Goal: Contribute content: Contribute content

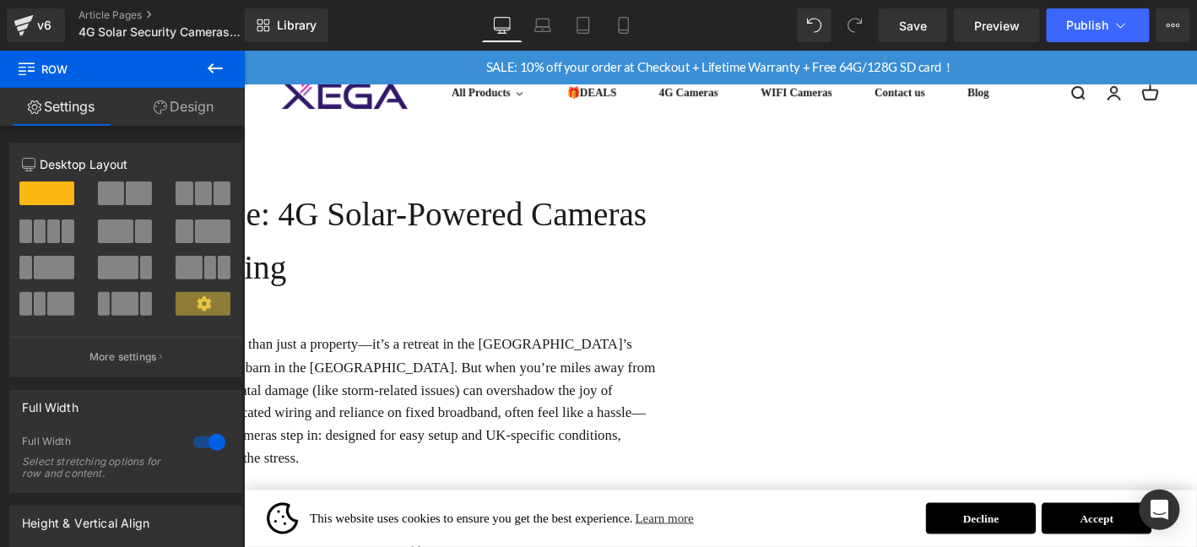
scroll to position [28, 0]
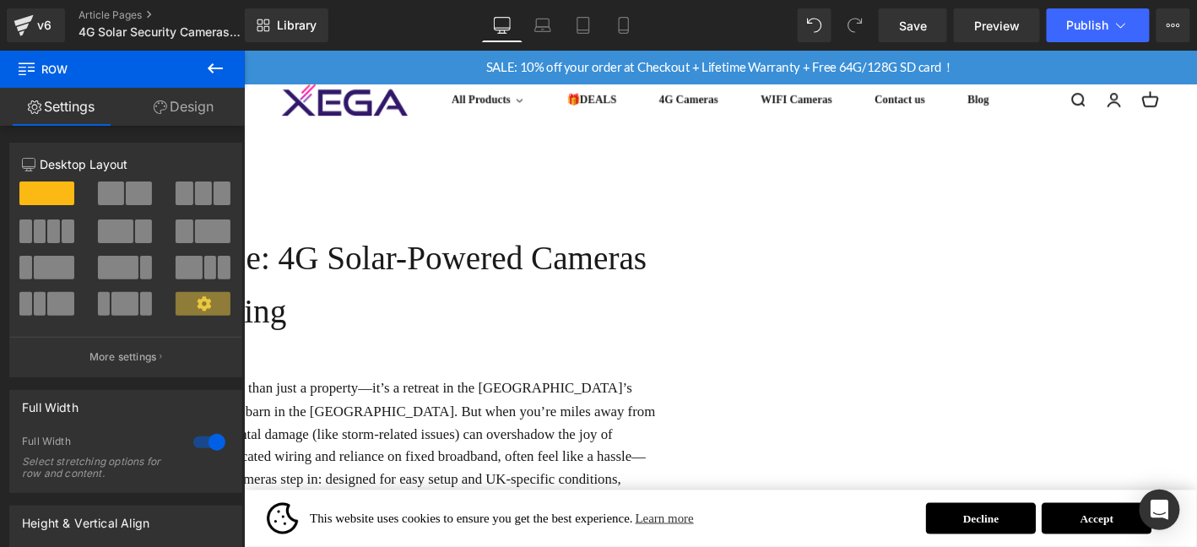
click at [658, 283] on h1 "UK Farmer’s Choice: 4G Solar-Powered Cameras for Livestock & Land Monitoring" at bounding box center [248, 301] width 877 height 113
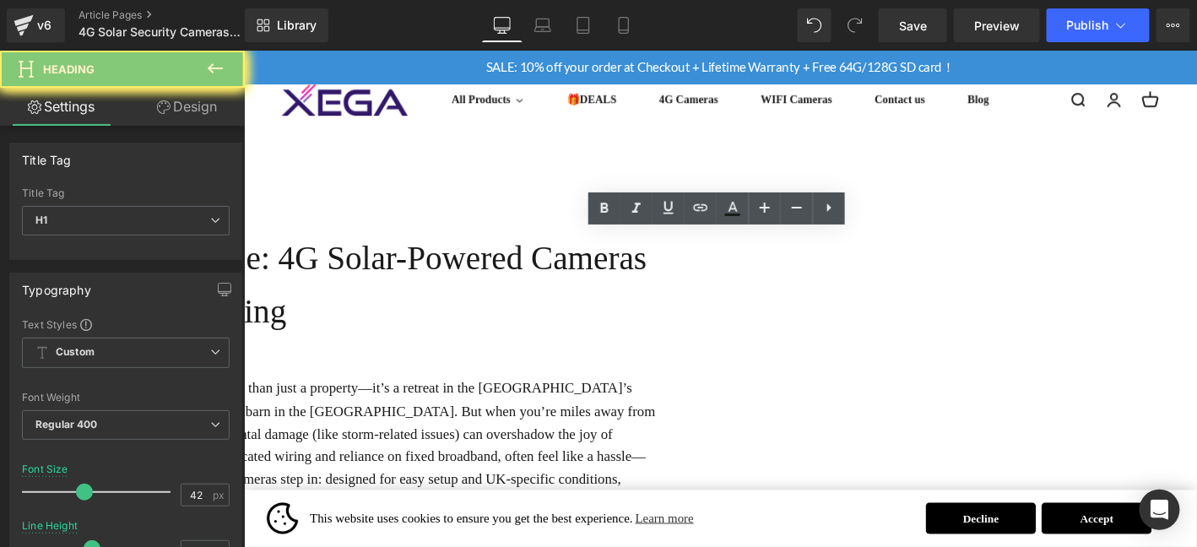
paste div
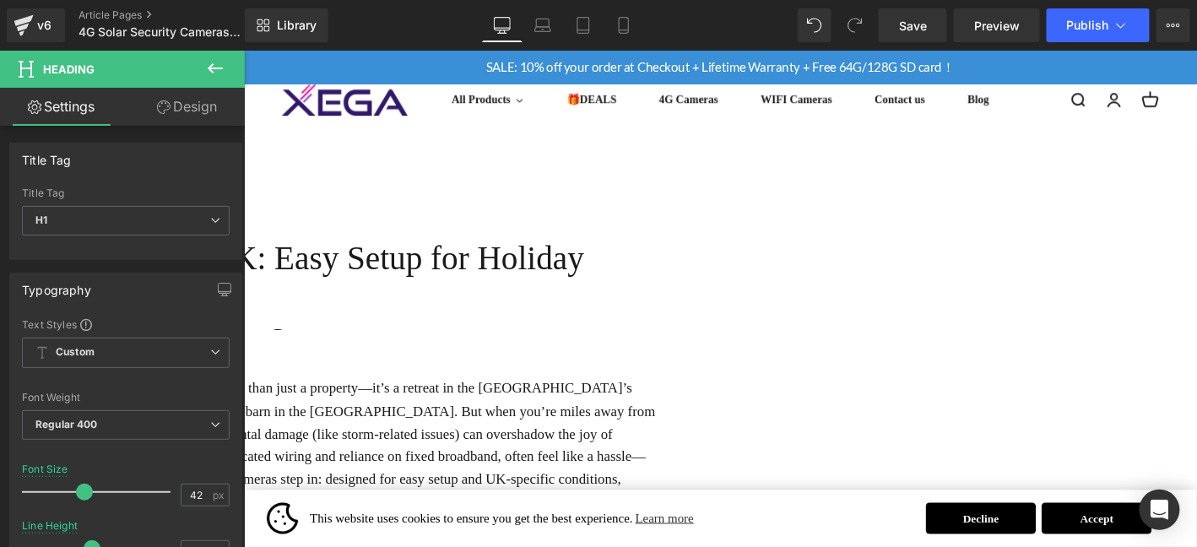
drag, startPoint x: 1185, startPoint y: 448, endPoint x: 983, endPoint y: 573, distance: 237.4
click at [687, 448] on p "For many [DEMOGRAPHIC_DATA] families, a holiday home is more than just a proper…" at bounding box center [248, 473] width 877 height 146
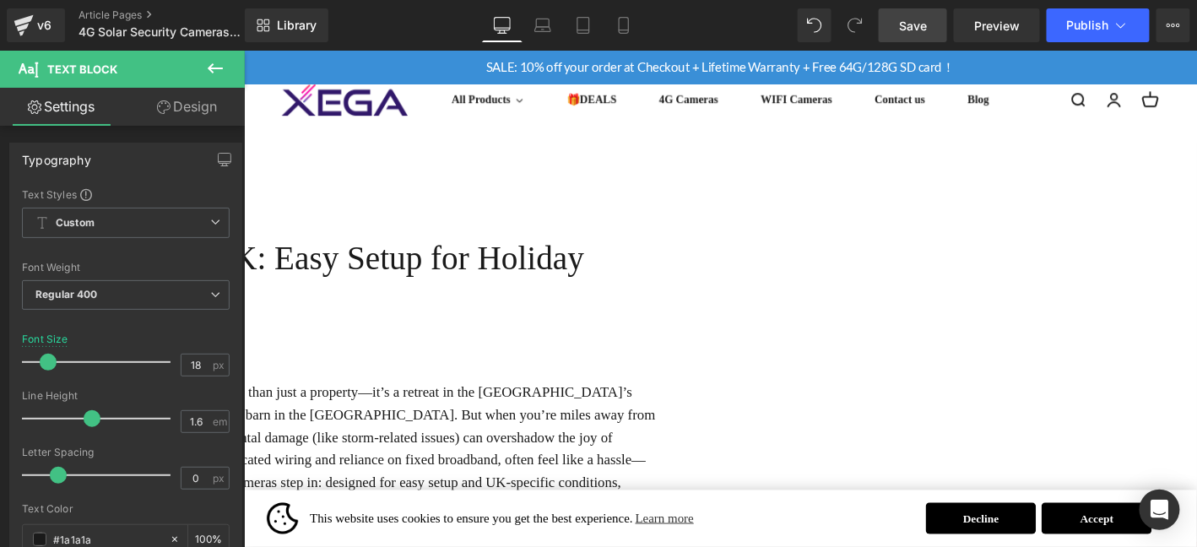
click at [934, 18] on link "Save" at bounding box center [913, 25] width 68 height 34
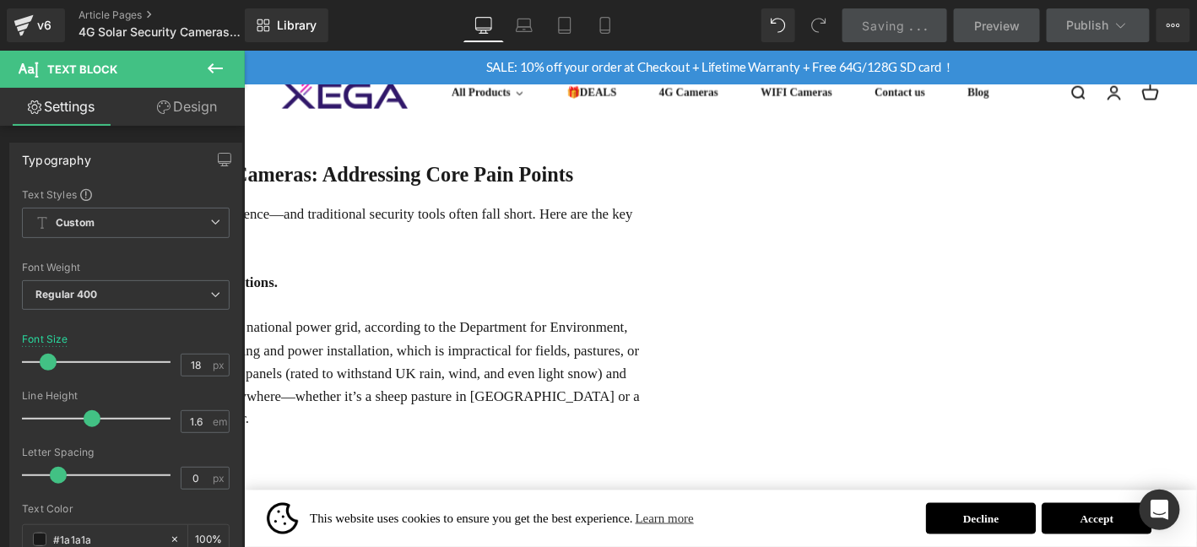
scroll to position [478, 0]
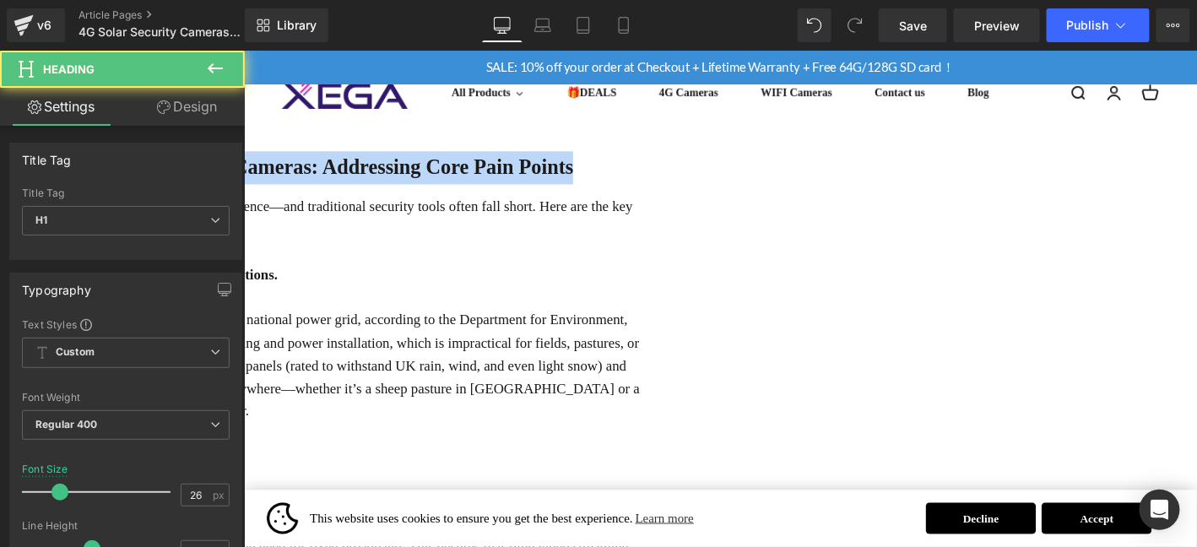
drag, startPoint x: 339, startPoint y: 164, endPoint x: 1176, endPoint y: 164, distance: 837.7
click at [687, 164] on h1 "1.Why UK Farmers Need 4G Solar-Powered Cameras: Addressing Core Pain Points" at bounding box center [248, 175] width 877 height 35
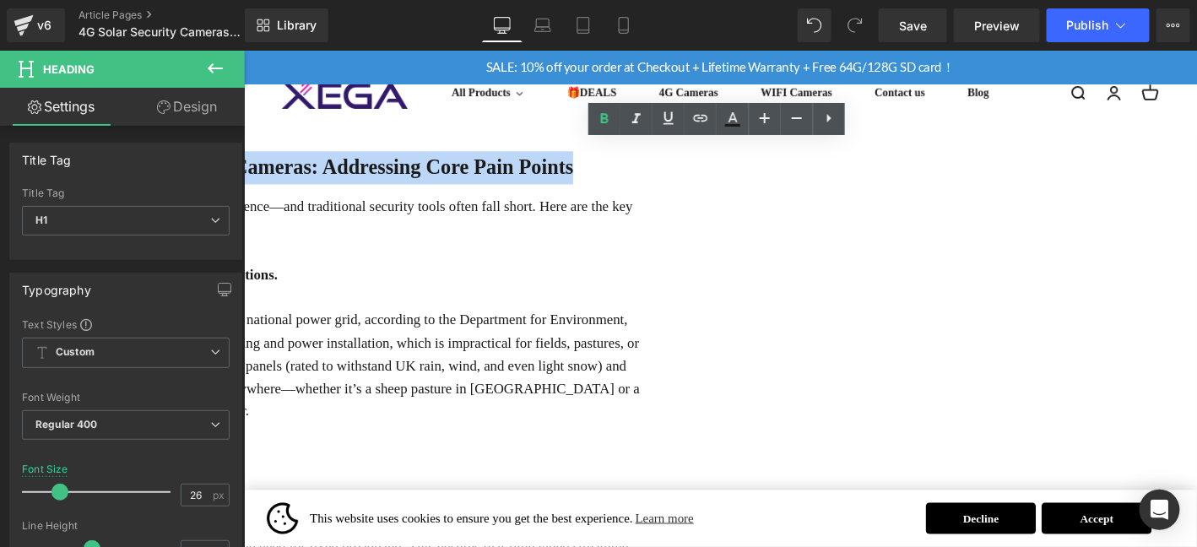
paste div
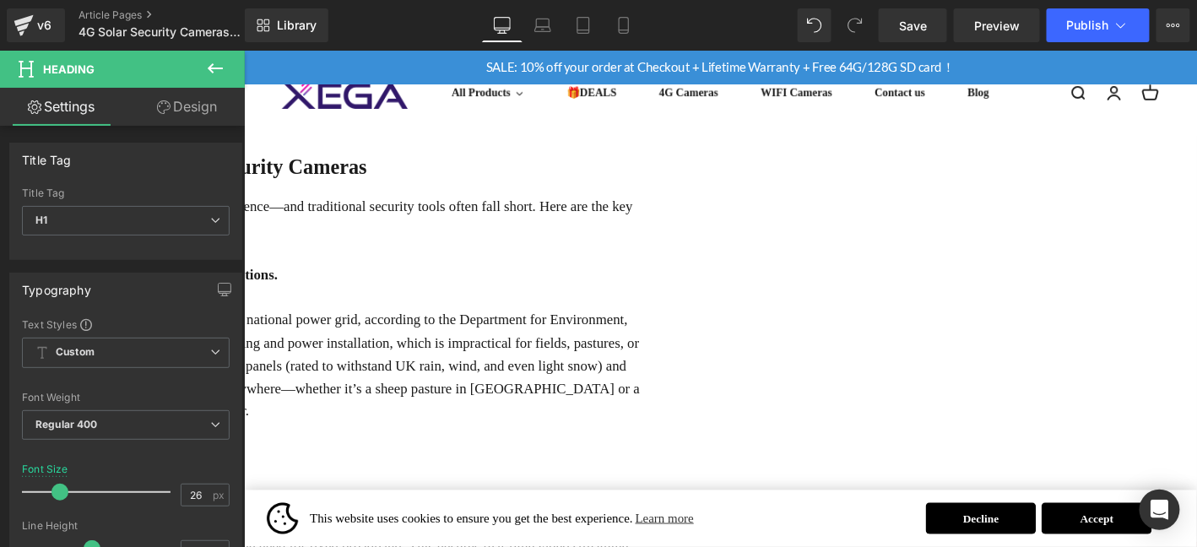
scroll to position [474, 0]
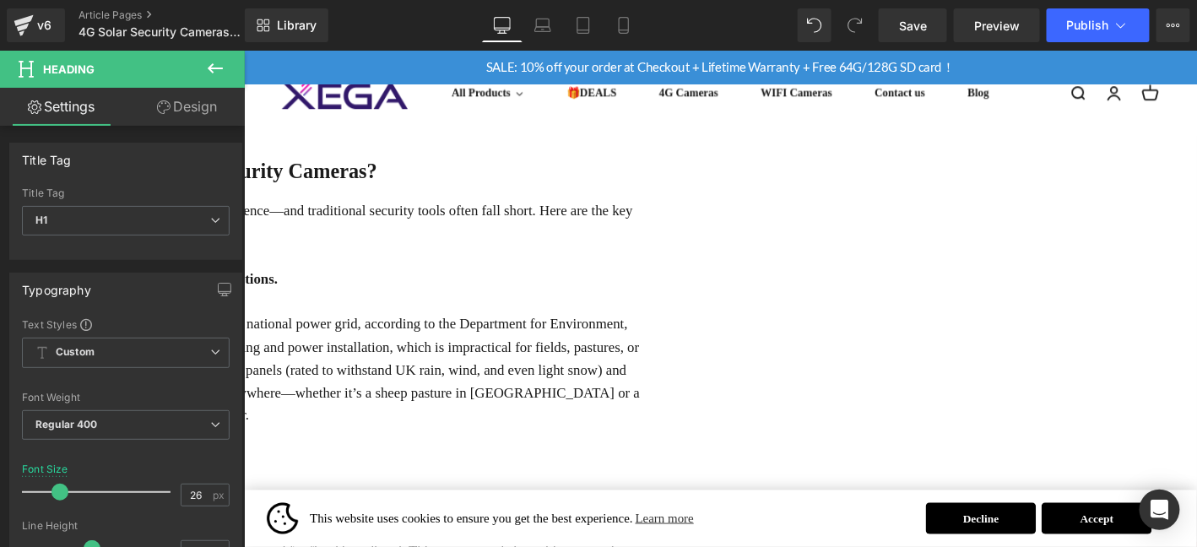
click at [497, 211] on p "British farming operates in conditions that demand flexibility and resilience—a…" at bounding box center [248, 233] width 877 height 49
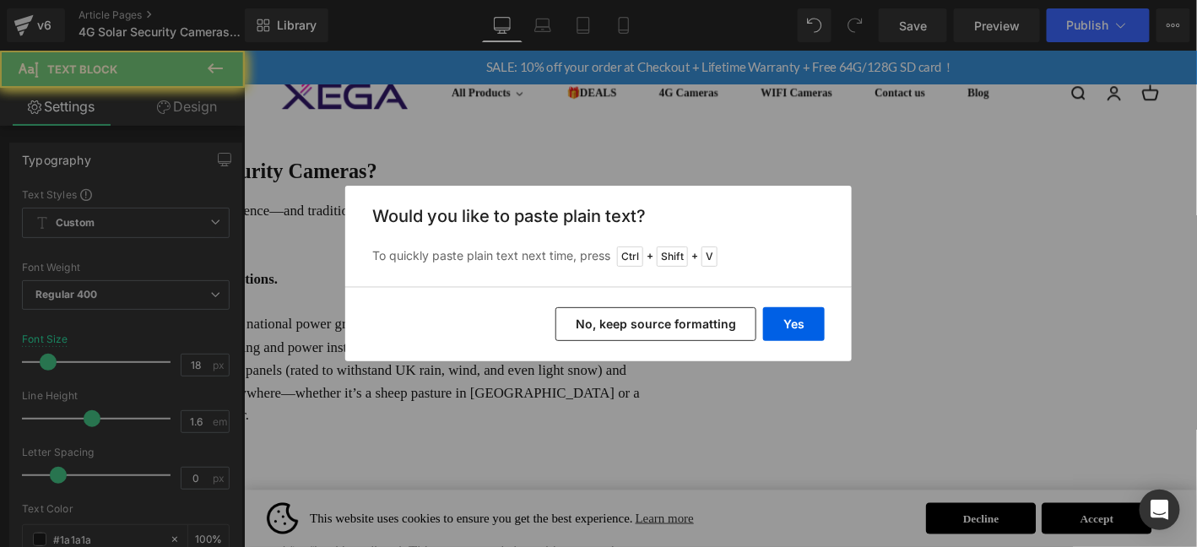
click at [525, 210] on div "Would you like to paste plain text? To quickly paste plain text next time, pres…" at bounding box center [598, 236] width 507 height 101
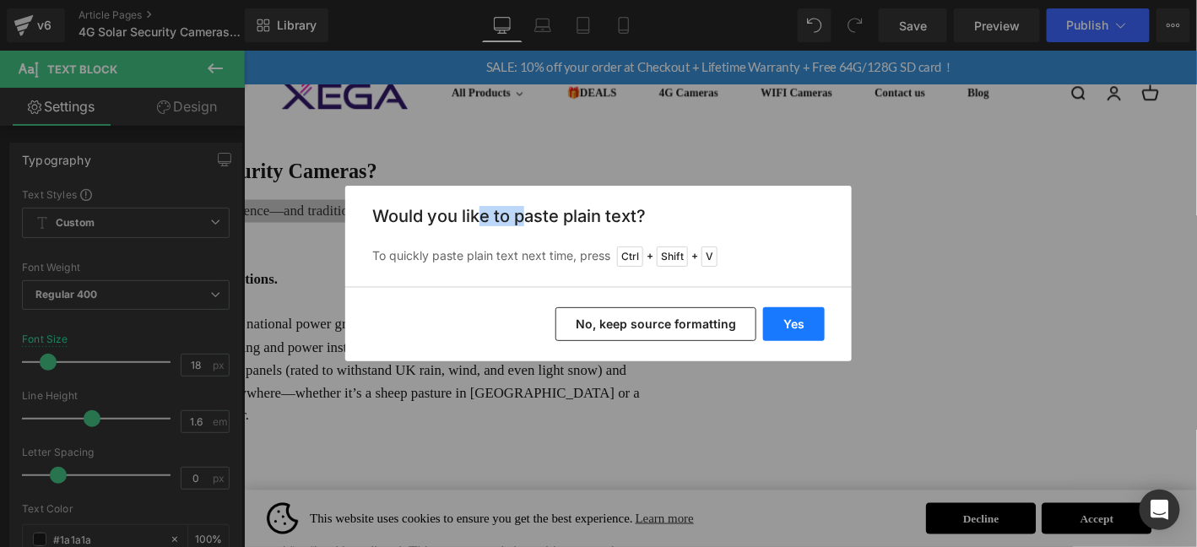
click at [798, 325] on button "Yes" at bounding box center [794, 324] width 62 height 34
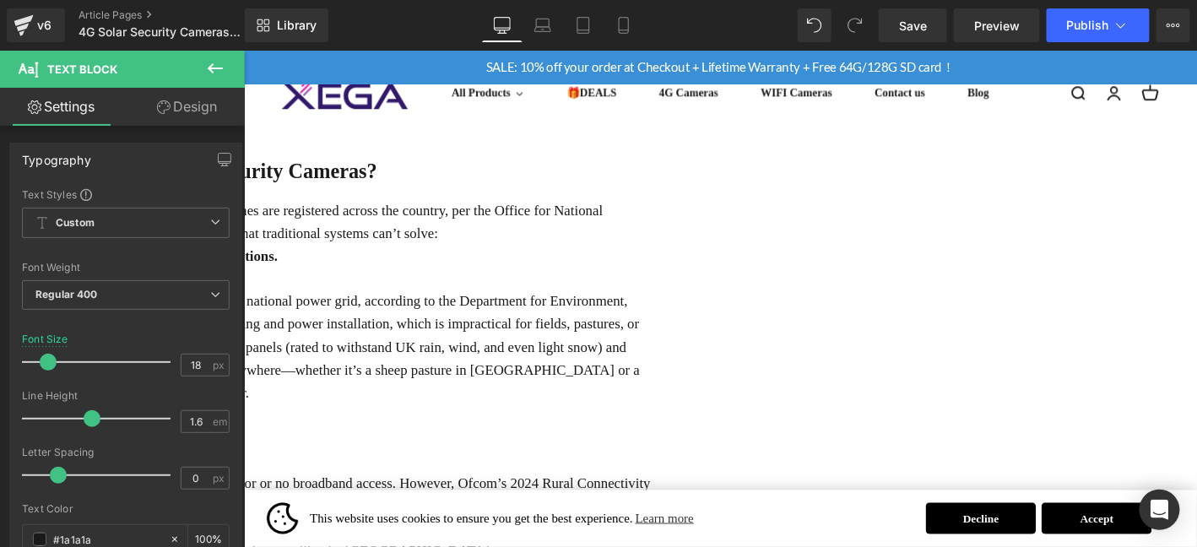
click at [687, 224] on p "The UK’s holiday home market is booming—over 600,000 second homes are registere…" at bounding box center [248, 233] width 877 height 49
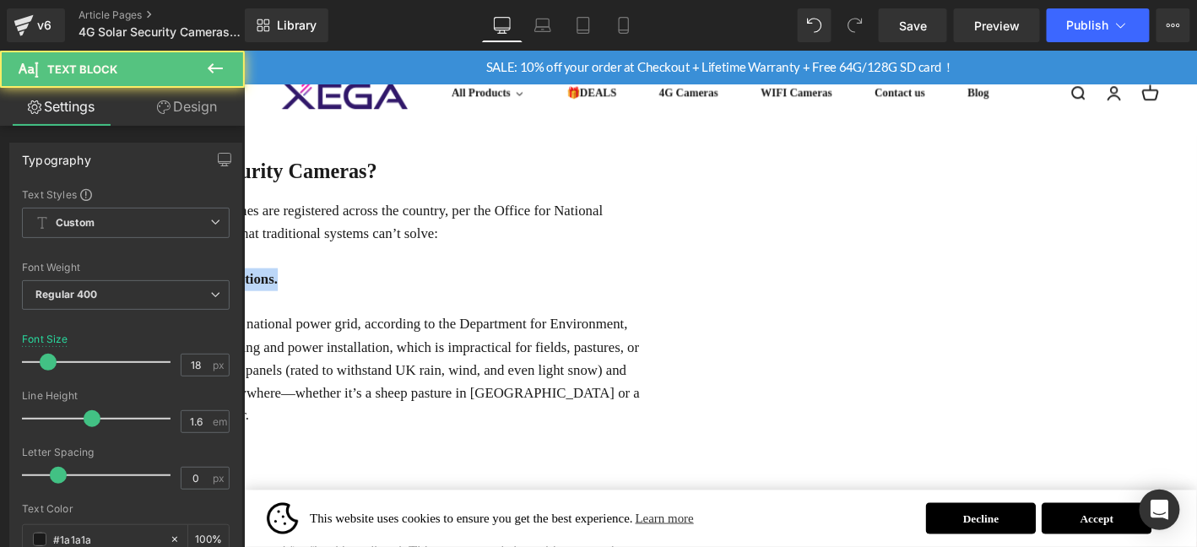
drag, startPoint x: 341, startPoint y: 283, endPoint x: 821, endPoint y: 287, distance: 479.7
click at [687, 287] on p "1：No Power Grid? No Problem—Adapting to Remote Rural Locations." at bounding box center [248, 295] width 877 height 24
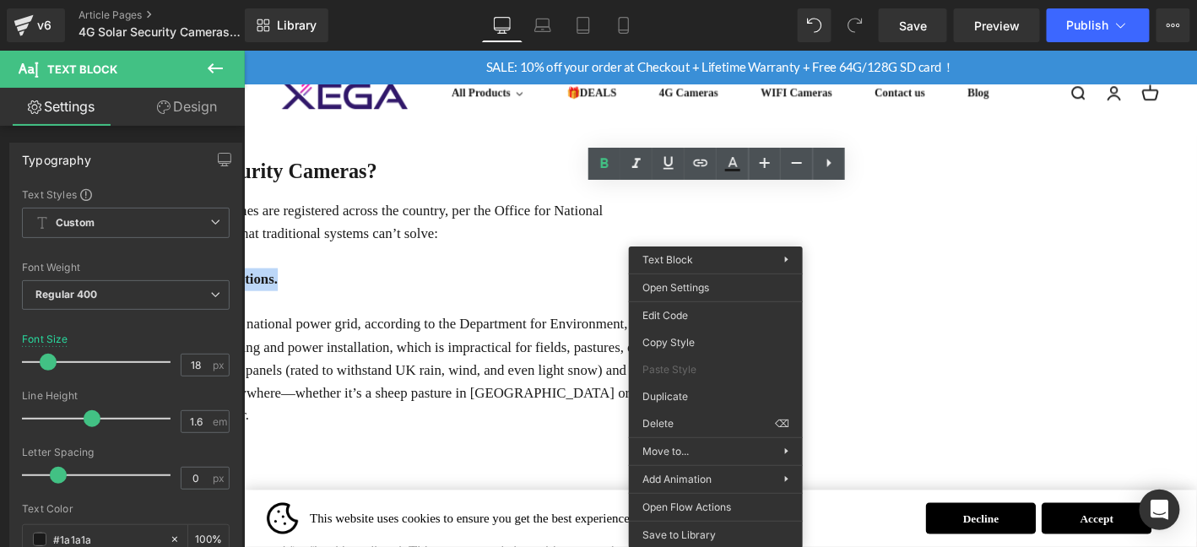
click at [280, 286] on b "1：No Power Grid? No Problem—Adapting to Remote Rural Locations." at bounding box center [45, 294] width 470 height 17
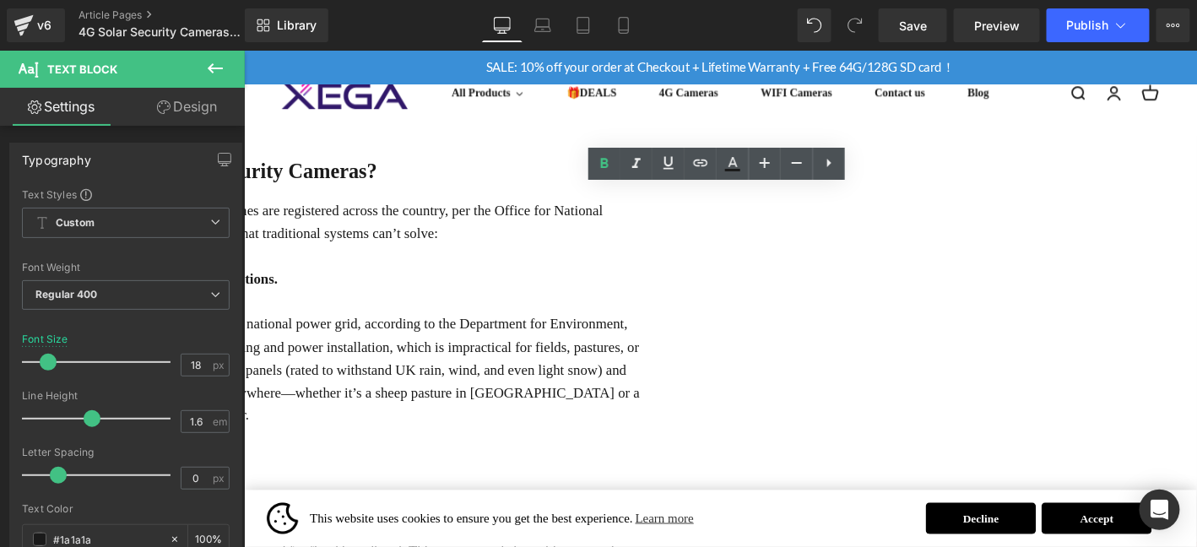
drag, startPoint x: 342, startPoint y: 278, endPoint x: 909, endPoint y: 258, distance: 567.0
click at [687, 258] on div "The UK’s holiday home market is booming—over 600,000 second homes are registere…" at bounding box center [248, 513] width 877 height 608
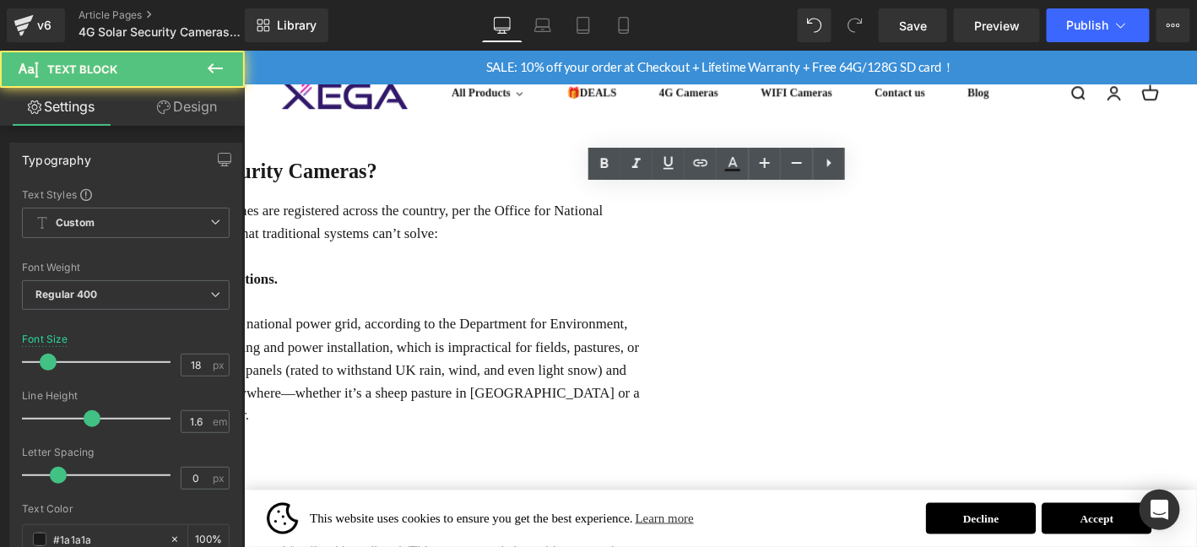
click at [687, 291] on p "1：No Power Grid? No Problem—Adapting to Remote Rural Locations." at bounding box center [248, 295] width 877 height 24
drag, startPoint x: 345, startPoint y: 280, endPoint x: 831, endPoint y: 280, distance: 486.4
click at [687, 283] on p "1：No Power Grid? No Problem—Adapting to Remote Rural Locations." at bounding box center [248, 295] width 877 height 24
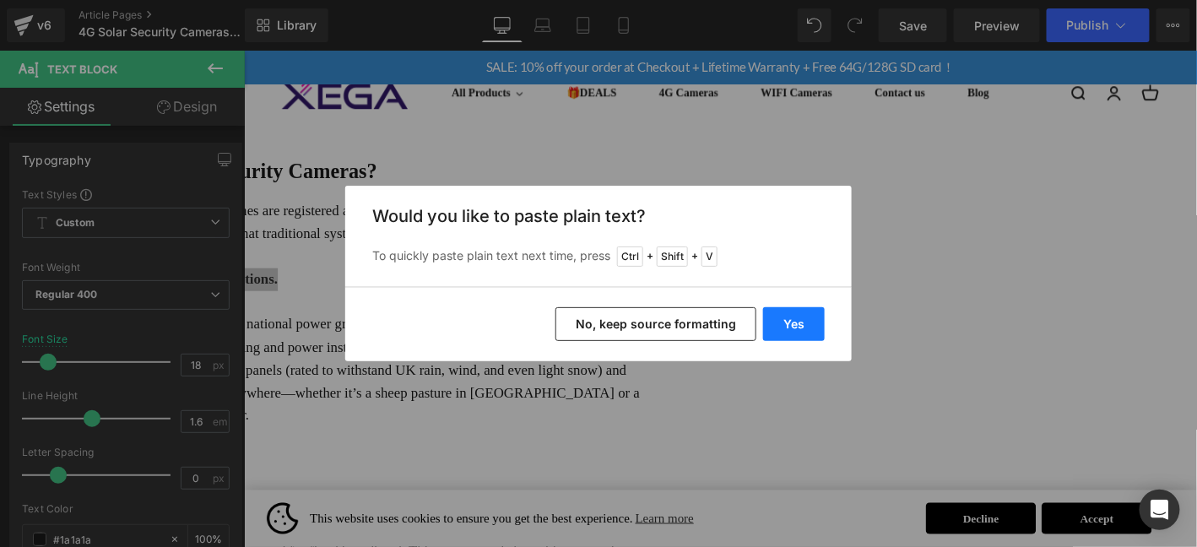
click at [792, 331] on button "Yes" at bounding box center [794, 324] width 62 height 34
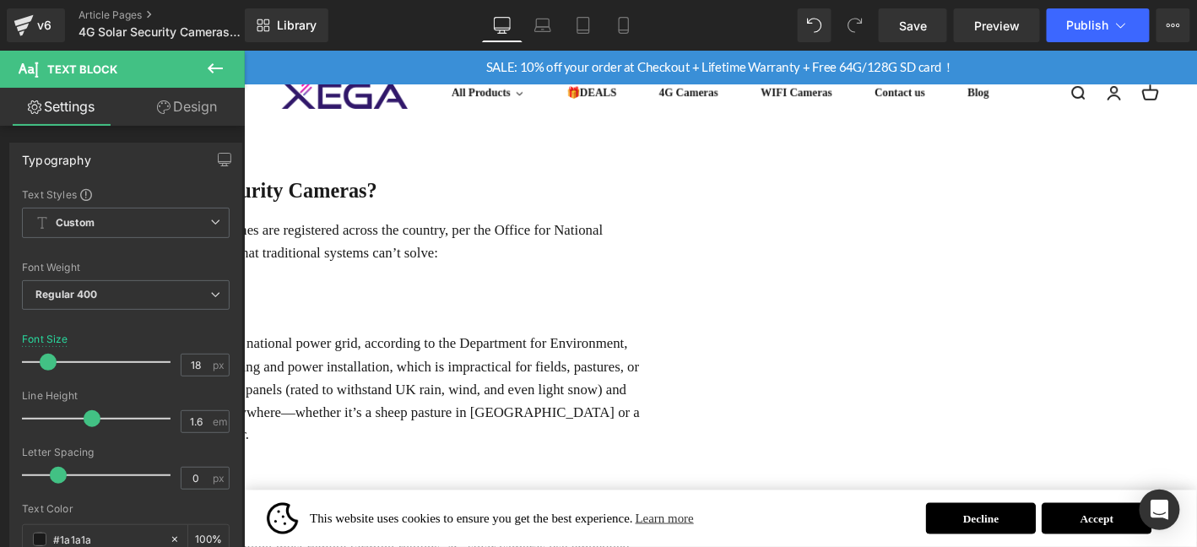
scroll to position [446, 0]
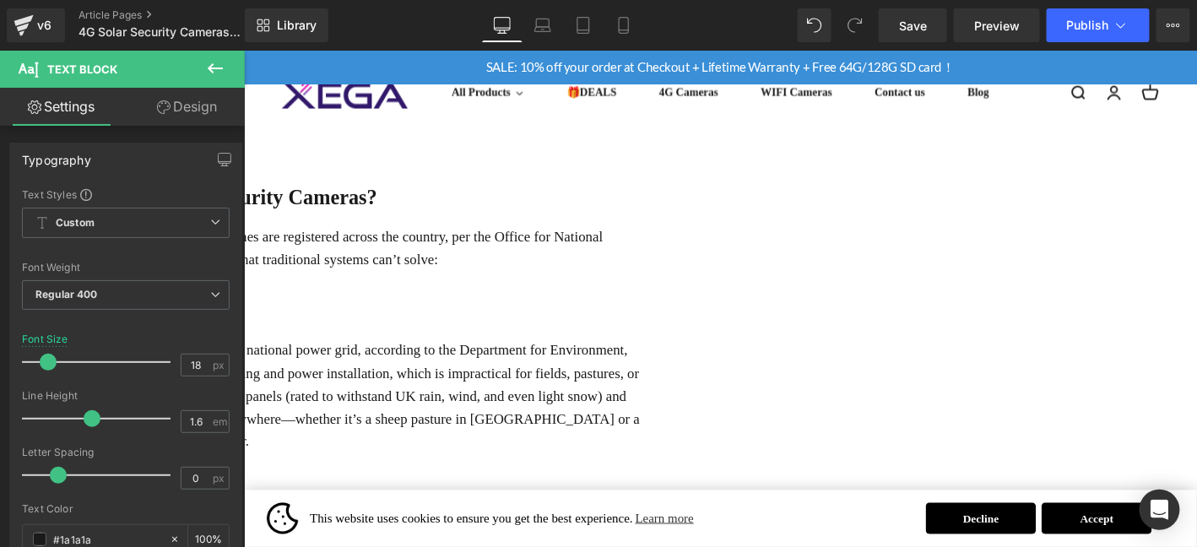
click at [386, 428] on p "Over 30% of UK farmland lies in areas with limited or no access to the national…" at bounding box center [248, 420] width 877 height 122
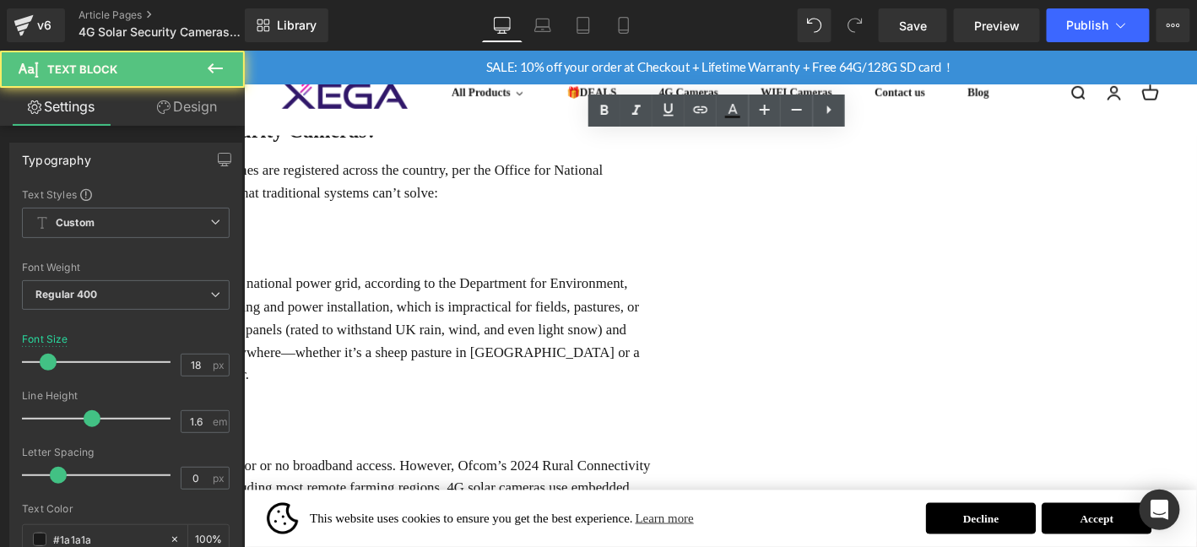
scroll to position [531, 0]
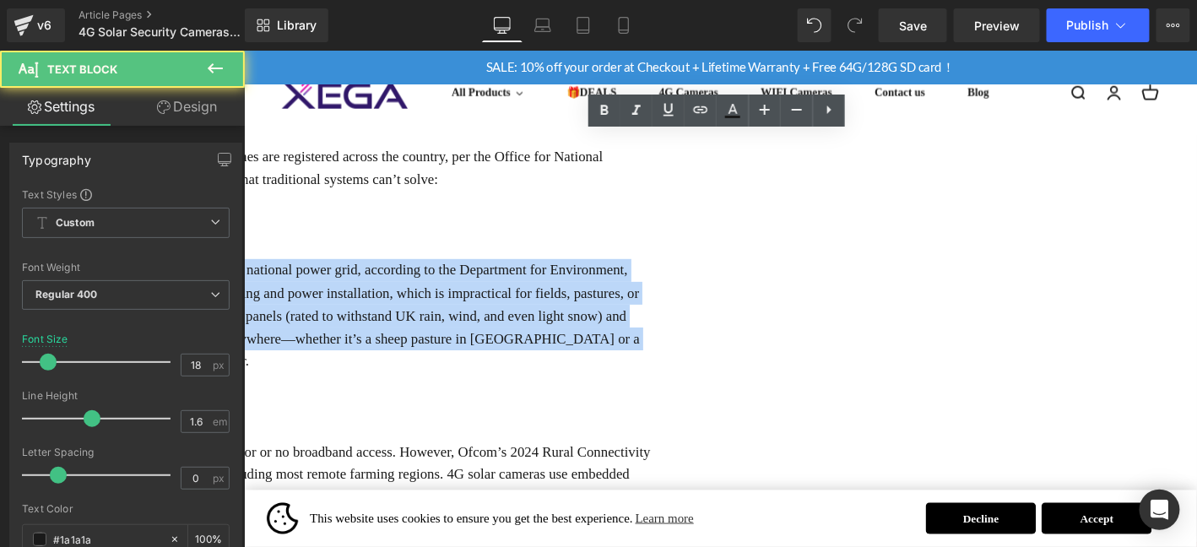
drag, startPoint x: 701, startPoint y: 380, endPoint x: 286, endPoint y: 279, distance: 426.8
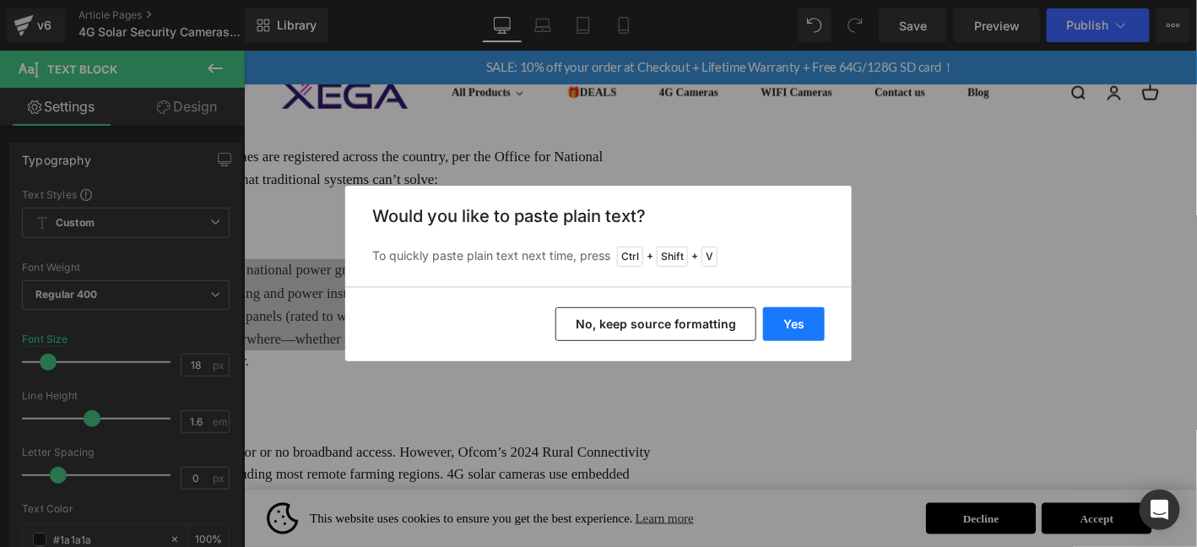
click at [800, 323] on button "Yes" at bounding box center [794, 324] width 62 height 34
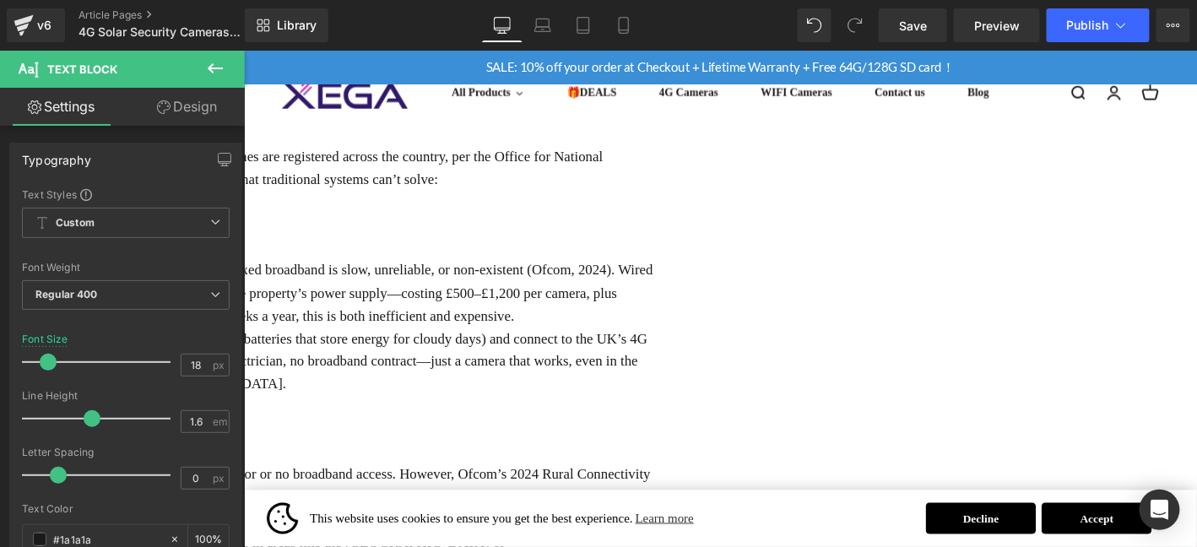
click at [687, 322] on p "Nearly 40% of UK holiday homes are in rural or coastal areas where fixed broadb…" at bounding box center [248, 310] width 877 height 73
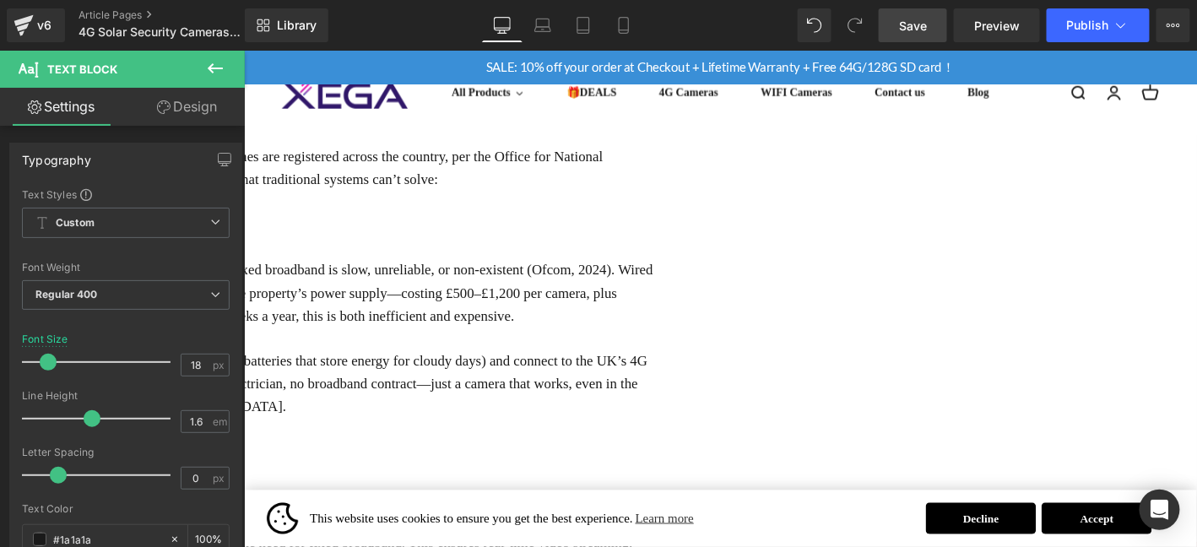
click at [906, 27] on span "Save" at bounding box center [913, 26] width 28 height 18
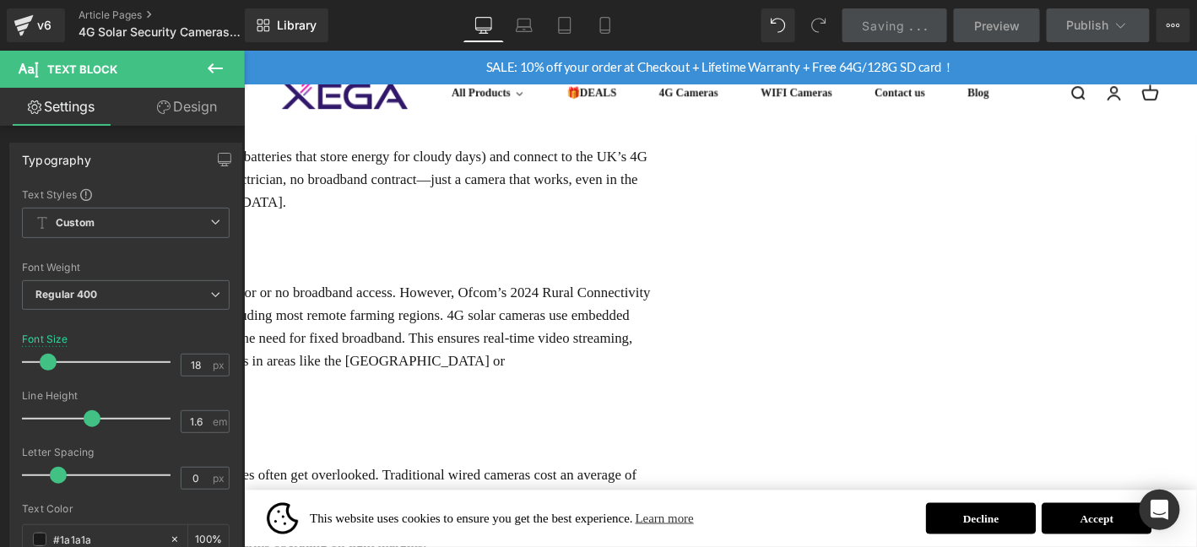
scroll to position [756, 0]
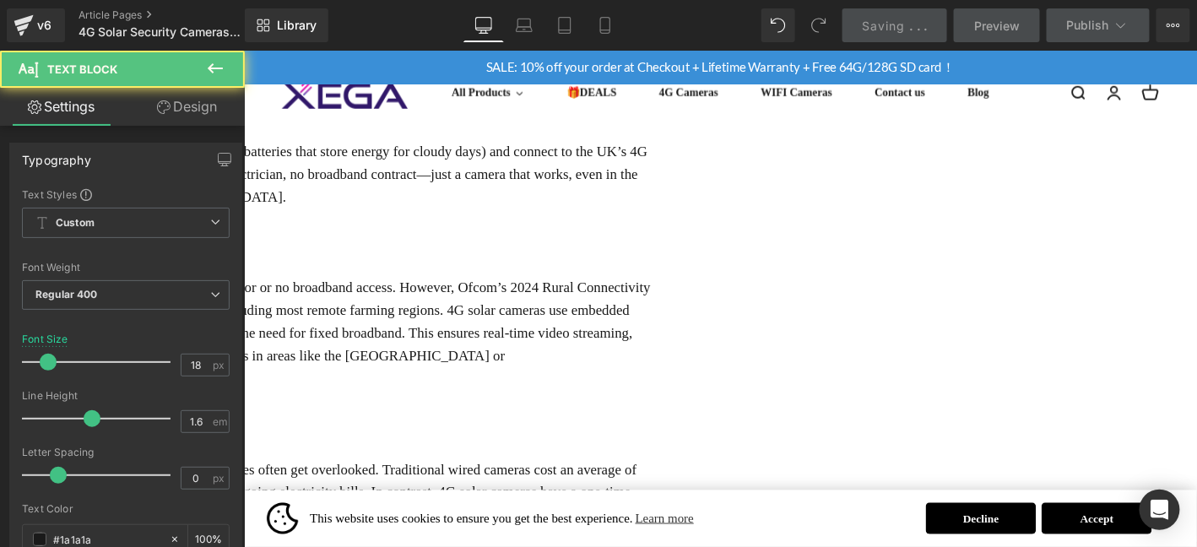
drag, startPoint x: 344, startPoint y: 238, endPoint x: 681, endPoint y: 231, distance: 337.9
click at [681, 244] on p "2：Reliable Connectivity, Even in Rural "Notspots"" at bounding box center [248, 256] width 877 height 24
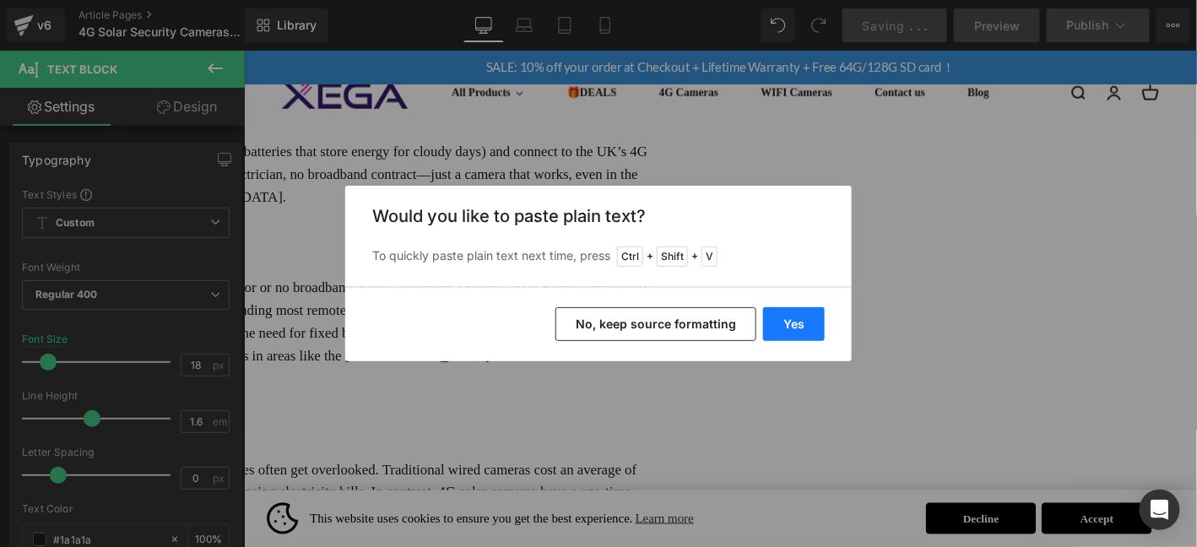
click at [805, 317] on button "Yes" at bounding box center [794, 324] width 62 height 34
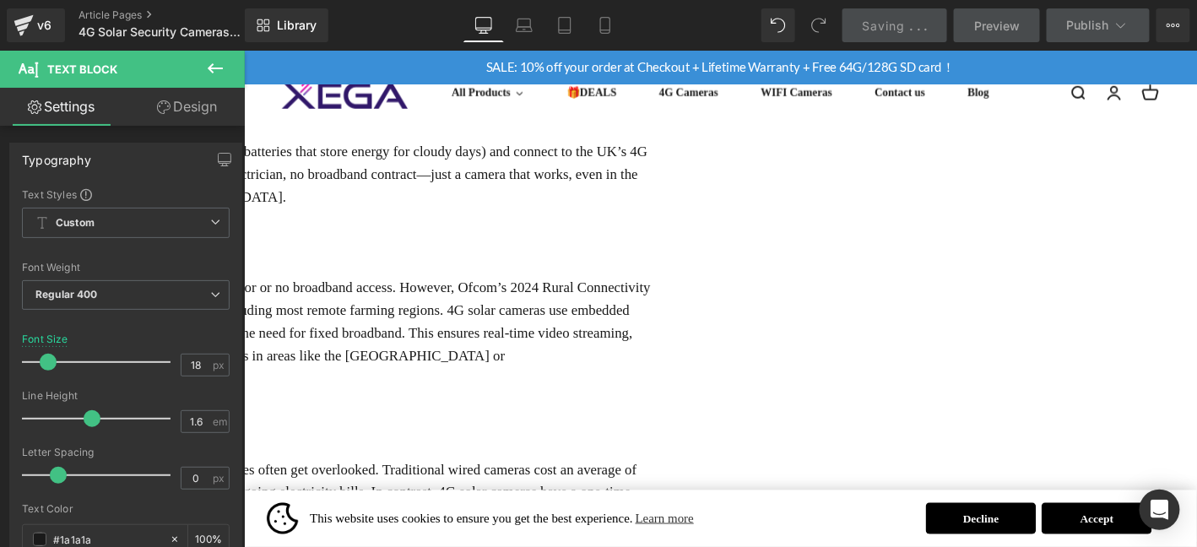
click at [351, 296] on p "The UK’s rural areas are still plagued by "notspots"—locations with poor or no …" at bounding box center [248, 353] width 877 height 122
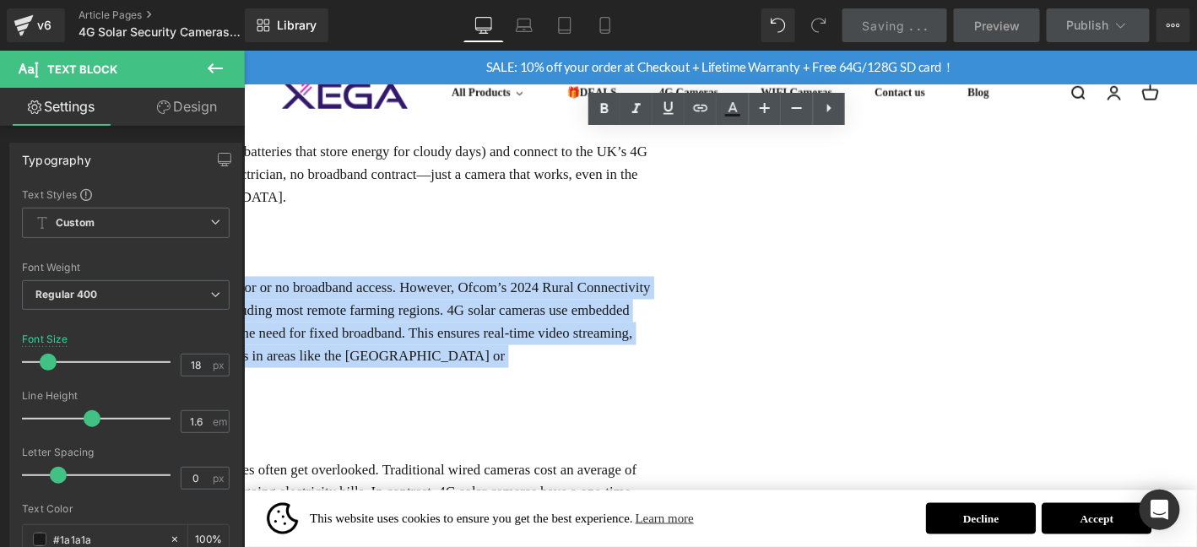
drag, startPoint x: 319, startPoint y: 291, endPoint x: 1202, endPoint y: 375, distance: 887.2
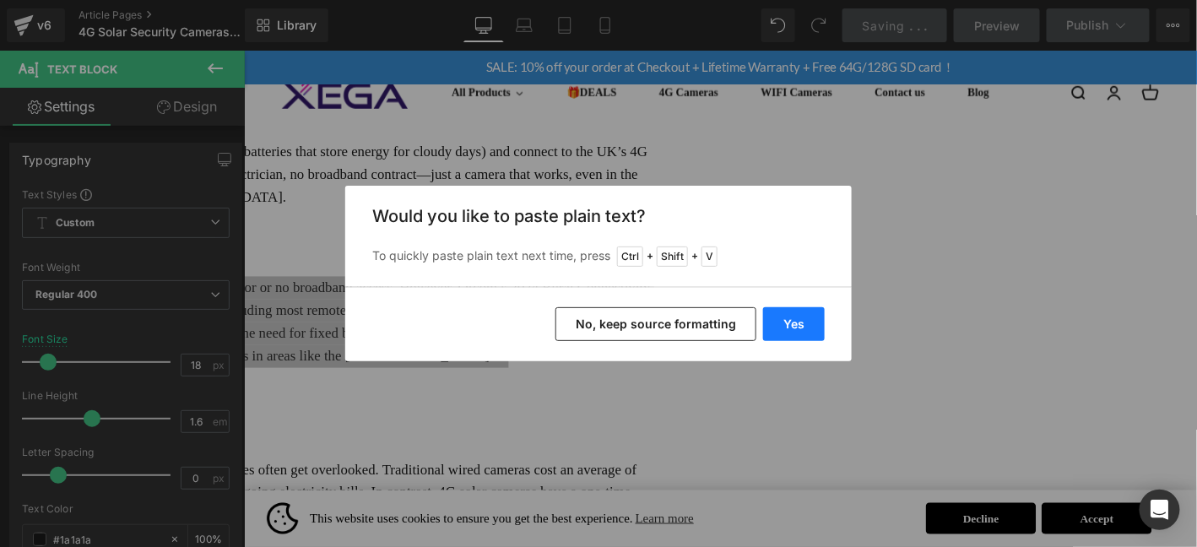
click at [797, 328] on button "Yes" at bounding box center [794, 324] width 62 height 34
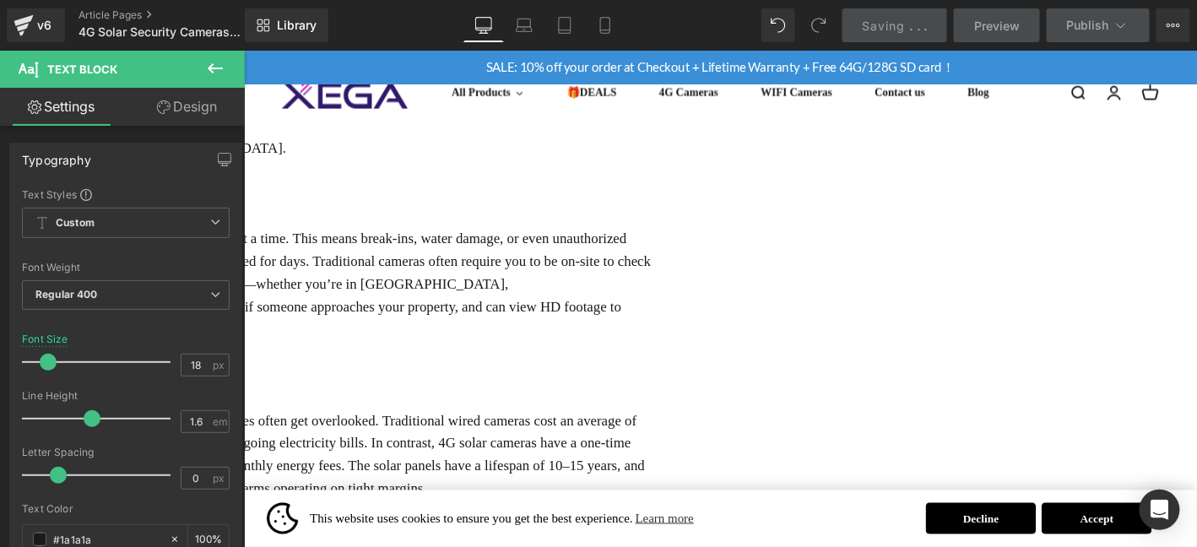
scroll to position [812, 0]
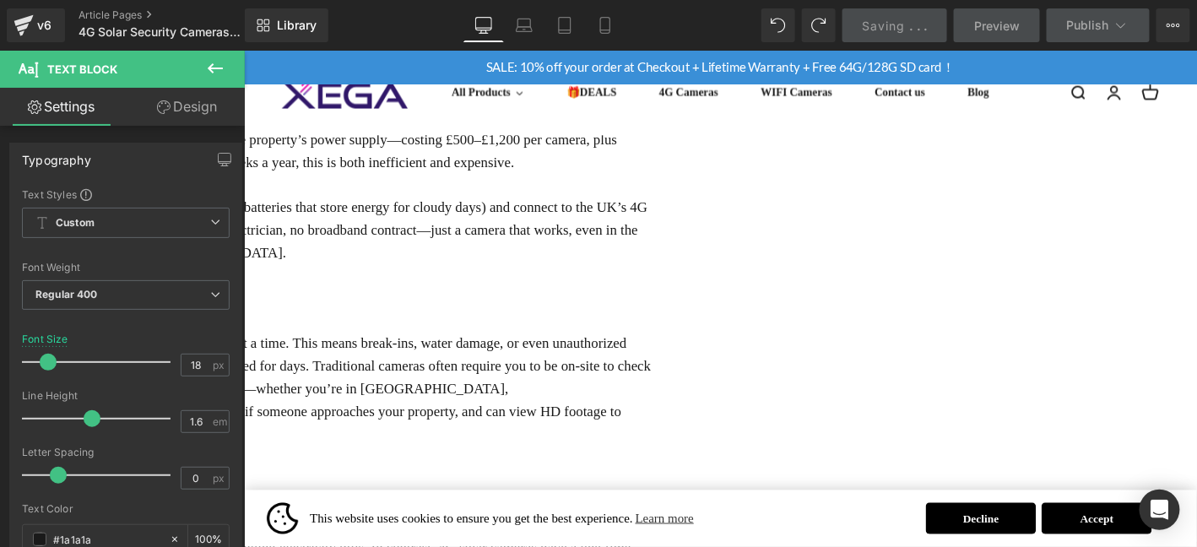
scroll to position [705, 0]
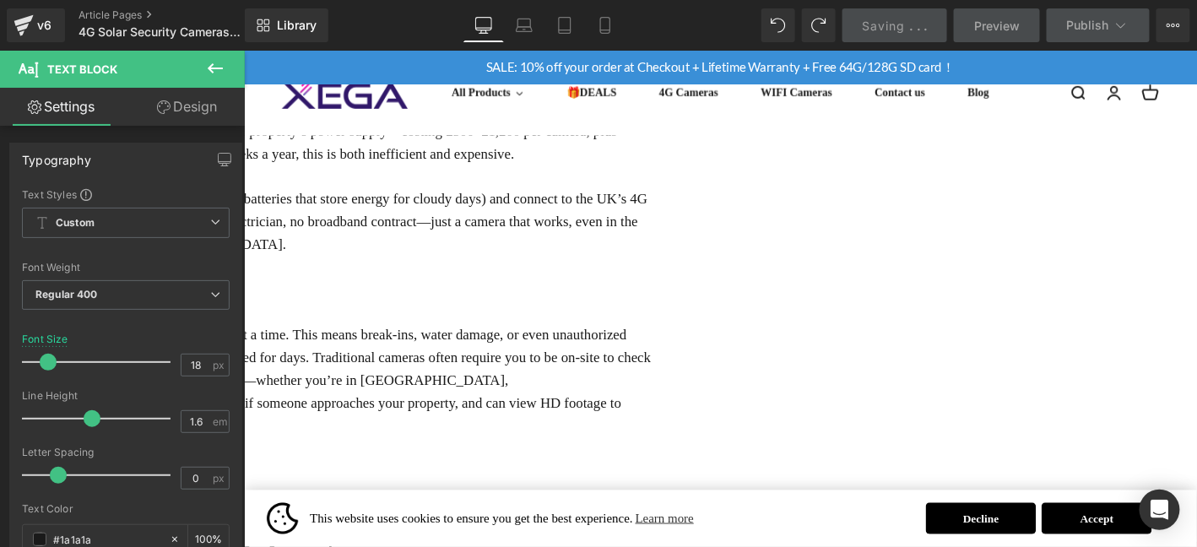
click at [687, 513] on p at bounding box center [248, 525] width 877 height 24
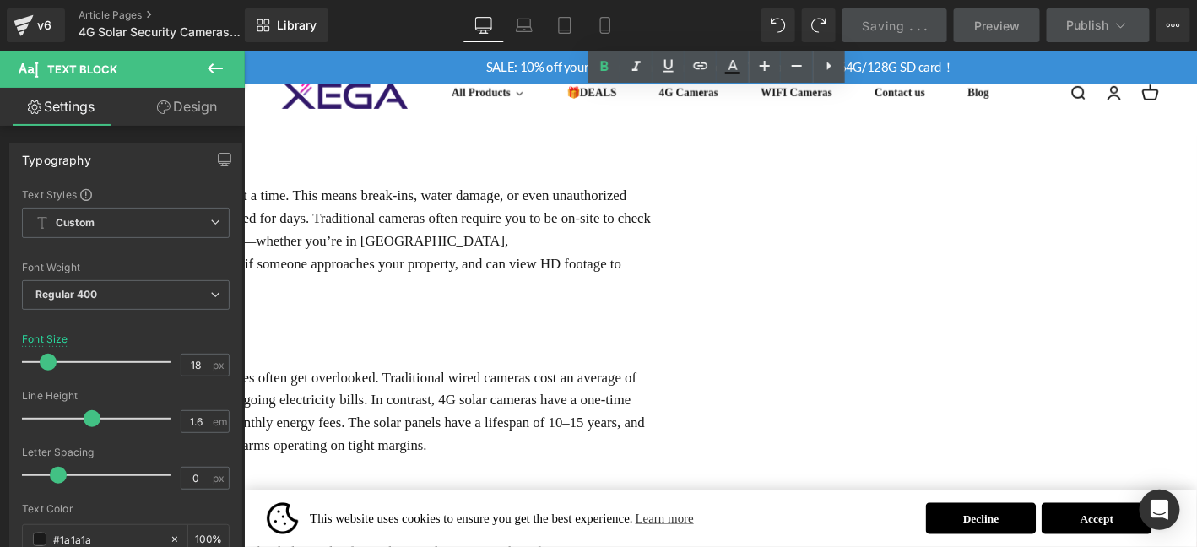
scroll to position [958, 0]
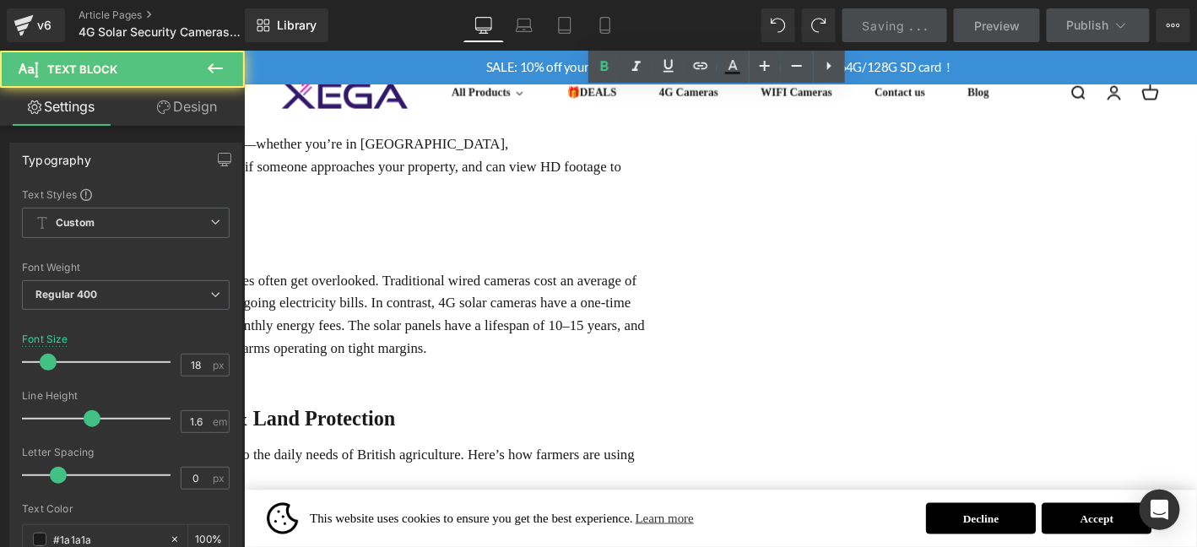
drag, startPoint x: 344, startPoint y: 206, endPoint x: 742, endPoint y: 199, distance: 398.6
click at [687, 236] on p "3：Cost Savings for Long-Term Agricultural Operations" at bounding box center [248, 248] width 877 height 24
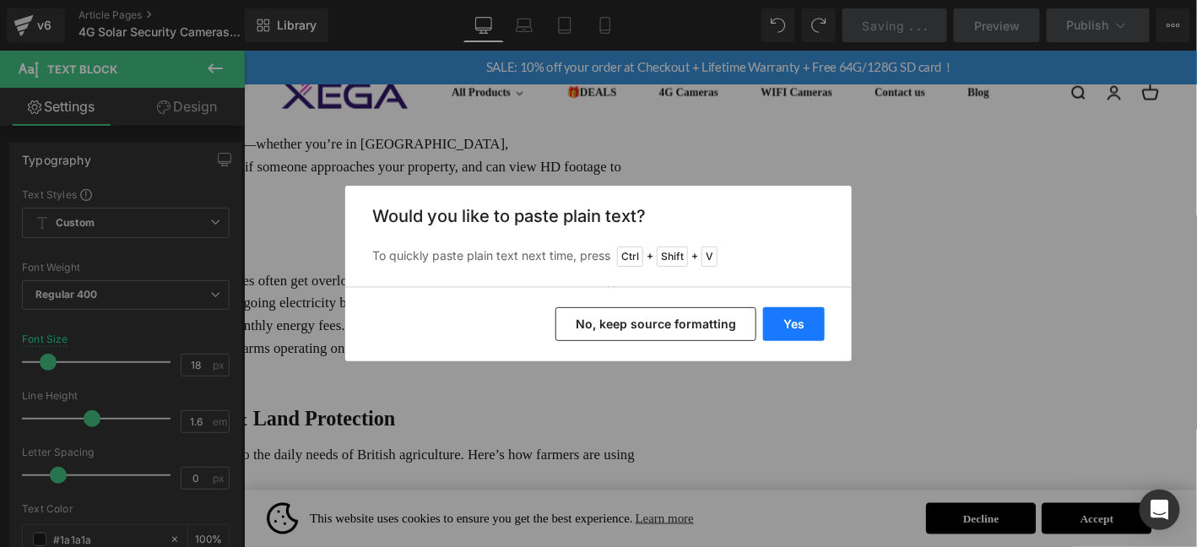
click at [783, 316] on button "Yes" at bounding box center [794, 324] width 62 height 34
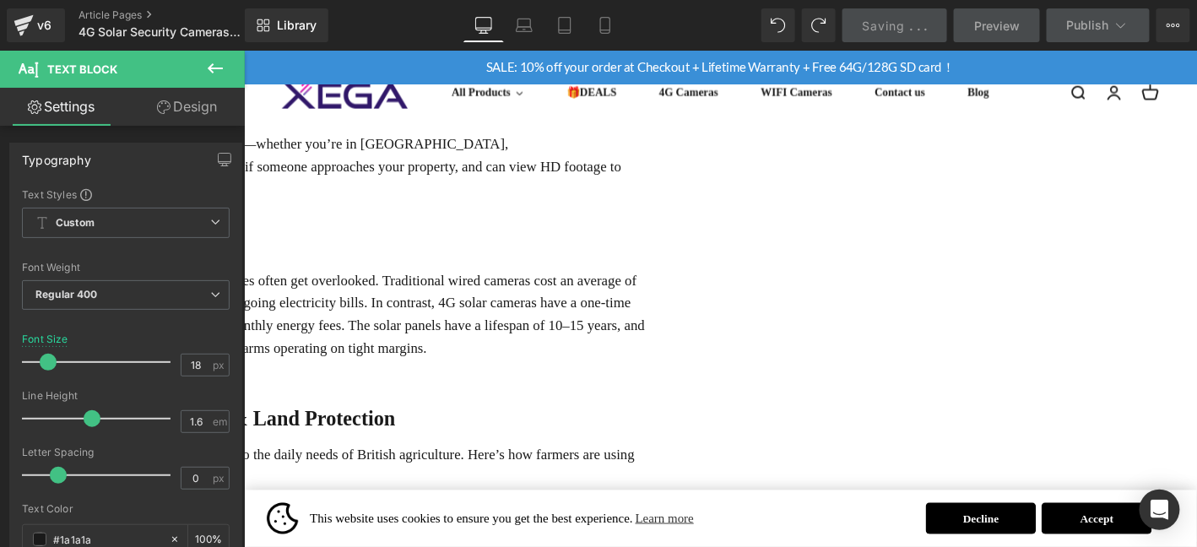
click at [462, 285] on p "UK farmers face rising costs—from fuel to labor—and security expenses often get…" at bounding box center [248, 333] width 877 height 97
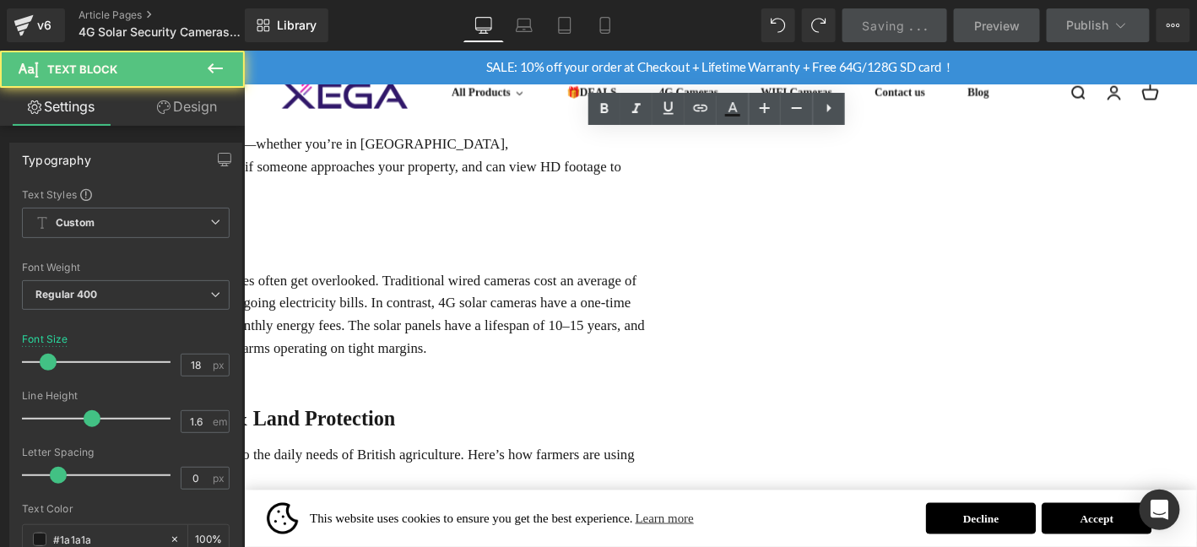
click at [462, 285] on p "UK farmers face rising costs—from fuel to labor—and security expenses often get…" at bounding box center [248, 333] width 877 height 97
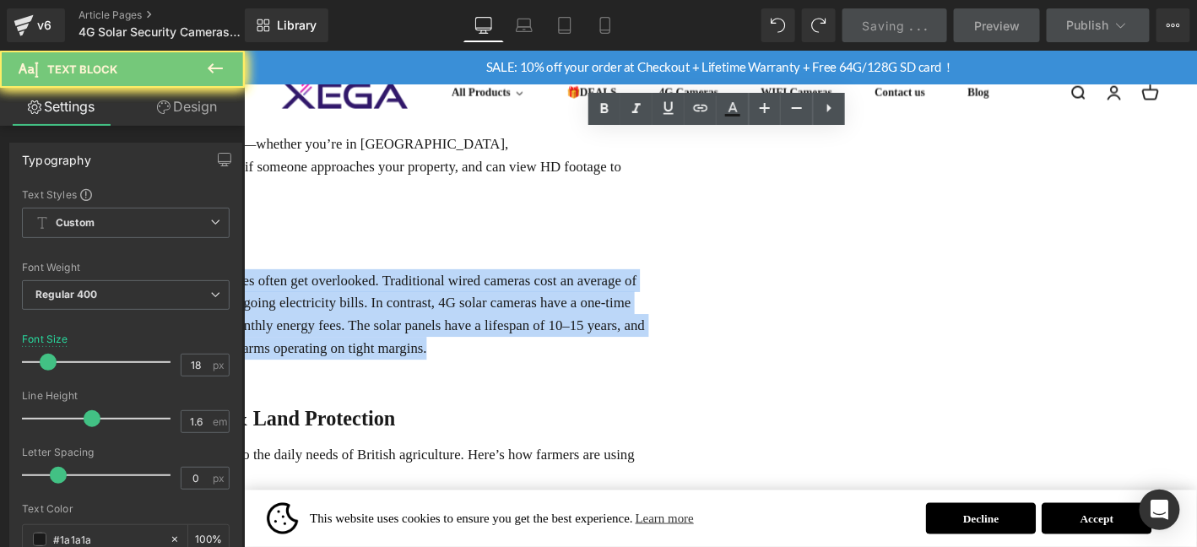
click at [462, 285] on p "UK farmers face rising costs—from fuel to labor—and security expenses often get…" at bounding box center [248, 333] width 877 height 97
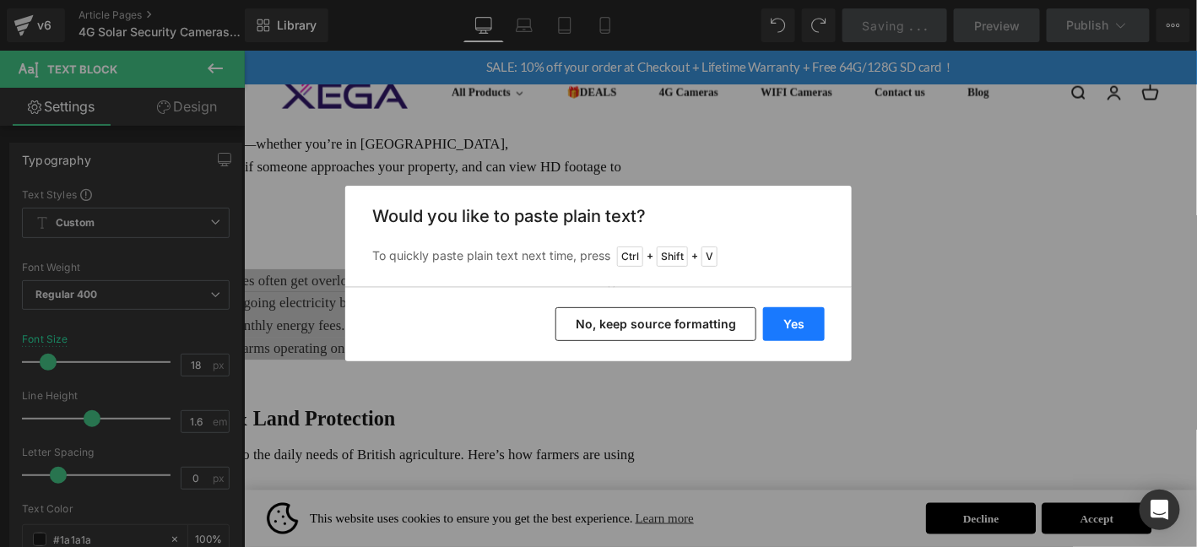
click at [798, 325] on button "Yes" at bounding box center [794, 324] width 62 height 34
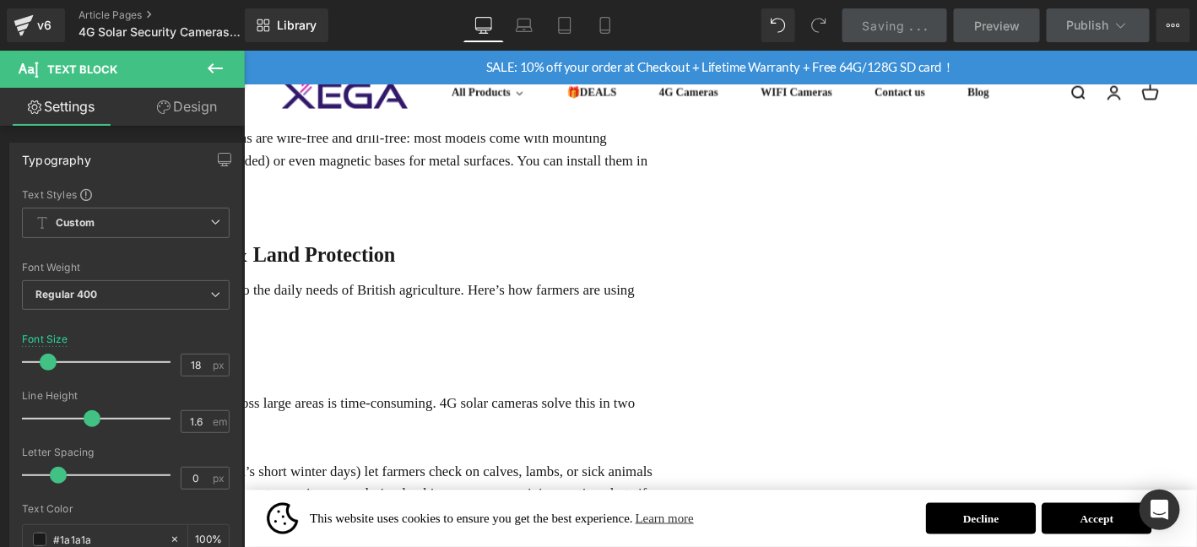
scroll to position [1240, 0]
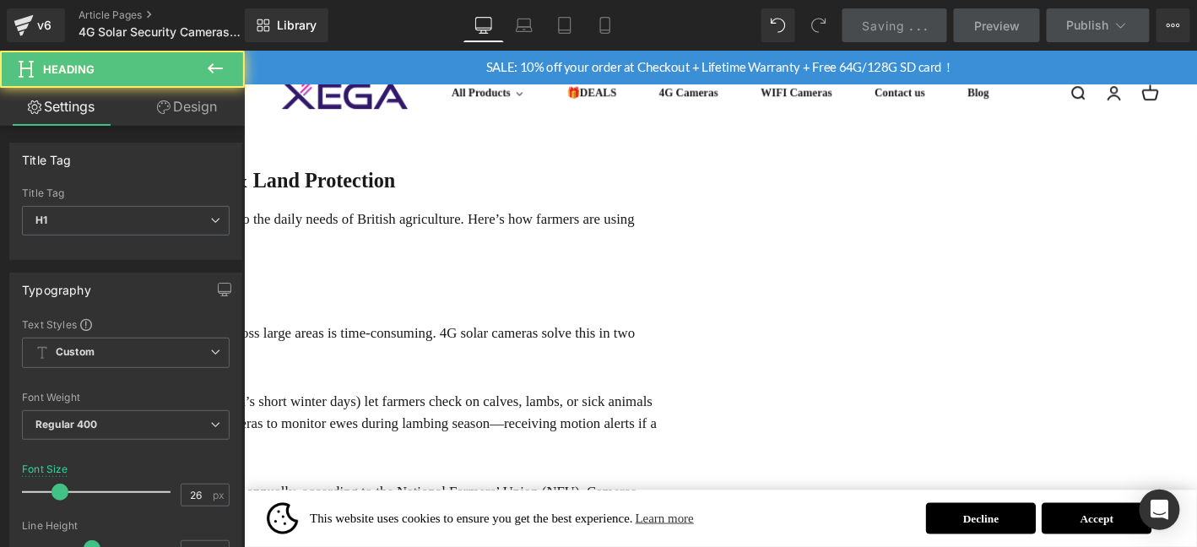
drag, startPoint x: 339, startPoint y: 143, endPoint x: 986, endPoint y: 145, distance: 647.7
click at [687, 138] on div "4G Solar Security Cameras UK: Easy Setup for Holiday Home Protection. Heading F…" at bounding box center [248, 390] width 877 height 2714
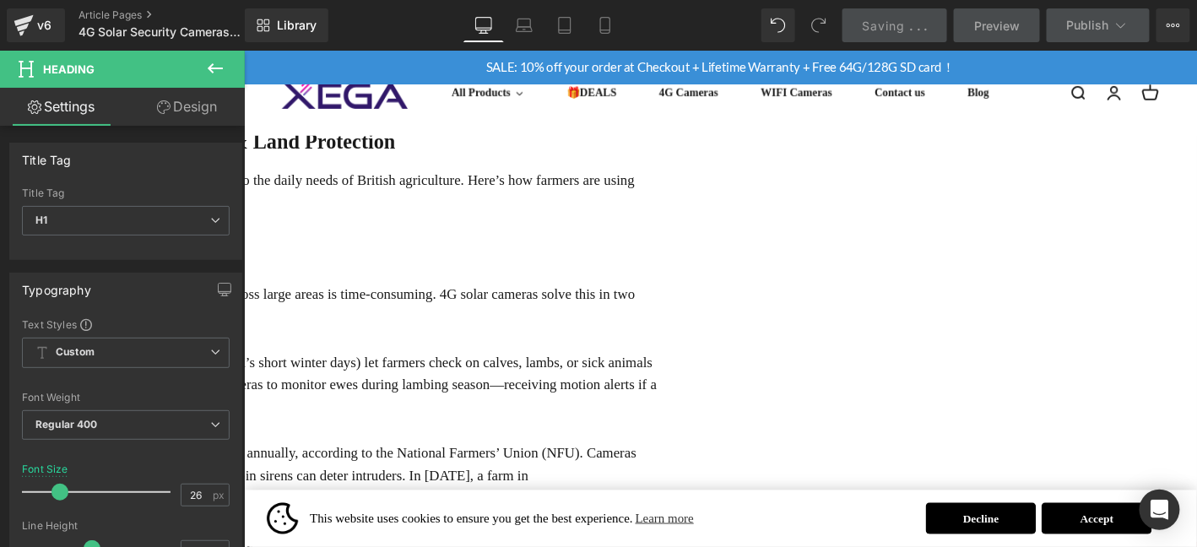
click at [416, 130] on div "2.Key Use Cases for UK Farmers: Livestock & Land Protection Heading" at bounding box center [248, 150] width 877 height 40
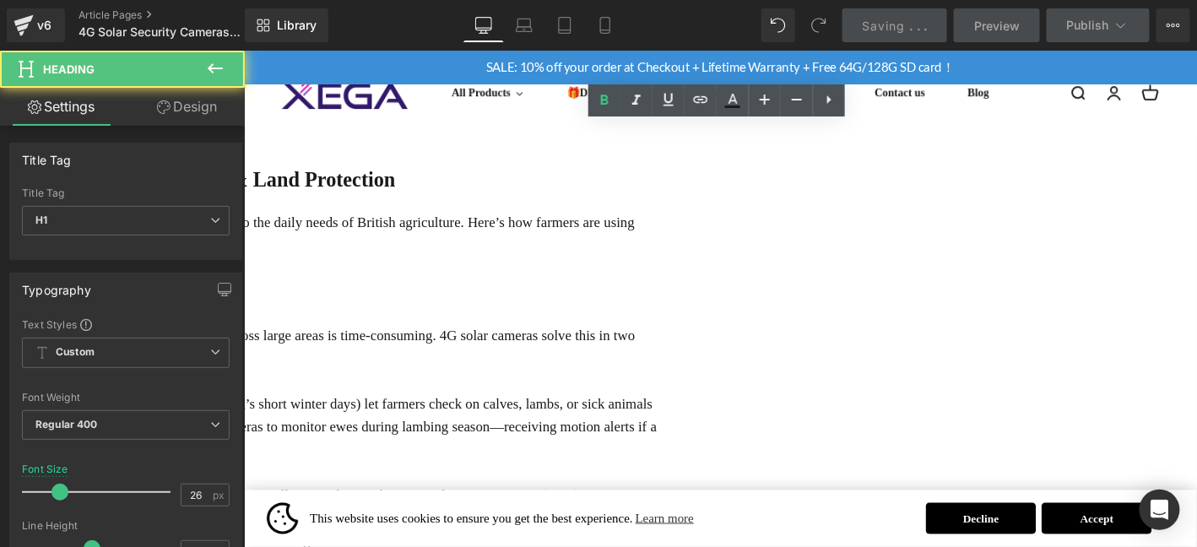
scroll to position [1197, 0]
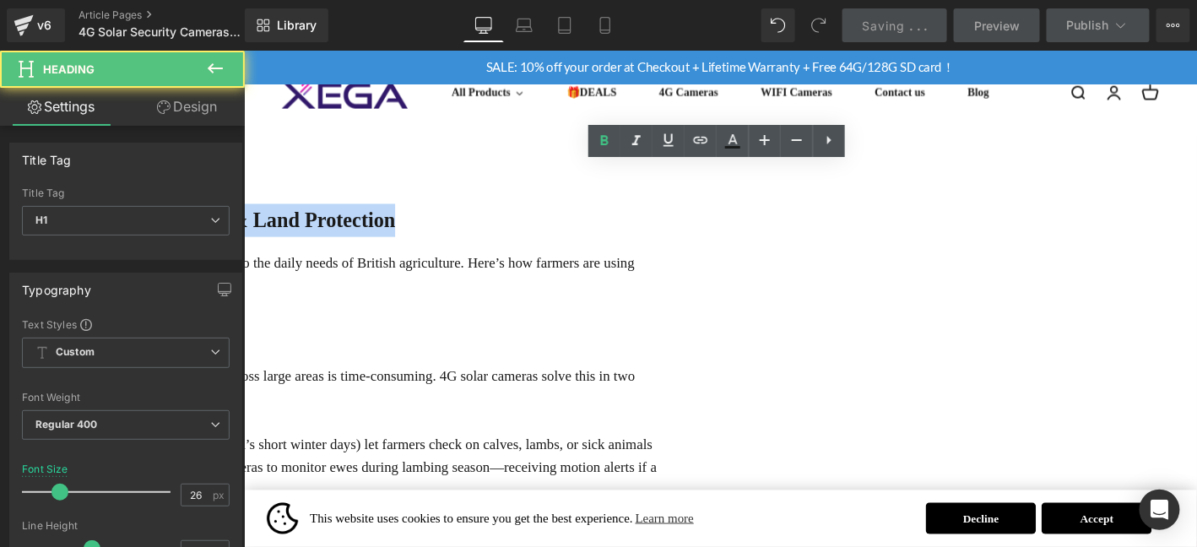
drag, startPoint x: 339, startPoint y: 187, endPoint x: 974, endPoint y: 190, distance: 635.9
click at [687, 214] on h1 "2.Key Use Cases for UK Farmers: Livestock & Land Protection" at bounding box center [248, 231] width 877 height 35
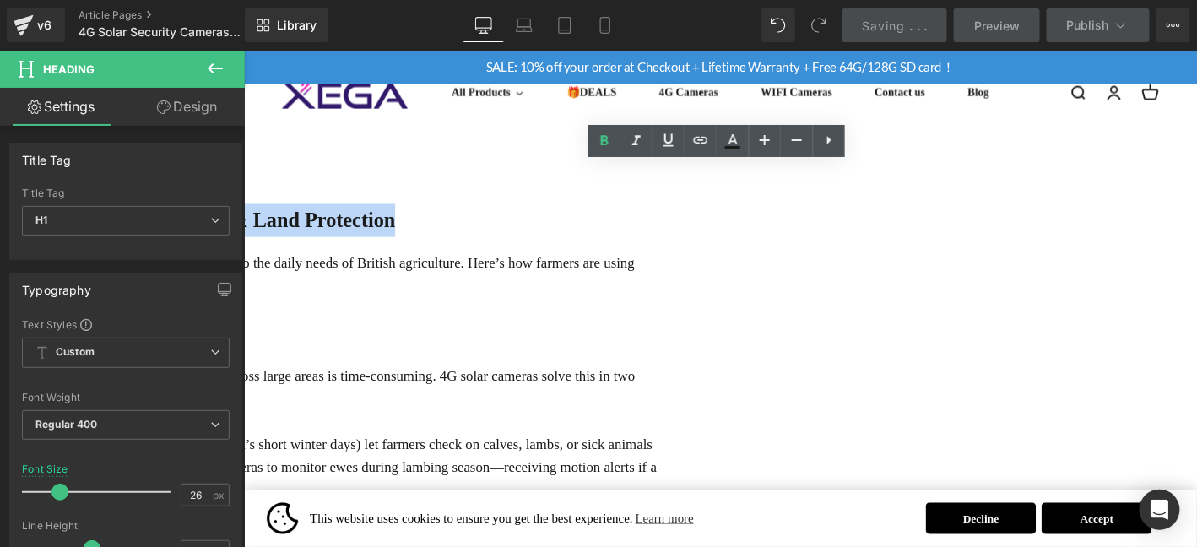
paste div
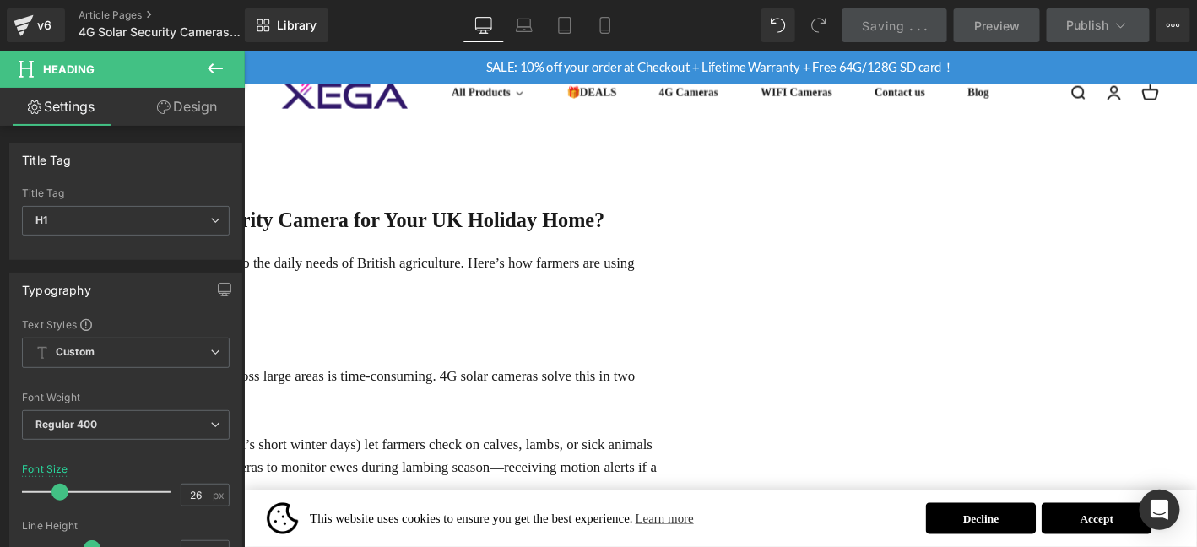
click at [546, 214] on div "[DOMAIN_NAME] to Install a 4G Solar Security Camera for Your UK Holiday Home?" at bounding box center [248, 231] width 877 height 35
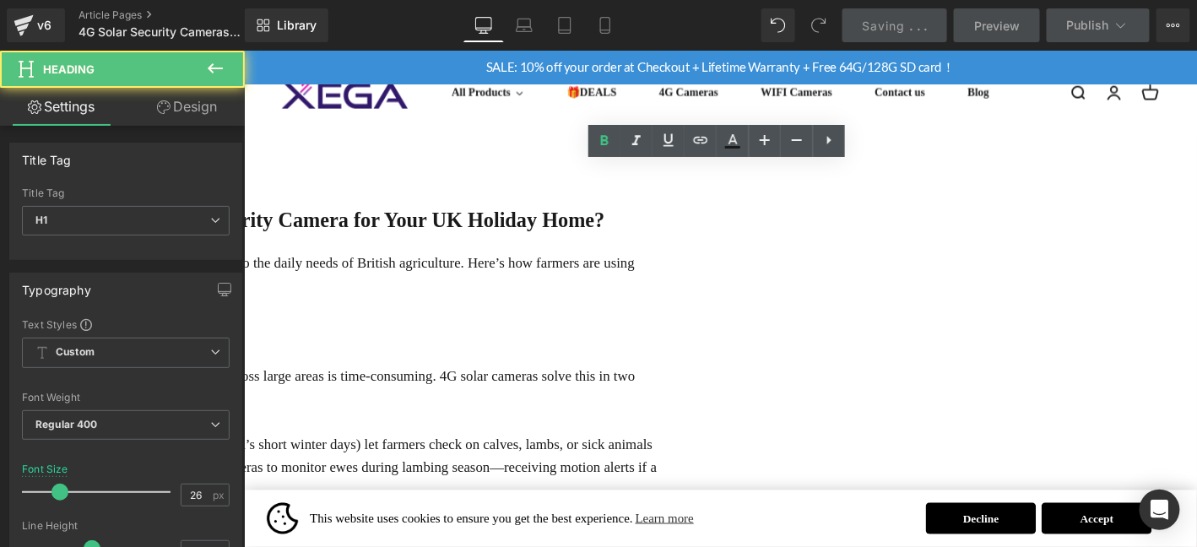
click at [546, 214] on div "[DOMAIN_NAME] to Install a 4G Solar Security Camera for Your UK Holiday Home?" at bounding box center [248, 231] width 877 height 35
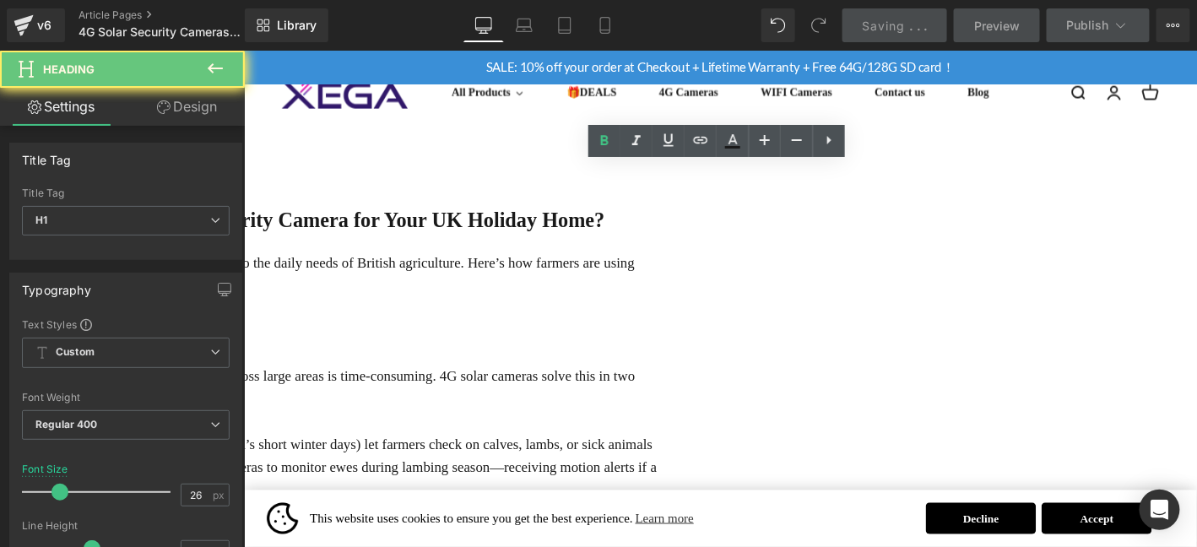
click at [553, 266] on p "4G solar cameras aren’t just "one-size-fits-all" tools—they’re tailored to the …" at bounding box center [248, 290] width 877 height 49
click at [557, 266] on p "4G solar cameras aren’t just "one-size-fits-all" tools—they’re tailored to the …" at bounding box center [248, 290] width 877 height 49
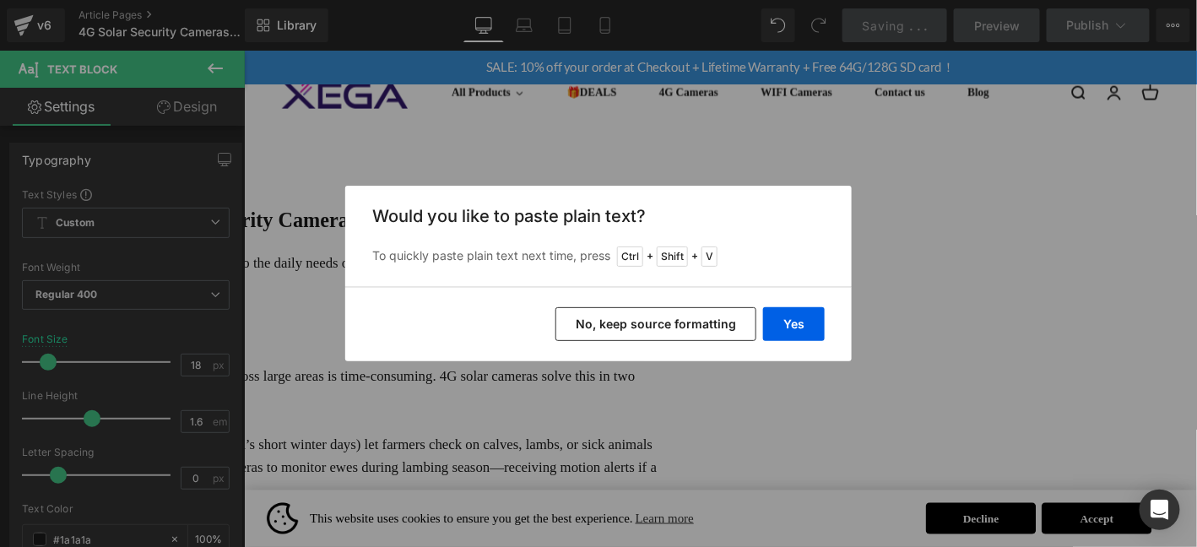
click at [777, 324] on button "Yes" at bounding box center [794, 324] width 62 height 34
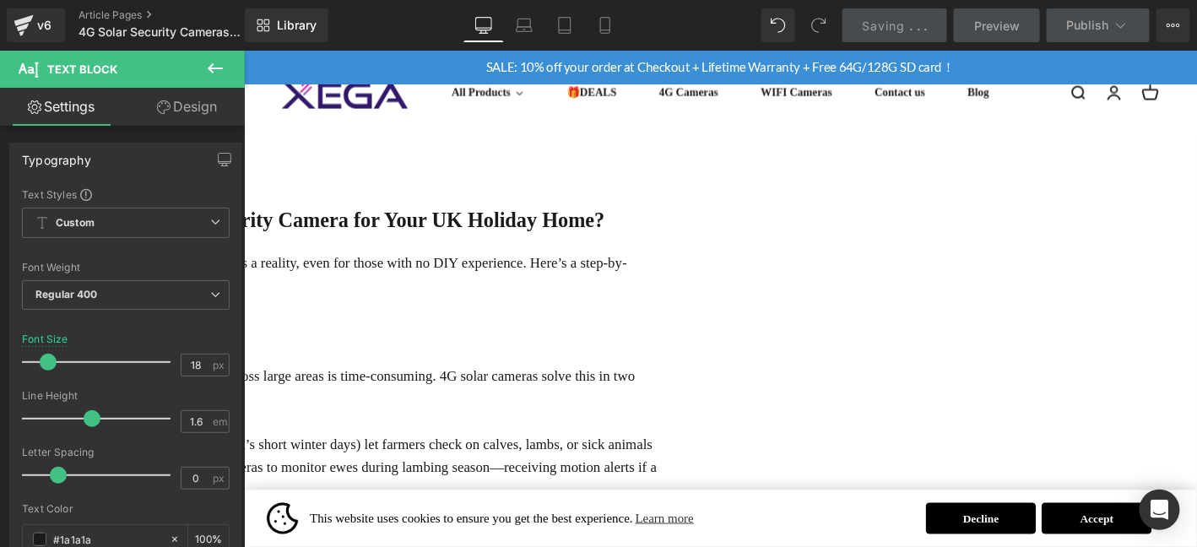
click at [220, 343] on b "1：Livestock Monitoring: Ensuring Health & Preventing Theft" at bounding box center [15, 351] width 410 height 17
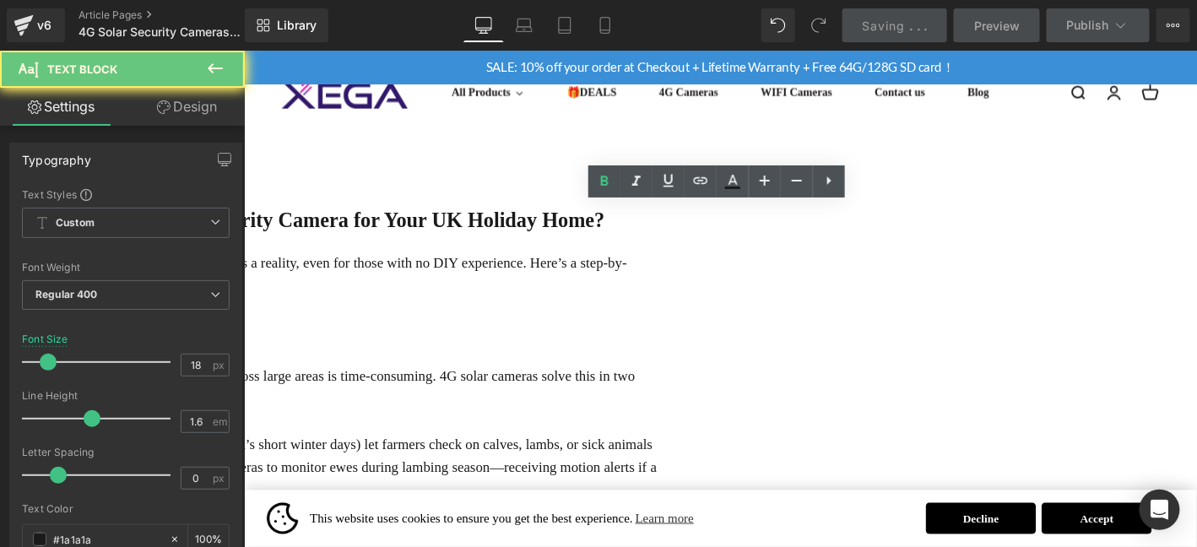
click at [220, 343] on b "1：Livestock Monitoring: Ensuring Health & Preventing Theft" at bounding box center [15, 351] width 410 height 17
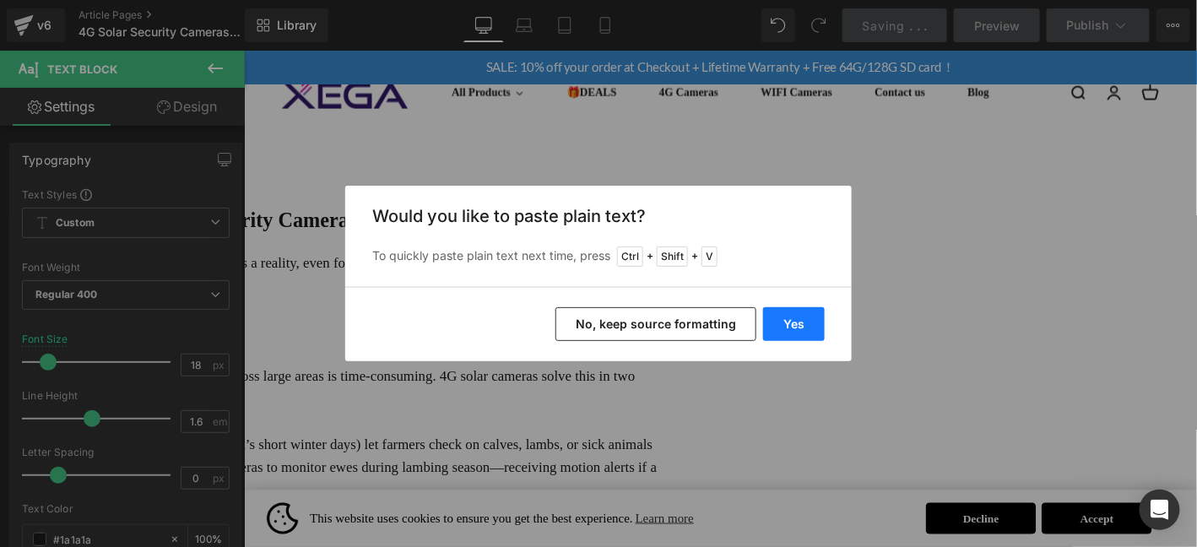
click at [805, 318] on button "Yes" at bounding box center [794, 324] width 62 height 34
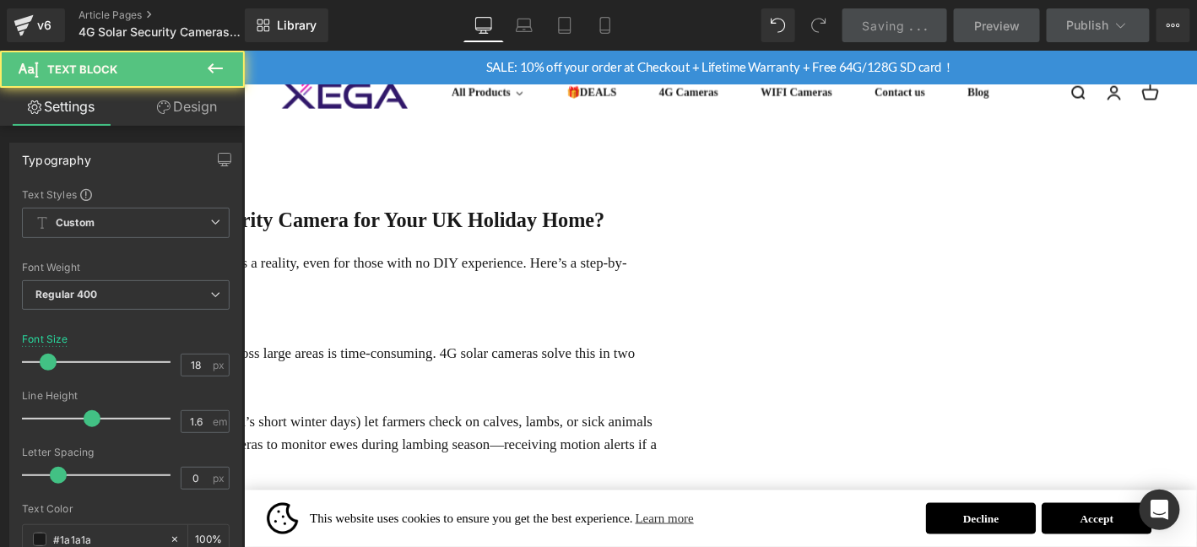
click at [603, 339] on p "Step 1: Choose the Right Spot" at bounding box center [248, 351] width 877 height 24
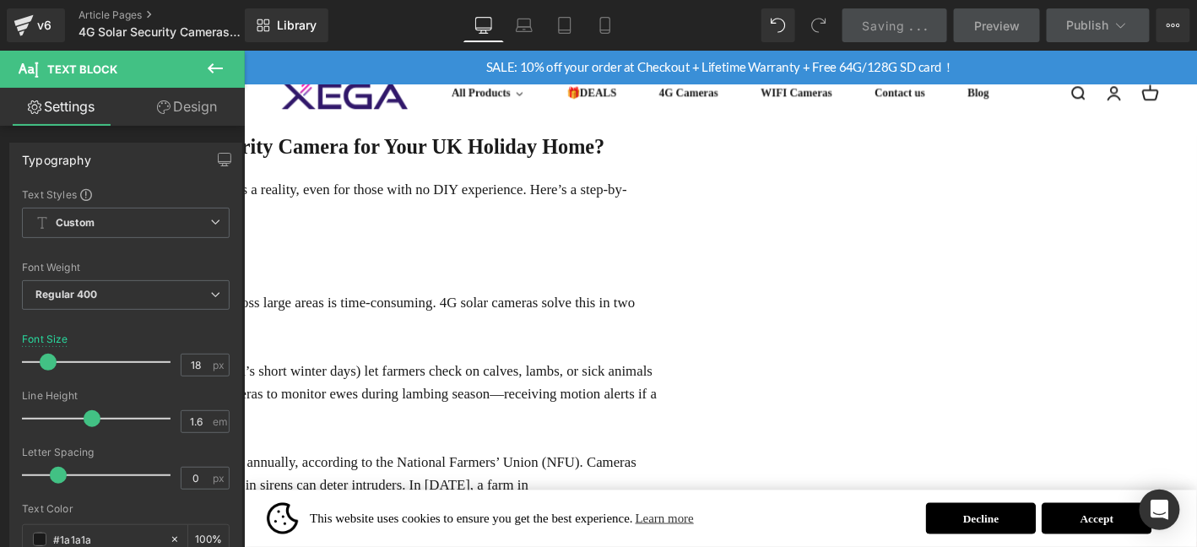
scroll to position [1338, 0]
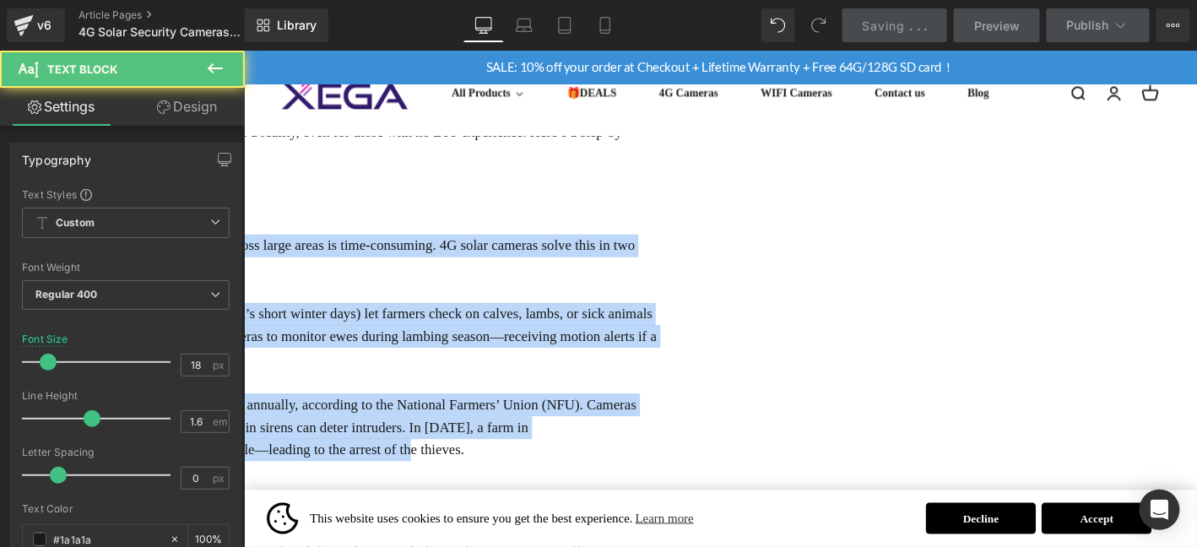
drag, startPoint x: 813, startPoint y: 437, endPoint x: 319, endPoint y: 210, distance: 543.4
click at [319, 210] on div "The "easy setup" promise of 4G solar cameras isn’t just marketing—it’s a realit…" at bounding box center [248, 465] width 877 height 681
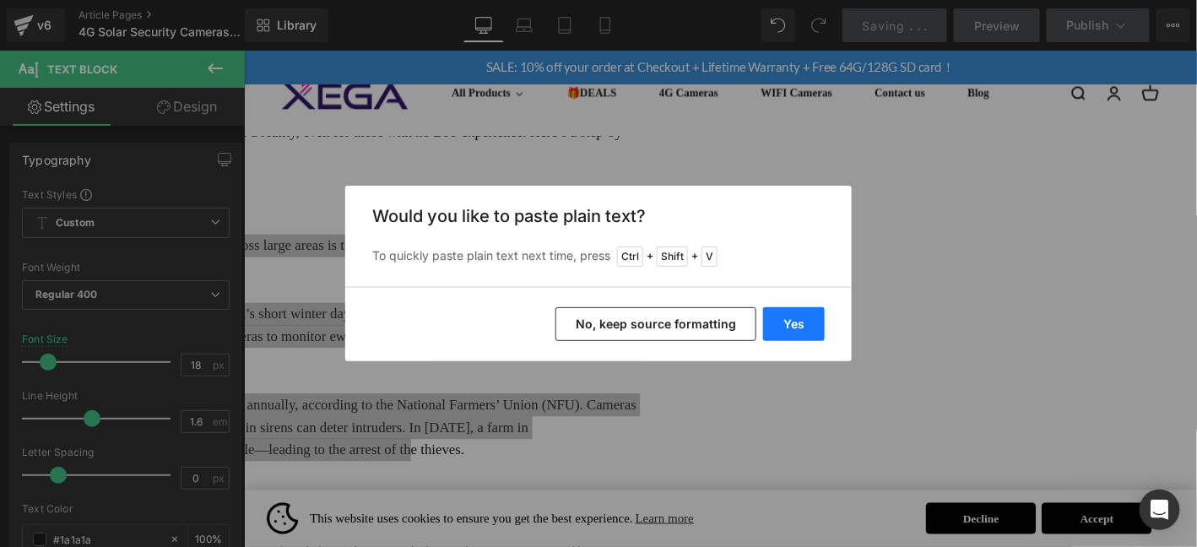
click at [811, 331] on button "Yes" at bounding box center [794, 324] width 62 height 34
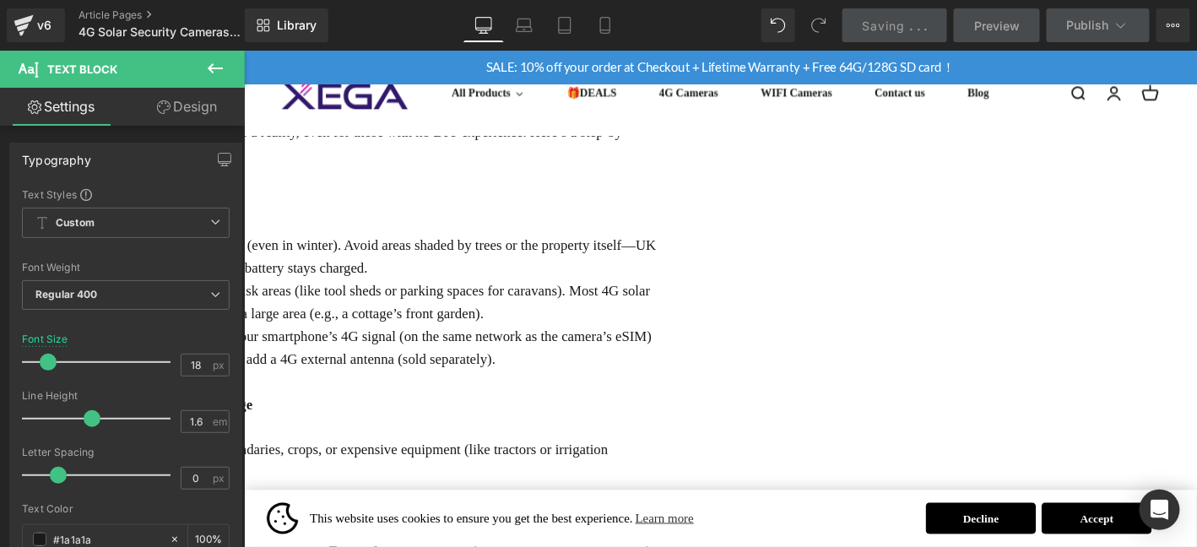
click at [687, 247] on p "Sunlight Access: Pick a location with 4–6 hours of direct sunlight daily (even …" at bounding box center [248, 271] width 877 height 49
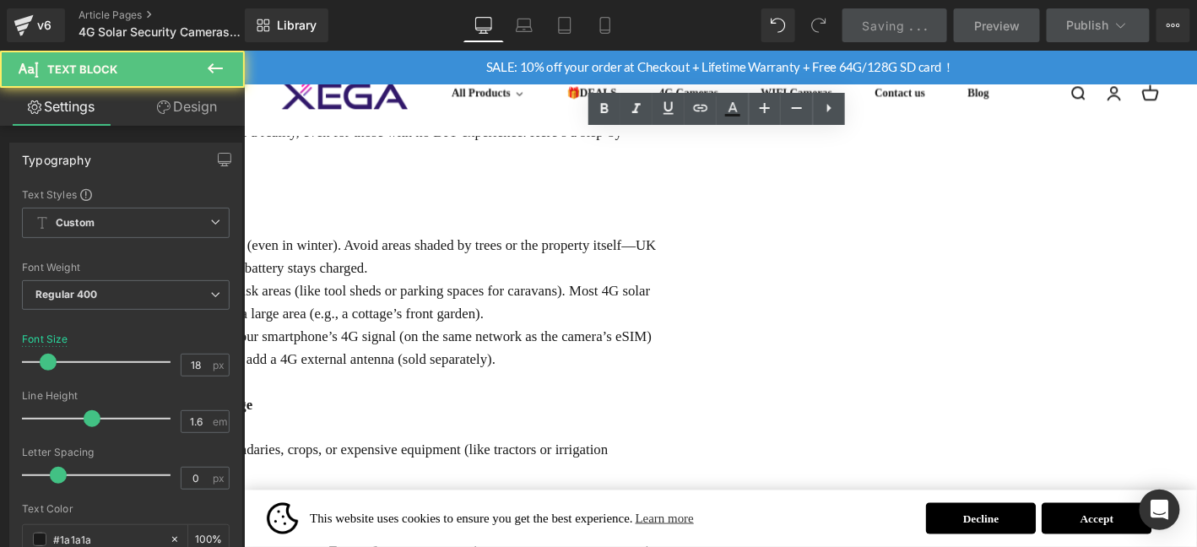
click at [687, 247] on p "Sunlight Access: Pick a location with 4–6 hours of direct sunlight daily (even …" at bounding box center [248, 271] width 877 height 49
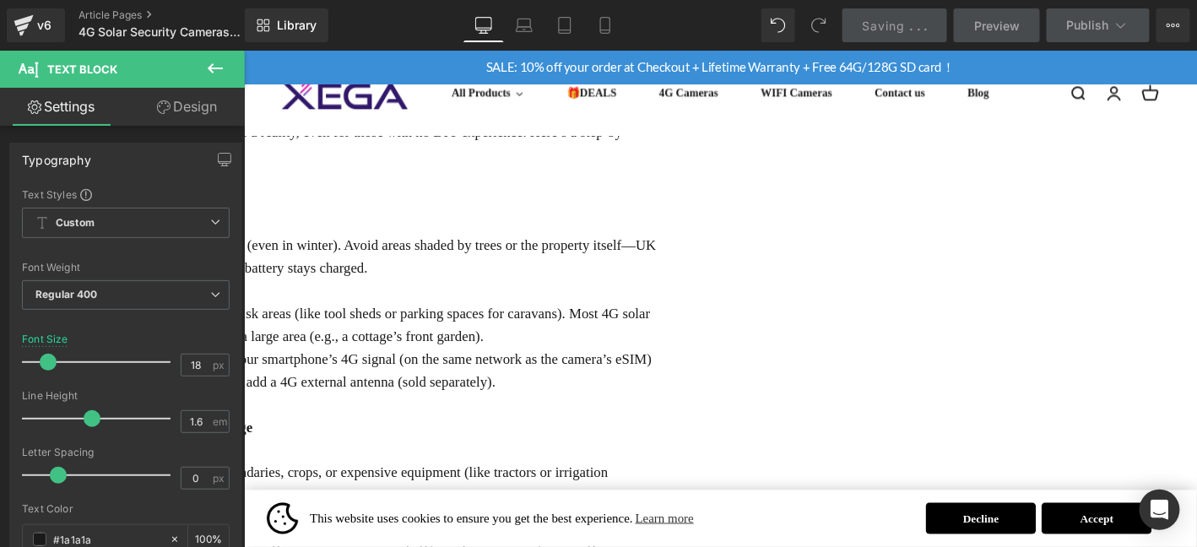
click at [687, 320] on p "Coverage Needs: Aim to cover entry points (doors, windows) or high-risk areas (…" at bounding box center [248, 344] width 877 height 49
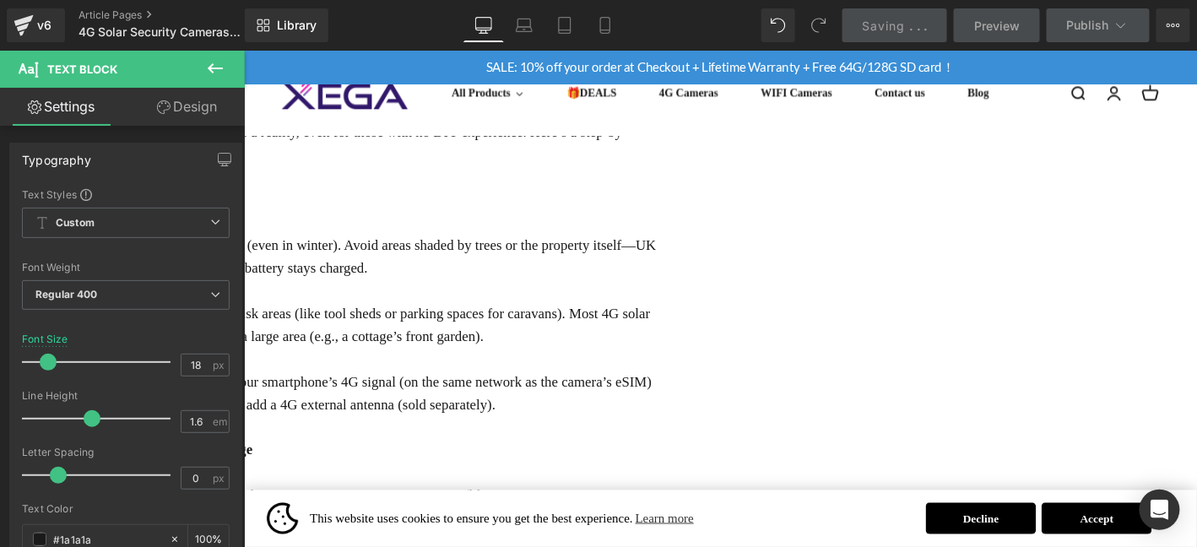
click at [687, 393] on p "4G Signal: Check the camera’s signal strength before mounting. Use your smartph…" at bounding box center [248, 417] width 877 height 49
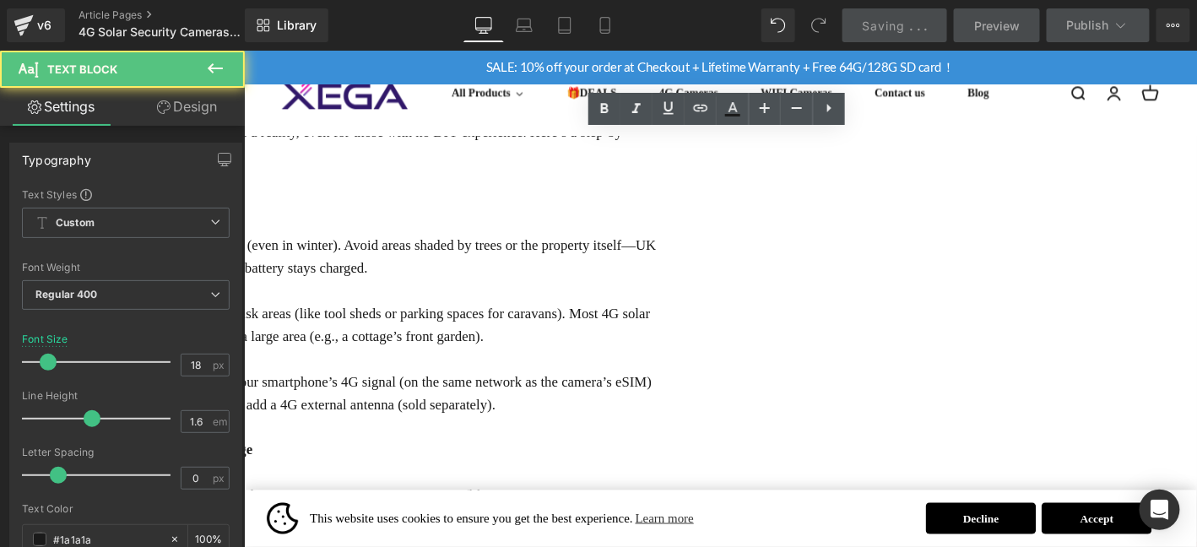
drag, startPoint x: 421, startPoint y: 206, endPoint x: 312, endPoint y: 209, distance: 108.1
click at [312, 209] on div "4G Solar Security Cameras UK: Easy Setup for Holiday Home Protection. Heading F…" at bounding box center [243, 331] width 1022 height 2985
click at [330, 247] on p "Sunlight Access: Pick a location with 4–6 hours of direct sunlight daily (even …" at bounding box center [248, 271] width 877 height 49
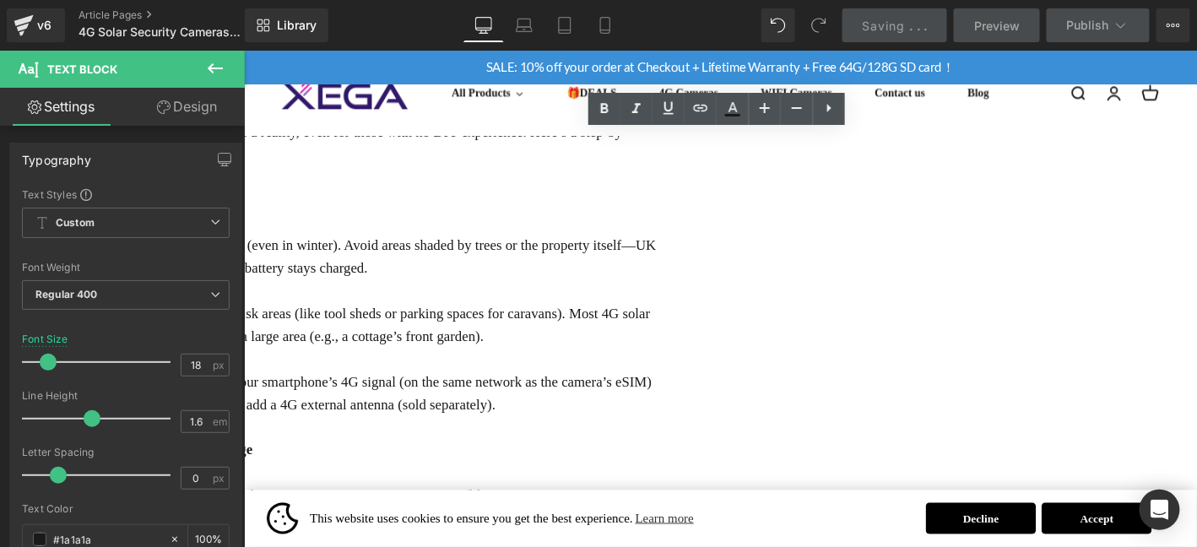
drag, startPoint x: 420, startPoint y: 218, endPoint x: 319, endPoint y: 213, distance: 100.6
click at [319, 247] on p "Sunlight Access: Pick a location with 4–6 hours of direct sunlight daily (even …" at bounding box center [248, 271] width 877 height 49
drag, startPoint x: 607, startPoint y: 109, endPoint x: 594, endPoint y: 112, distance: 13.9
click at [607, 109] on icon at bounding box center [604, 108] width 8 height 10
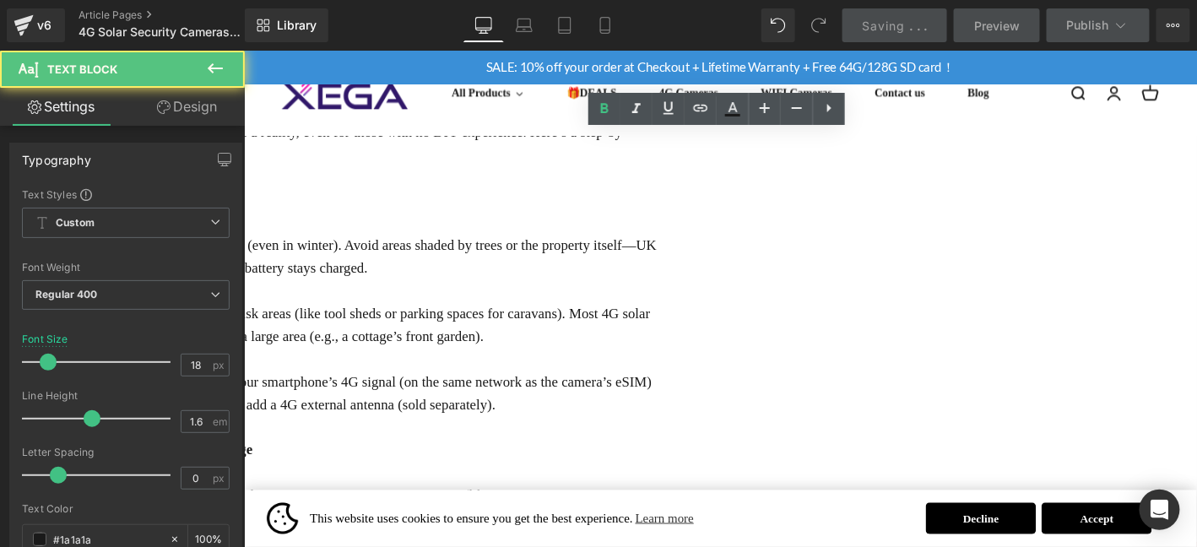
drag, startPoint x: 422, startPoint y: 280, endPoint x: 318, endPoint y: 283, distance: 103.9
click at [318, 320] on p "Coverage Needs: Aim to cover entry points (doors, windows) or high-risk areas (…" at bounding box center [248, 344] width 877 height 49
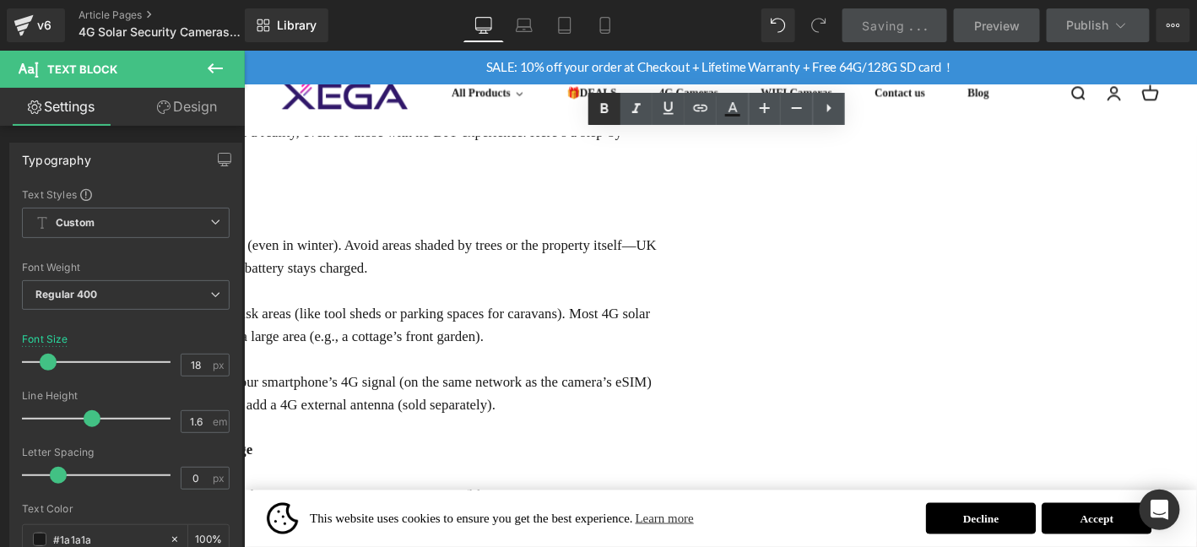
click at [600, 112] on icon at bounding box center [604, 109] width 20 height 20
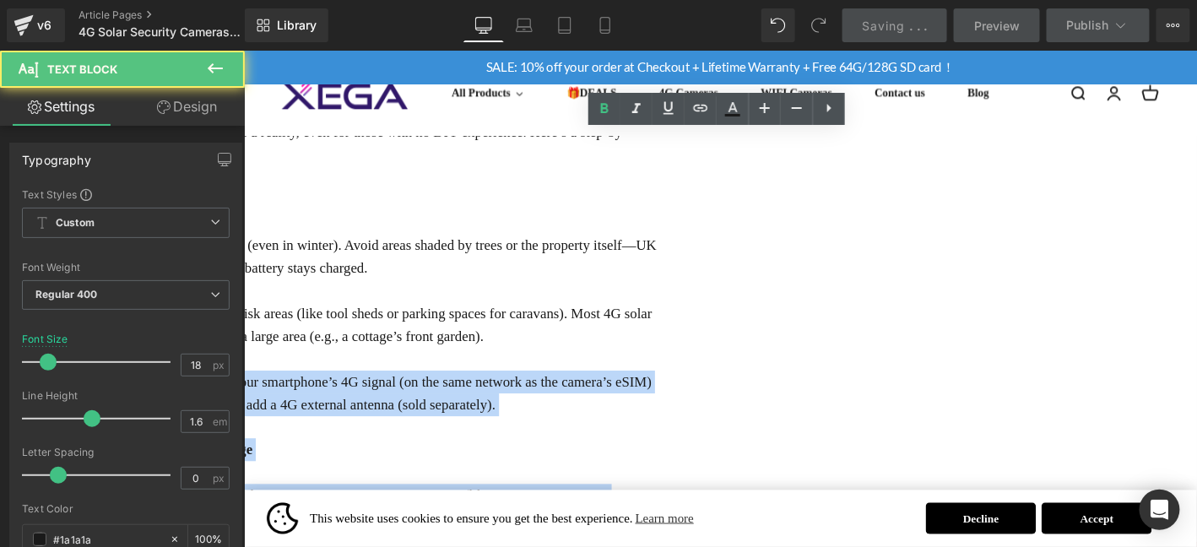
drag, startPoint x: 383, startPoint y: 356, endPoint x: 315, endPoint y: 355, distance: 68.4
click at [315, 355] on div "The "easy setup" promise of 4G solar cameras isn’t just marketing—it’s a realit…" at bounding box center [248, 441] width 877 height 632
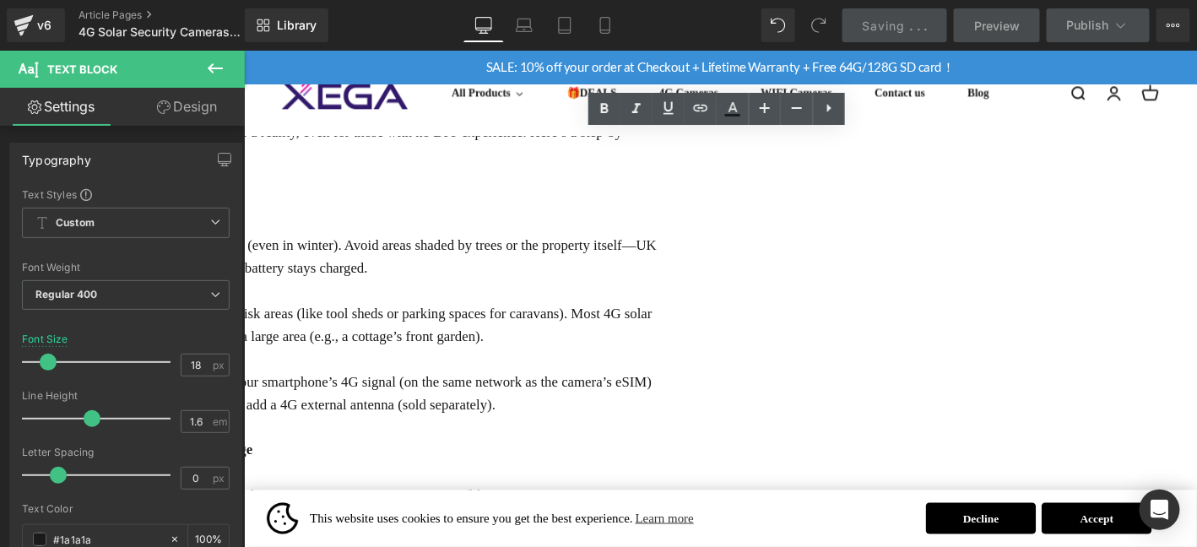
click at [326, 393] on p "4G Signal: Check the camera’s signal strength before mounting. Use your smartph…" at bounding box center [248, 417] width 877 height 49
drag, startPoint x: 318, startPoint y: 353, endPoint x: 383, endPoint y: 350, distance: 65.1
click at [383, 393] on p "4G Signal: Check the camera’s signal strength before mounting. Use your smartph…" at bounding box center [248, 417] width 877 height 49
click at [608, 108] on icon at bounding box center [604, 109] width 20 height 20
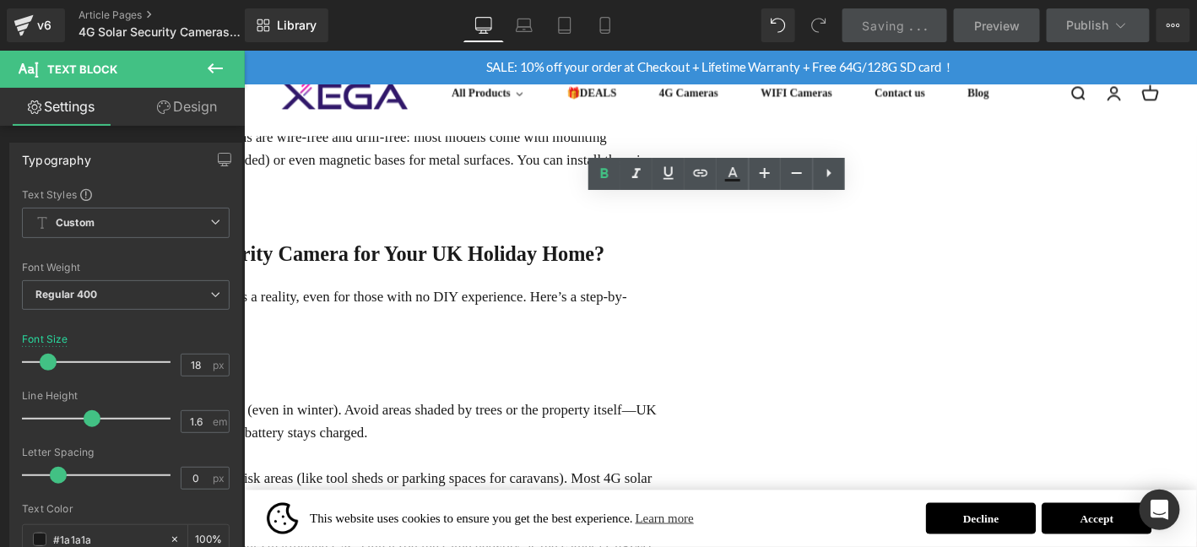
scroll to position [1084, 0]
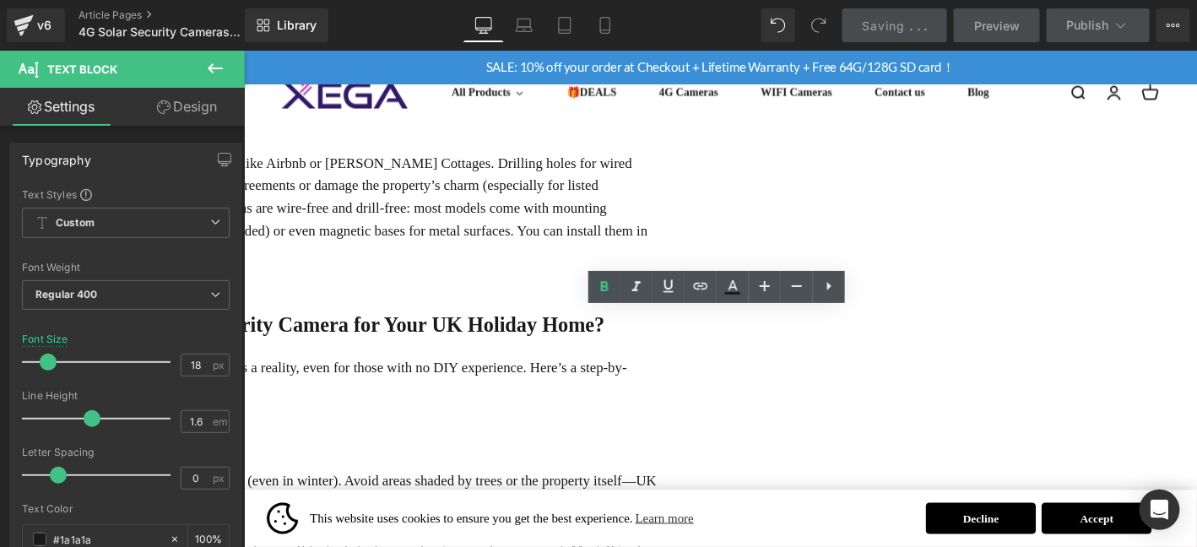
click at [924, 29] on div "Saving . . ." at bounding box center [895, 26] width 65 height 18
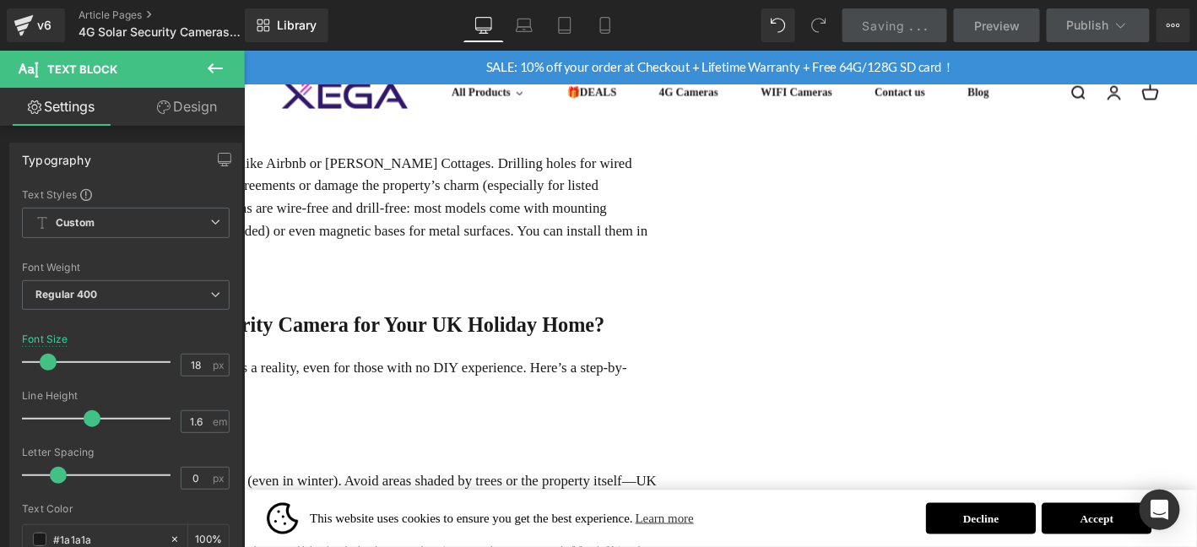
click at [924, 29] on div "Saving . . ." at bounding box center [895, 26] width 65 height 18
click at [1094, 26] on span "Publish" at bounding box center [1088, 26] width 42 height 14
click at [1113, 24] on icon at bounding box center [1121, 25] width 17 height 17
click at [927, 21] on span "." at bounding box center [926, 26] width 3 height 14
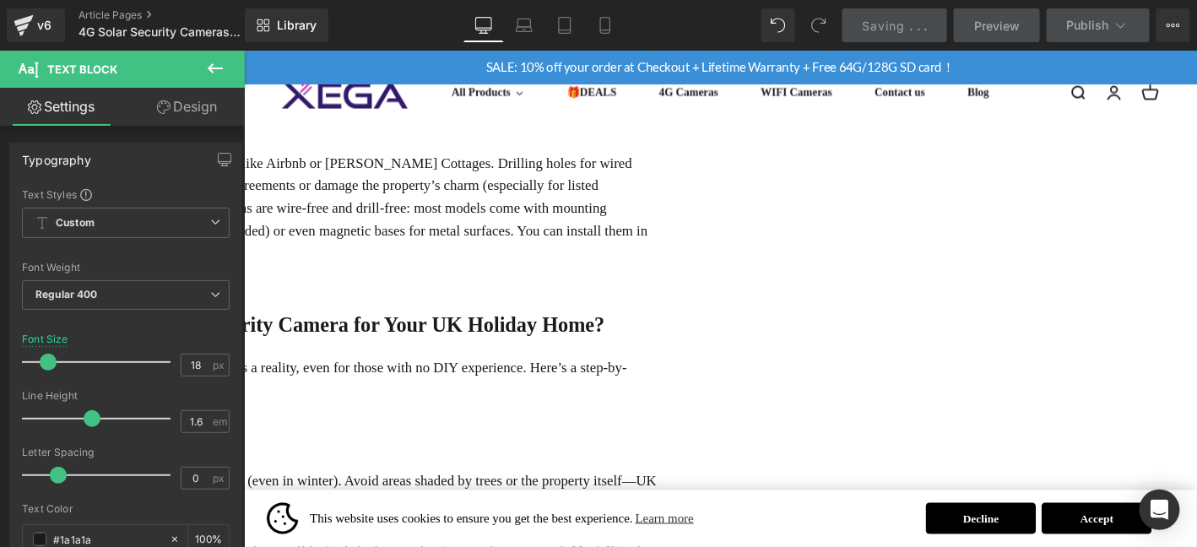
click at [927, 21] on span "." at bounding box center [926, 26] width 3 height 14
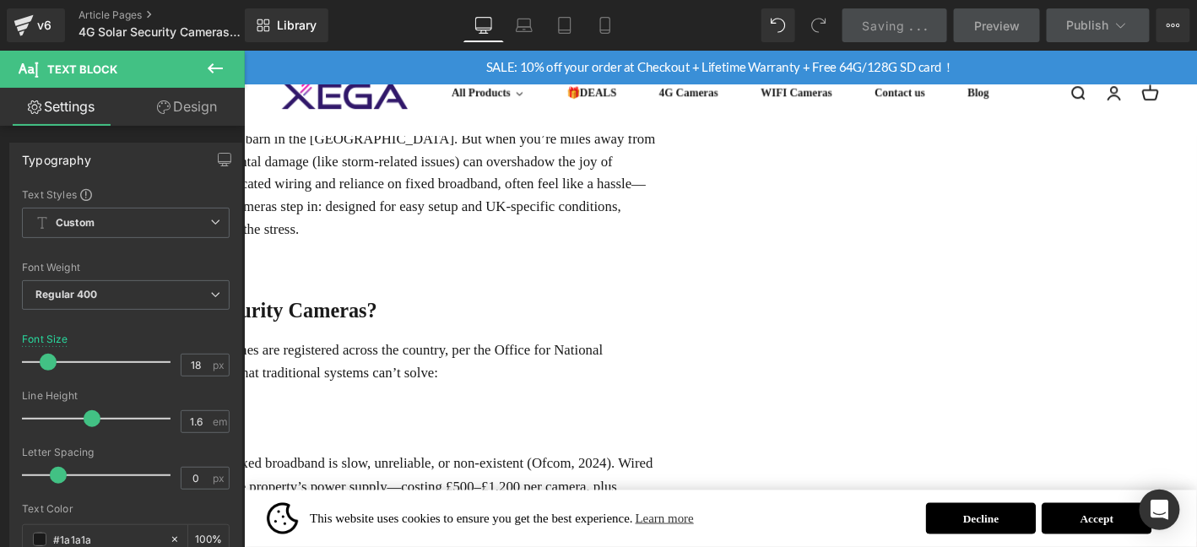
scroll to position [268, 0]
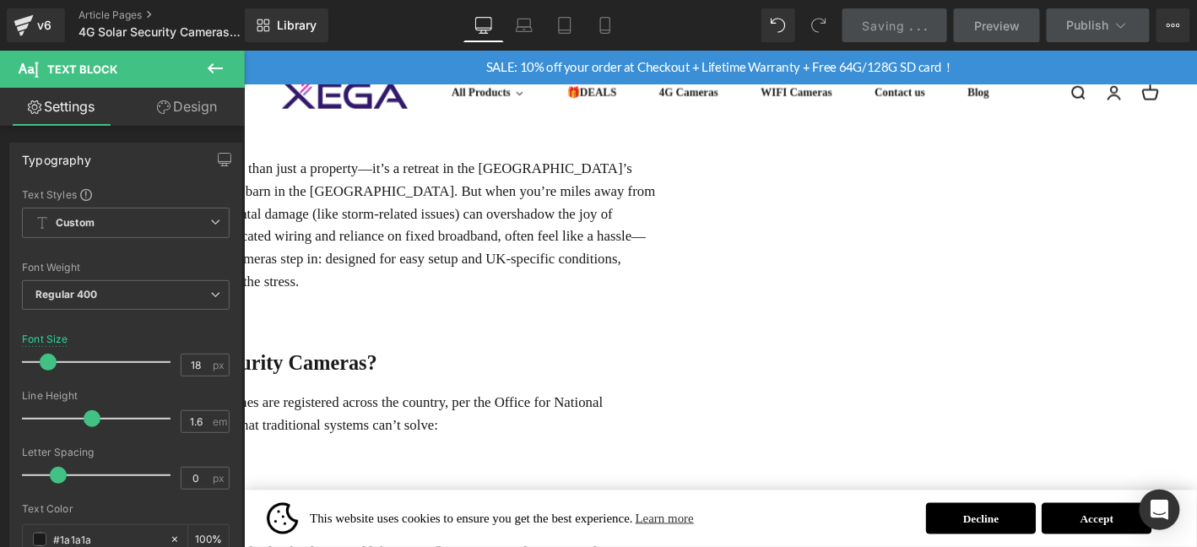
click at [533, 227] on p "For many [DEMOGRAPHIC_DATA] families, a holiday home is more than just a proper…" at bounding box center [248, 238] width 877 height 146
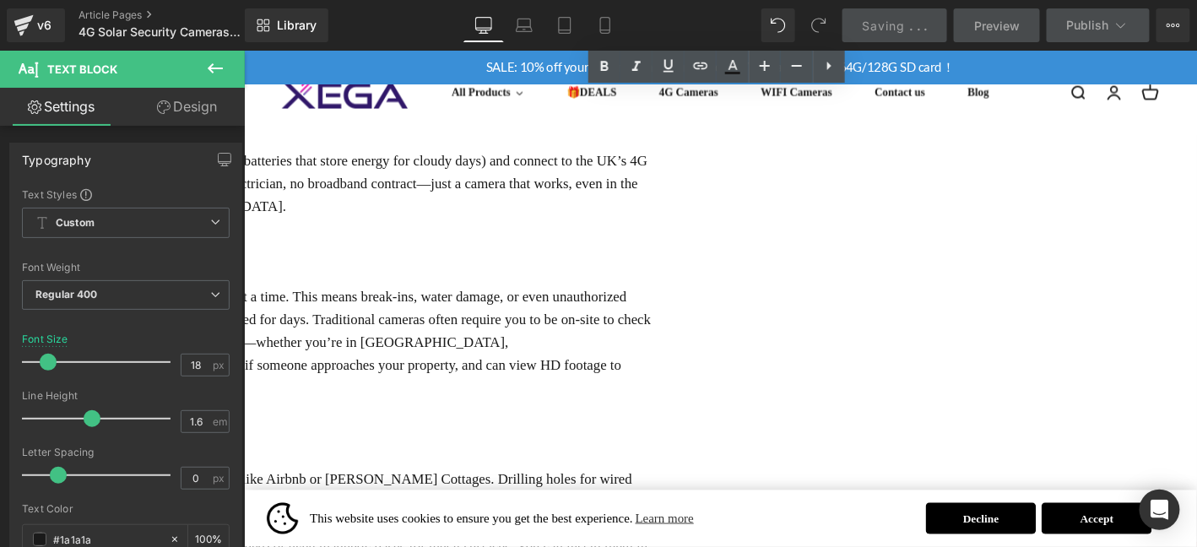
scroll to position [774, 0]
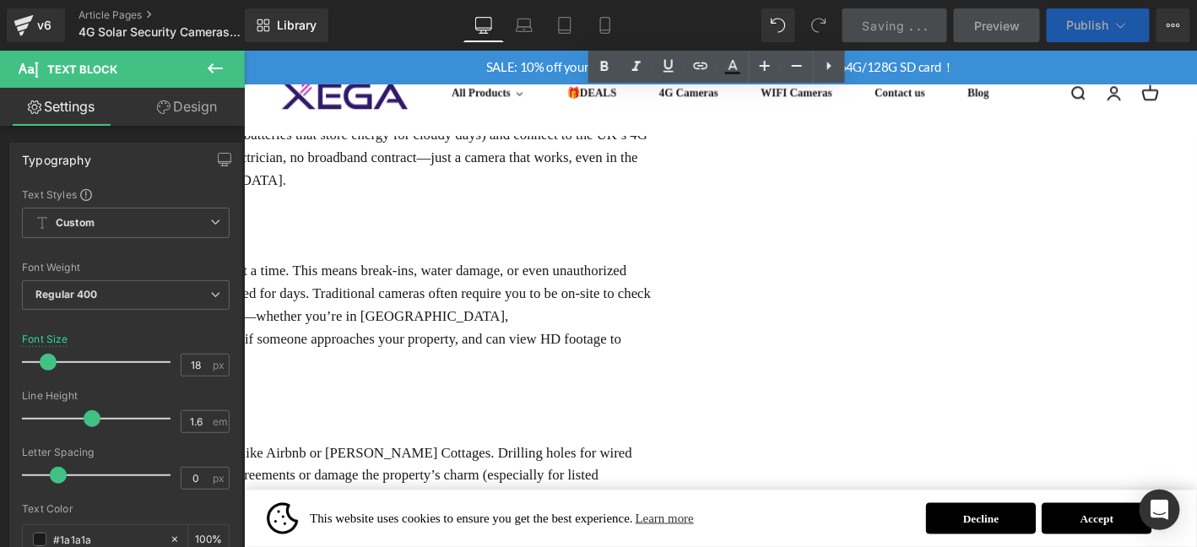
click at [1138, 31] on button "Publish" at bounding box center [1098, 25] width 103 height 34
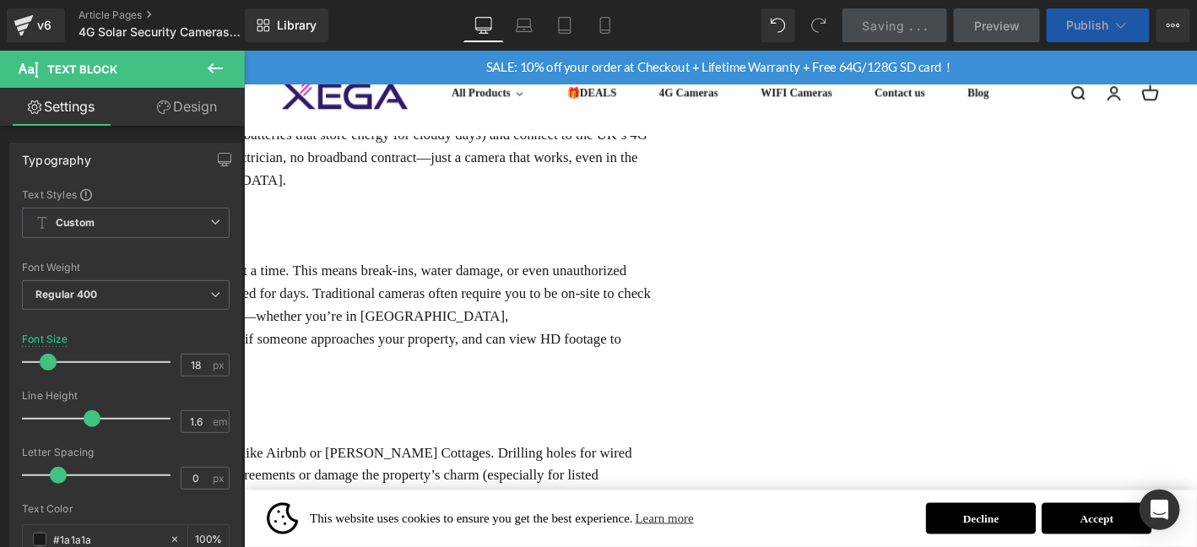
click at [1137, 31] on button "Publish" at bounding box center [1098, 25] width 103 height 34
click at [1122, 29] on icon at bounding box center [1121, 25] width 17 height 17
click at [898, 14] on link "Saving . . ." at bounding box center [896, 25] width 106 height 34
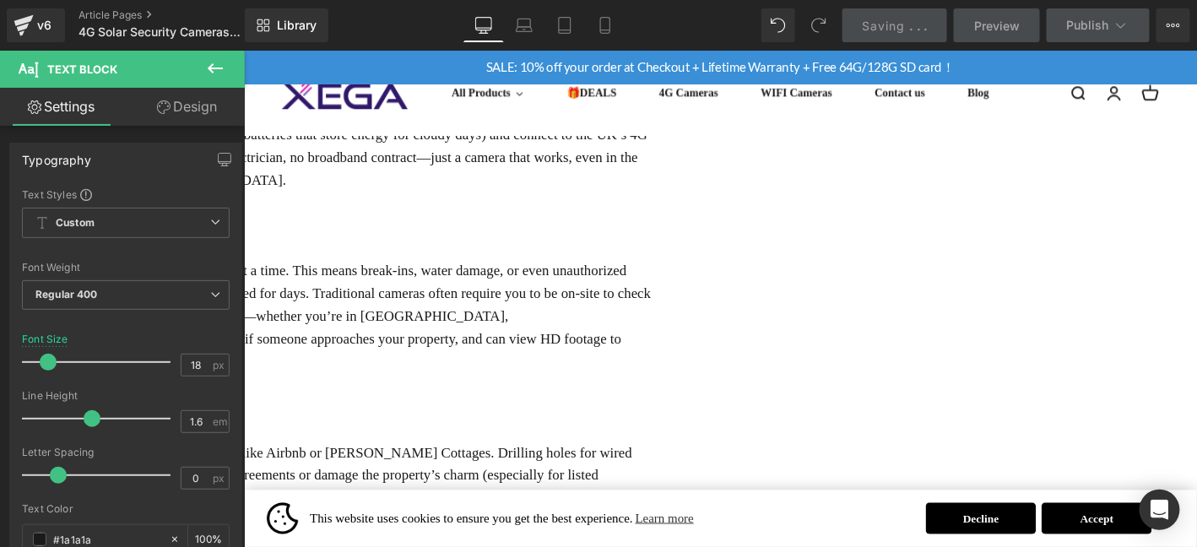
click at [898, 14] on link "Saving . . ." at bounding box center [896, 25] width 106 height 34
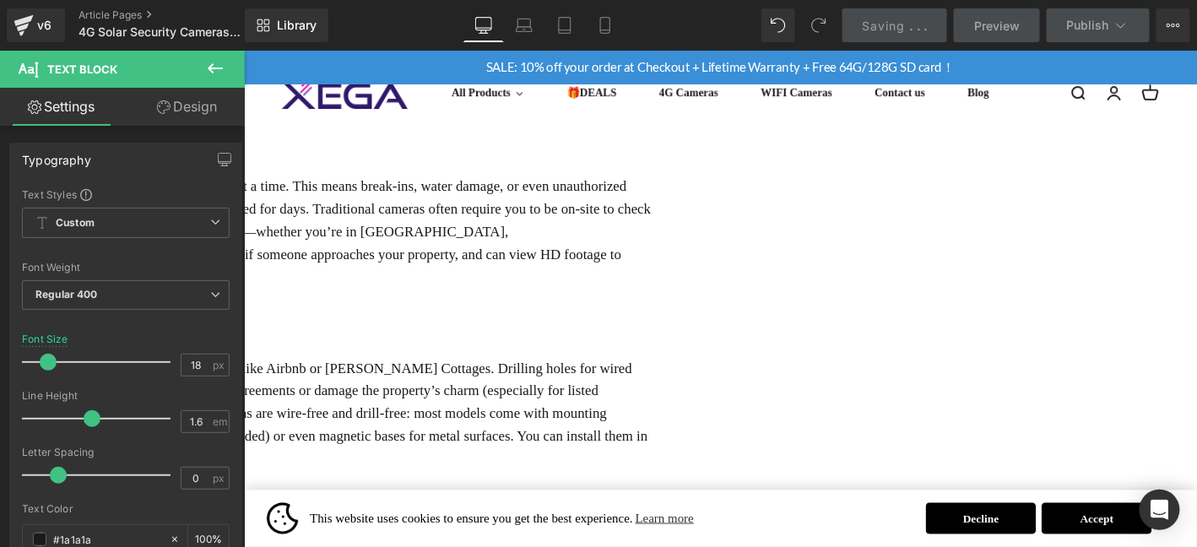
scroll to position [859, 0]
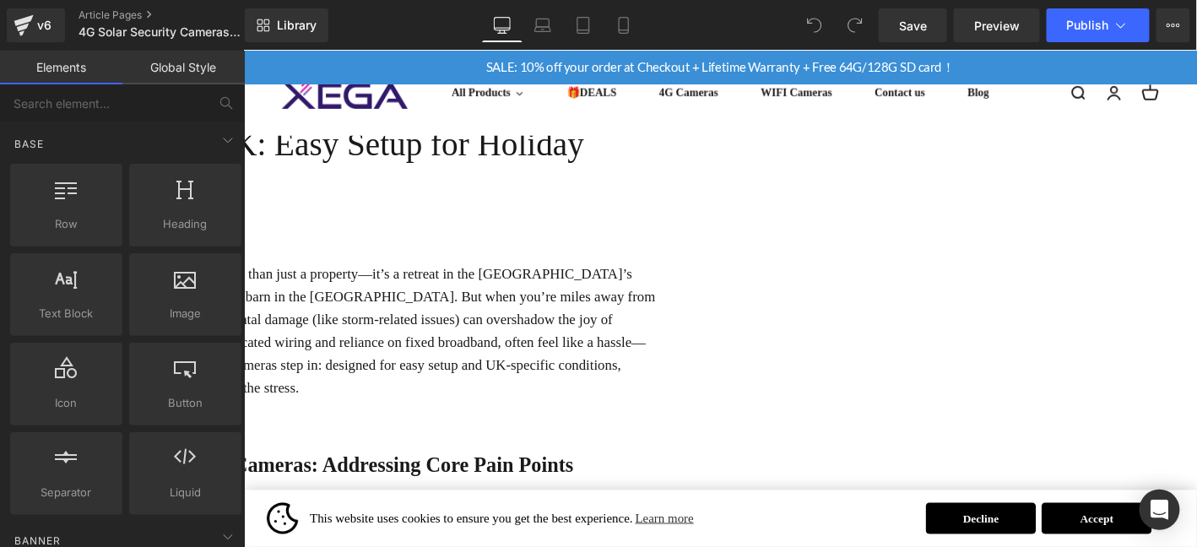
scroll to position [112, 0]
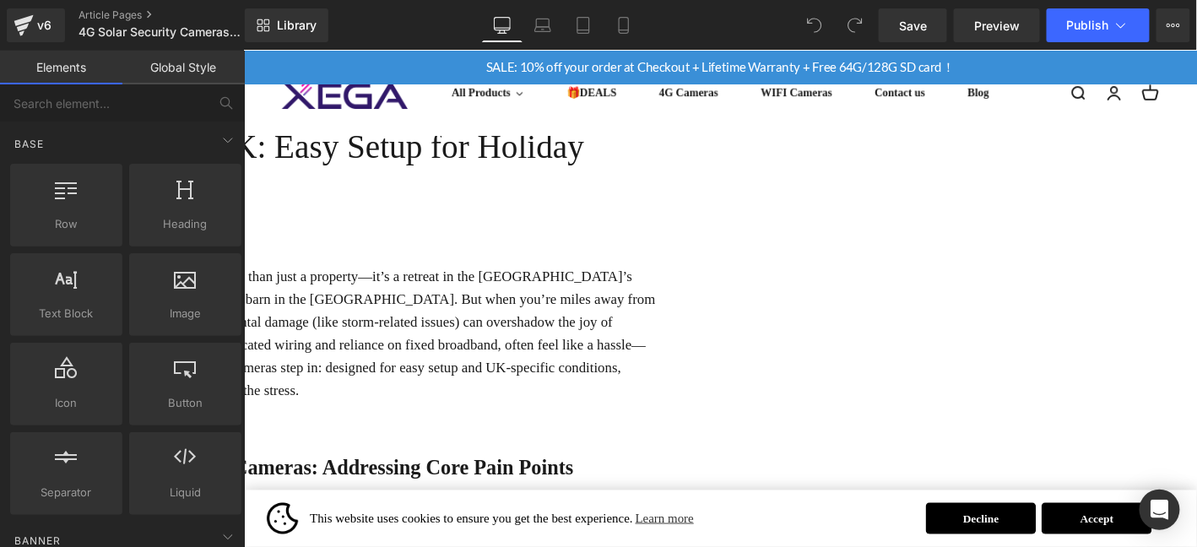
click at [632, 334] on p "For many [DEMOGRAPHIC_DATA] families, a holiday home is more than just a proper…" at bounding box center [248, 353] width 877 height 146
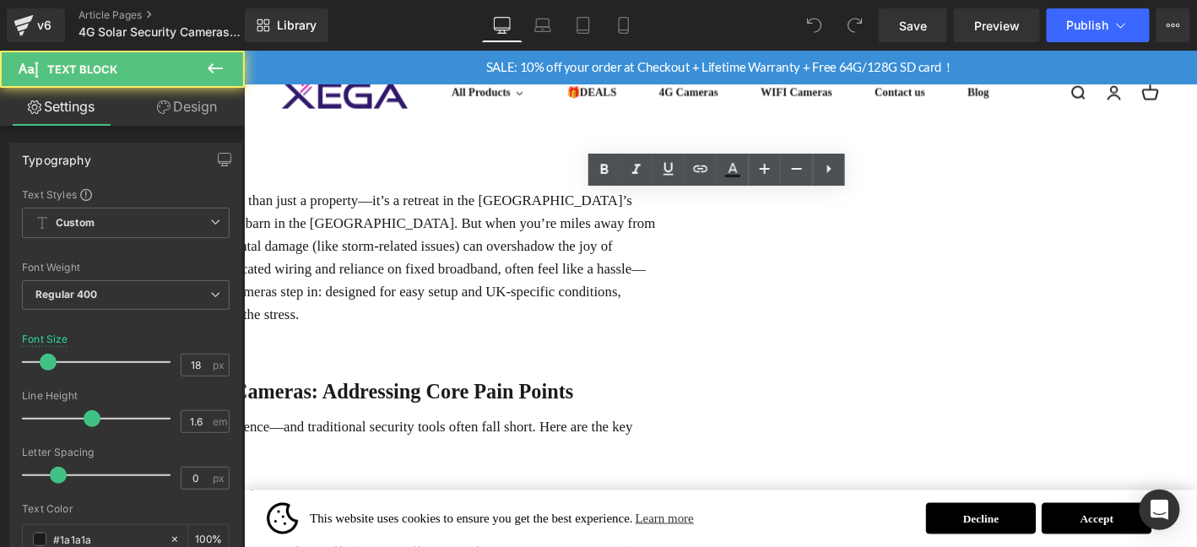
scroll to position [197, 0]
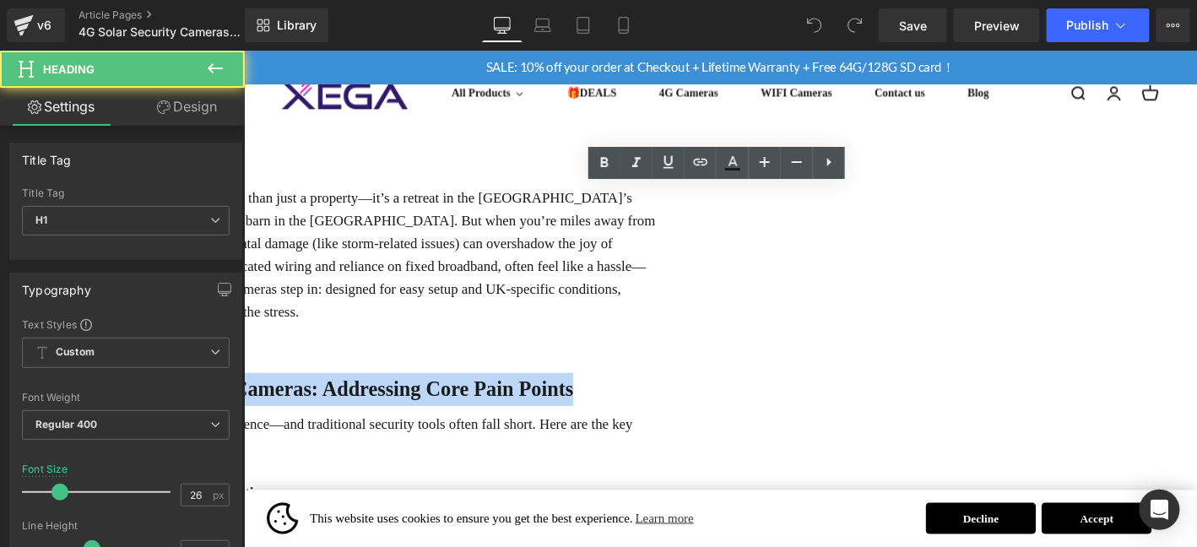
drag, startPoint x: 568, startPoint y: 415, endPoint x: 1153, endPoint y: 424, distance: 584.4
click at [687, 424] on h1 "1.Why UK Farmers Need 4G Solar-Powered Cameras: Addressing Core Pain Points" at bounding box center [248, 412] width 877 height 35
paste div
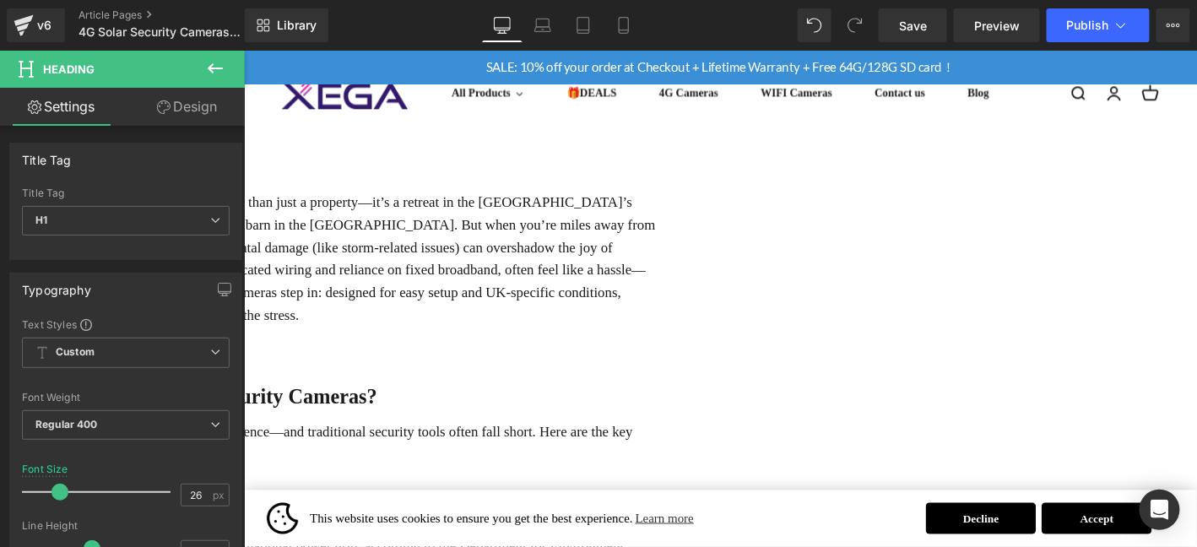
click at [448, 447] on p "British farming operates in conditions that demand flexibility and resilience—a…" at bounding box center [248, 471] width 877 height 49
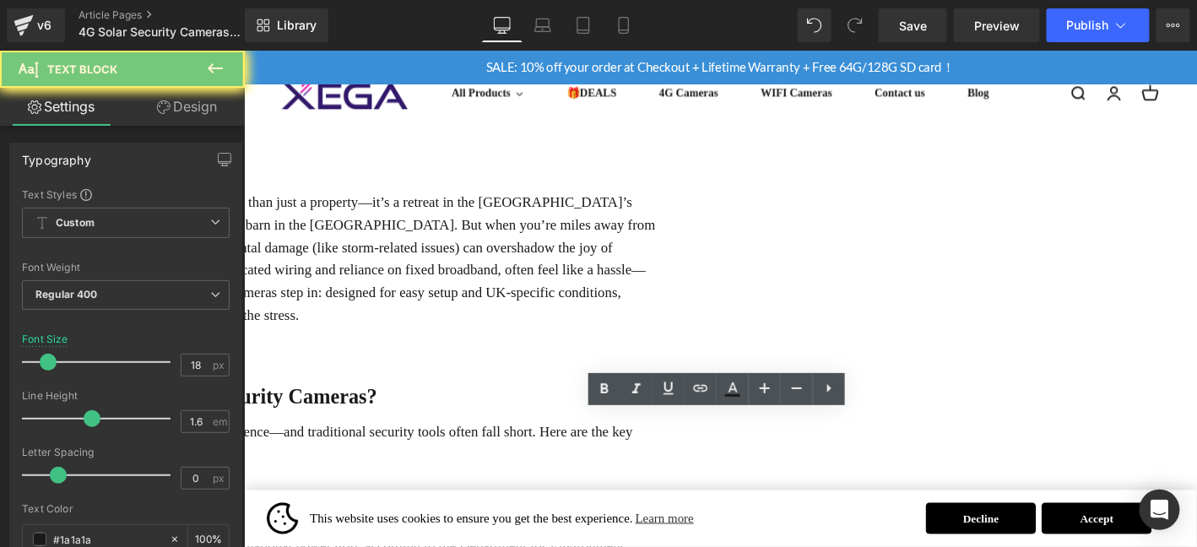
click at [448, 447] on p "British farming operates in conditions that demand flexibility and resilience—a…" at bounding box center [248, 471] width 877 height 49
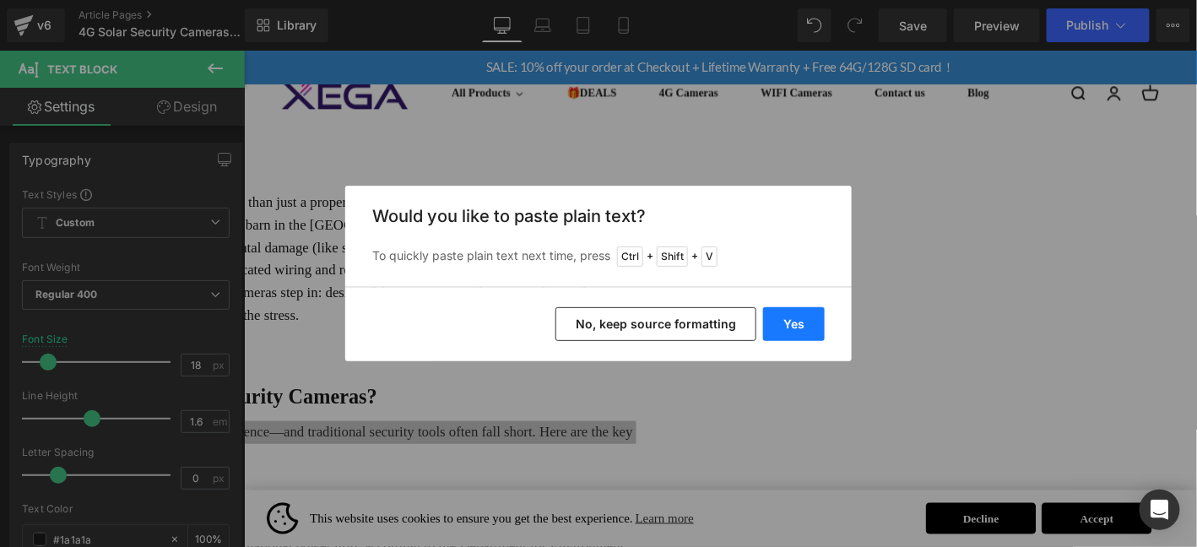
click at [802, 336] on button "Yes" at bounding box center [794, 324] width 62 height 34
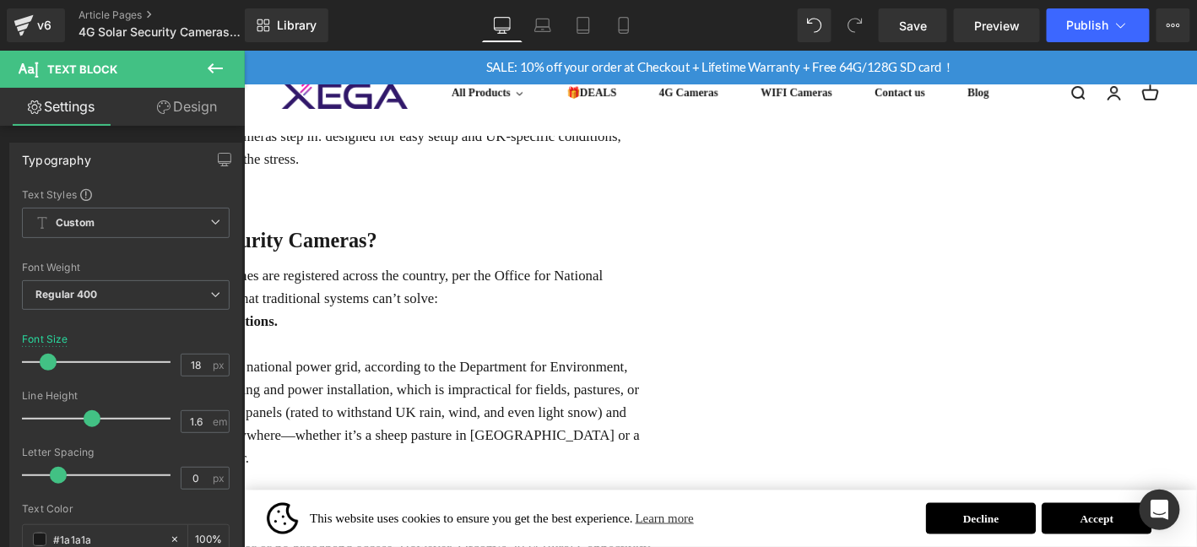
scroll to position [366, 0]
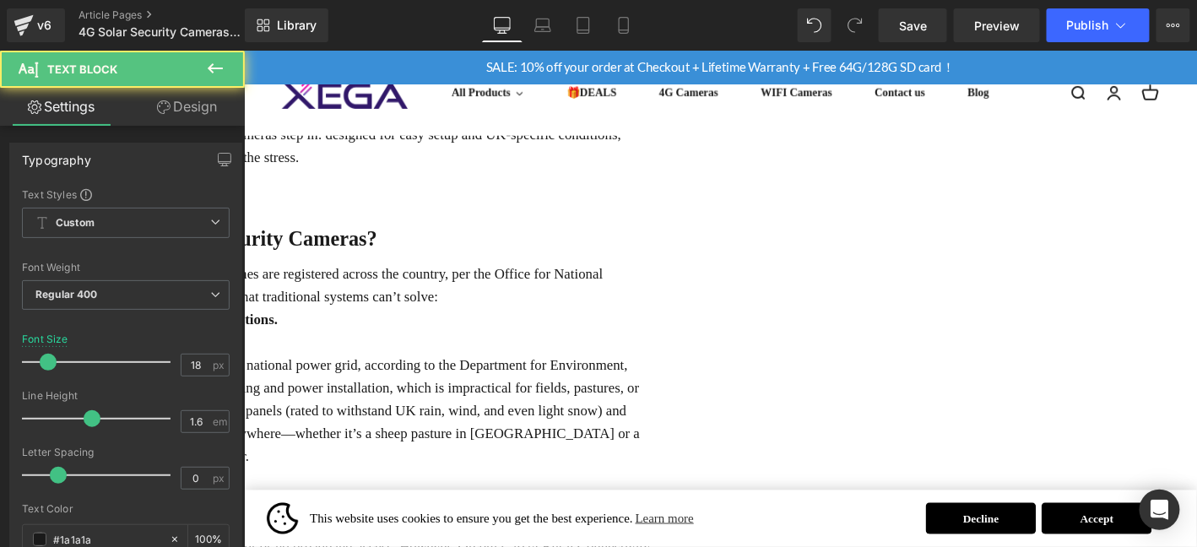
click at [687, 293] on p "The UK’s holiday home market is booming—over 600,000 second homes are registere…" at bounding box center [248, 302] width 877 height 49
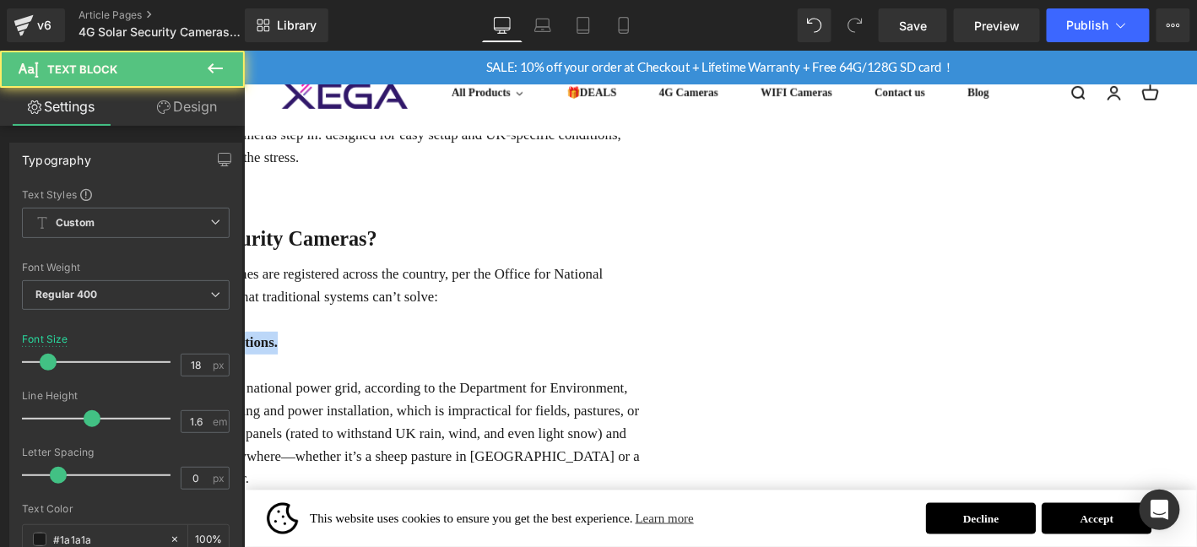
drag, startPoint x: 341, startPoint y: 354, endPoint x: 866, endPoint y: 344, distance: 524.5
click at [687, 351] on p "1：No Power Grid? No Problem—Adapting to Remote Rural Locations." at bounding box center [248, 363] width 877 height 24
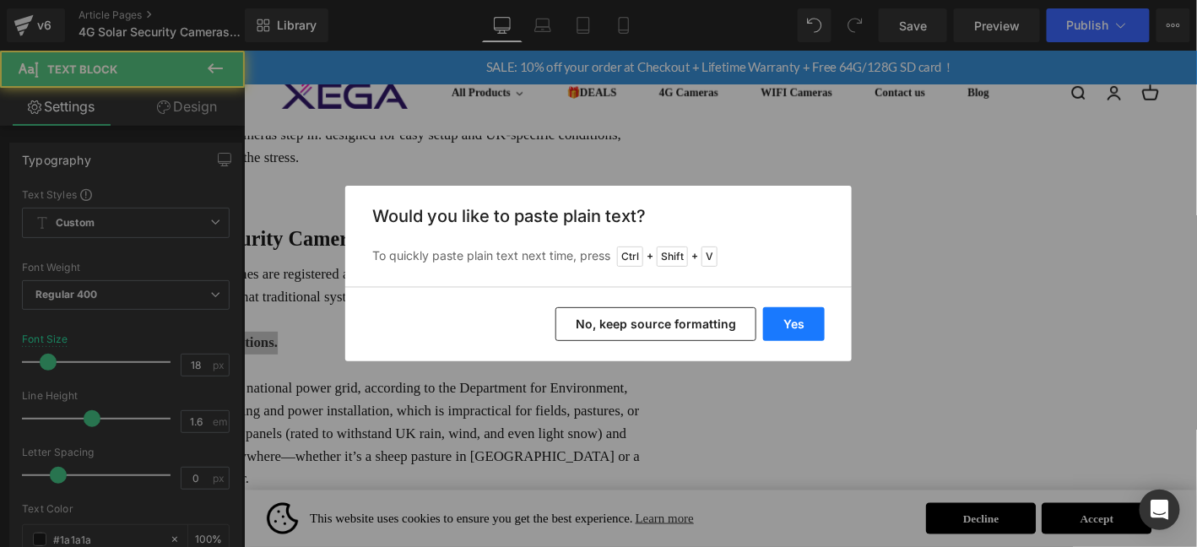
click at [809, 334] on button "Yes" at bounding box center [794, 324] width 62 height 34
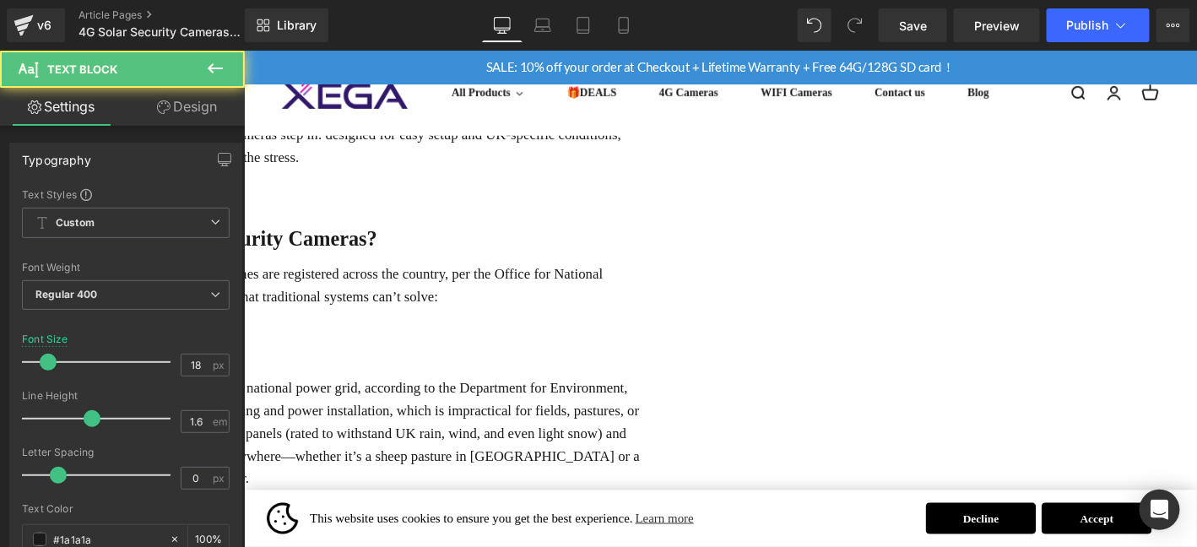
click at [687, 356] on p "1： Remote Locations = No Wired Power or Broadband（" at bounding box center [248, 363] width 877 height 24
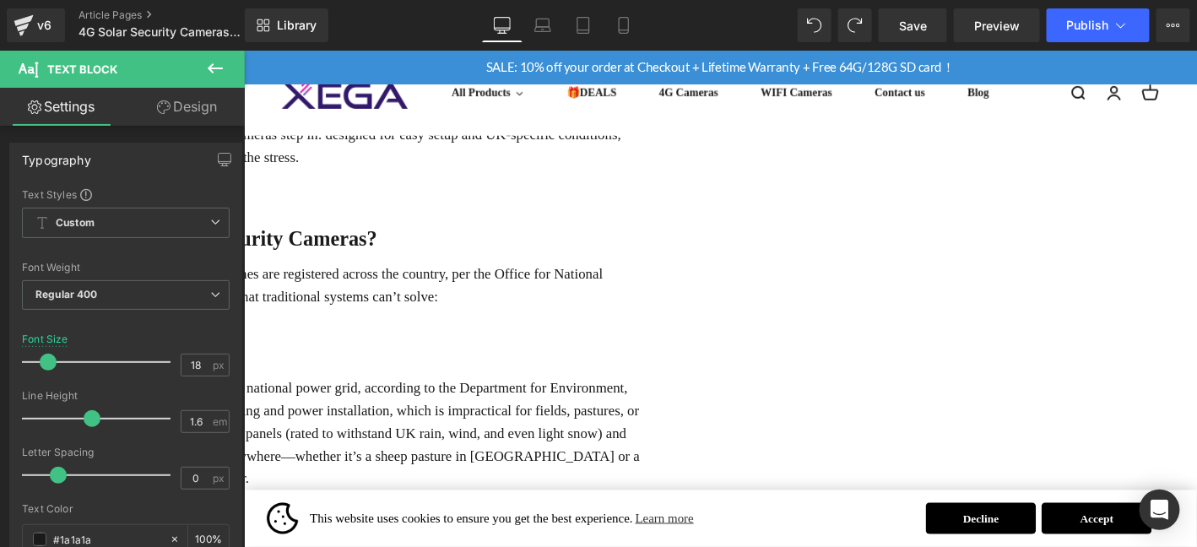
click at [687, 354] on p "1： Remote Locations = No Wired Power or Broadband（" at bounding box center [248, 363] width 877 height 24
click at [387, 418] on p "Over 30% of UK farmland lies in areas with limited or no access to the national…" at bounding box center [248, 460] width 877 height 122
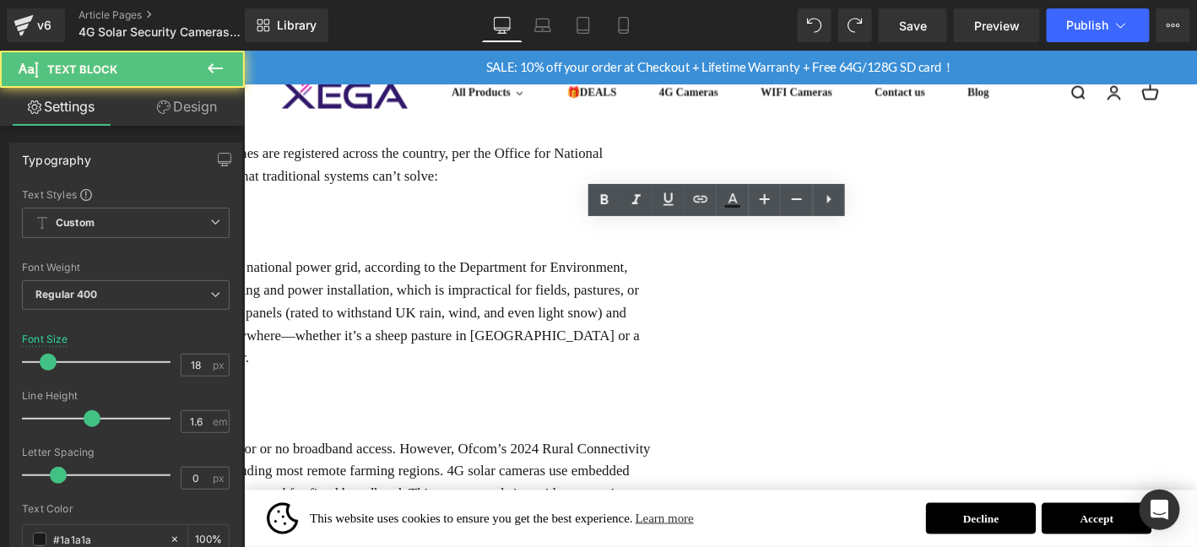
scroll to position [507, 0]
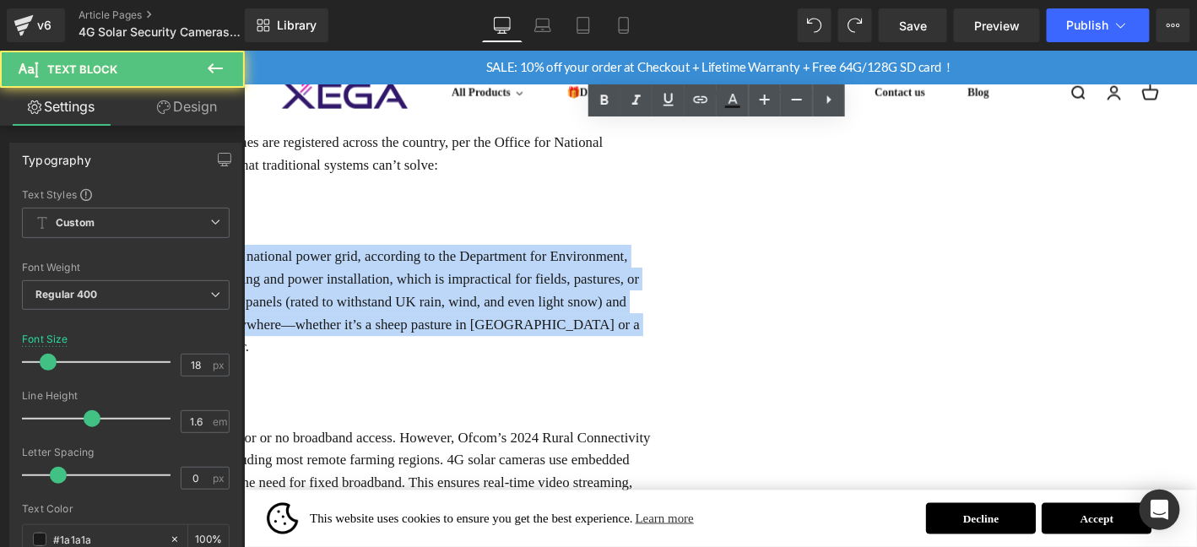
drag, startPoint x: 616, startPoint y: 366, endPoint x: 307, endPoint y: 269, distance: 323.7
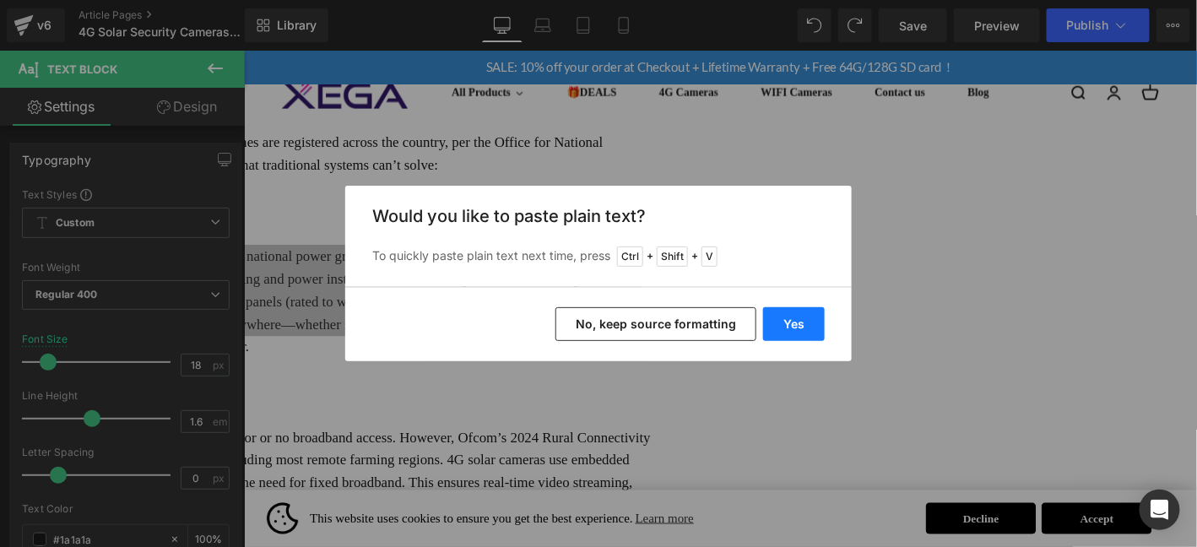
click at [822, 330] on button "Yes" at bounding box center [794, 324] width 62 height 34
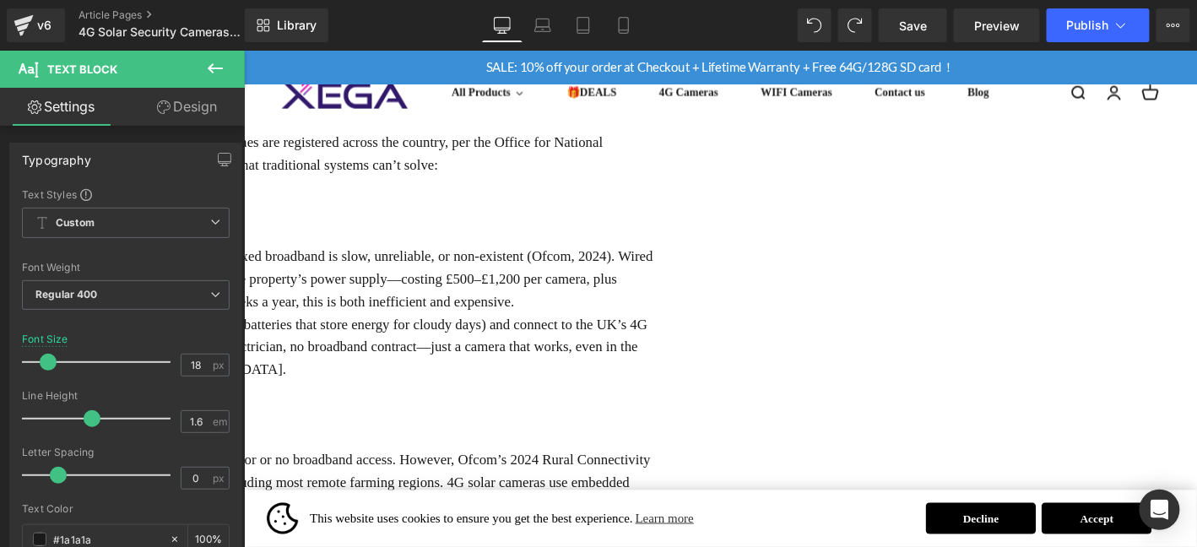
click at [687, 316] on p "Nearly 40% of UK holiday homes are in rural or coastal areas where fixed broadb…" at bounding box center [248, 294] width 877 height 73
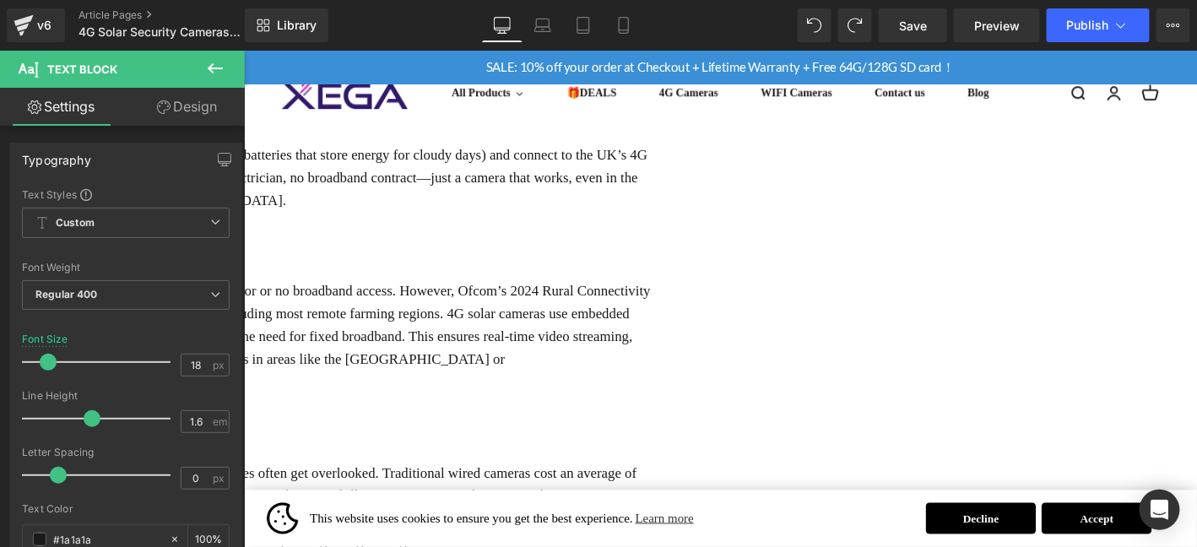
scroll to position [703, 0]
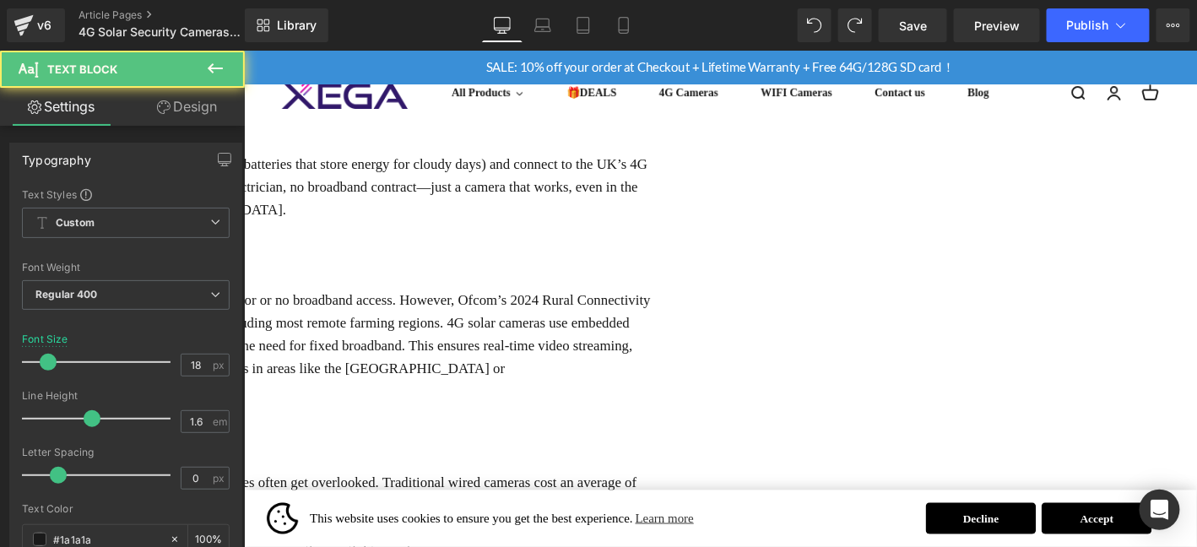
drag, startPoint x: 341, startPoint y: 258, endPoint x: 697, endPoint y: 261, distance: 355.5
click at [687, 261] on p "2：Reliable Connectivity, Even in Rural "Notspots"" at bounding box center [248, 270] width 877 height 24
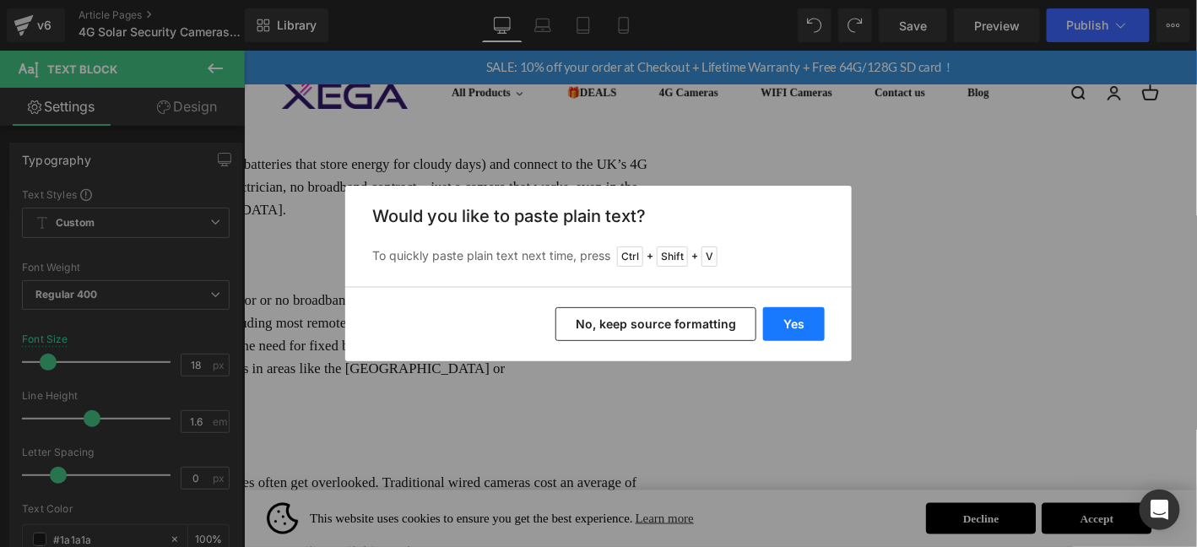
click at [796, 314] on button "Yes" at bounding box center [794, 324] width 62 height 34
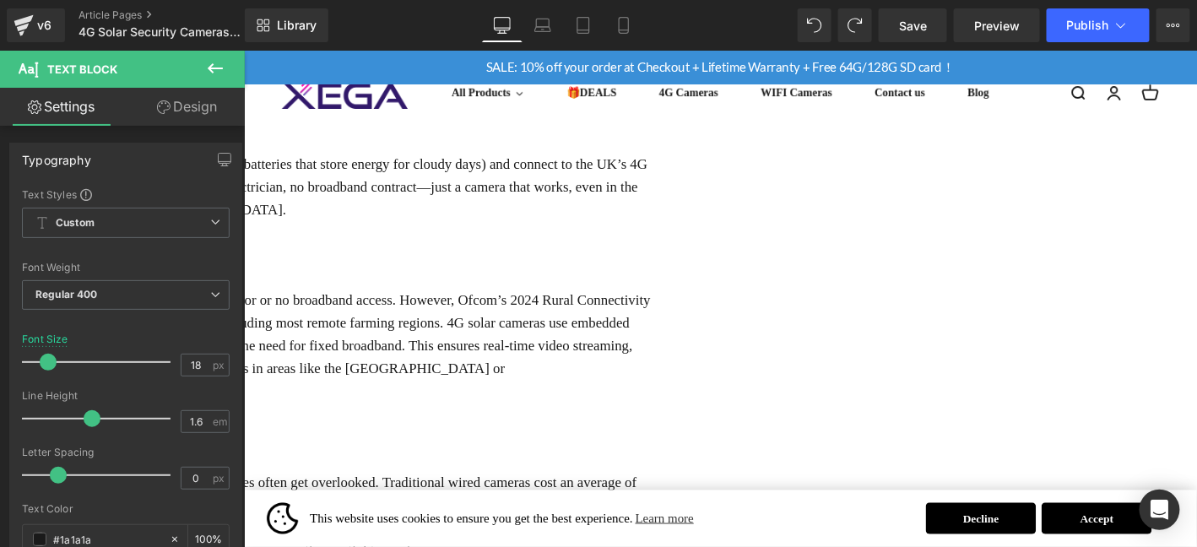
drag, startPoint x: 752, startPoint y: 265, endPoint x: 681, endPoint y: 237, distance: 76.2
click at [687, 265] on p "2： Infrequent Use = Higher Risk of Unnoticed Issues" at bounding box center [248, 270] width 877 height 24
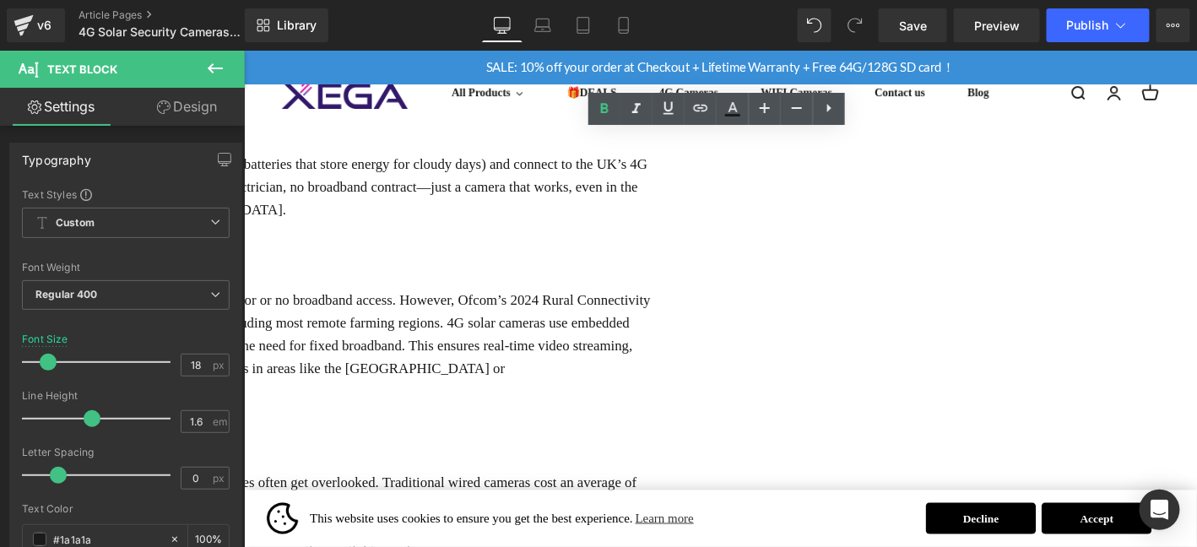
click at [328, 308] on p "The UK’s rural areas are still plagued by "notspots"—locations with poor or no …" at bounding box center [248, 367] width 877 height 122
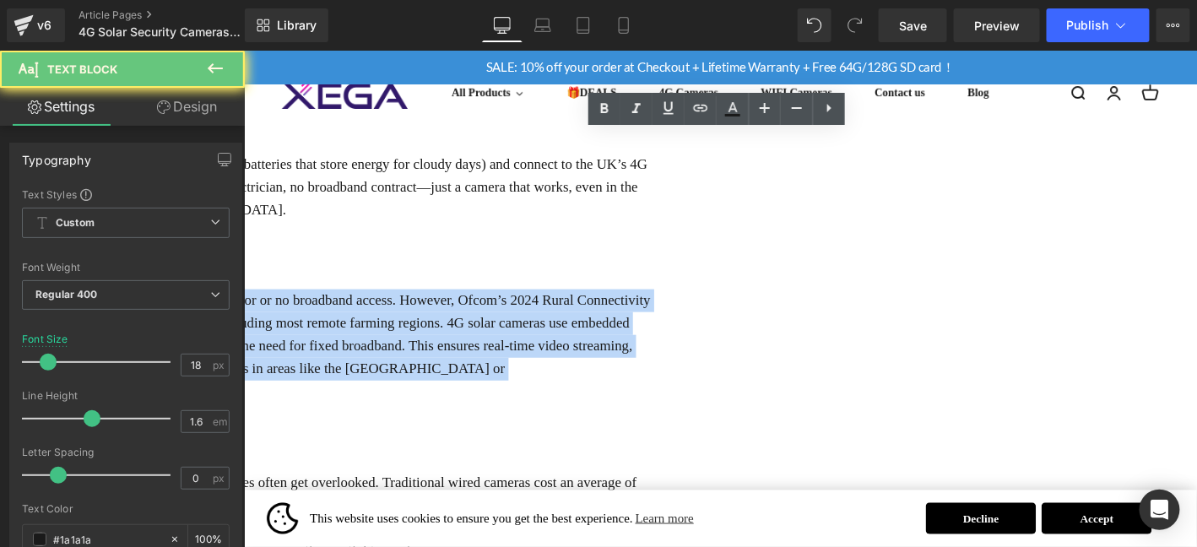
click at [328, 308] on p "The UK’s rural areas are still plagued by "notspots"—locations with poor or no …" at bounding box center [248, 367] width 877 height 122
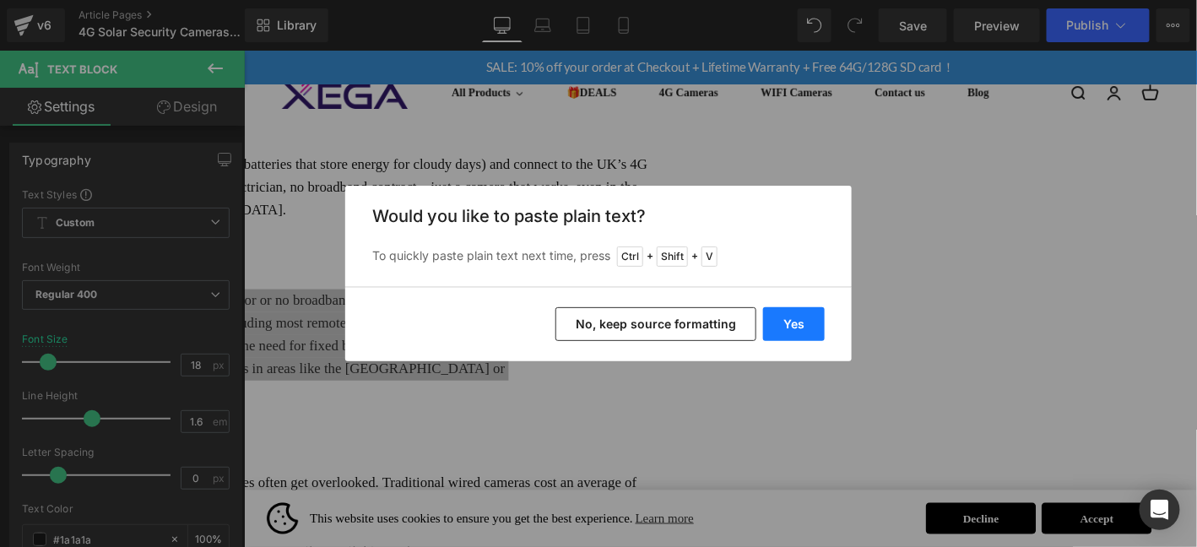
click at [796, 327] on button "Yes" at bounding box center [794, 324] width 62 height 34
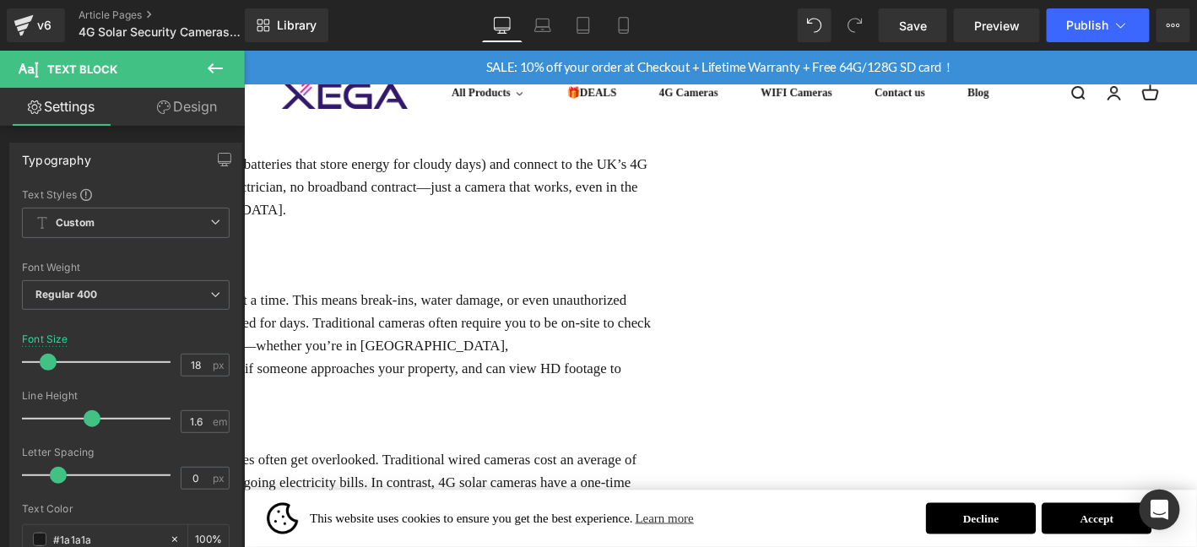
click at [687, 386] on p "Unlike primary homes, holiday homes sit empty for weeks or months at a time. Th…" at bounding box center [248, 367] width 877 height 122
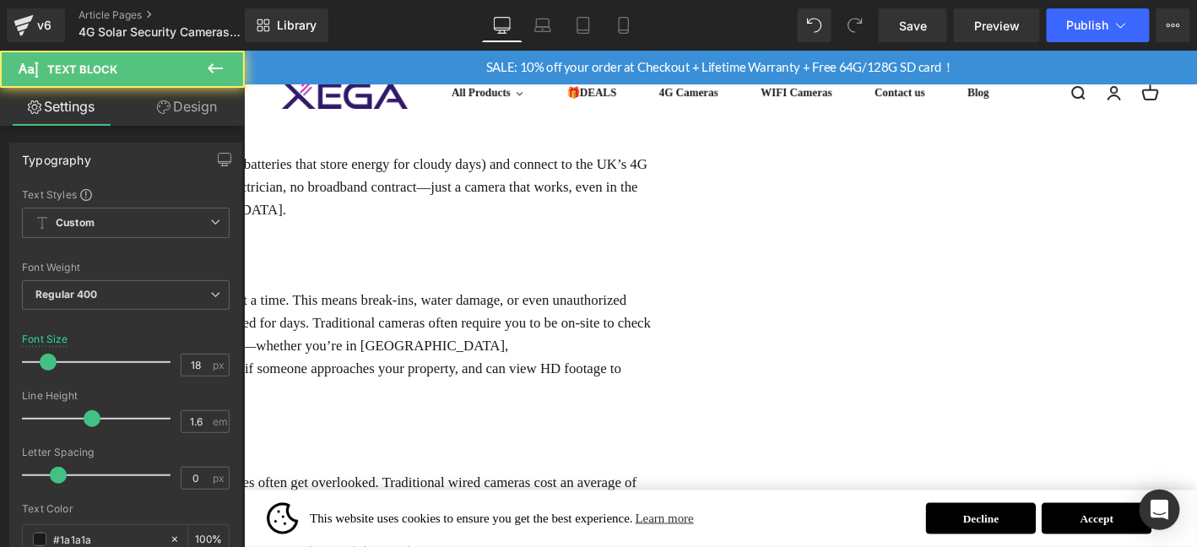
drag, startPoint x: 342, startPoint y: 431, endPoint x: 745, endPoint y: 431, distance: 402.8
click at [687, 452] on p "3：Cost Savings for Long-Term Agricultural Operations" at bounding box center [248, 464] width 877 height 24
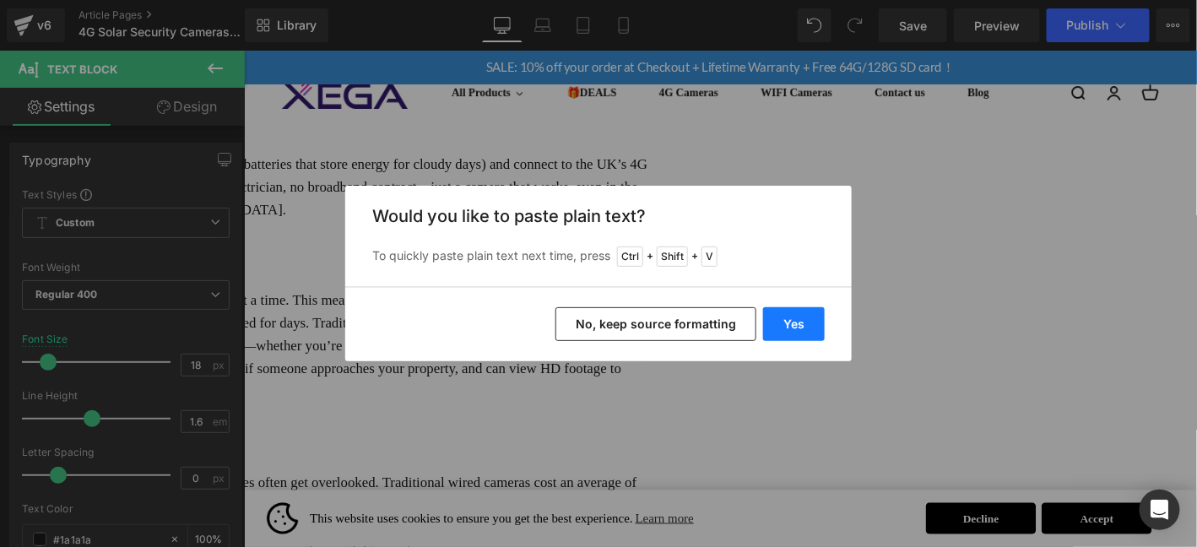
click at [805, 326] on button "Yes" at bounding box center [794, 324] width 62 height 34
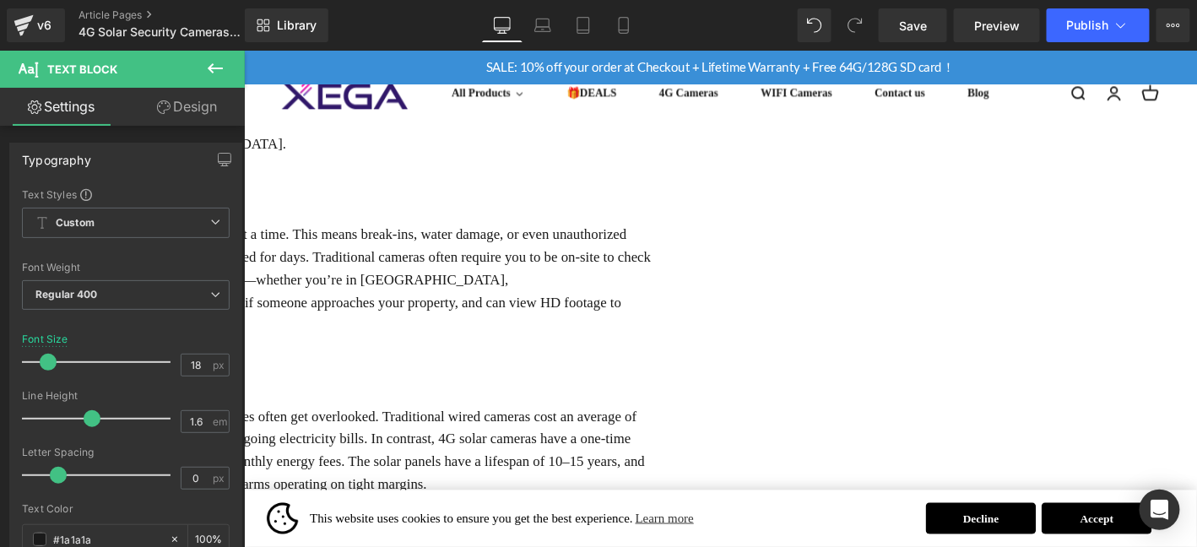
scroll to position [872, 0]
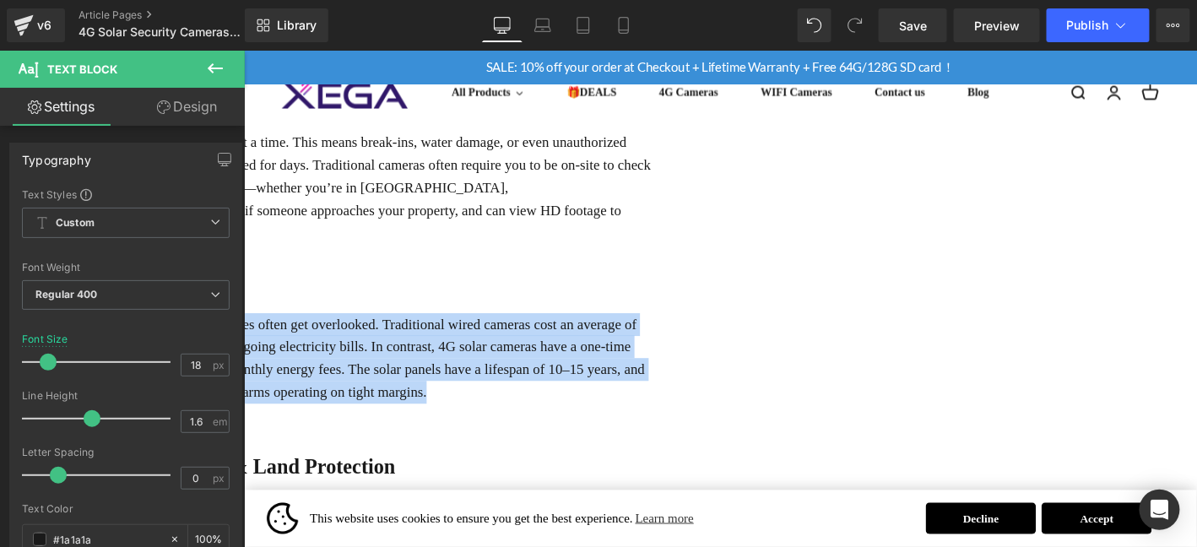
drag, startPoint x: 323, startPoint y: 303, endPoint x: 1056, endPoint y: 403, distance: 739.7
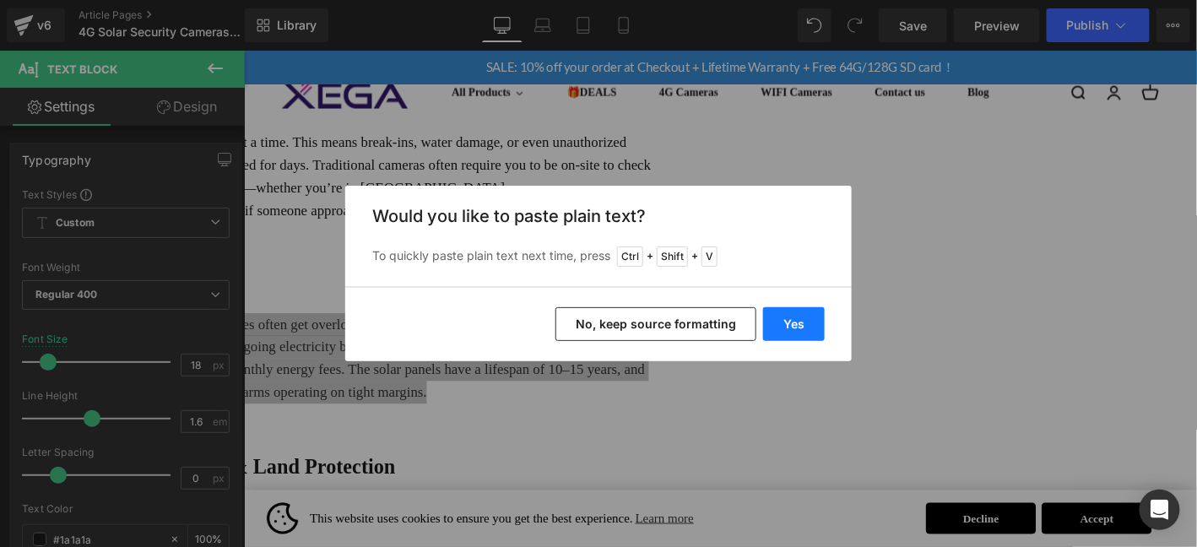
click at [824, 336] on button "Yes" at bounding box center [794, 324] width 62 height 34
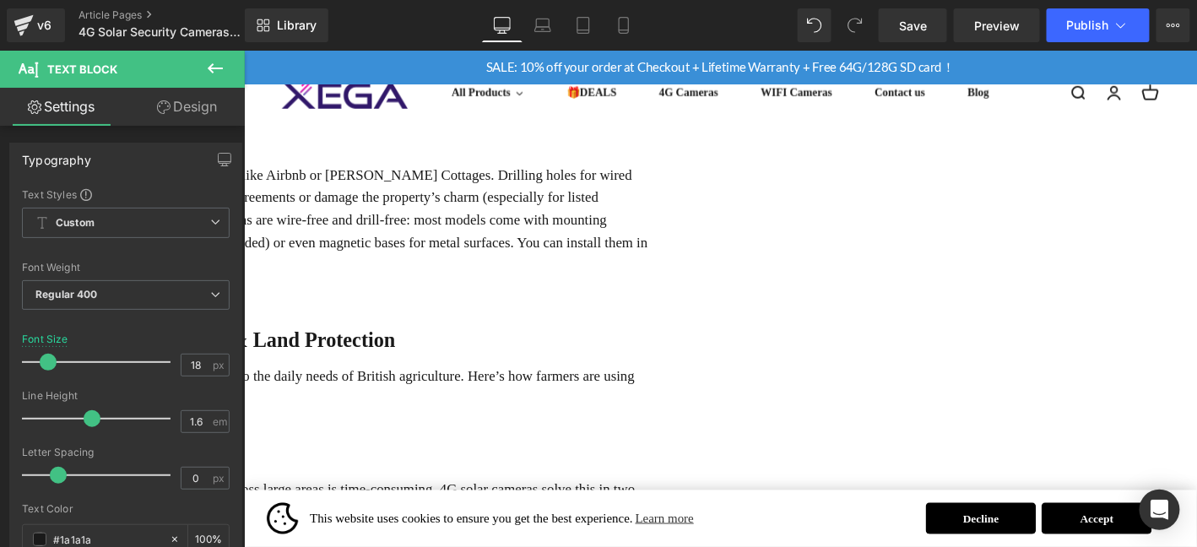
scroll to position [1013, 0]
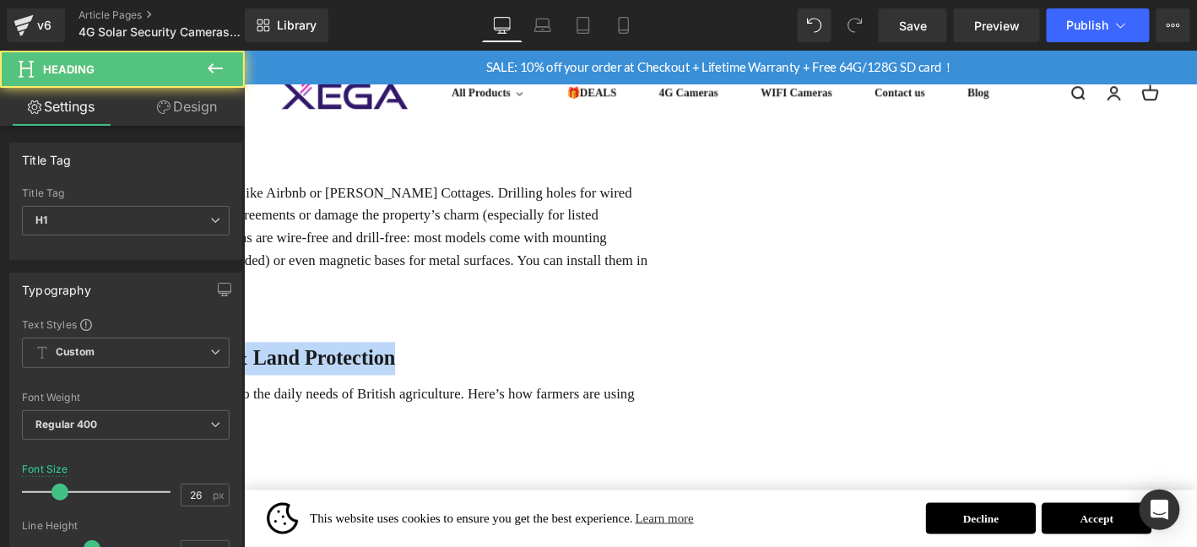
drag, startPoint x: 342, startPoint y: 333, endPoint x: 965, endPoint y: 338, distance: 623.2
click at [687, 362] on h1 "2.Key Use Cases for UK Farmers: Livestock & Land Protection" at bounding box center [248, 379] width 877 height 35
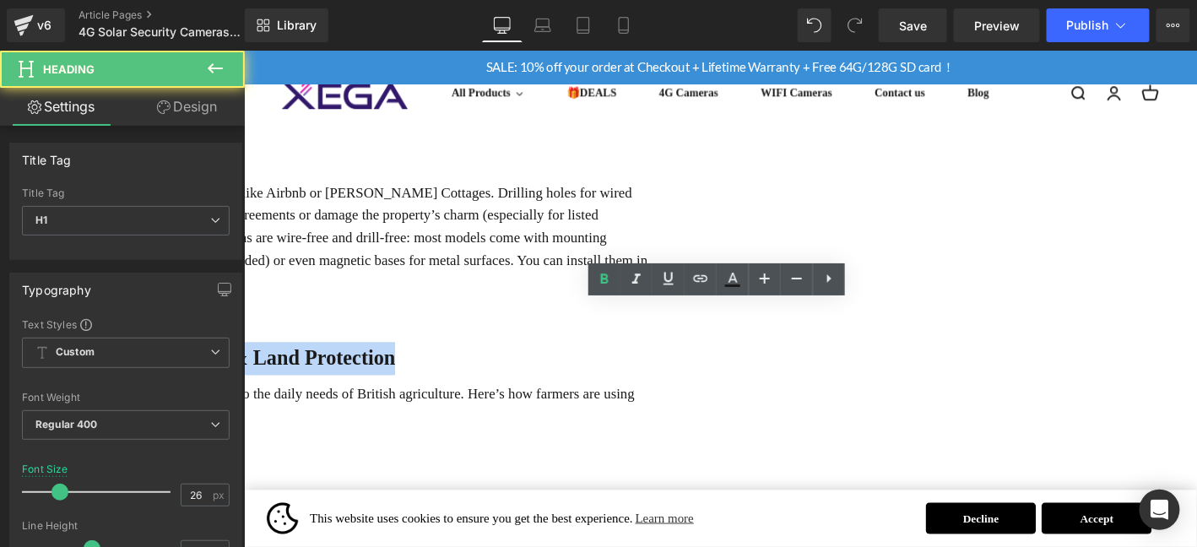
paste div
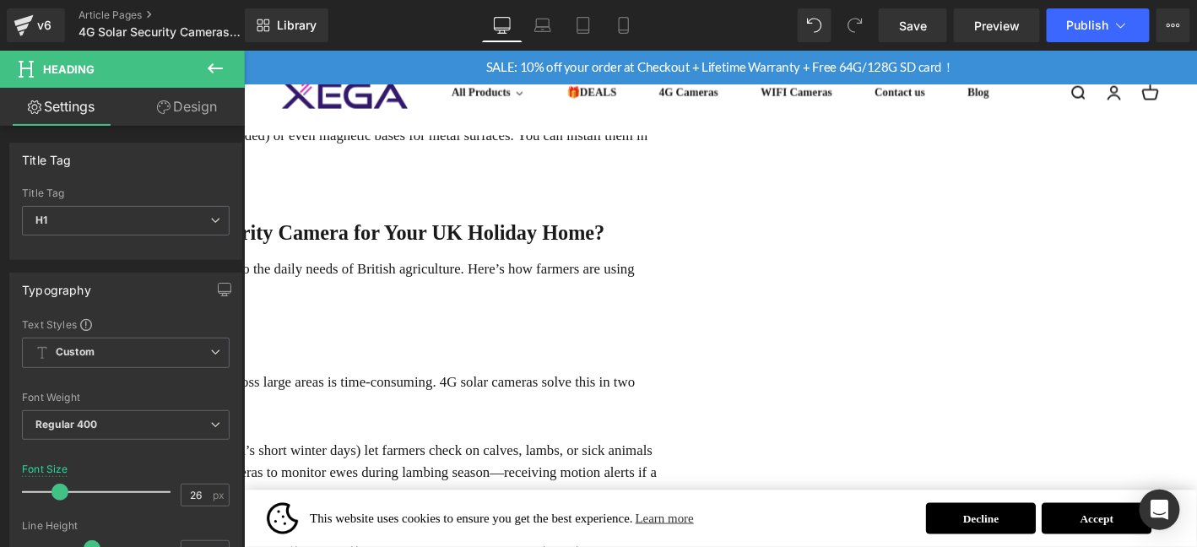
scroll to position [1154, 0]
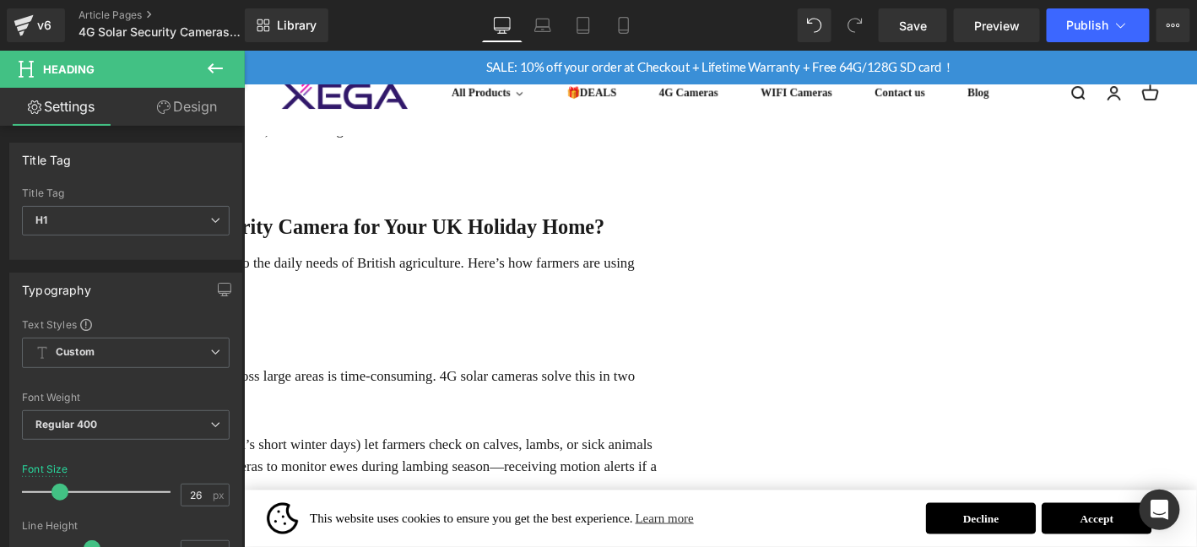
click at [467, 265] on p "4G solar cameras aren’t just "one-size-fits-all" tools—they’re tailored to the …" at bounding box center [248, 289] width 877 height 49
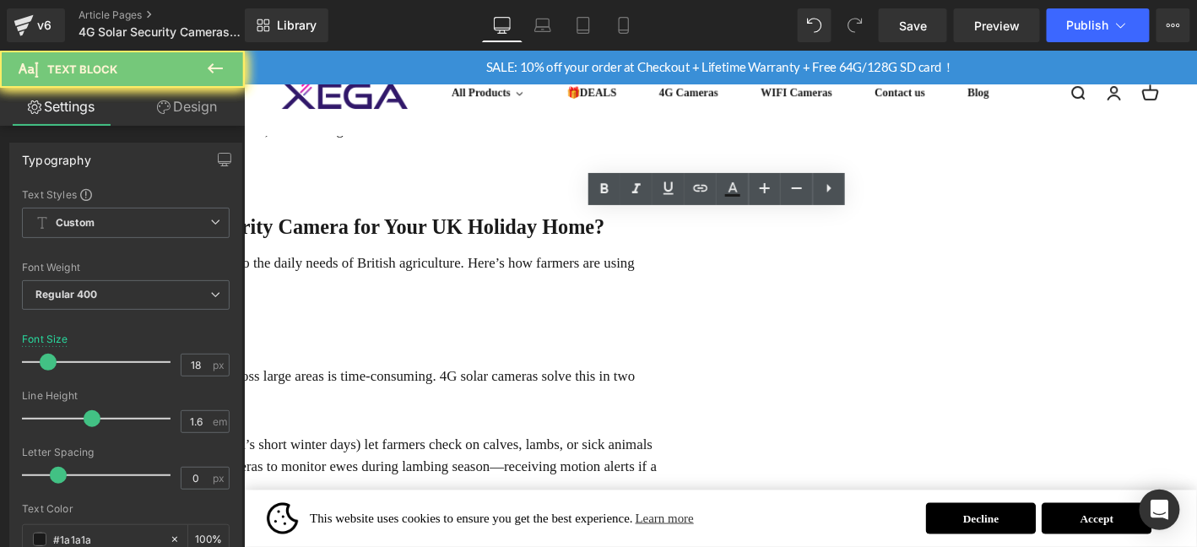
click at [467, 265] on p "4G solar cameras aren’t just "one-size-fits-all" tools—they’re tailored to the …" at bounding box center [248, 289] width 877 height 49
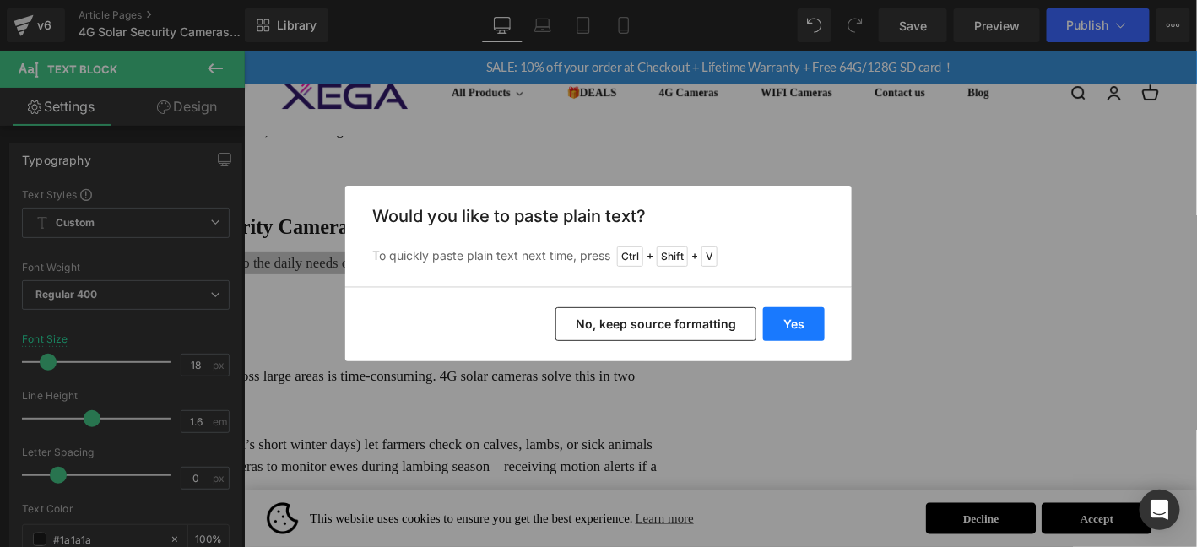
click at [808, 322] on button "Yes" at bounding box center [794, 324] width 62 height 34
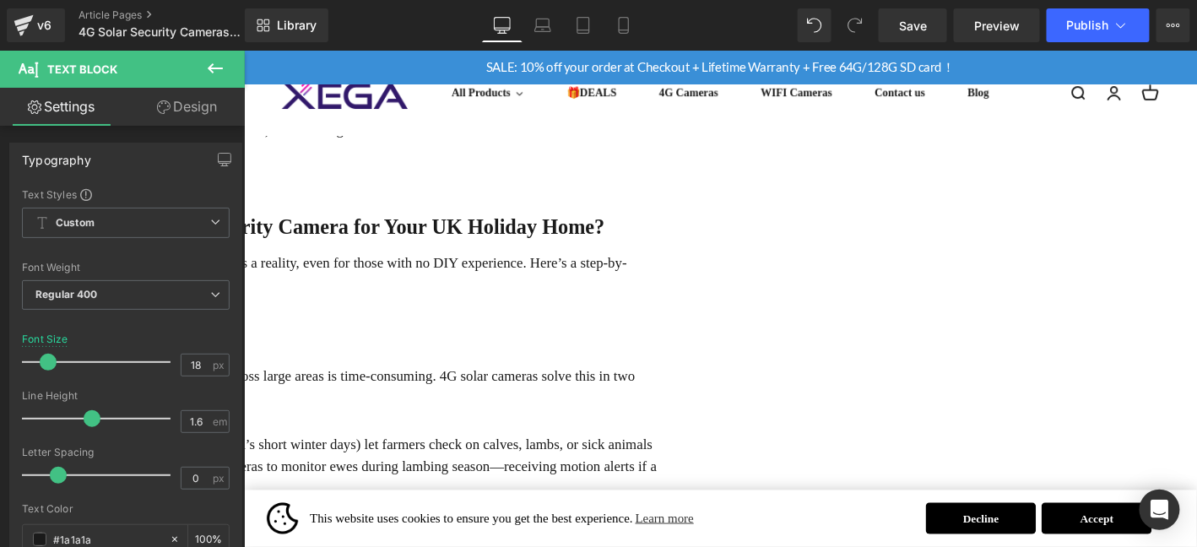
click at [220, 342] on b "1：Livestock Monitoring: Ensuring Health & Preventing Theft" at bounding box center [15, 350] width 410 height 17
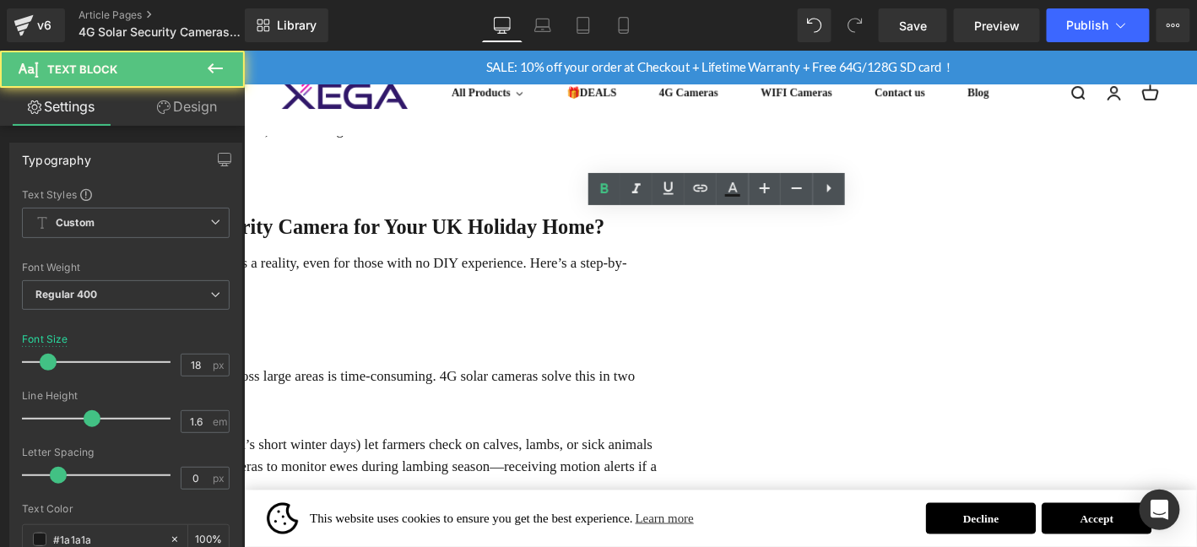
click at [220, 342] on b "1：Livestock Monitoring: Ensuring Health & Preventing Theft" at bounding box center [15, 350] width 410 height 17
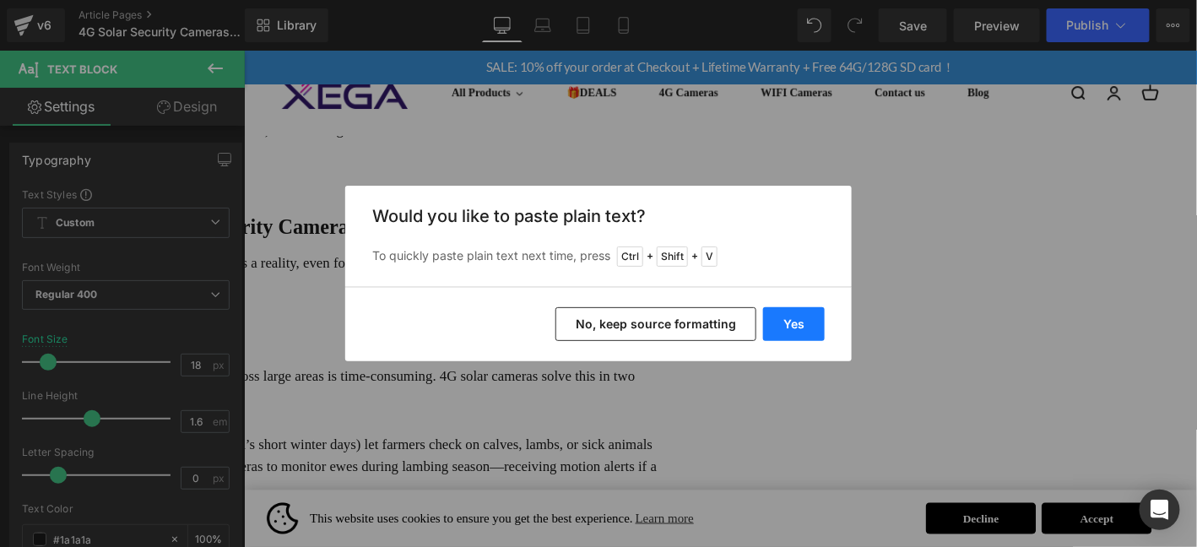
click at [818, 328] on button "Yes" at bounding box center [794, 324] width 62 height 34
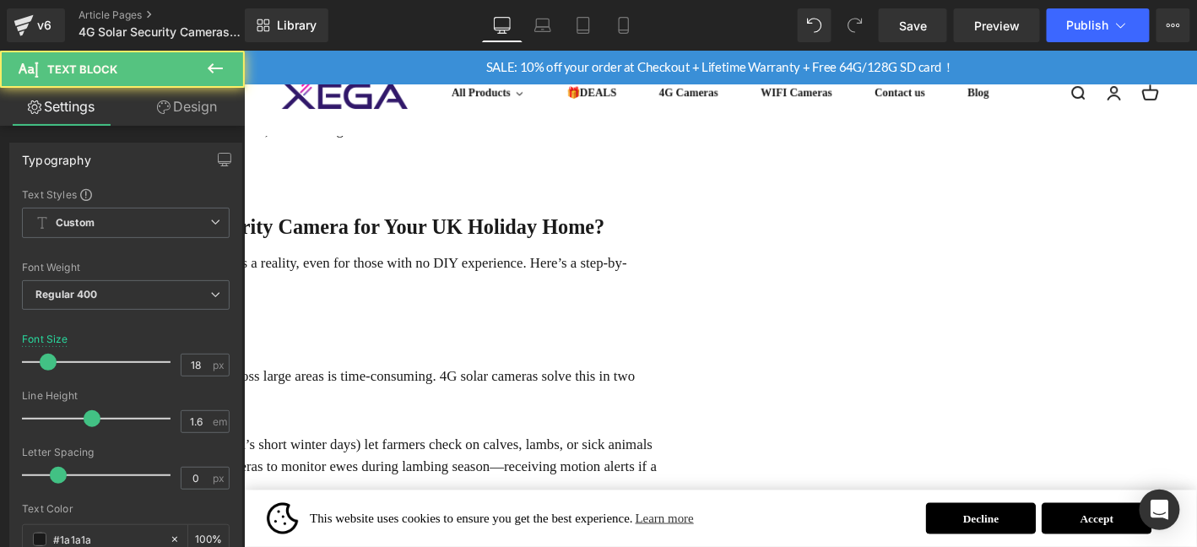
drag, startPoint x: 520, startPoint y: 312, endPoint x: 727, endPoint y: 306, distance: 207.0
click at [687, 339] on p "Step 1: Choose the Right Spot（选择合适位置）​" at bounding box center [248, 351] width 877 height 24
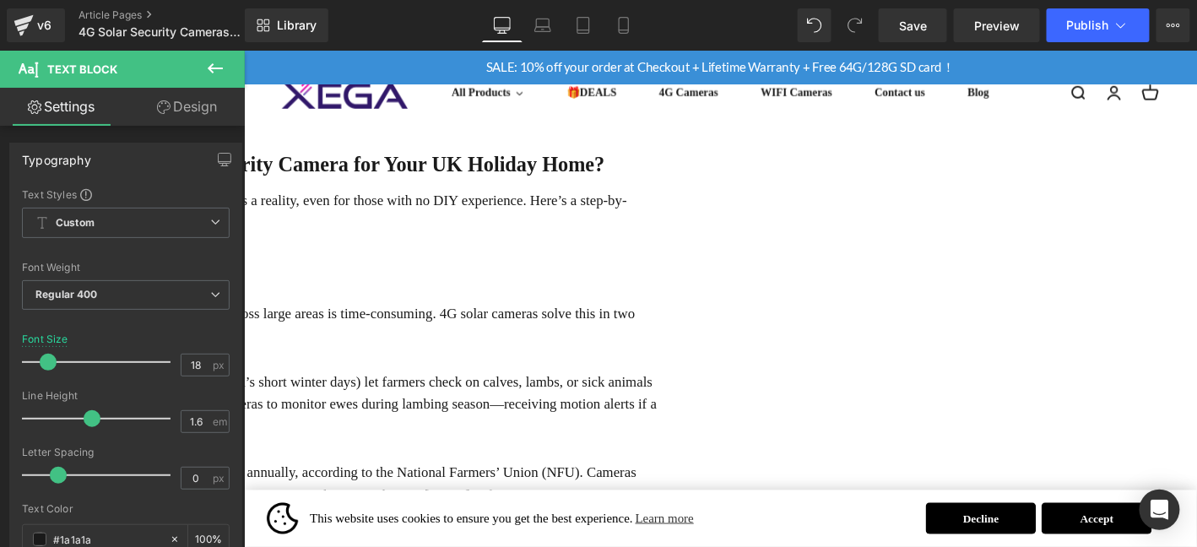
scroll to position [1323, 0]
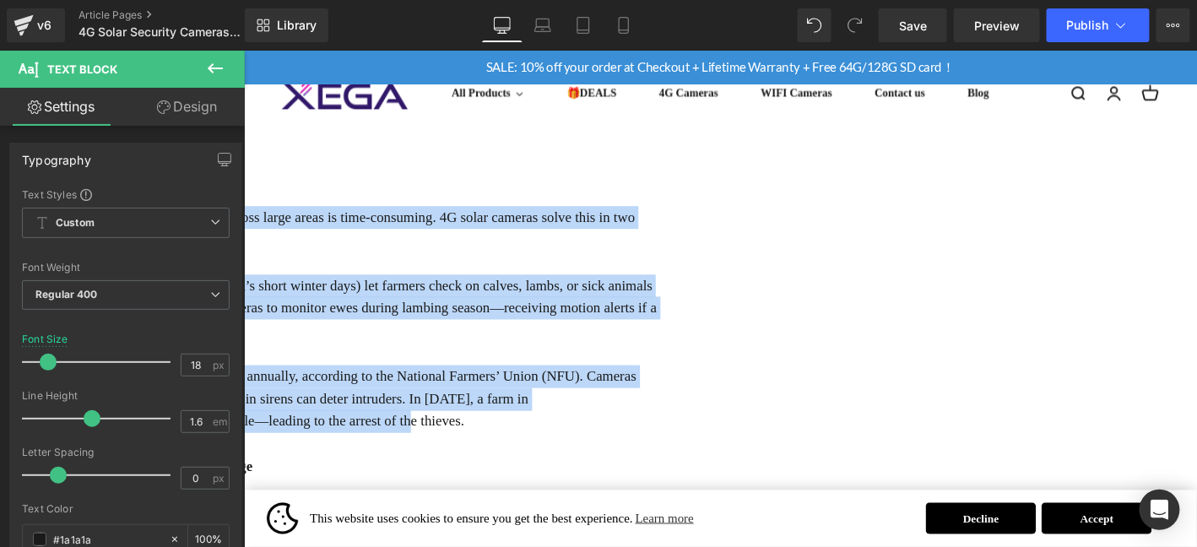
drag, startPoint x: 320, startPoint y: 190, endPoint x: 848, endPoint y: 403, distance: 569.1
click at [687, 403] on div "The "easy setup" promise of 4G solar cameras isn’t just marketing—it’s a realit…" at bounding box center [248, 435] width 877 height 681
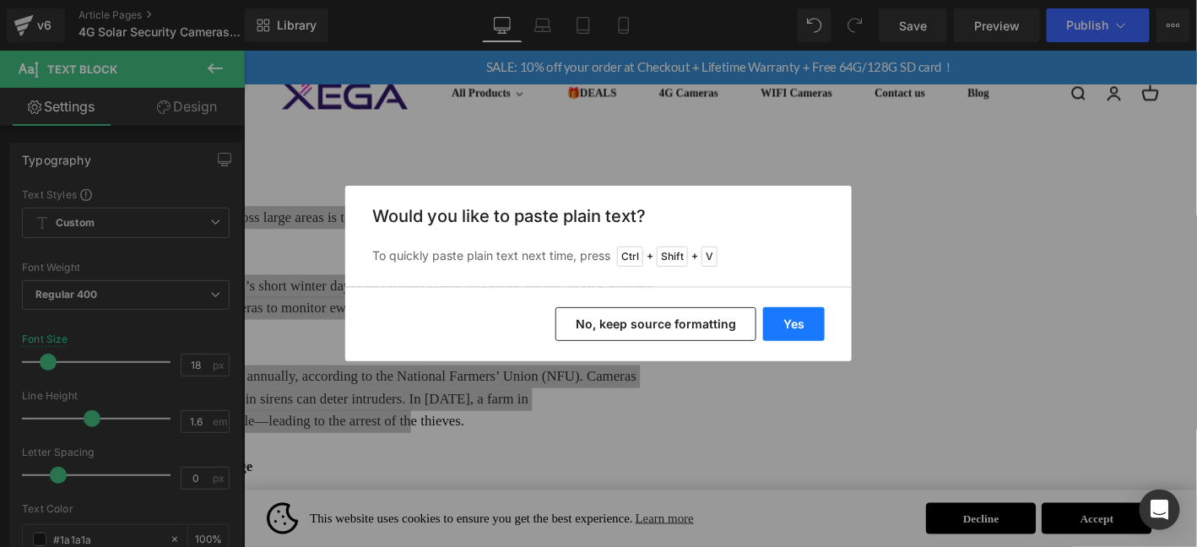
click at [812, 315] on button "Yes" at bounding box center [794, 324] width 62 height 34
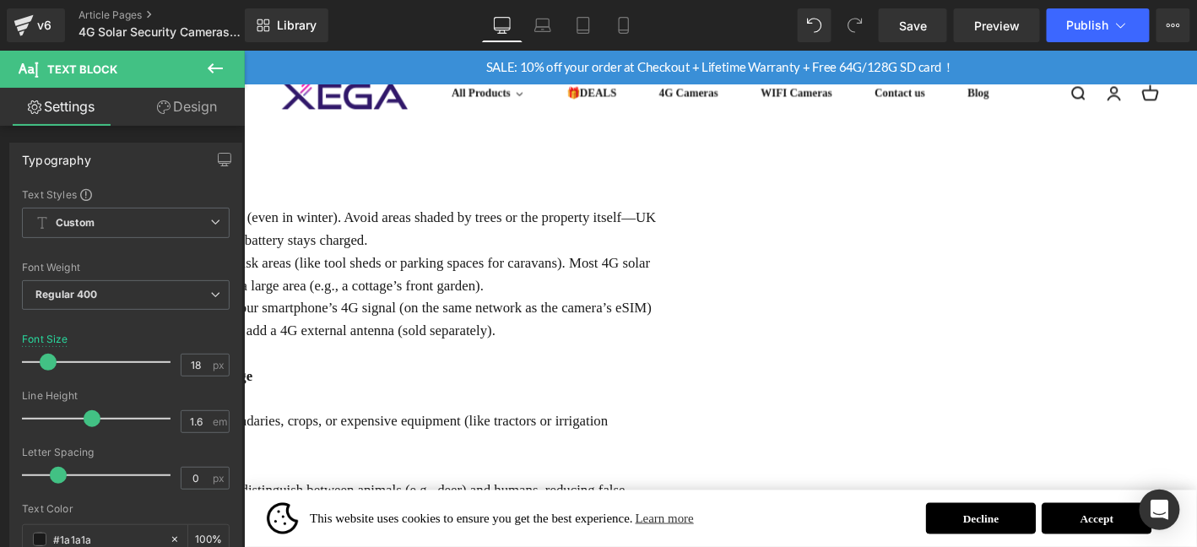
click at [687, 217] on p "Sunlight Access: Pick a location with 4–6 hours of direct sunlight daily (even …" at bounding box center [248, 241] width 877 height 49
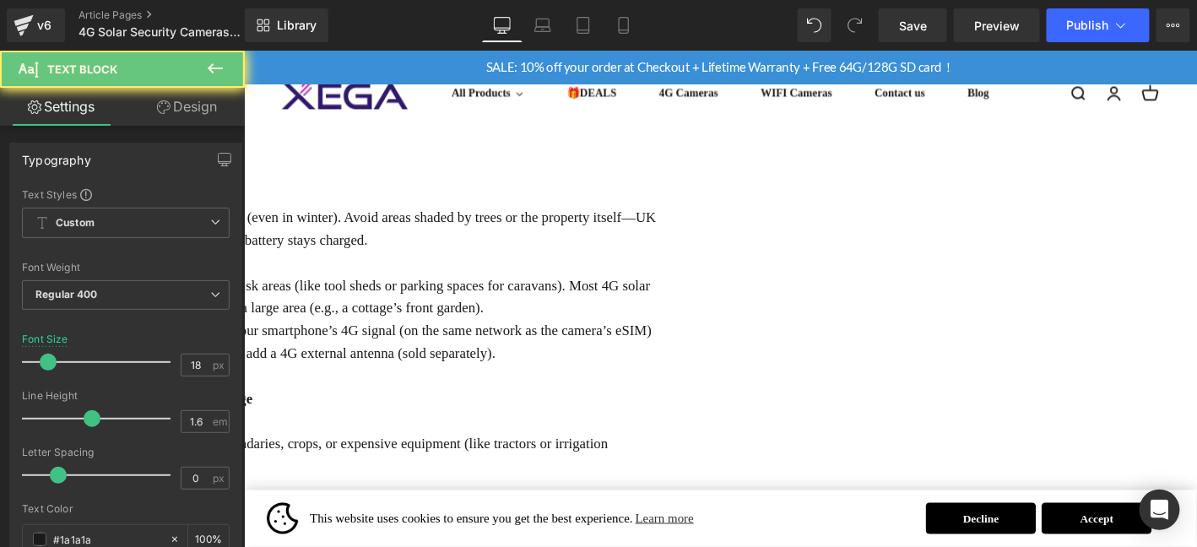
click at [687, 290] on p "Coverage Needs: Aim to cover entry points (doors, windows) or high-risk areas (…" at bounding box center [248, 314] width 877 height 49
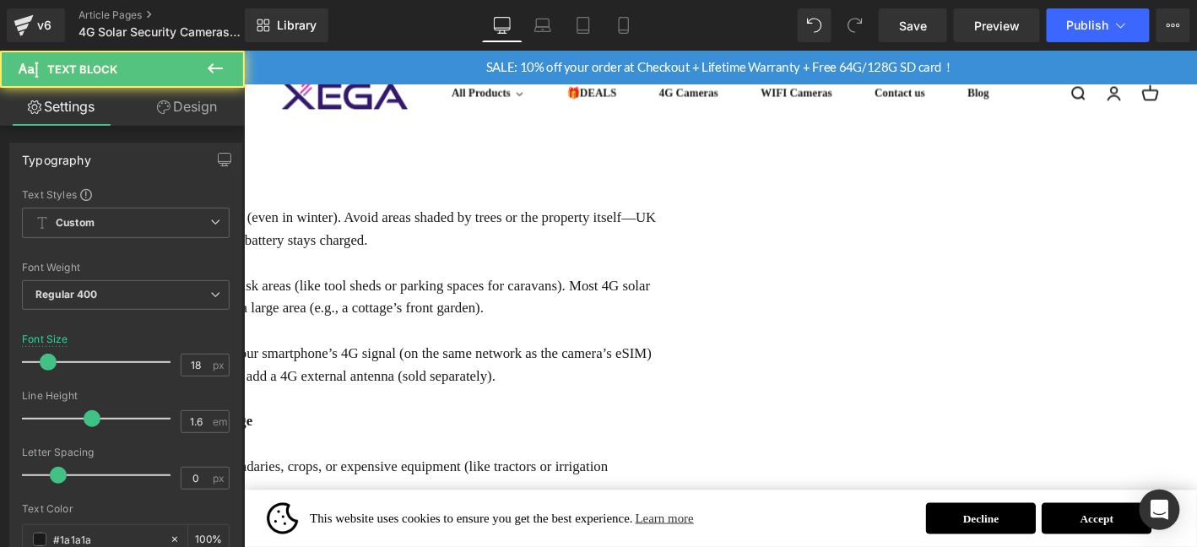
drag, startPoint x: 426, startPoint y: 193, endPoint x: 303, endPoint y: 184, distance: 122.8
click at [303, 184] on div "4G Solar Security Cameras UK: Easy Setup for Holiday Home Protection. Heading F…" at bounding box center [243, 267] width 1022 height 2899
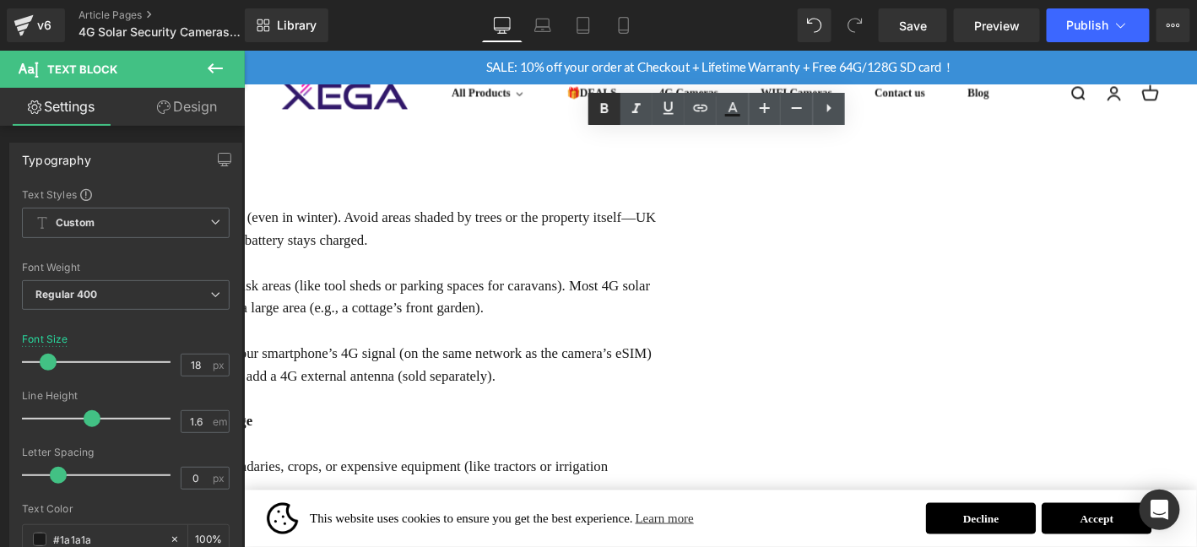
click at [0, 0] on icon at bounding box center [0, 0] width 0 height 0
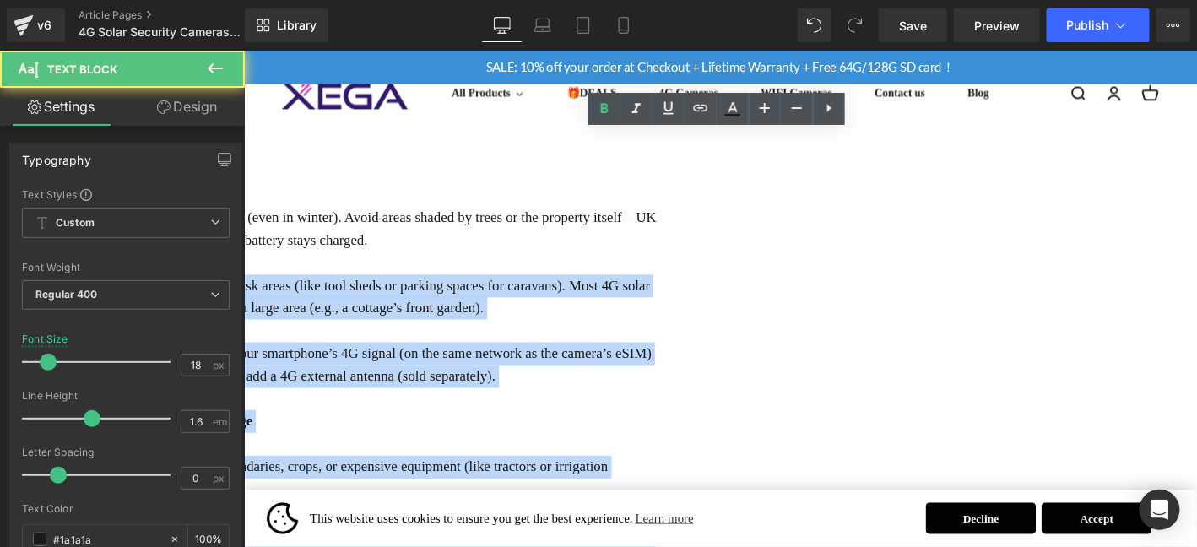
drag, startPoint x: 426, startPoint y: 259, endPoint x: 316, endPoint y: 258, distance: 110.6
click at [316, 258] on div "The "easy setup" promise of 4G solar cameras isn’t just marketing—it’s a realit…" at bounding box center [248, 411] width 877 height 632
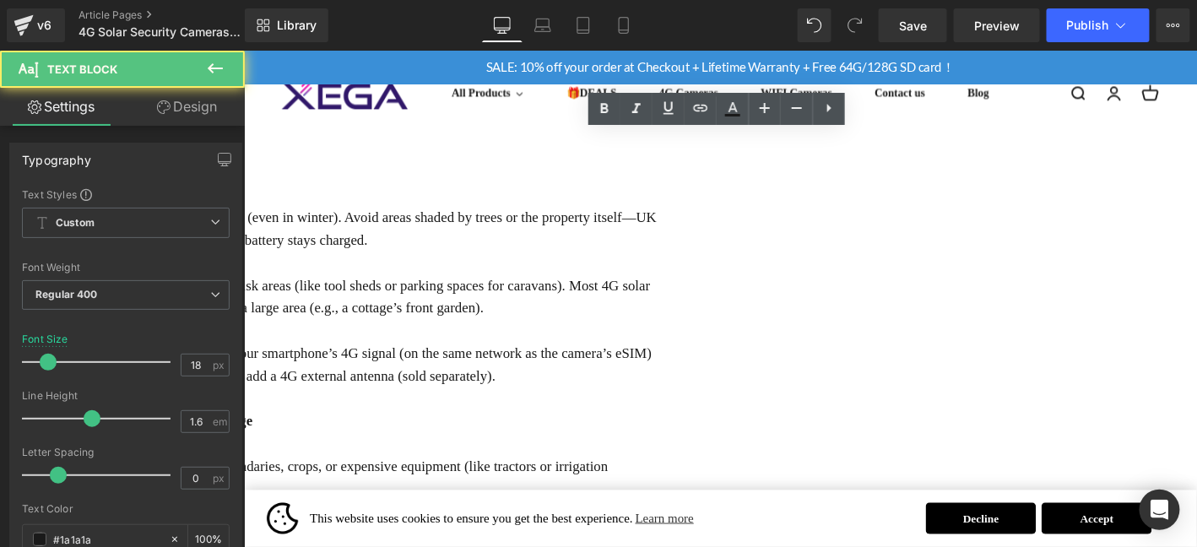
click at [408, 290] on p "Coverage Needs: Aim to cover entry points (doors, windows) or high-risk areas (…" at bounding box center [248, 314] width 877 height 49
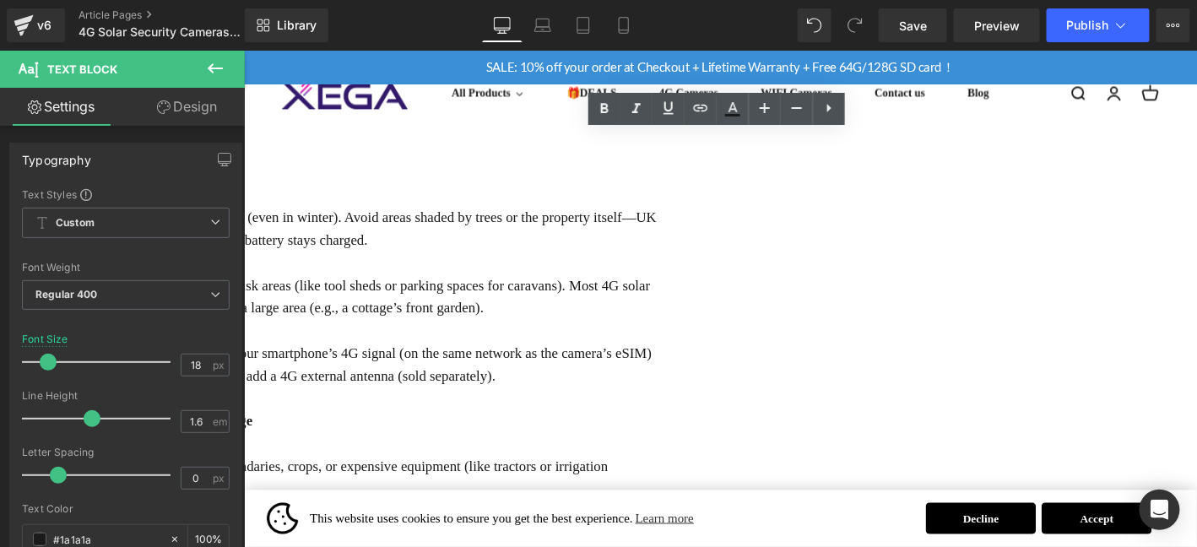
drag, startPoint x: 427, startPoint y: 259, endPoint x: 310, endPoint y: 254, distance: 117.5
click at [310, 254] on div "4G Solar Security Cameras UK: Easy Setup for Holiday Home Protection. Heading F…" at bounding box center [243, 267] width 1022 height 2899
drag, startPoint x: 605, startPoint y: 112, endPoint x: 588, endPoint y: 118, distance: 17.9
click at [605, 112] on icon at bounding box center [604, 108] width 8 height 10
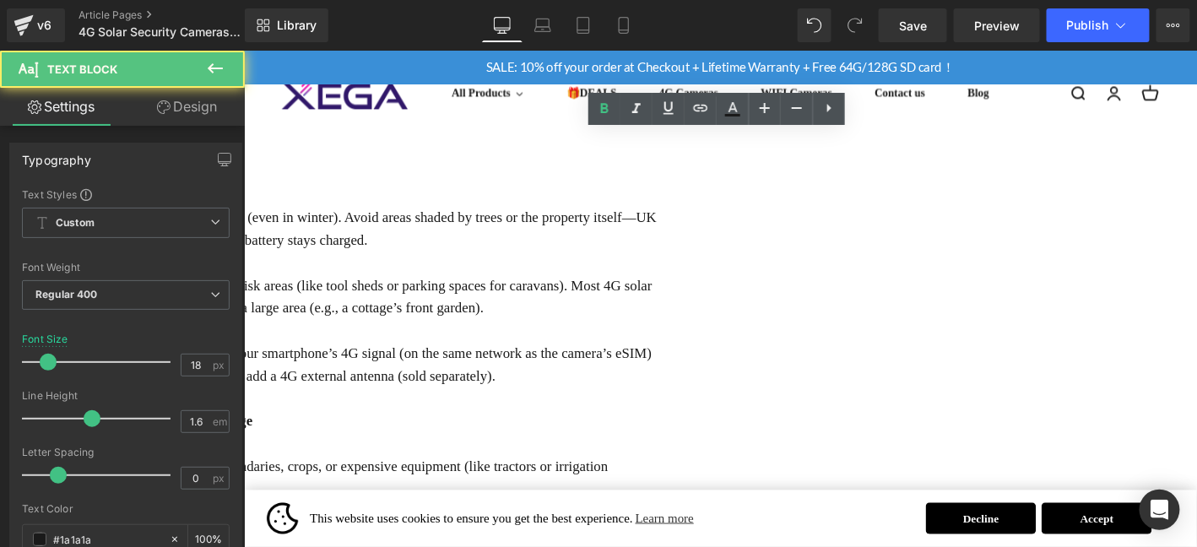
drag, startPoint x: 391, startPoint y: 335, endPoint x: 310, endPoint y: 334, distance: 81.1
click at [310, 334] on div "4G Solar Security Cameras UK: Easy Setup for Holiday Home Protection. Heading F…" at bounding box center [243, 267] width 1022 height 2899
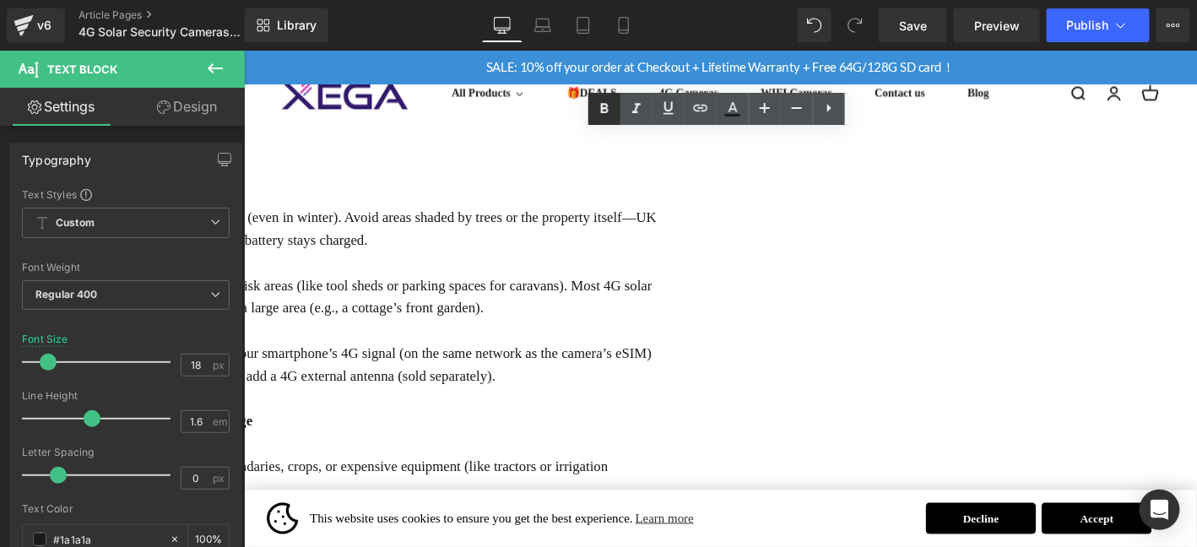
click at [0, 0] on icon at bounding box center [0, 0] width 0 height 0
click at [633, 339] on p at bounding box center [248, 351] width 877 height 24
click at [252, 439] on strong "2：Land & Infrastructure Protection: Stopping Trespass & Damage" at bounding box center [31, 447] width 442 height 17
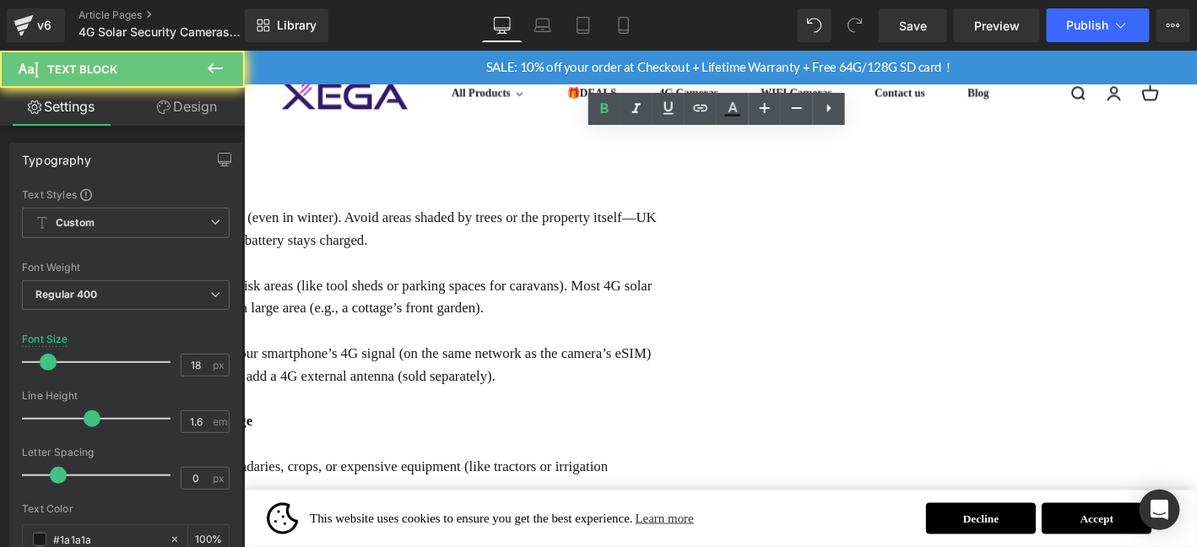
click at [252, 439] on strong "2：Land & Infrastructure Protection: Stopping Trespass & Damage" at bounding box center [31, 447] width 442 height 17
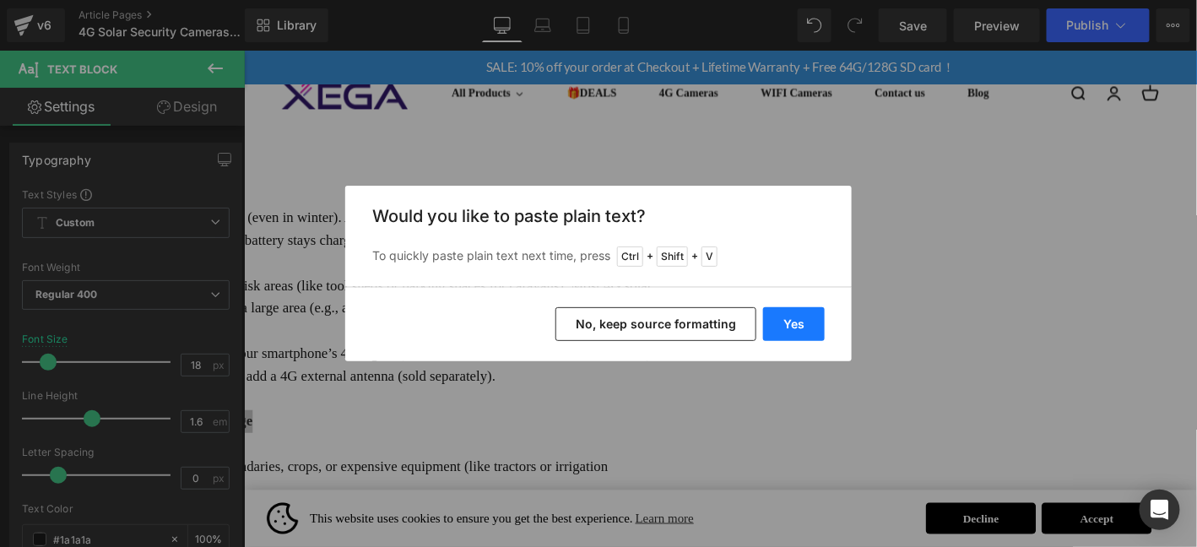
click at [816, 312] on button "Yes" at bounding box center [794, 324] width 62 height 34
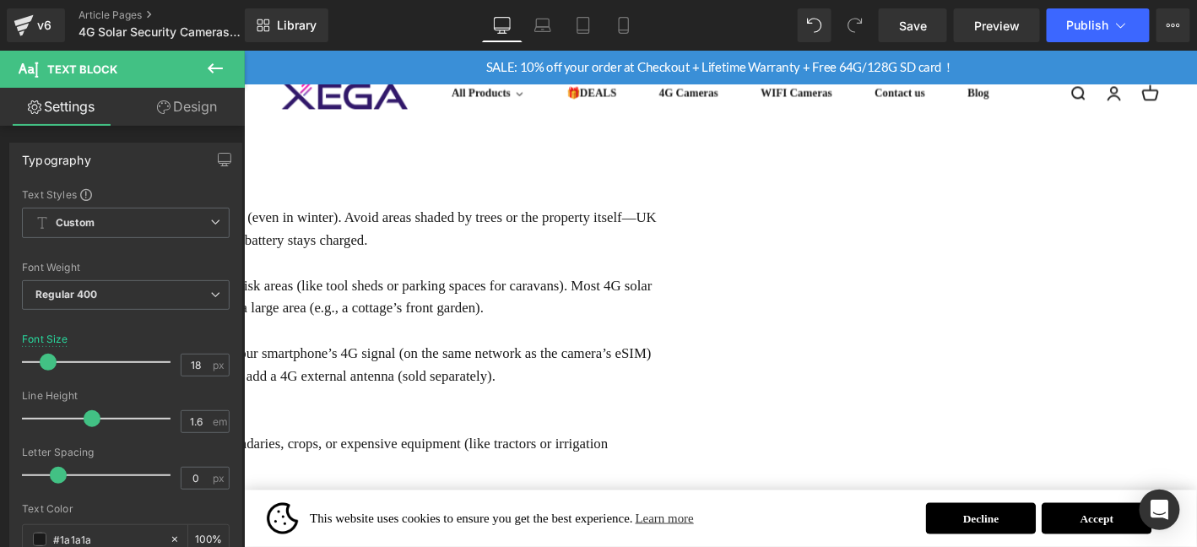
click at [650, 460] on p "UK farms often span hundreds of acres, making it hard to monitor boundaries, cr…" at bounding box center [248, 484] width 877 height 49
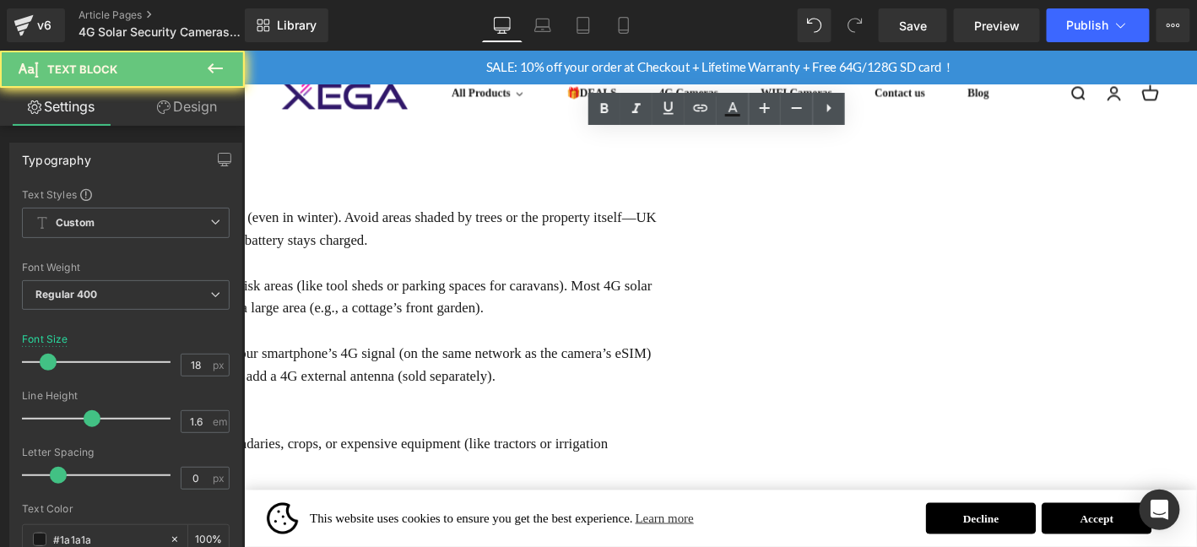
click at [646, 436] on p "Step 2: Unbox and Set Up the Camera" at bounding box center [248, 448] width 877 height 24
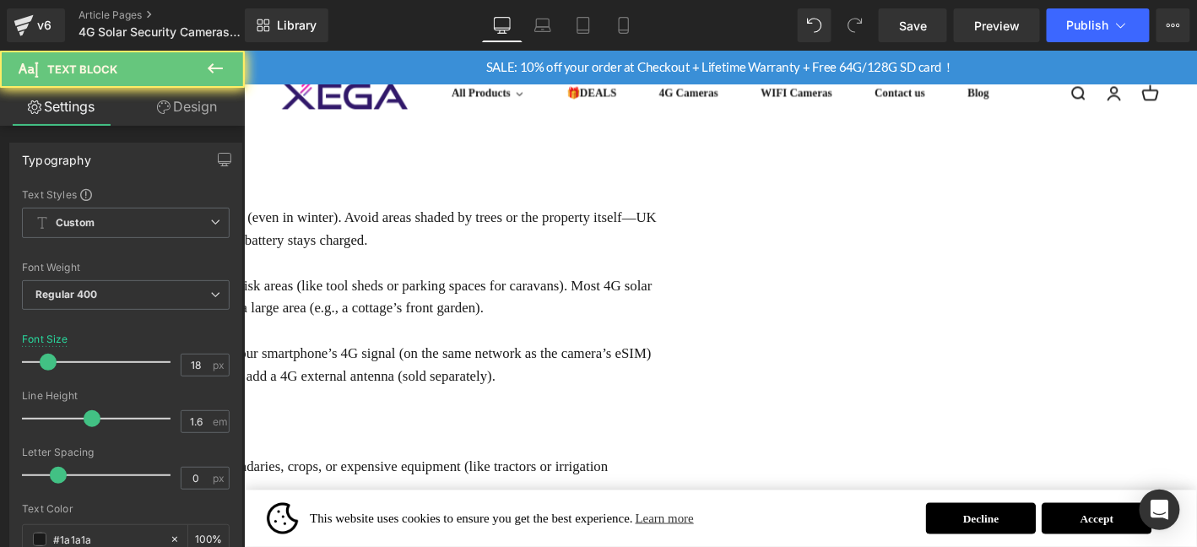
click at [585, 412] on p at bounding box center [248, 424] width 877 height 24
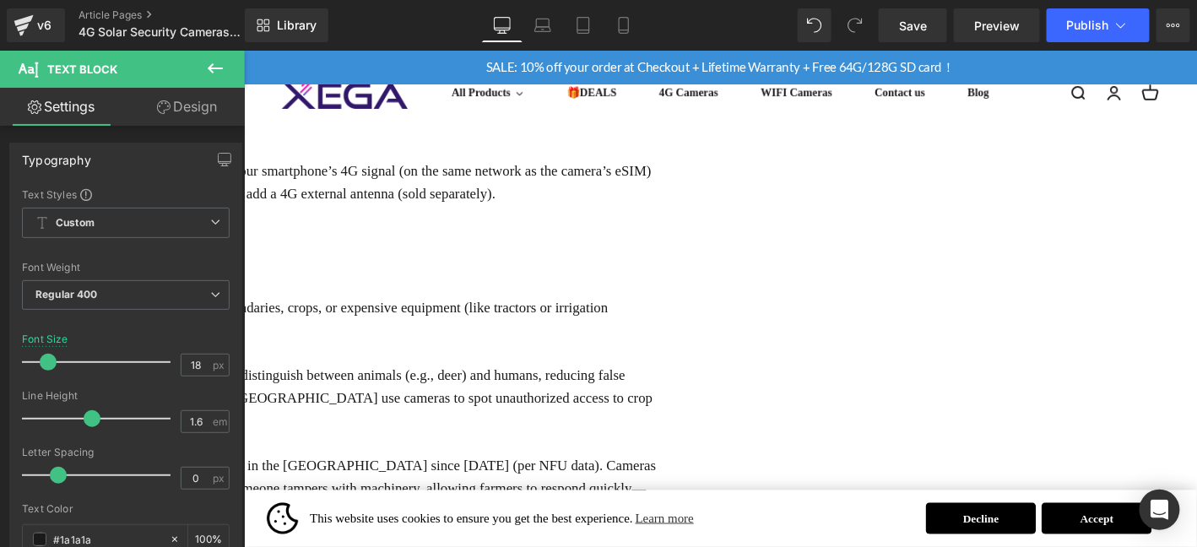
scroll to position [1520, 0]
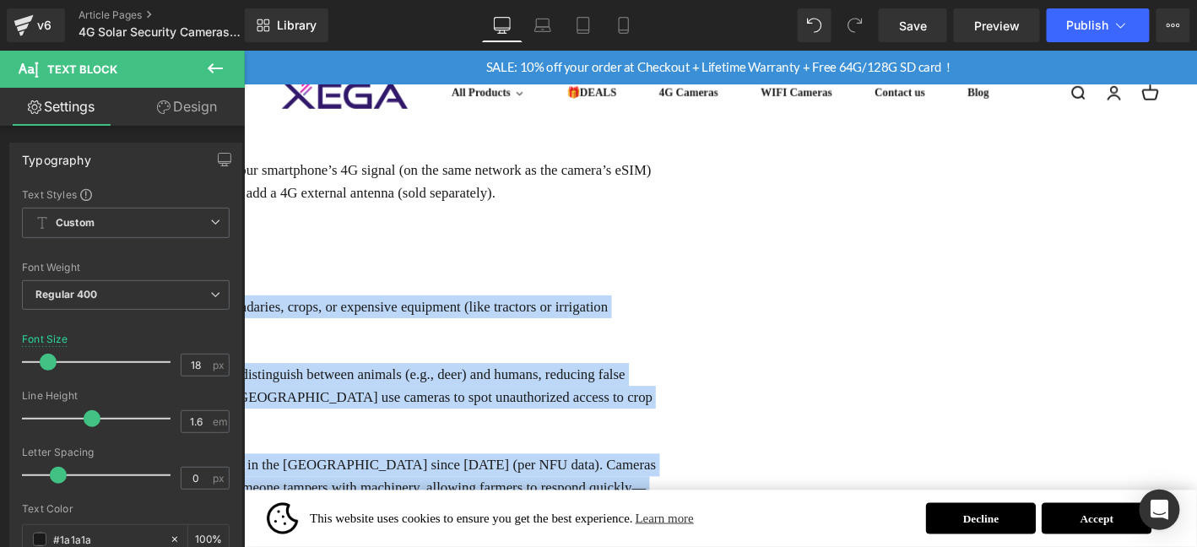
click at [318, 281] on div "The "easy setup" promise of 4G solar cameras isn’t just marketing—it’s a realit…" at bounding box center [248, 227] width 877 height 657
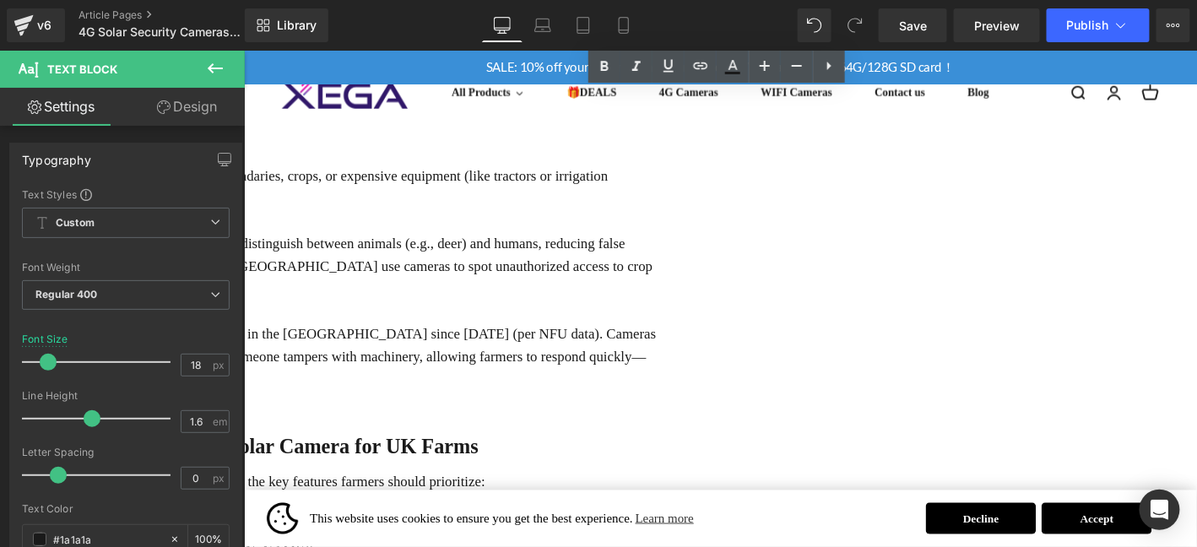
scroll to position [1637, 0]
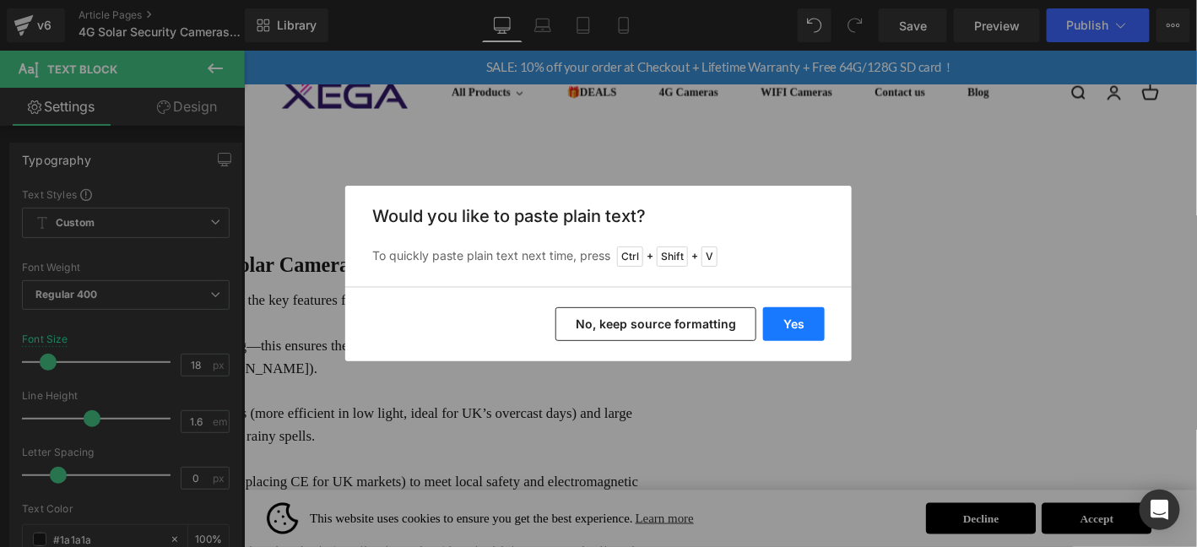
click at [791, 327] on button "Yes" at bounding box center [794, 324] width 62 height 34
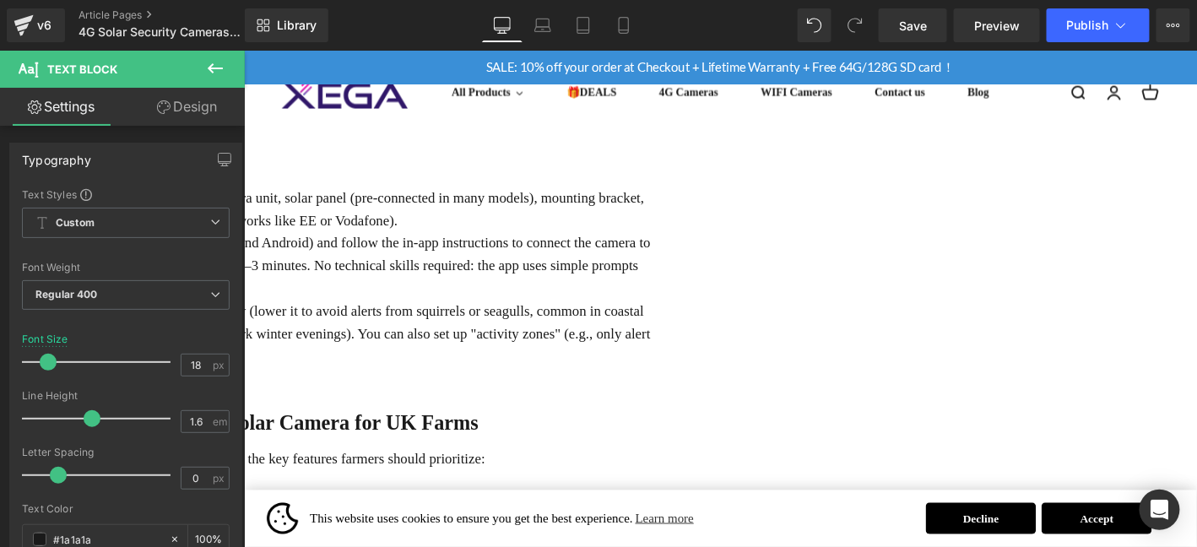
click at [687, 195] on p "What’s in the Box: Most UK-ready 4G solar cameras include the camera unit, sola…" at bounding box center [248, 219] width 877 height 49
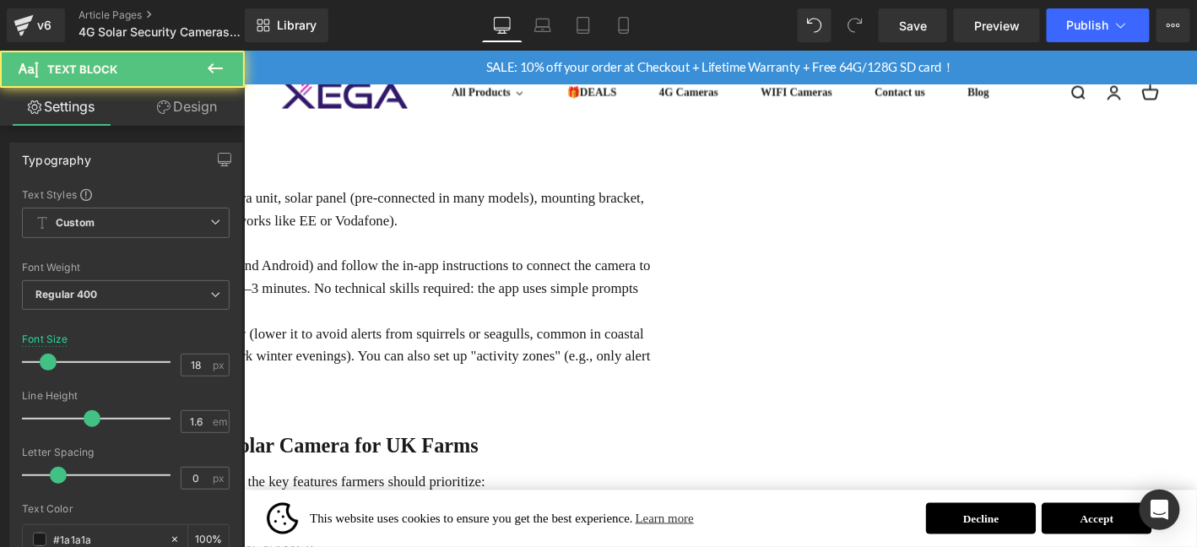
click at [687, 286] on p "App Setup: Download the camera’s companion app (available on iOS and Android) a…" at bounding box center [248, 304] width 877 height 73
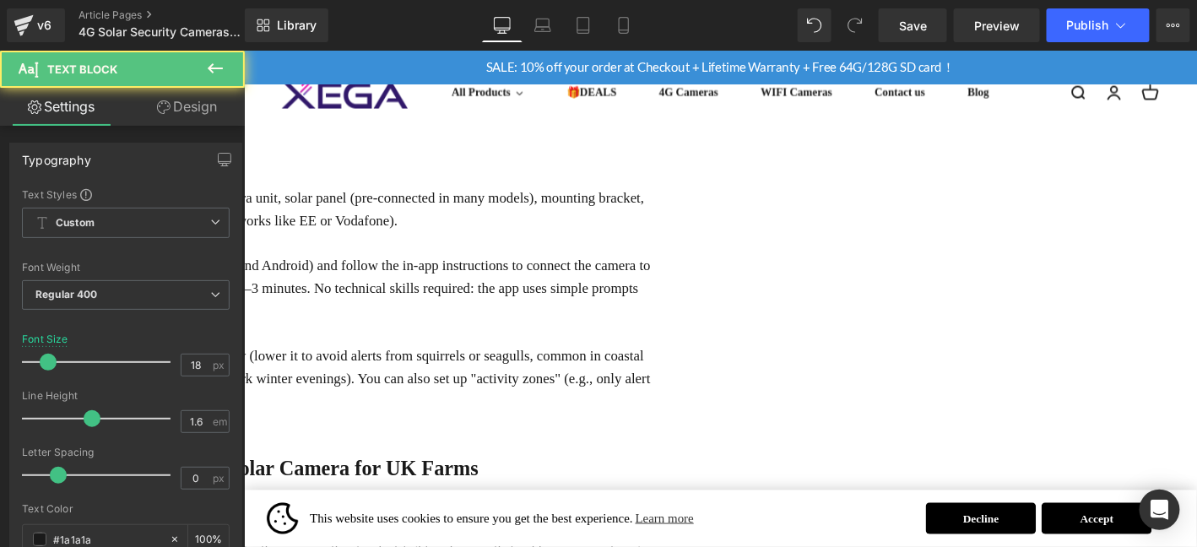
drag, startPoint x: 437, startPoint y: 173, endPoint x: 326, endPoint y: 165, distance: 111.8
click at [321, 195] on p "What’s in the Box: Most UK-ready 4G solar cameras include the camera unit, sola…" at bounding box center [248, 219] width 877 height 49
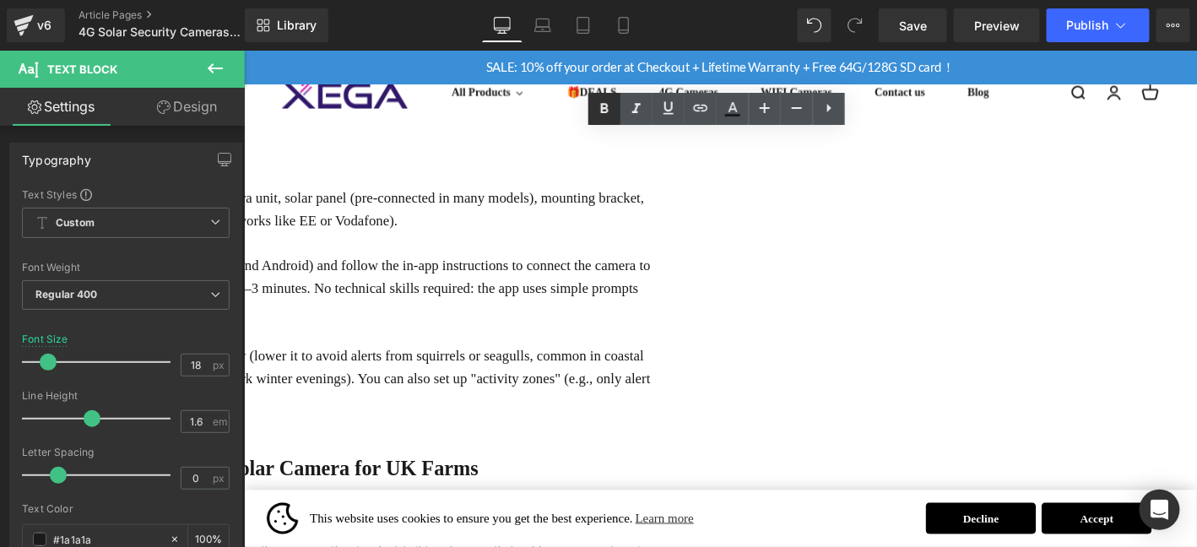
click at [0, 0] on icon at bounding box center [0, 0] width 0 height 0
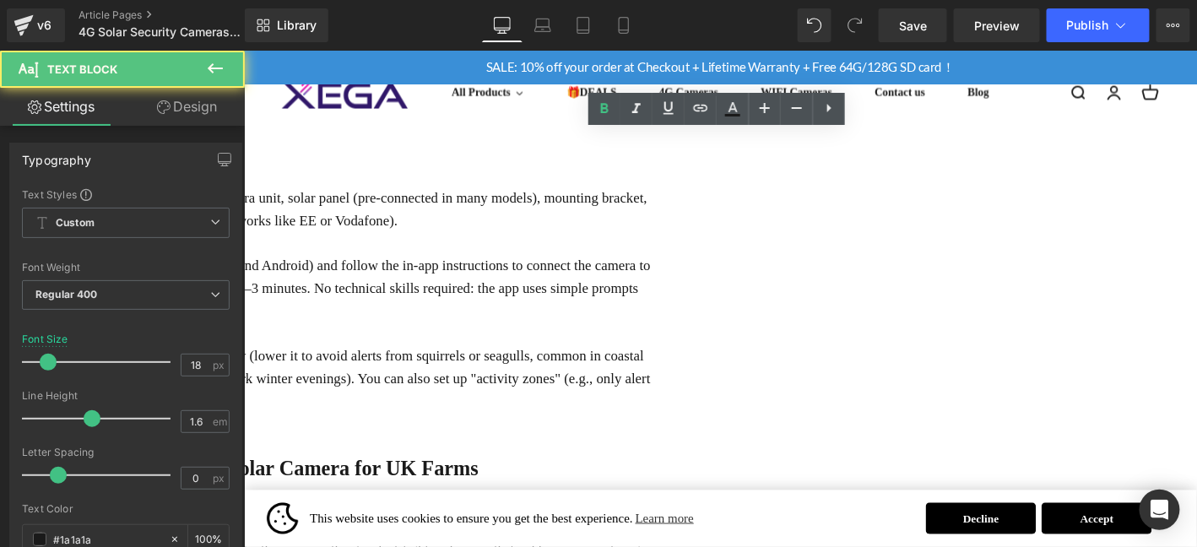
drag, startPoint x: 391, startPoint y: 238, endPoint x: 319, endPoint y: 238, distance: 71.8
click at [319, 268] on p "App Setup: Download the camera’s companion app (available on iOS and Android) a…" at bounding box center [248, 304] width 877 height 73
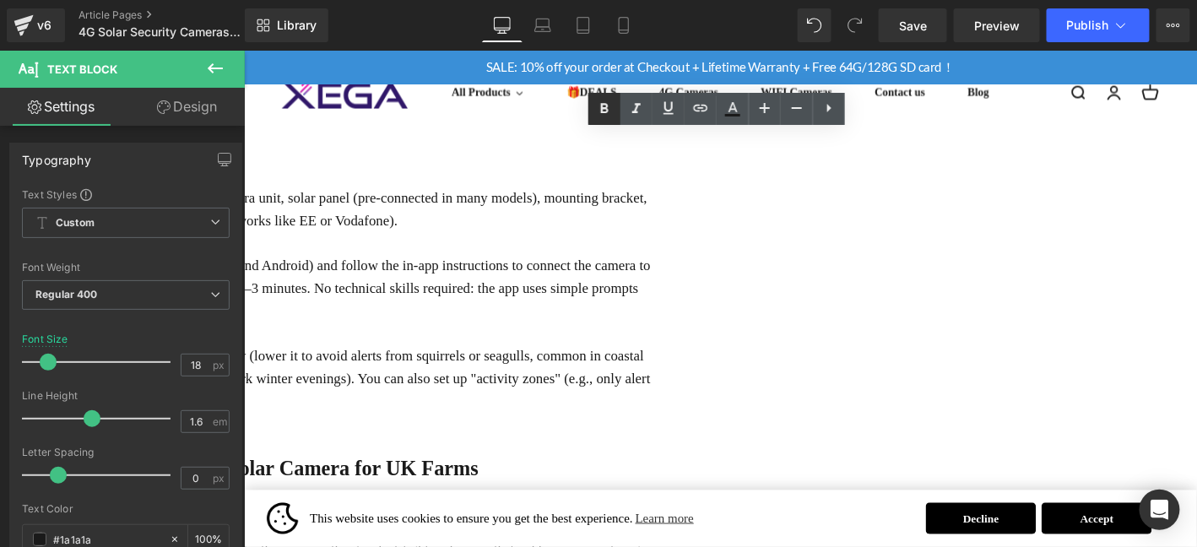
click at [0, 0] on icon at bounding box center [0, 0] width 0 height 0
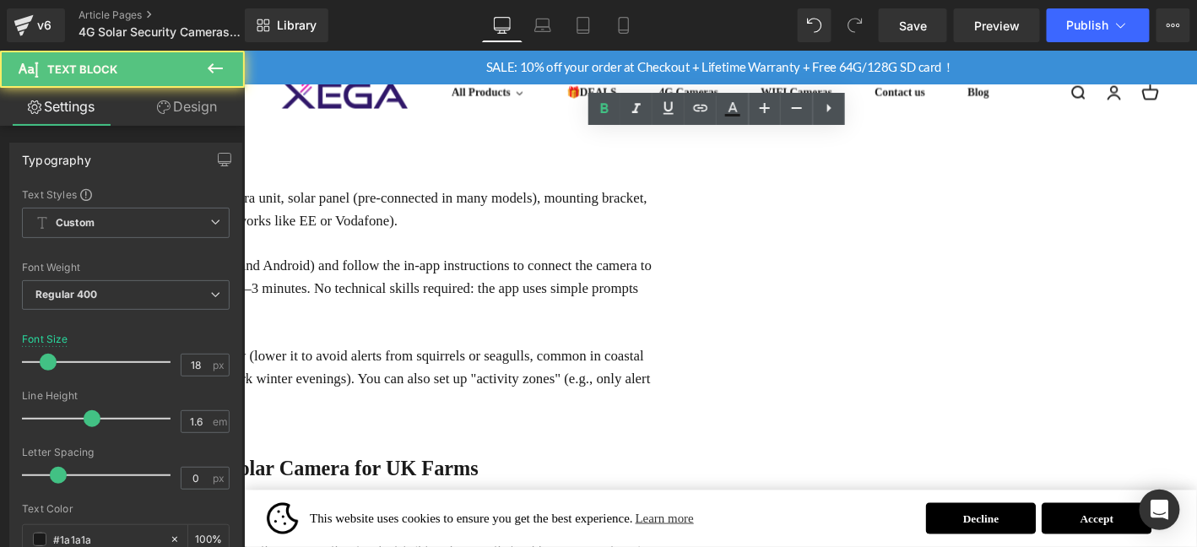
drag, startPoint x: 444, startPoint y: 334, endPoint x: 312, endPoint y: 338, distance: 131.8
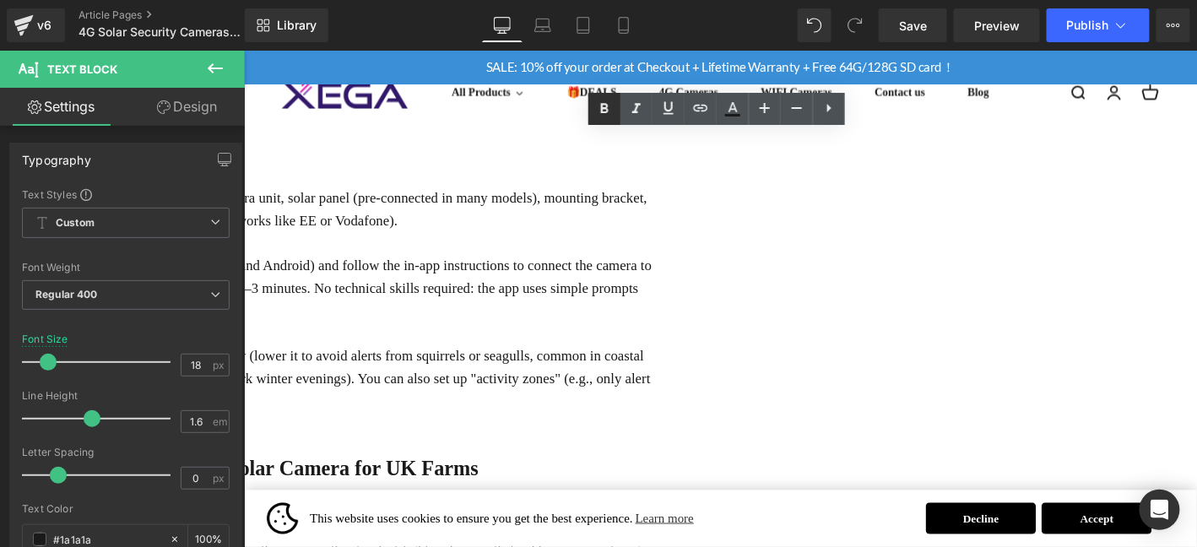
click at [0, 0] on icon at bounding box center [0, 0] width 0 height 0
click at [914, 41] on link "Save" at bounding box center [913, 25] width 68 height 34
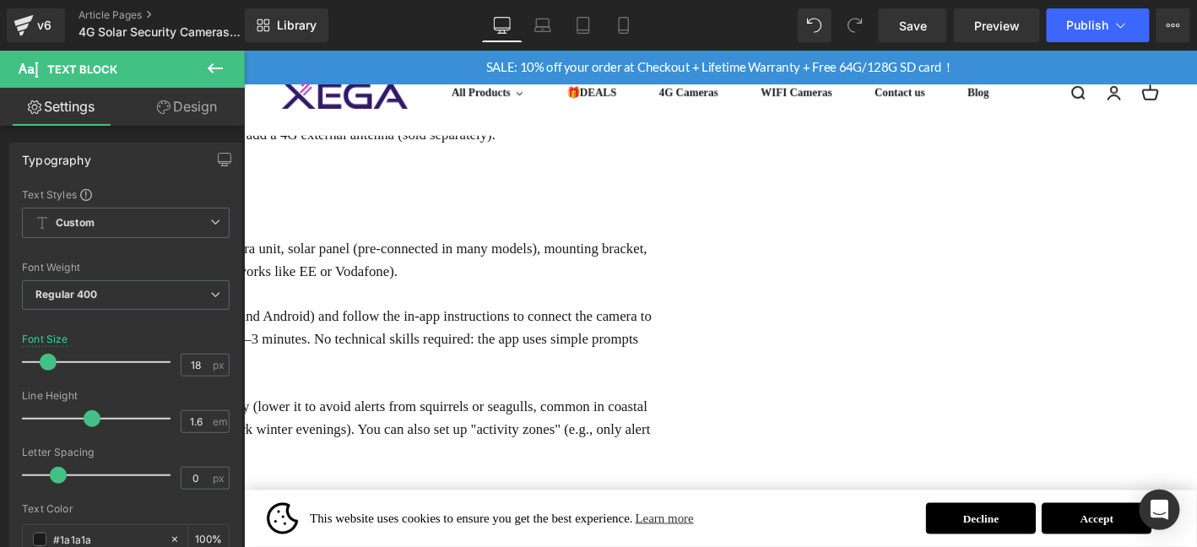
scroll to position [1581, 0]
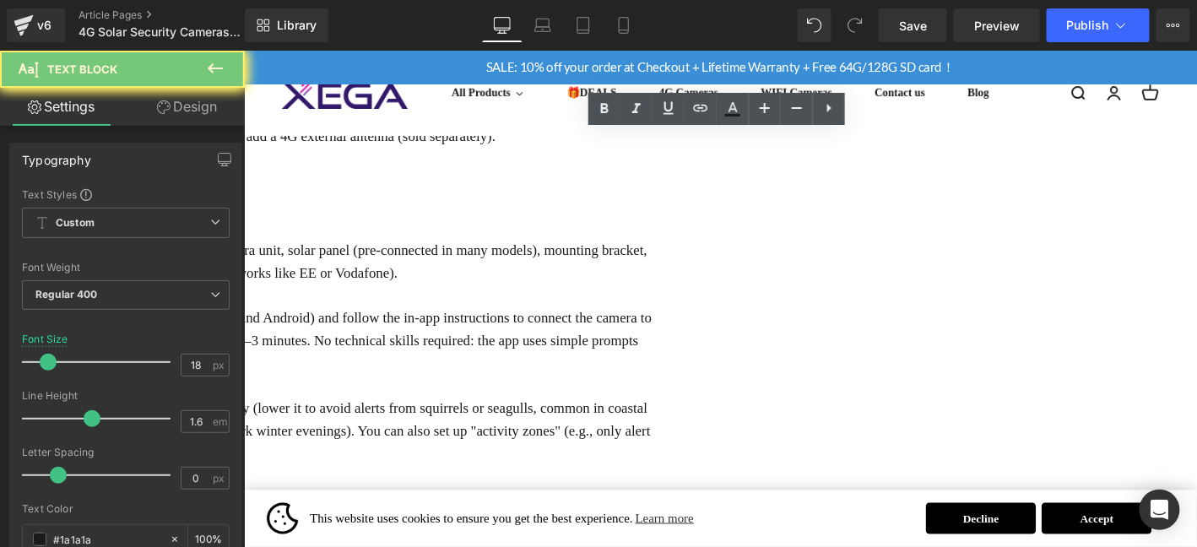
copy b "Step 2: Unbox and Set Up the Camera"
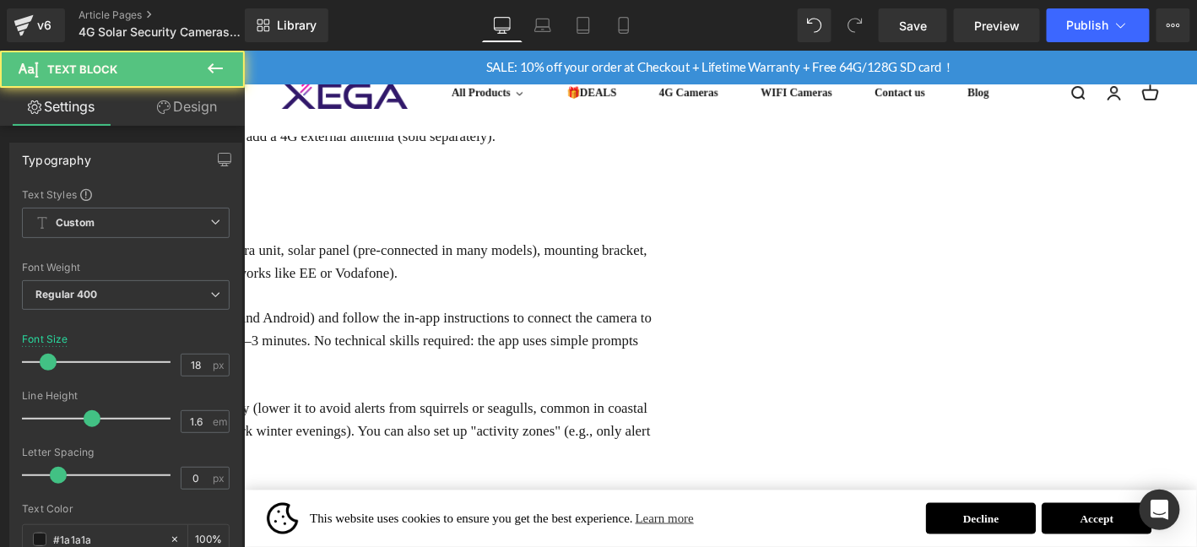
click at [681, 449] on p "Customize Settings: Adjust UK-specific features like motion sensitivity (lower …" at bounding box center [248, 457] width 877 height 73
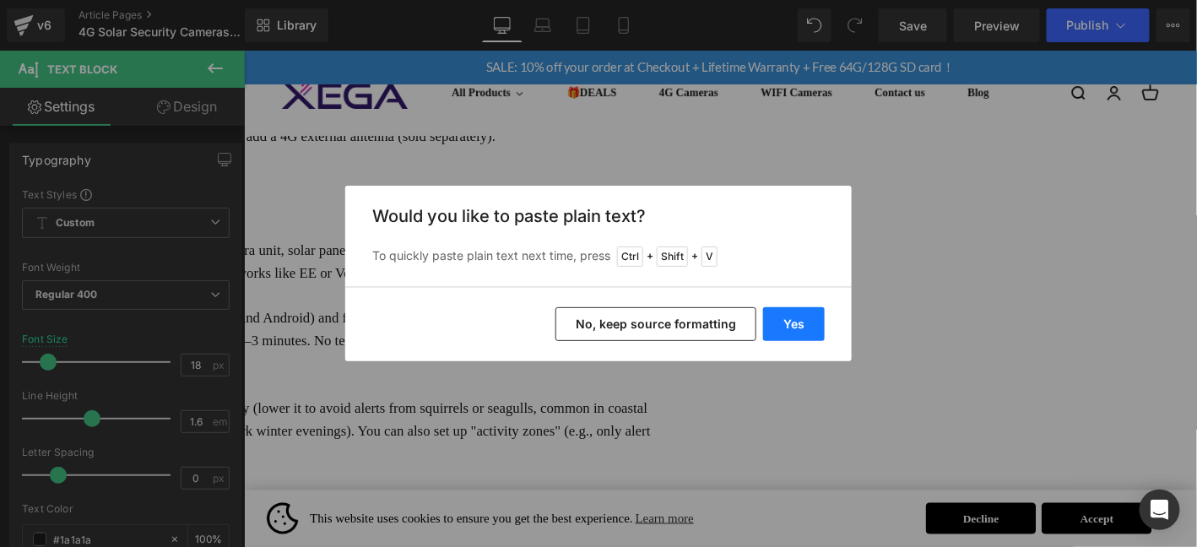
click at [800, 330] on button "Yes" at bounding box center [794, 324] width 62 height 34
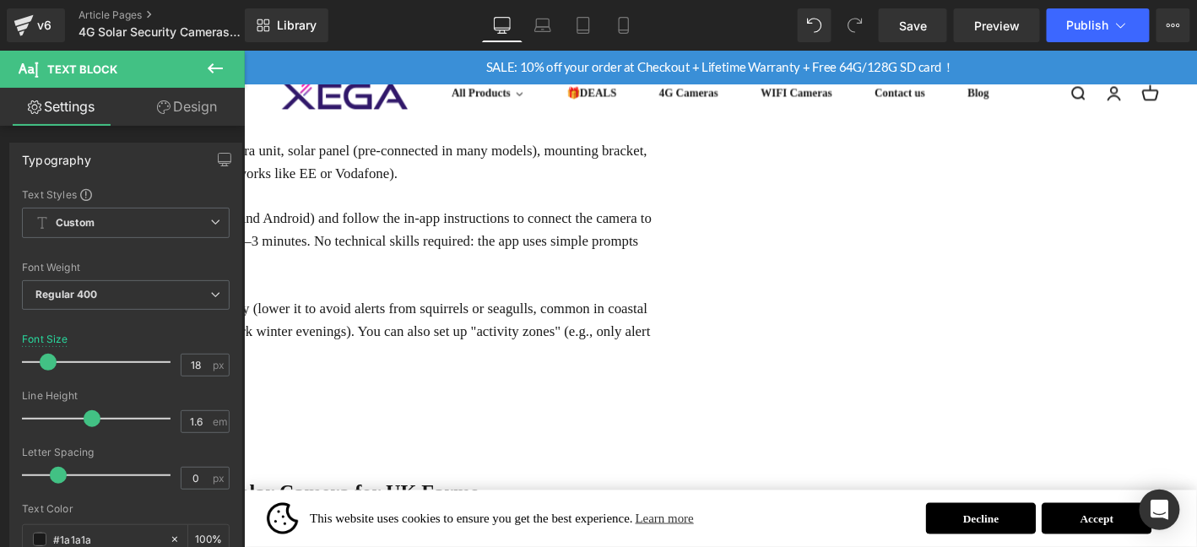
scroll to position [1693, 0]
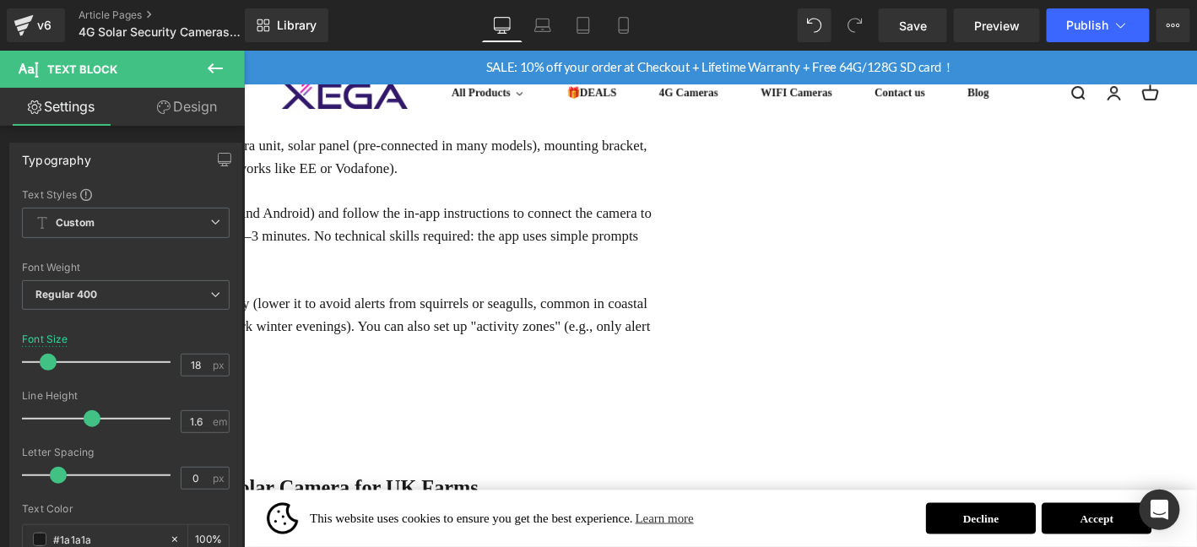
click at [481, 407] on p "Step 2: Unbox and Set Up the Camera" at bounding box center [248, 419] width 877 height 24
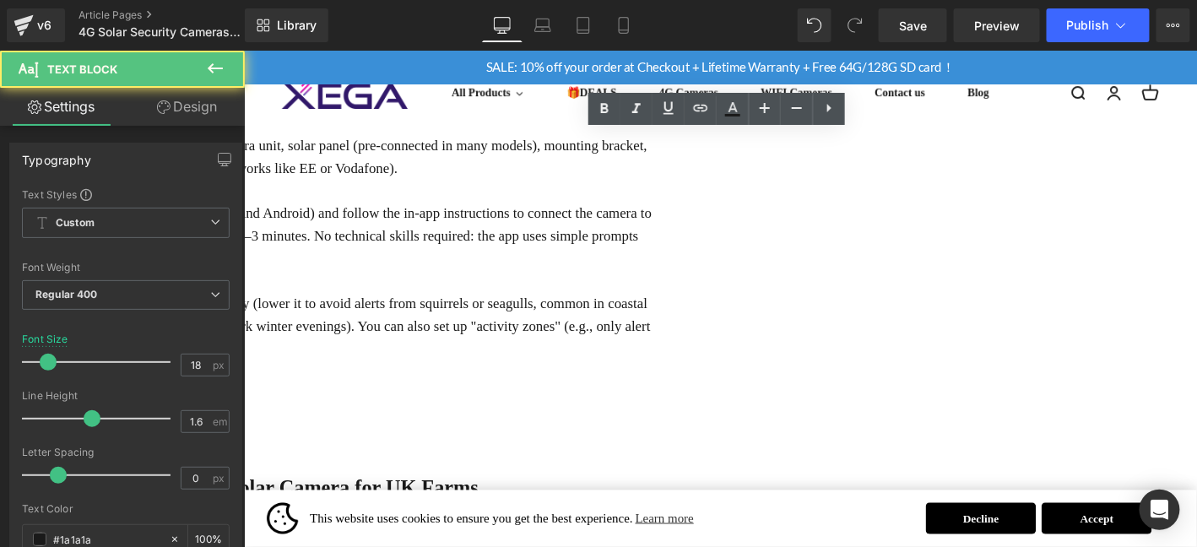
click at [481, 407] on p "Step 2: Unbox and Set Up the Camera" at bounding box center [248, 419] width 877 height 24
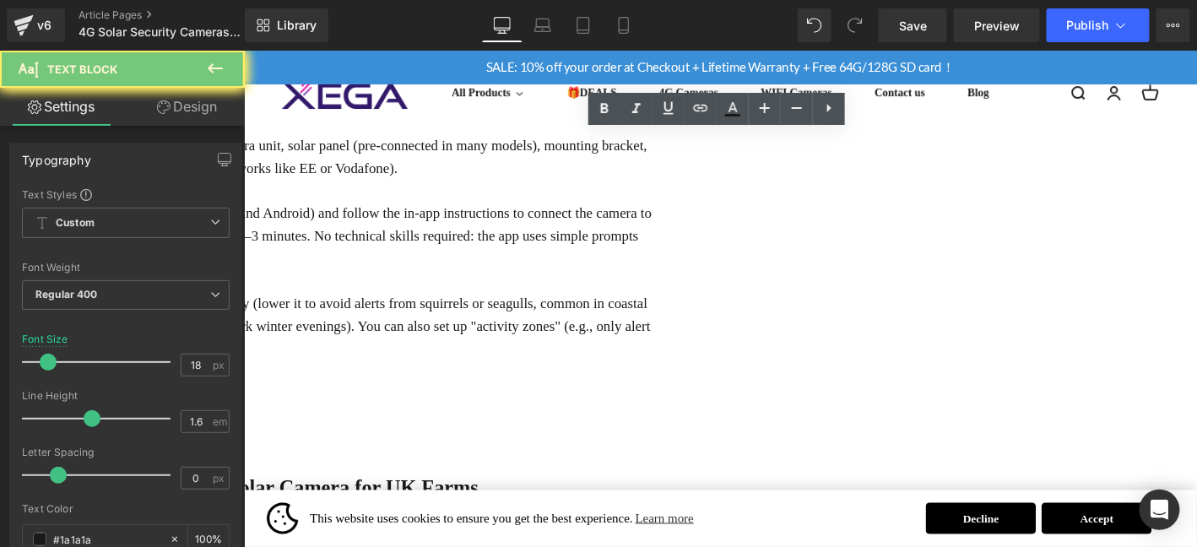
click at [481, 407] on p "Step 2: Unbox and Set Up the Camera" at bounding box center [248, 419] width 877 height 24
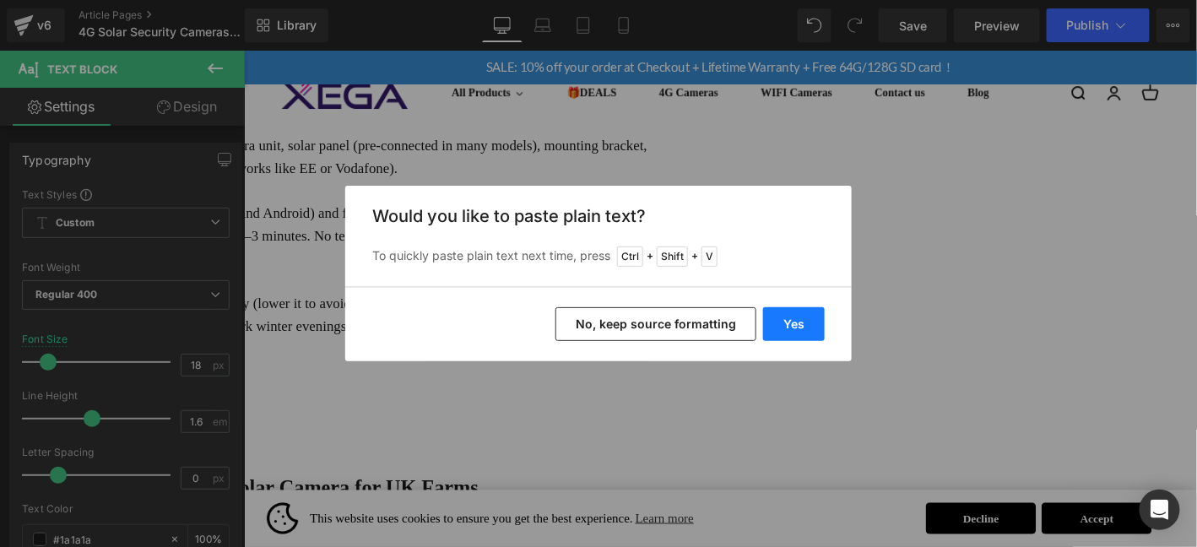
click at [771, 325] on button "Yes" at bounding box center [794, 324] width 62 height 34
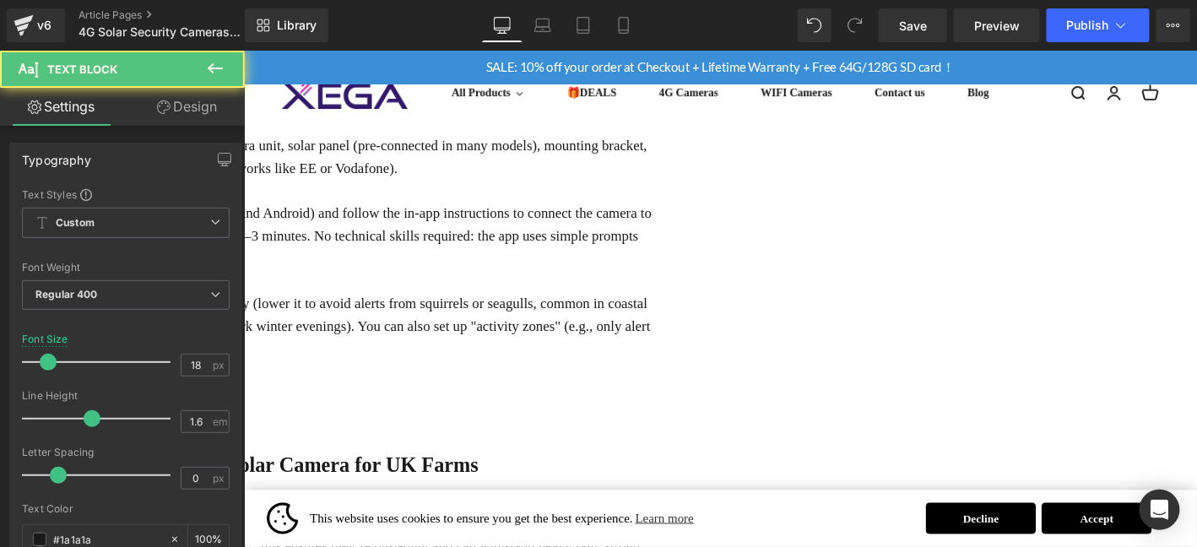
click at [337, 407] on p "Step 3: Mount the Camera" at bounding box center [248, 419] width 877 height 24
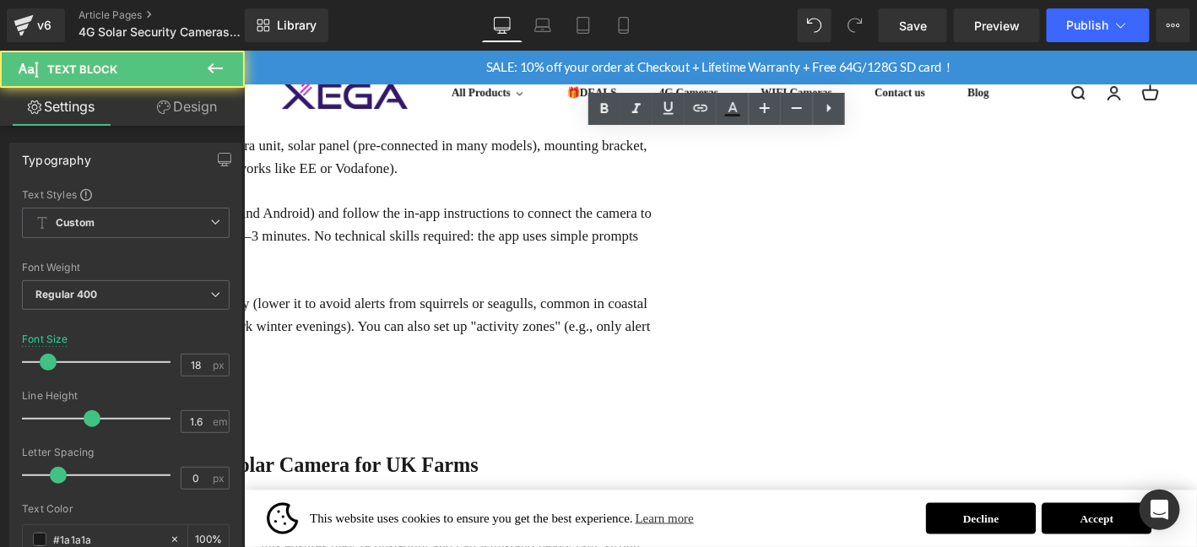
click at [340, 383] on p at bounding box center [248, 395] width 877 height 24
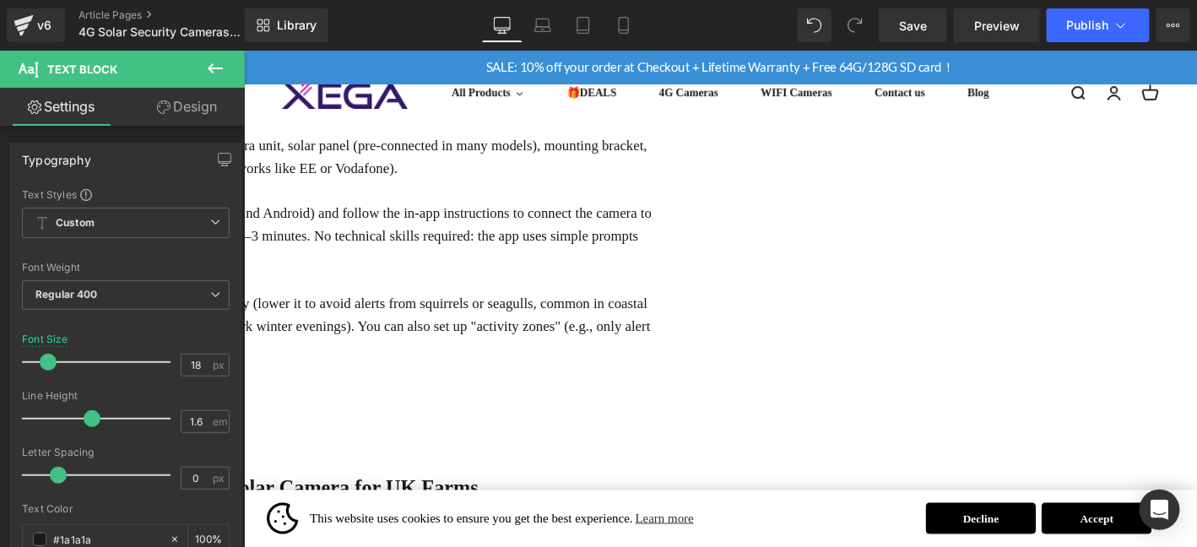
click at [428, 431] on p "Step 3: Mount the Camera" at bounding box center [248, 443] width 877 height 24
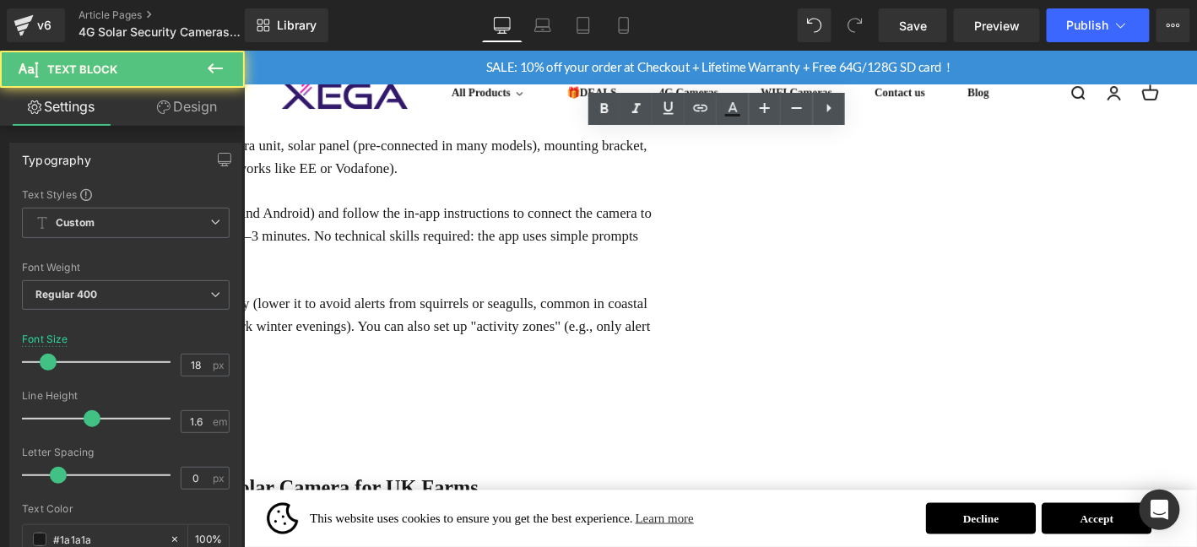
click at [428, 431] on p "Step 3: Mount the Camera" at bounding box center [248, 443] width 877 height 24
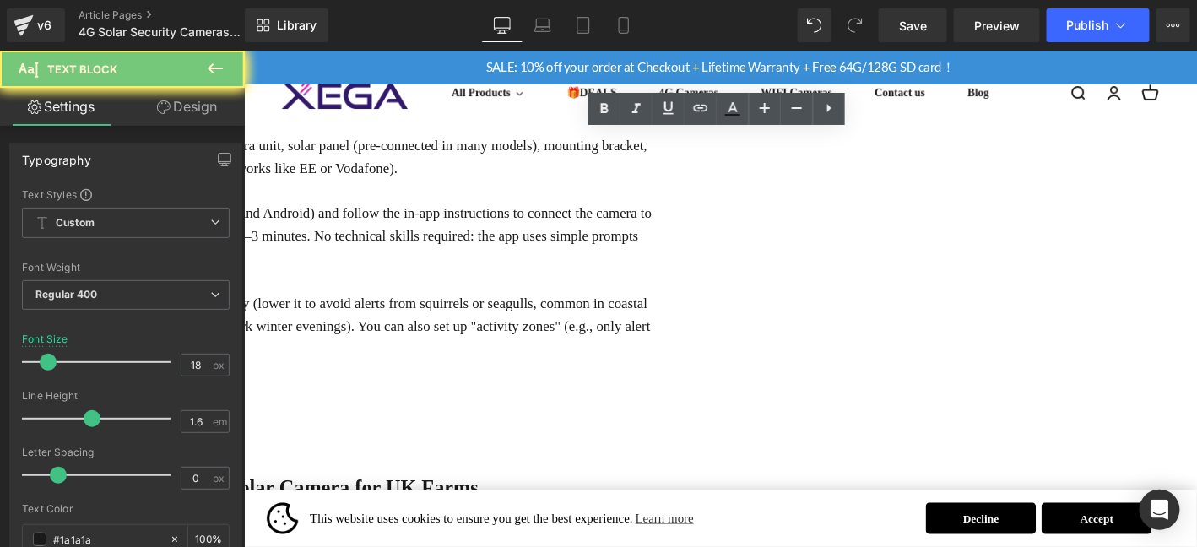
click at [428, 431] on p "Step 3: Mount the Camera" at bounding box center [248, 443] width 877 height 24
click at [605, 112] on icon at bounding box center [604, 108] width 8 height 10
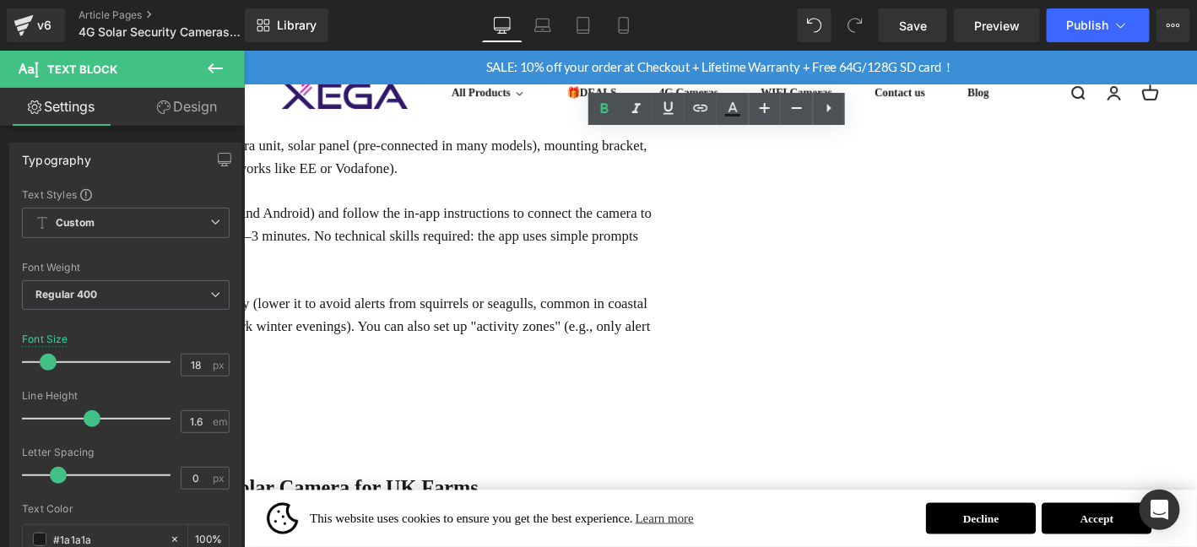
click at [574, 431] on p "Step 3: Mount the Camera" at bounding box center [248, 443] width 877 height 24
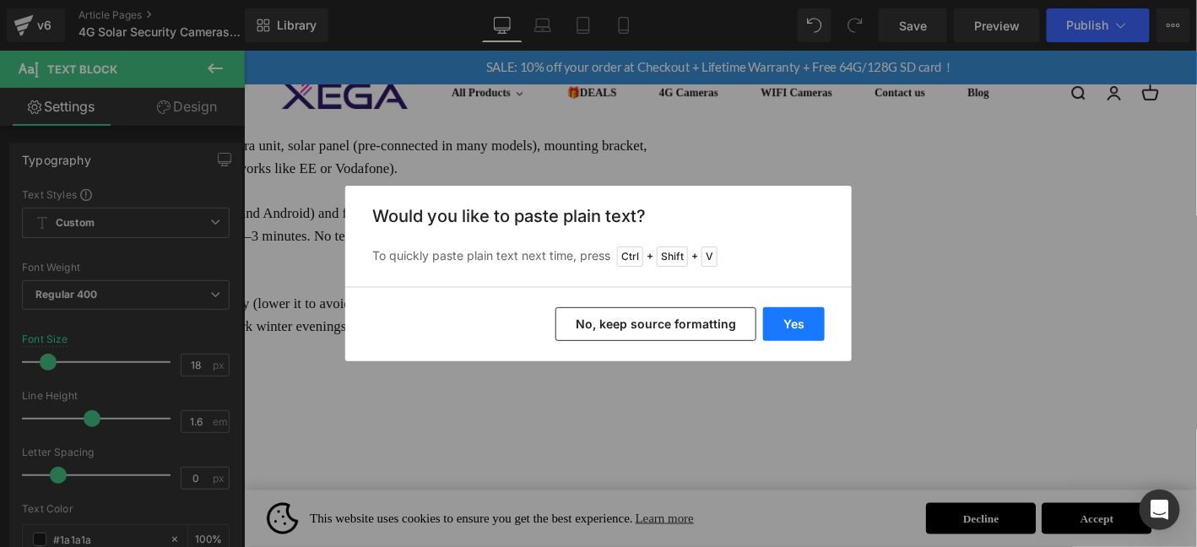
click at [796, 320] on button "Yes" at bounding box center [794, 324] width 62 height 34
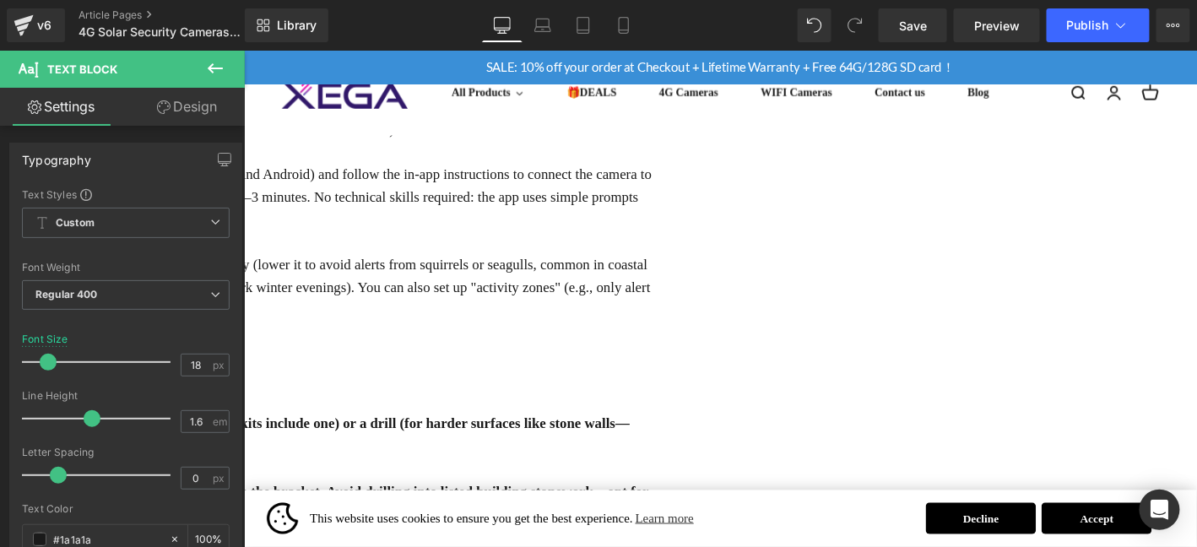
scroll to position [1834, 0]
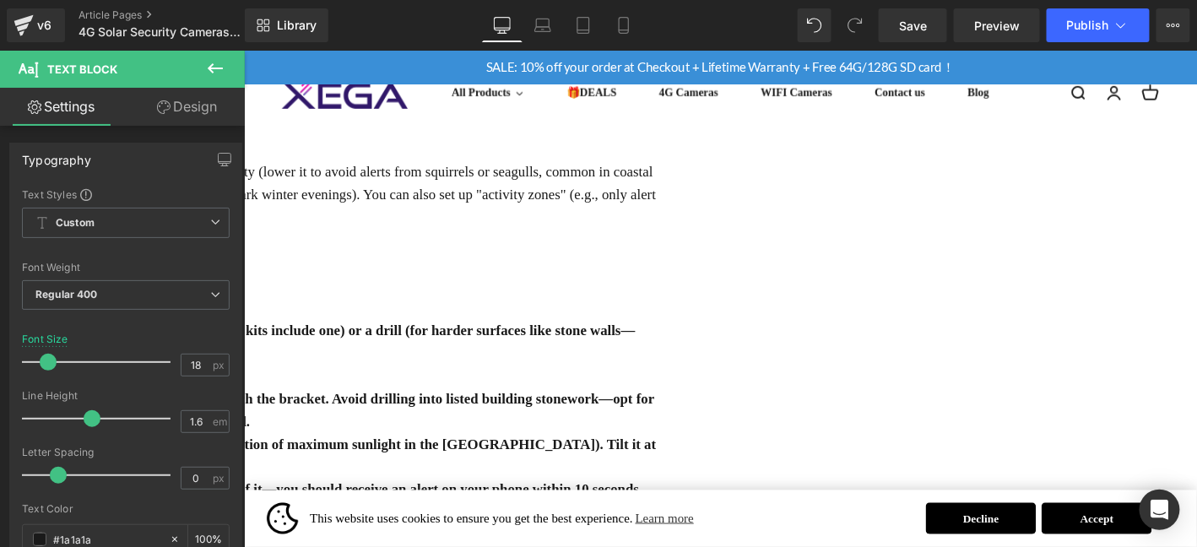
click at [328, 307] on div "The "easy setup" promise of 4G solar cameras isn’t just marketing—it’s a realit…" at bounding box center [248, 73] width 877 height 977
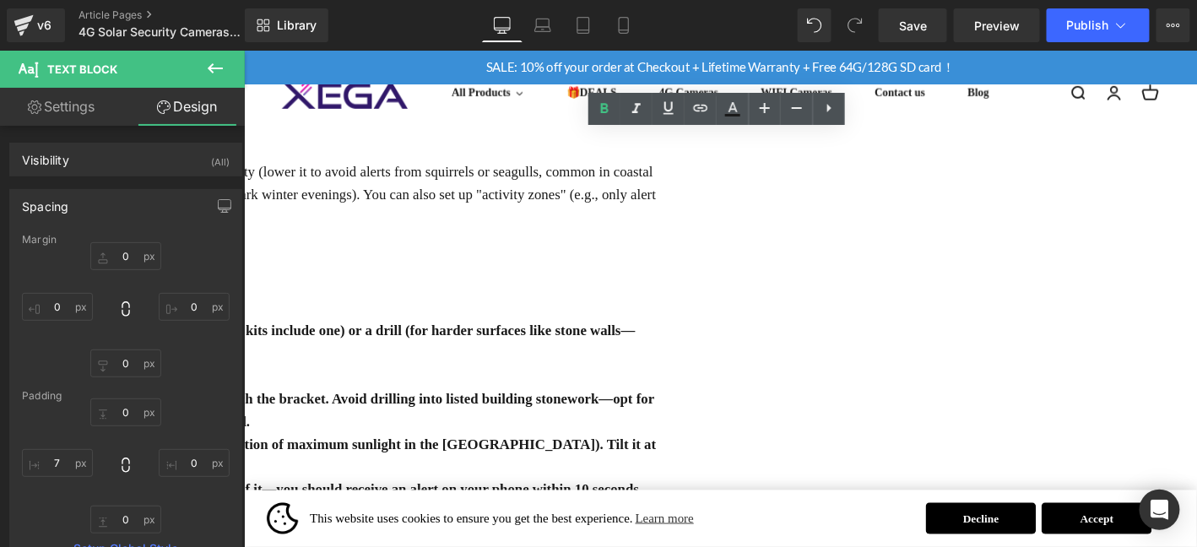
type input "0"
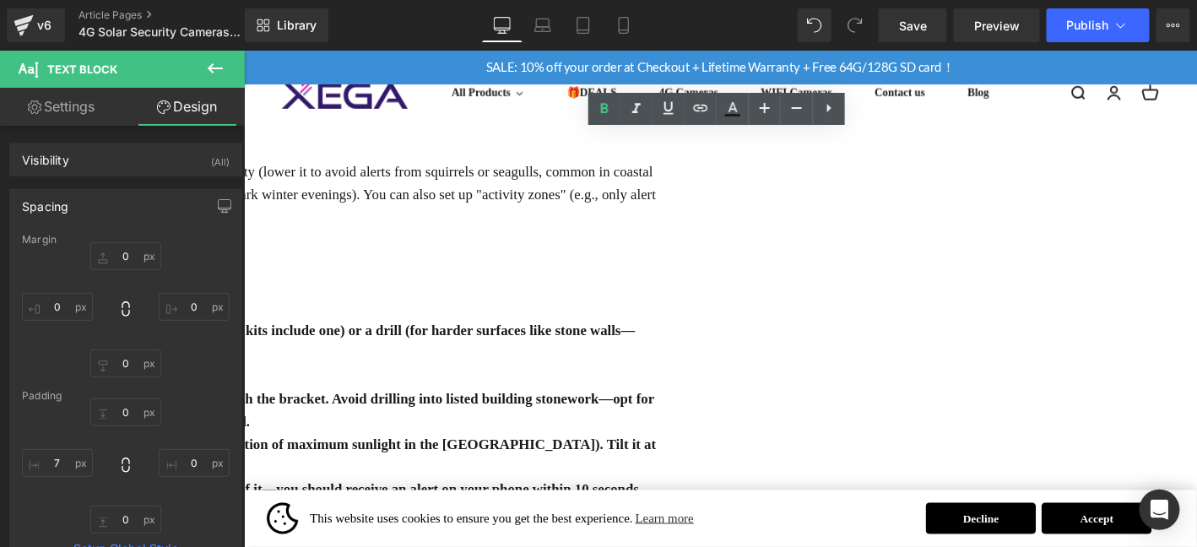
type input "0"
type input "7"
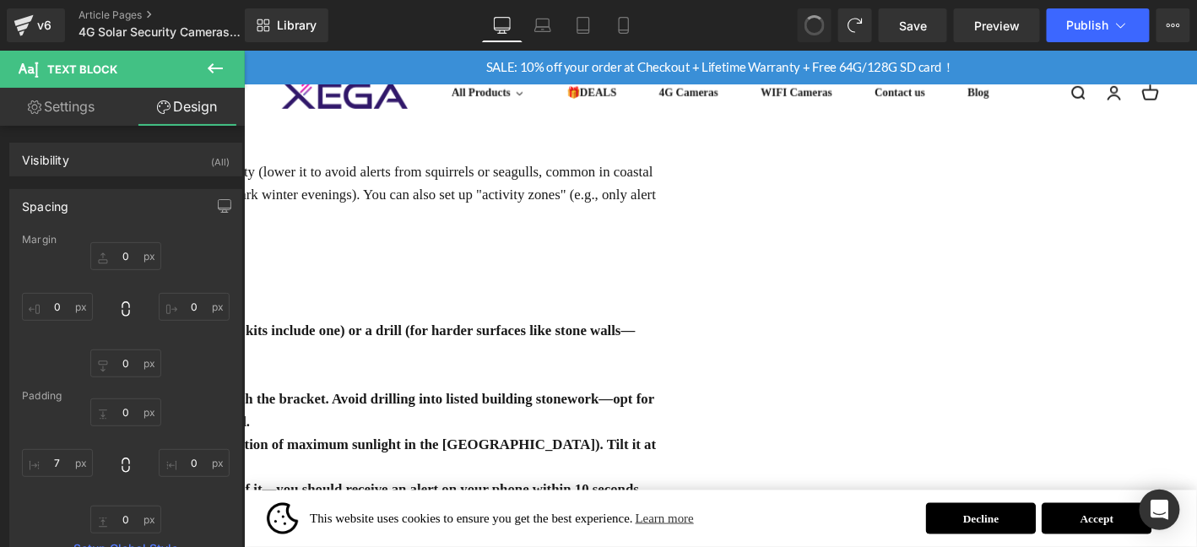
click at [642, 464] on strong "For solar panel placement: Ensure the panel faces south (the direction of maxim…" at bounding box center [250, 484] width 869 height 41
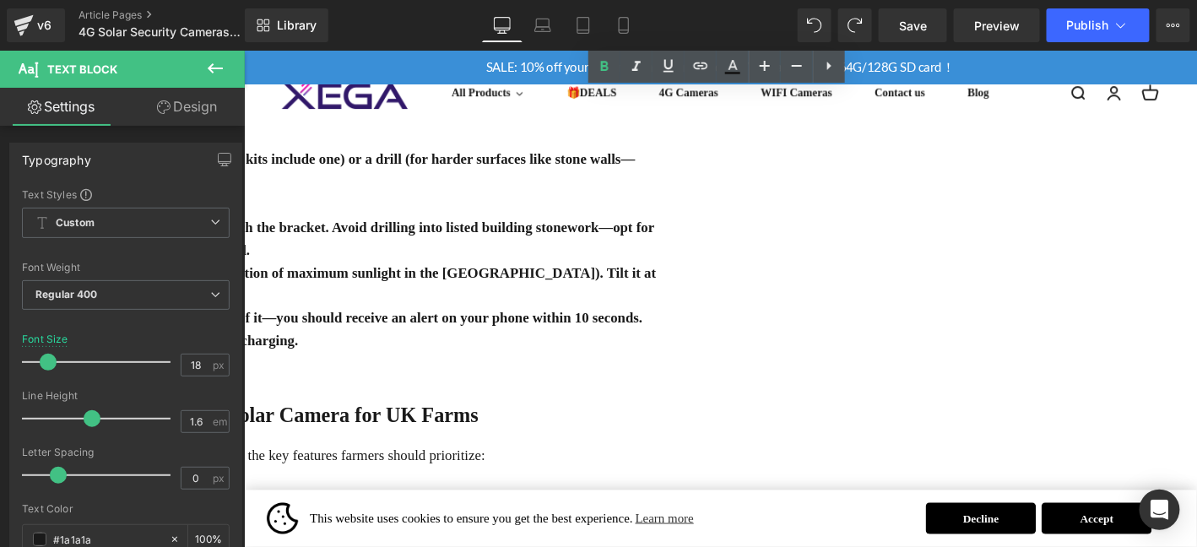
scroll to position [1947, 0]
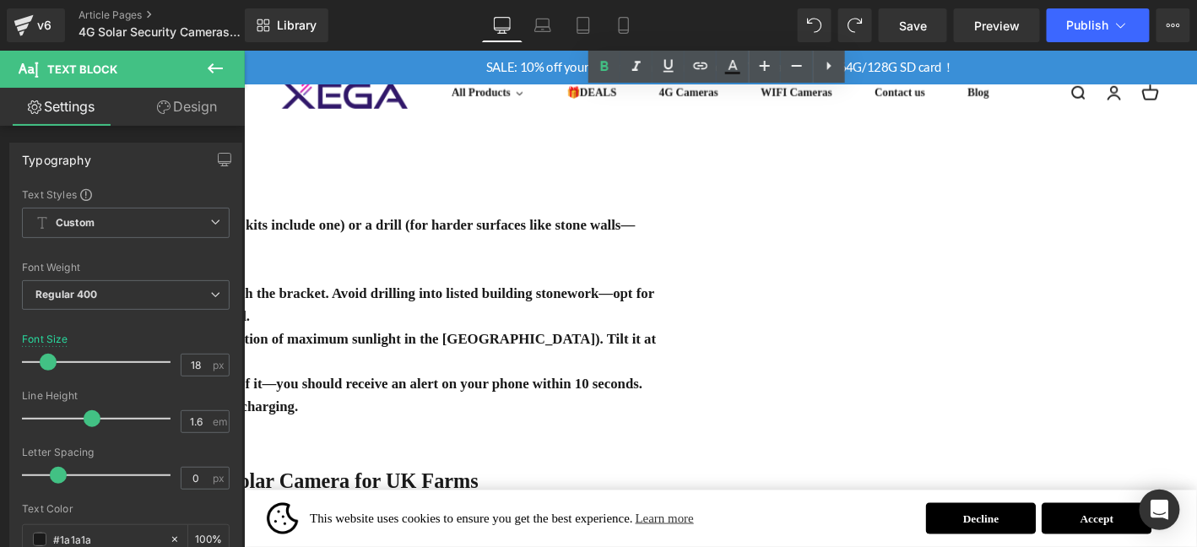
click at [328, 298] on p "For wooden fences or brick walls: Use the included screws to attach the bracket…" at bounding box center [251, 322] width 871 height 49
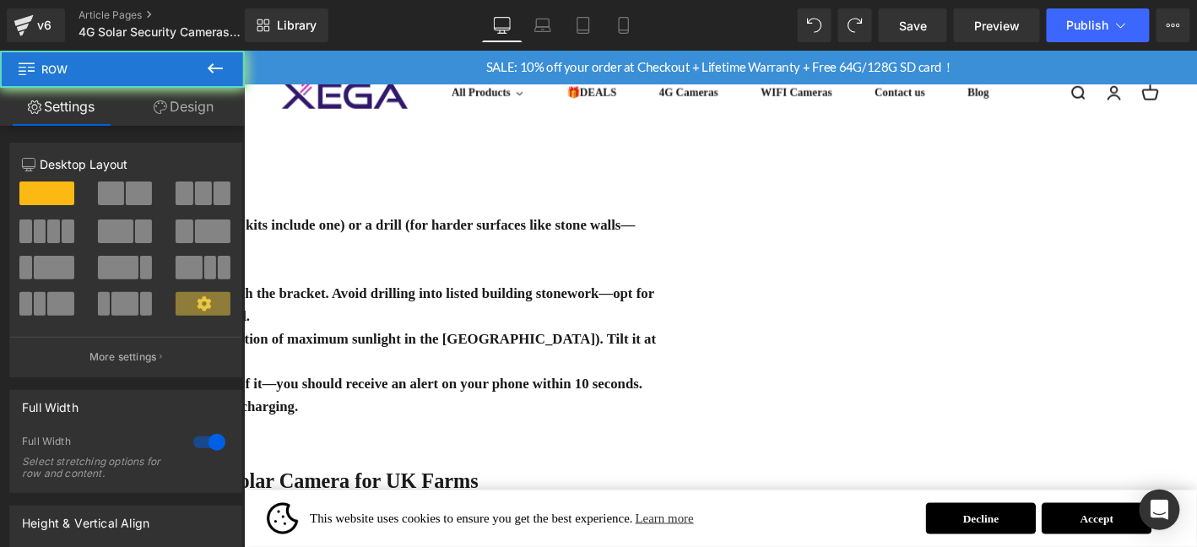
click at [521, 301] on strong "For wooden fences or brick walls: Use the included screws to attach the bracket…" at bounding box center [249, 321] width 867 height 41
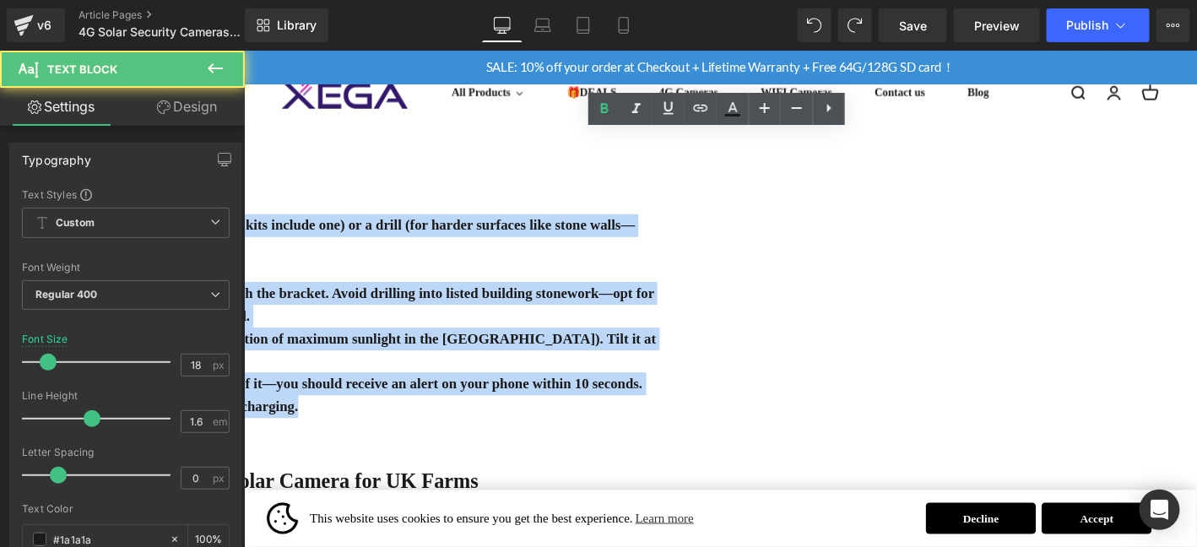
drag, startPoint x: 834, startPoint y: 386, endPoint x: 309, endPoint y: 198, distance: 557.7
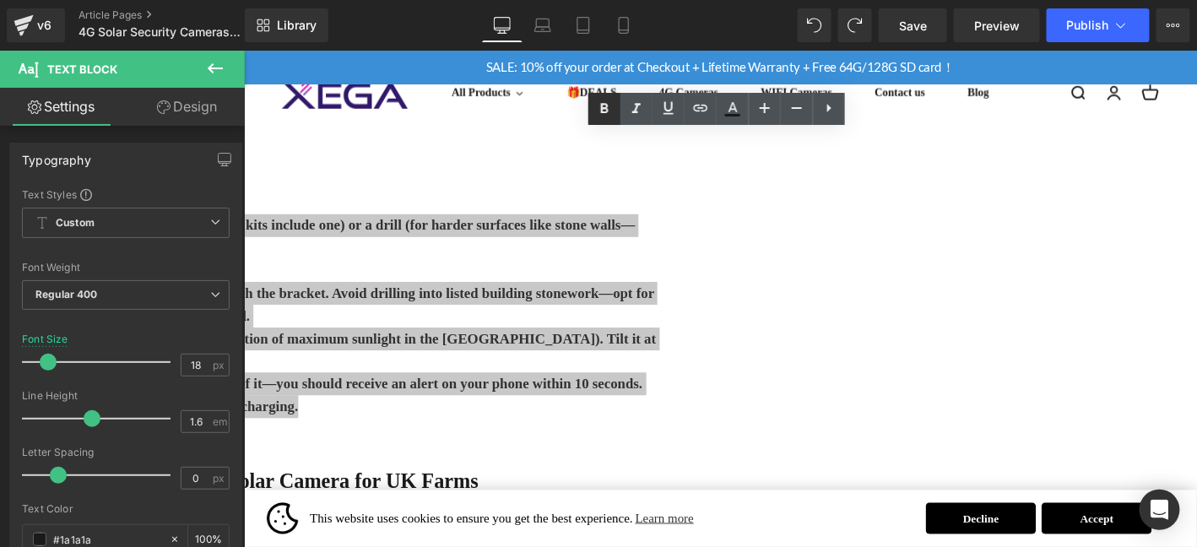
click at [603, 112] on icon at bounding box center [604, 108] width 8 height 10
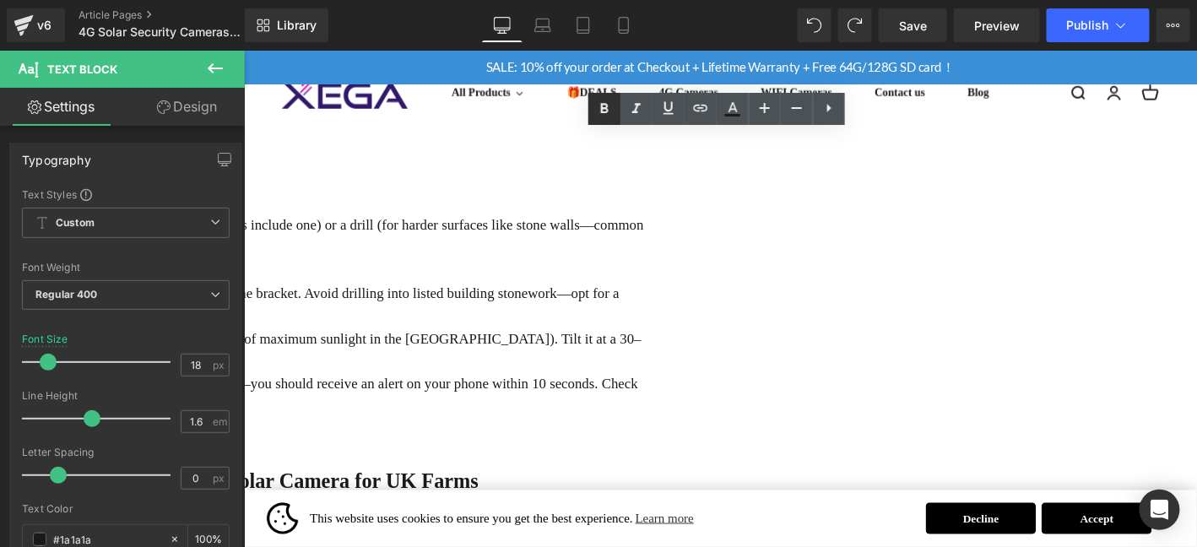
scroll to position [1946, 0]
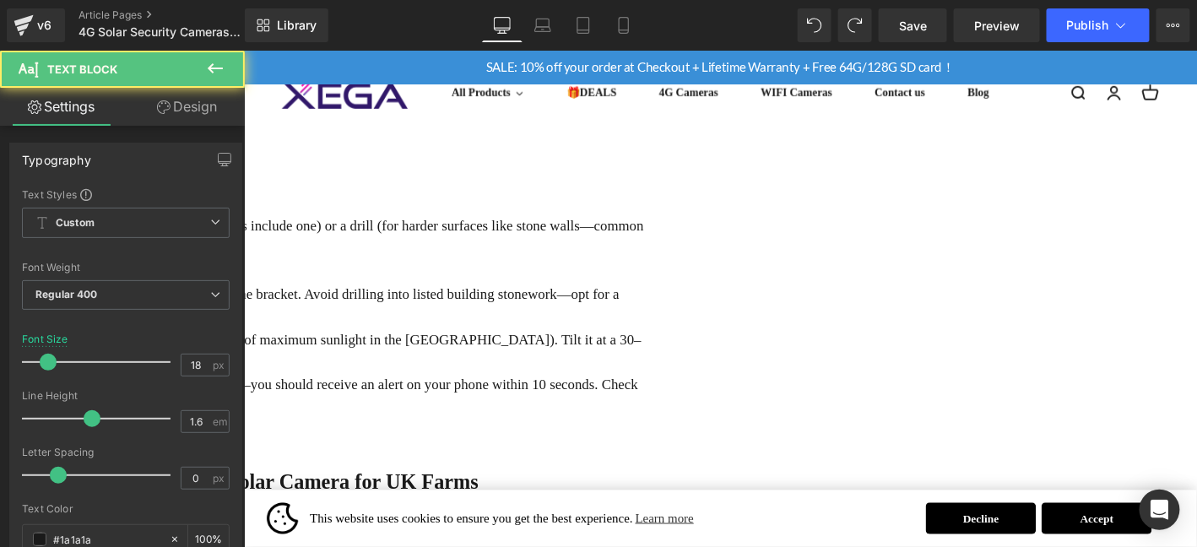
drag, startPoint x: 419, startPoint y: 193, endPoint x: 313, endPoint y: 195, distance: 105.6
click at [386, 226] on p "Tools Needed: Only a [PERSON_NAME]-head screwdriver (most kits include one) or …" at bounding box center [251, 250] width 871 height 49
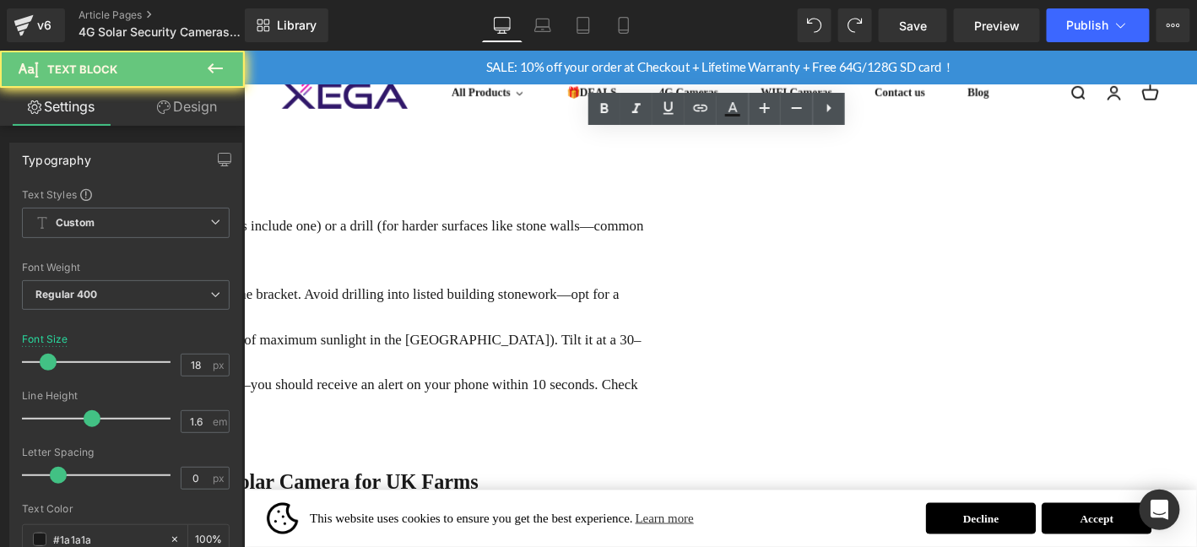
click at [386, 226] on p "Tools Needed: Only a [PERSON_NAME]-head screwdriver (most kits include one) or …" at bounding box center [251, 250] width 871 height 49
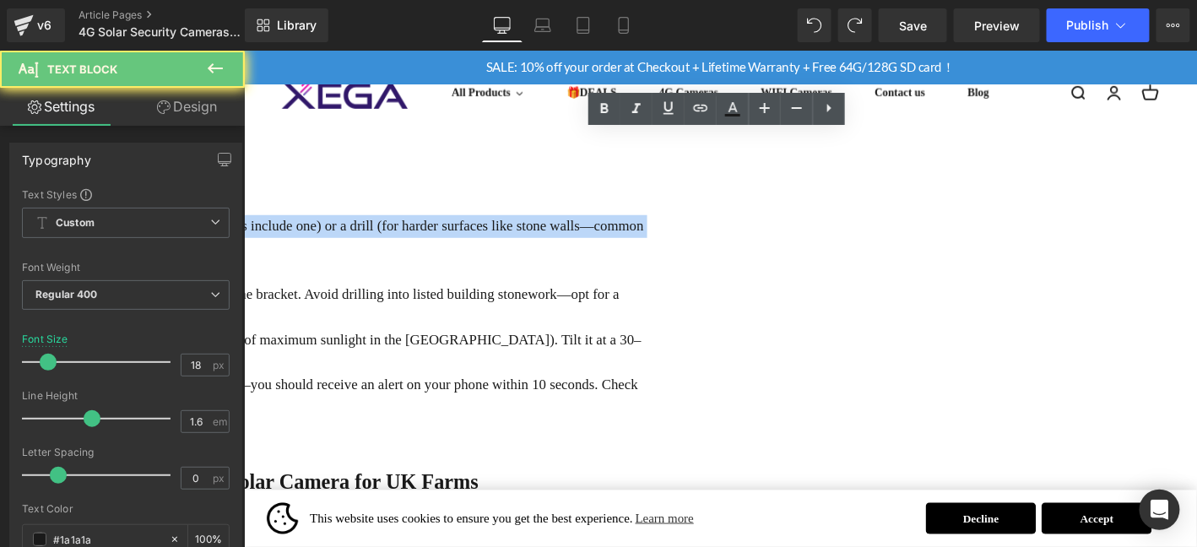
click at [386, 226] on p "Tools Needed: Only a [PERSON_NAME]-head screwdriver (most kits include one) or …" at bounding box center [251, 250] width 871 height 49
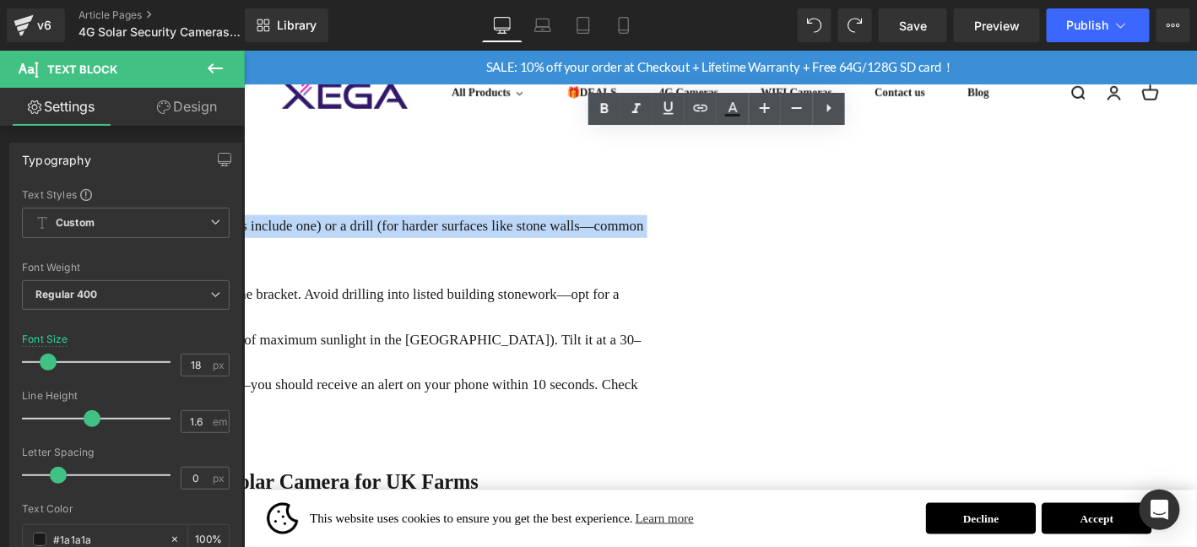
click at [429, 230] on p "Tools Needed: Only a [PERSON_NAME]-head screwdriver (most kits include one) or …" at bounding box center [251, 250] width 871 height 49
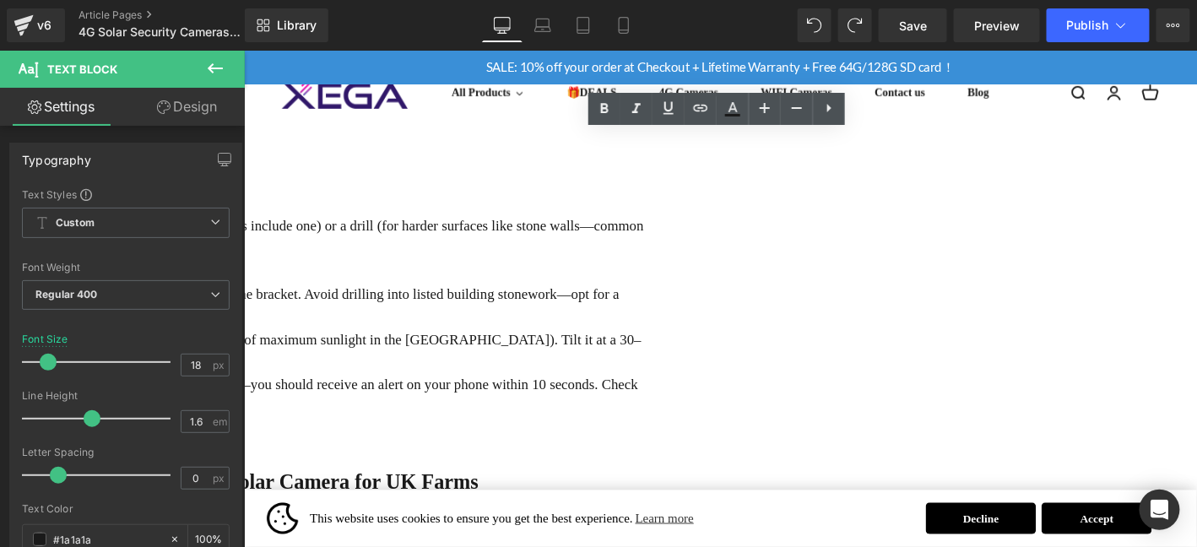
drag, startPoint x: 323, startPoint y: 191, endPoint x: 414, endPoint y: 188, distance: 90.4
click at [0, 0] on icon at bounding box center [0, 0] width 0 height 0
click at [422, 226] on p "Tools Needed: Only a [PERSON_NAME]-head screwdriver (most kits include one) or …" at bounding box center [251, 250] width 871 height 49
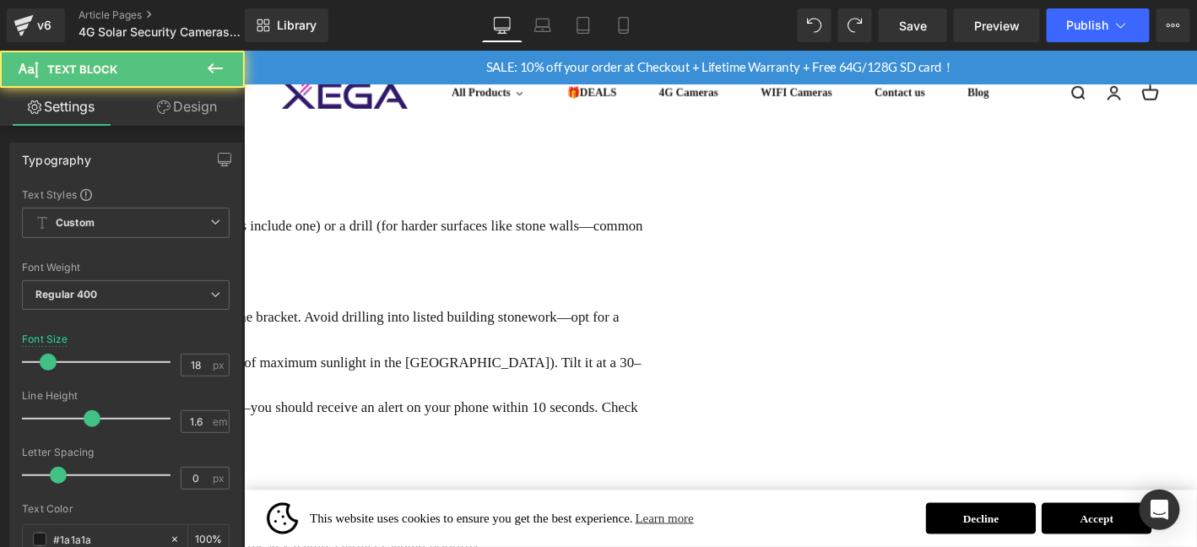
drag, startPoint x: 435, startPoint y: 265, endPoint x: 306, endPoint y: 267, distance: 129.2
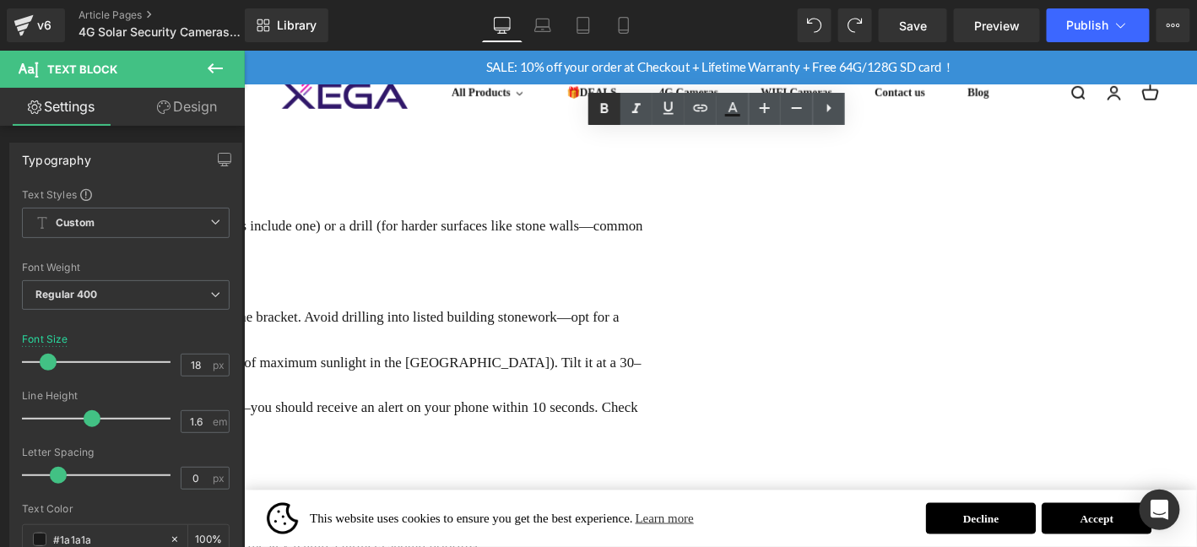
click at [0, 0] on icon at bounding box center [0, 0] width 0 height 0
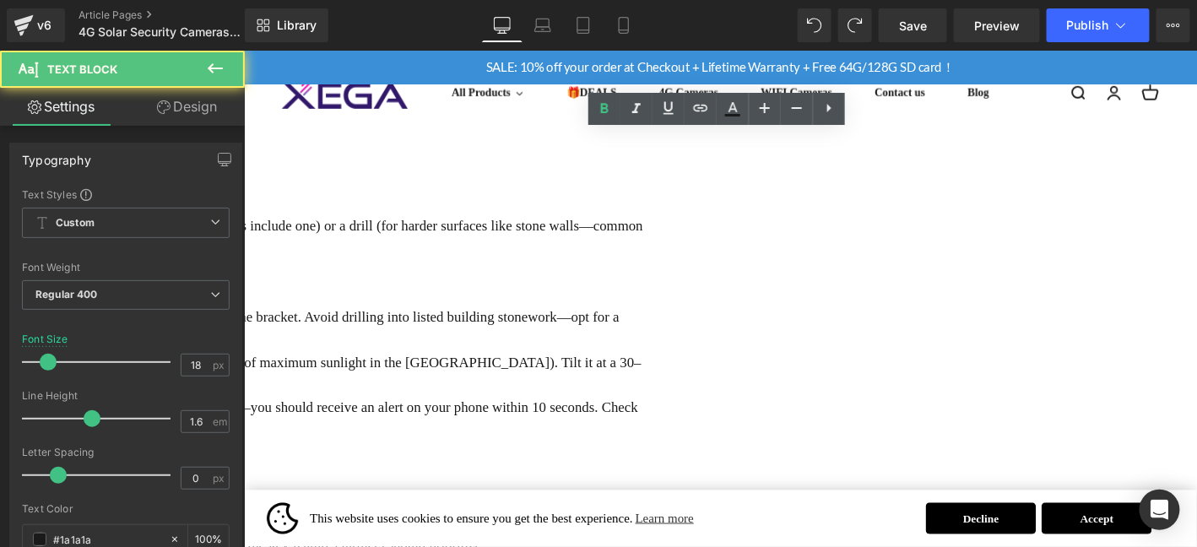
click at [687, 323] on p "For wooden fences or brick walls: Use the included screws to attach the bracket…" at bounding box center [251, 347] width 871 height 49
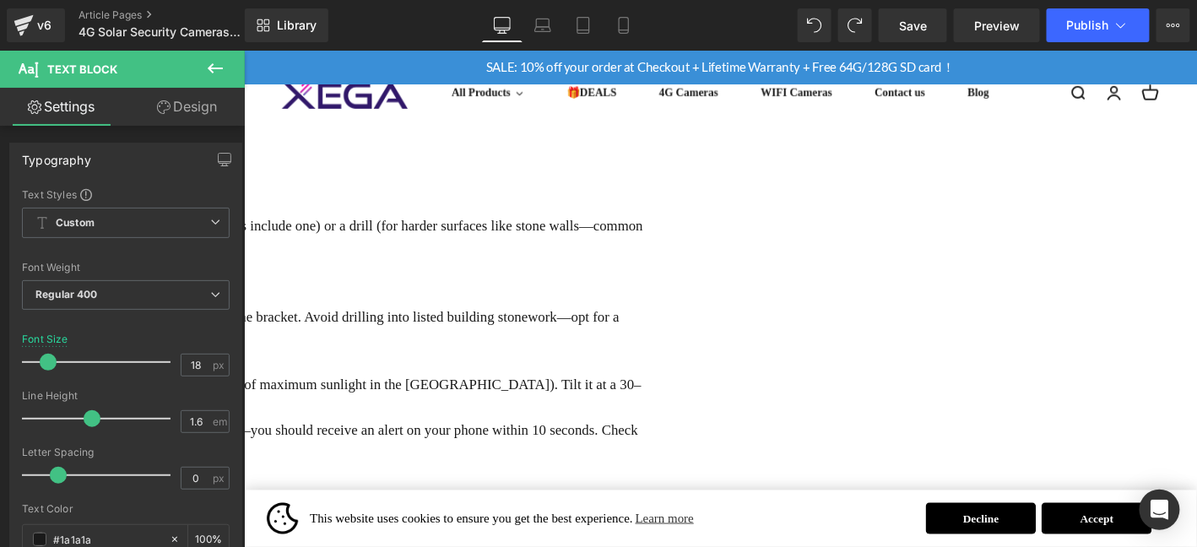
click at [508, 396] on p "For solar panel placement: Ensure the panel faces south (the direction of maxim…" at bounding box center [251, 420] width 871 height 49
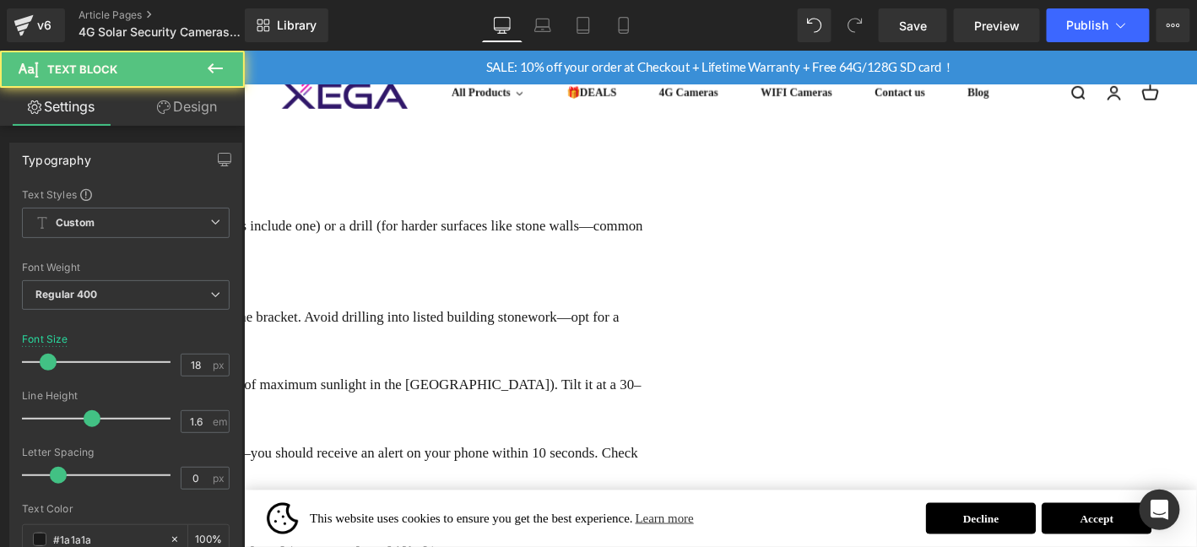
drag, startPoint x: 403, startPoint y: 443, endPoint x: 318, endPoint y: 440, distance: 85.4
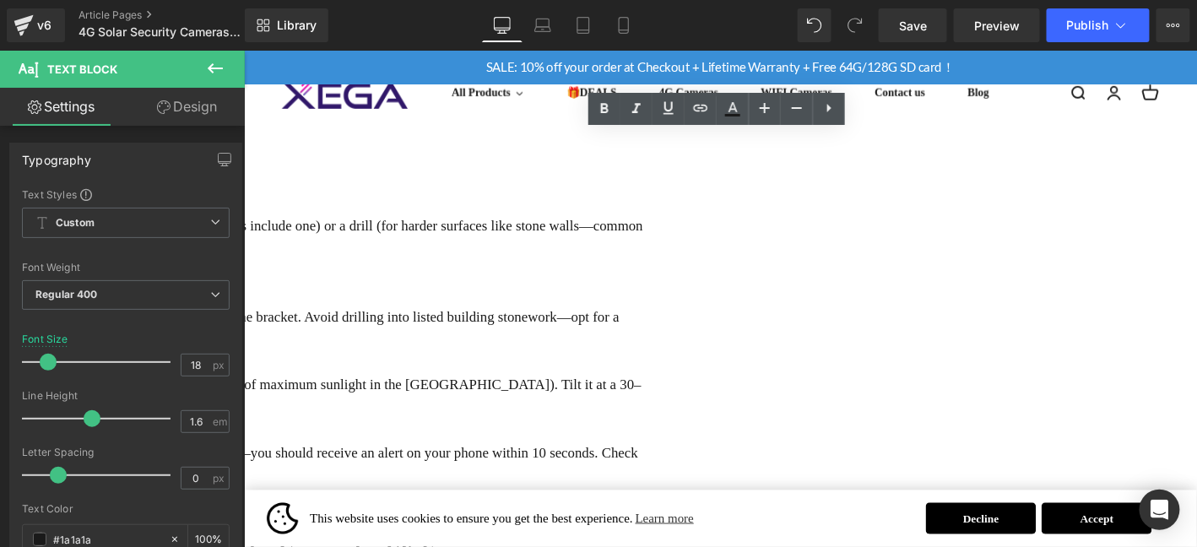
click at [387, 470] on p "Final Check: Once mounted, test the camera by walking in front of it—you should…" at bounding box center [251, 494] width 871 height 49
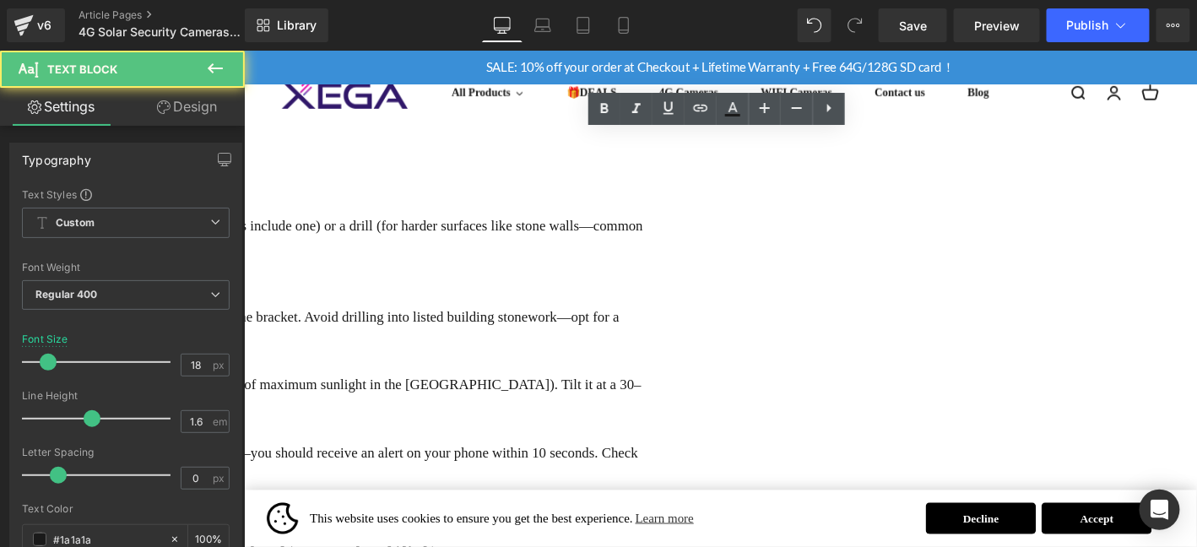
drag, startPoint x: 326, startPoint y: 440, endPoint x: 402, endPoint y: 441, distance: 76.0
click at [402, 470] on p "Final Check: Once mounted, test the camera by walking in front of it—you should…" at bounding box center [251, 494] width 871 height 49
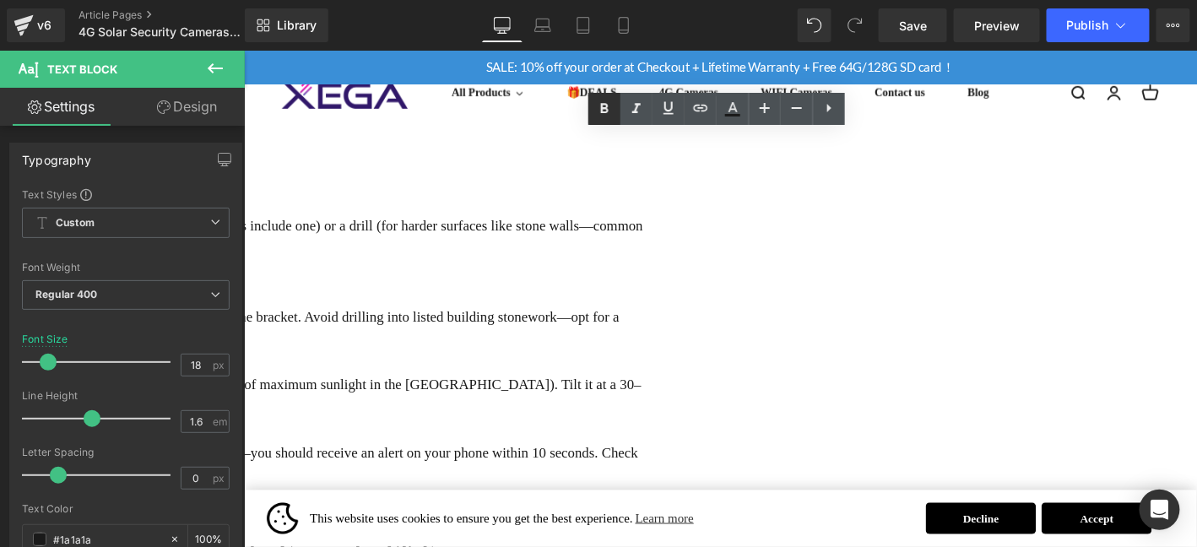
click at [0, 0] on icon at bounding box center [0, 0] width 0 height 0
click at [687, 470] on p "Final Check: Once mounted, test the camera by walking in front of it—you should…" at bounding box center [251, 494] width 871 height 49
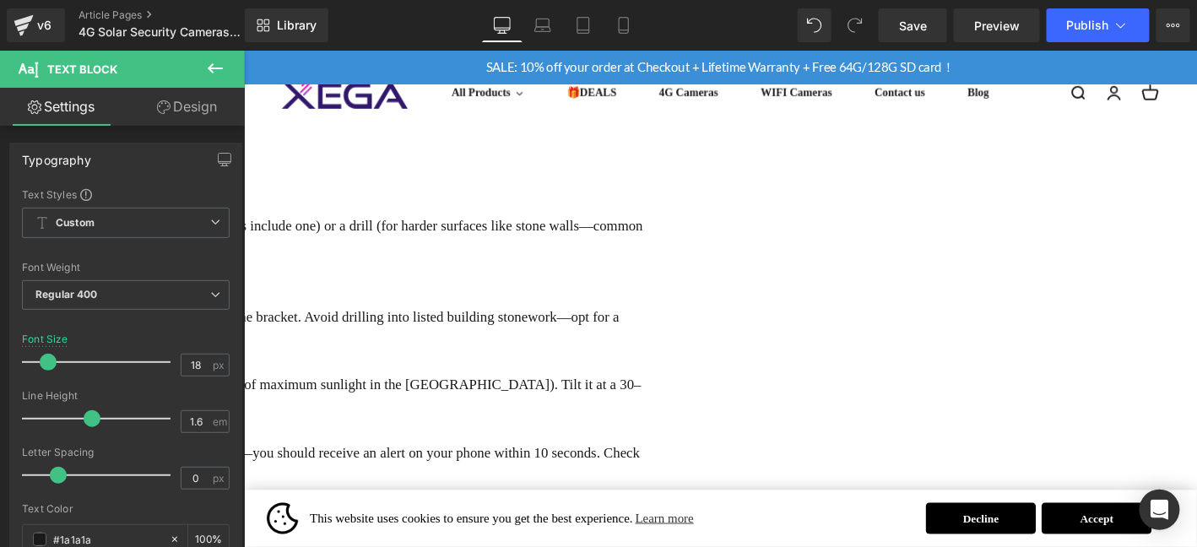
click at [479, 299] on p "Mounting Tips:​" at bounding box center [251, 311] width 871 height 24
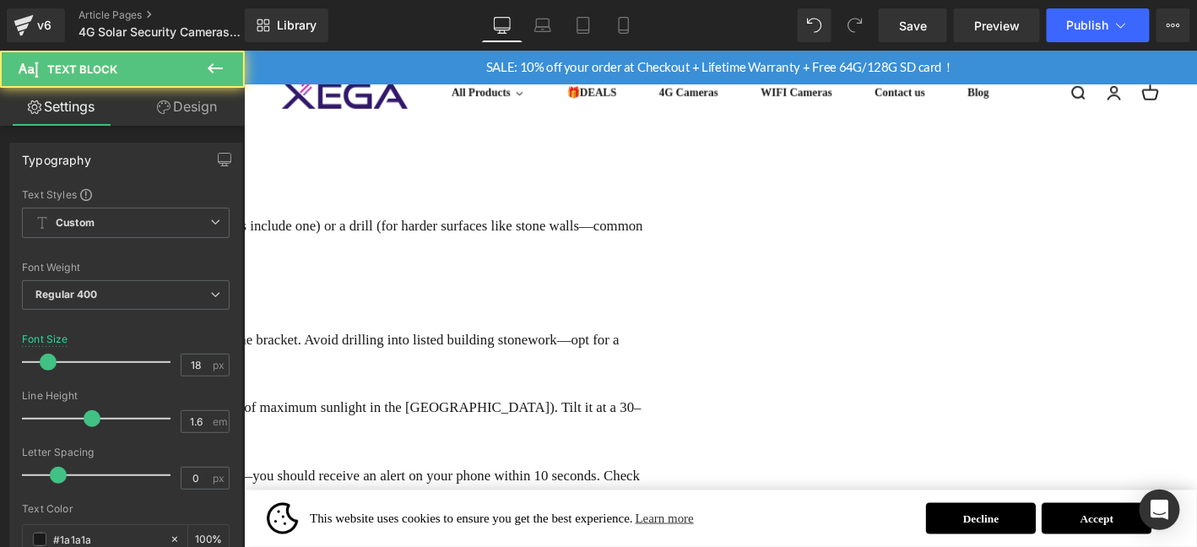
click at [498, 202] on p at bounding box center [251, 214] width 871 height 24
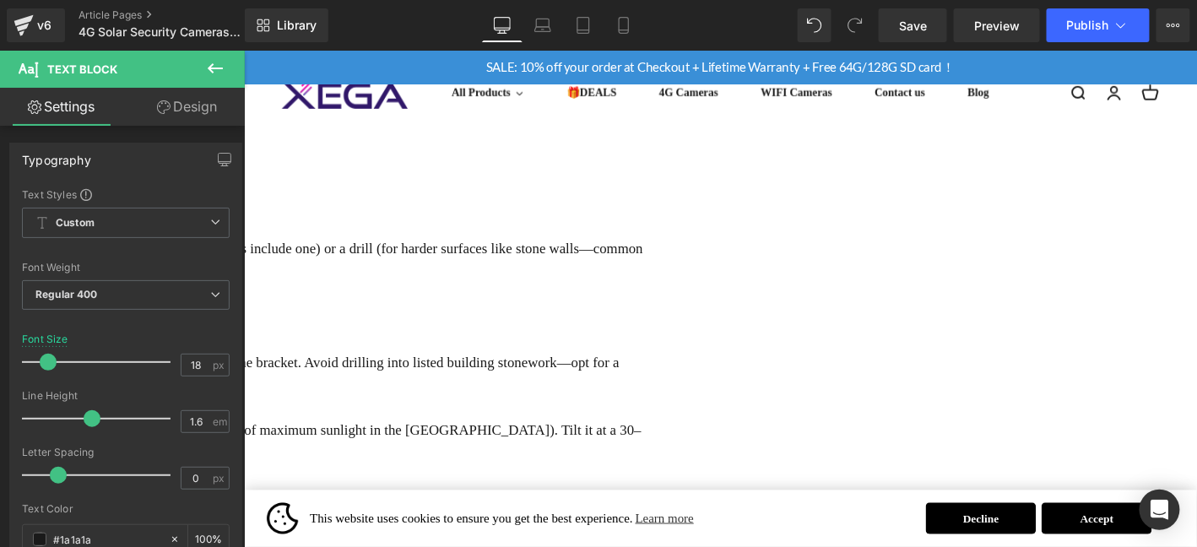
click at [372, 323] on p "Mounting Tips:​" at bounding box center [251, 335] width 871 height 24
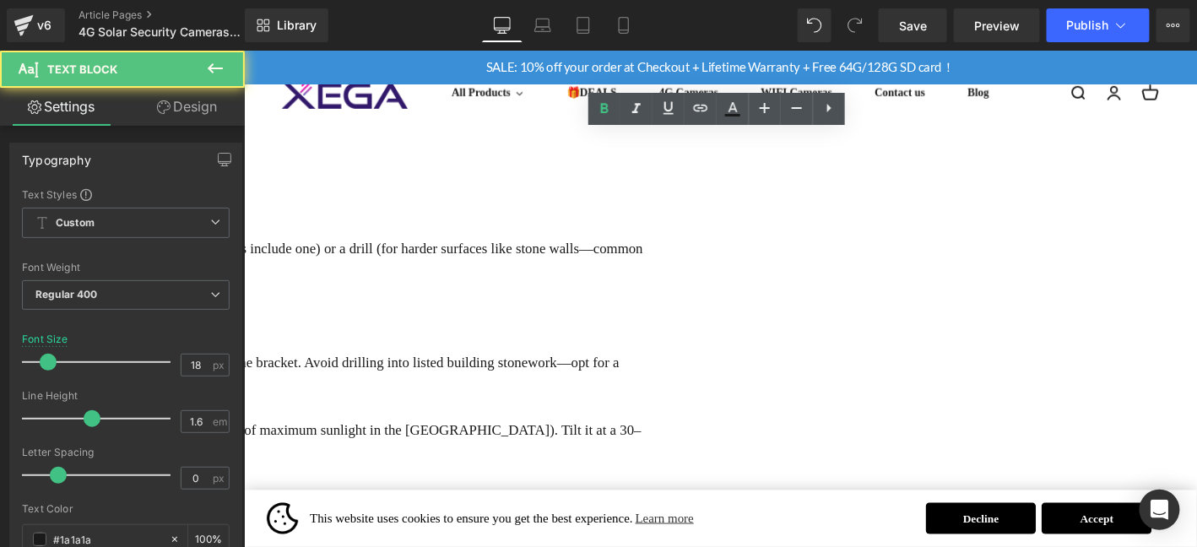
click at [368, 348] on p at bounding box center [251, 360] width 871 height 24
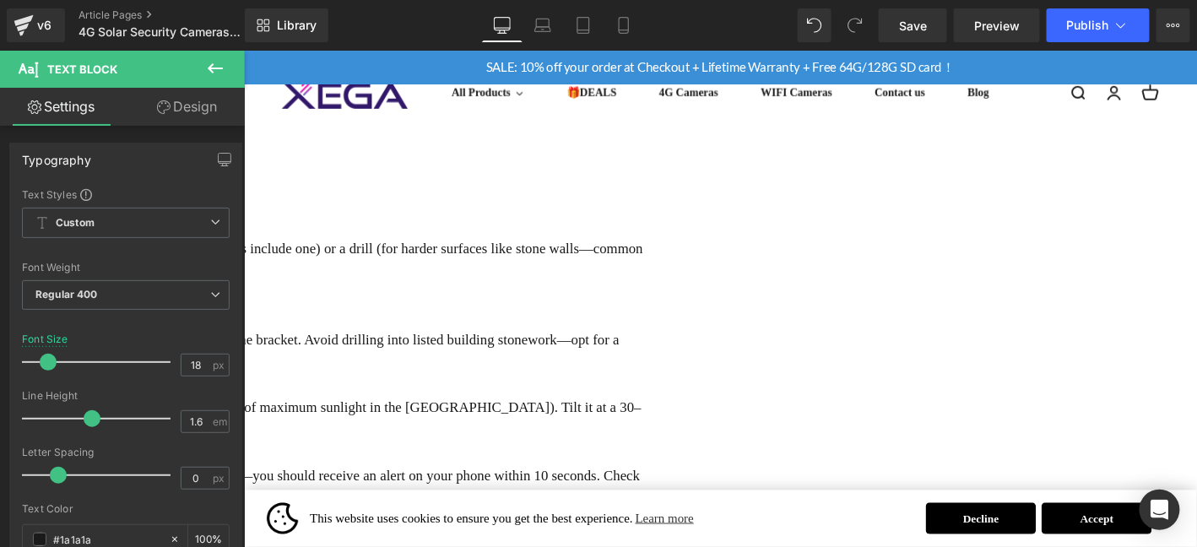
click at [687, 494] on p "Final Check: Once mounted, test the camera by walking in front of it—you should…" at bounding box center [251, 518] width 871 height 49
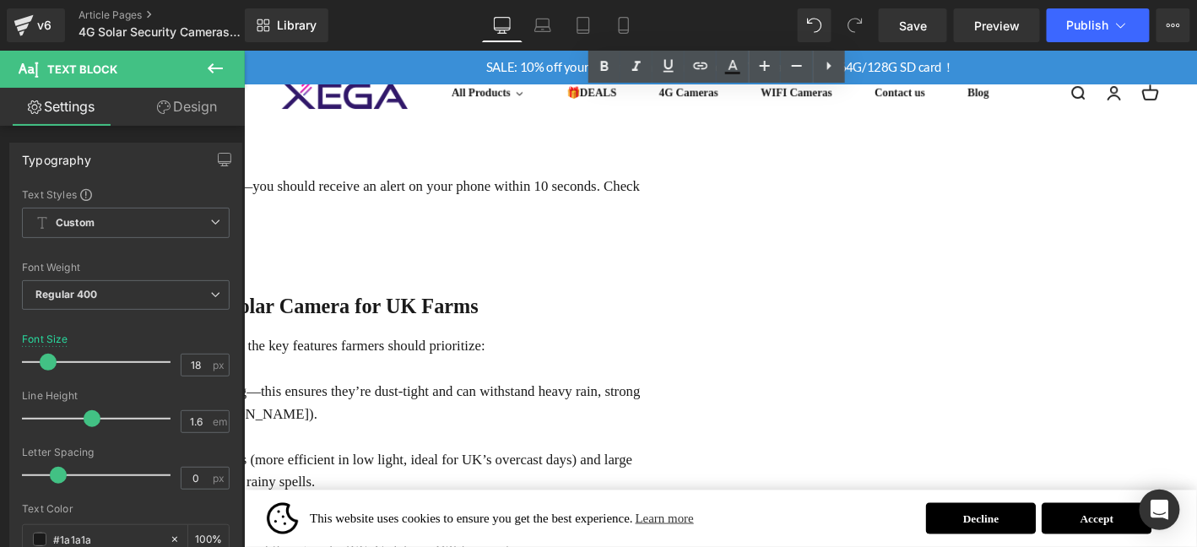
scroll to position [2369, 0]
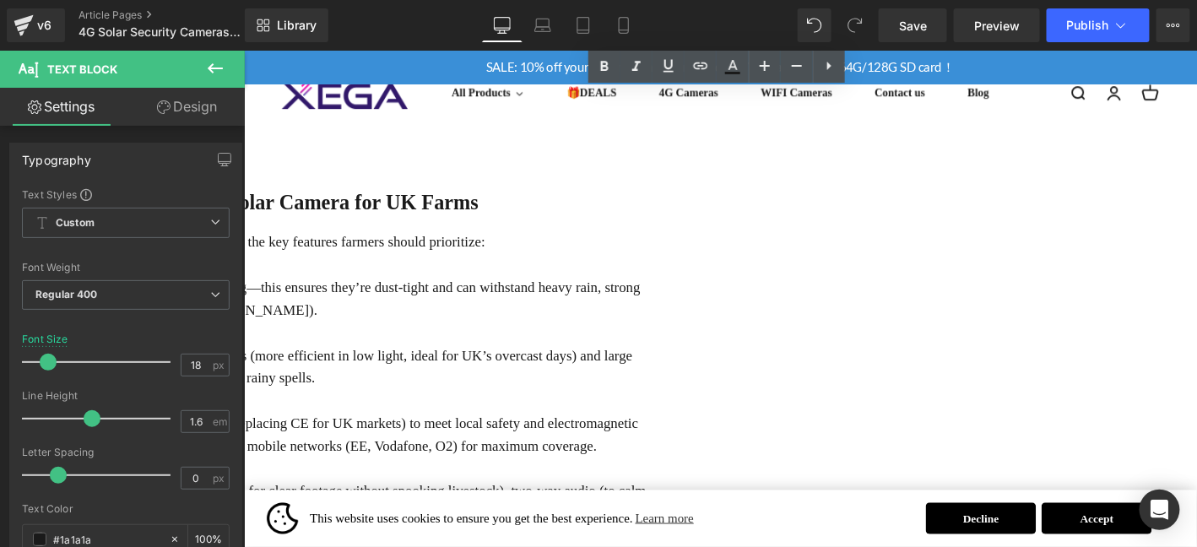
click at [495, 200] on strong "[DOMAIN_NAME] to Choose the Right 4G Solar Camera for UK Farms" at bounding box center [152, 212] width 685 height 24
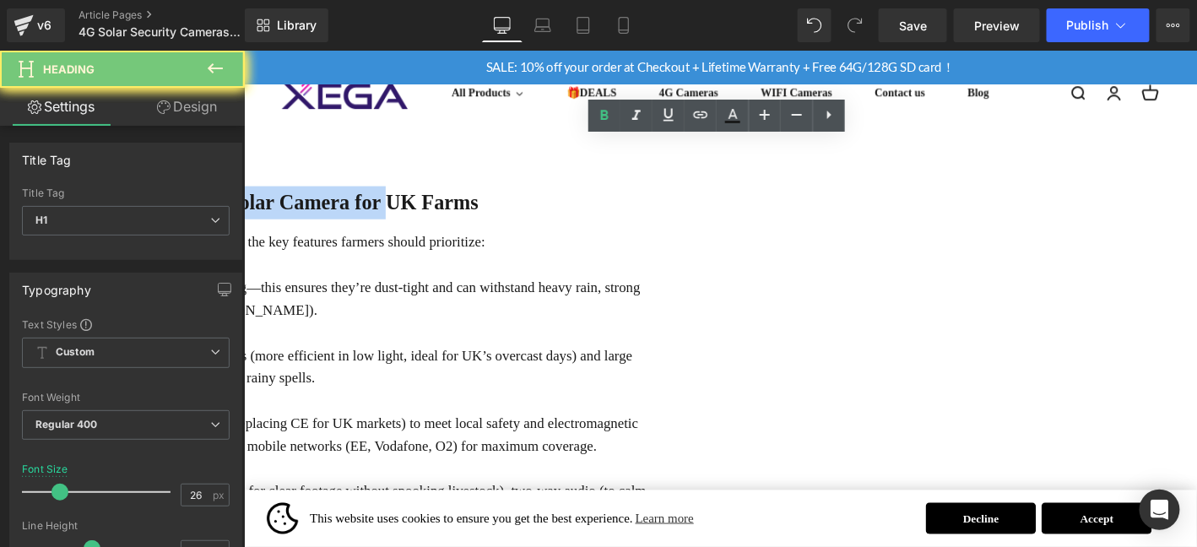
paste div
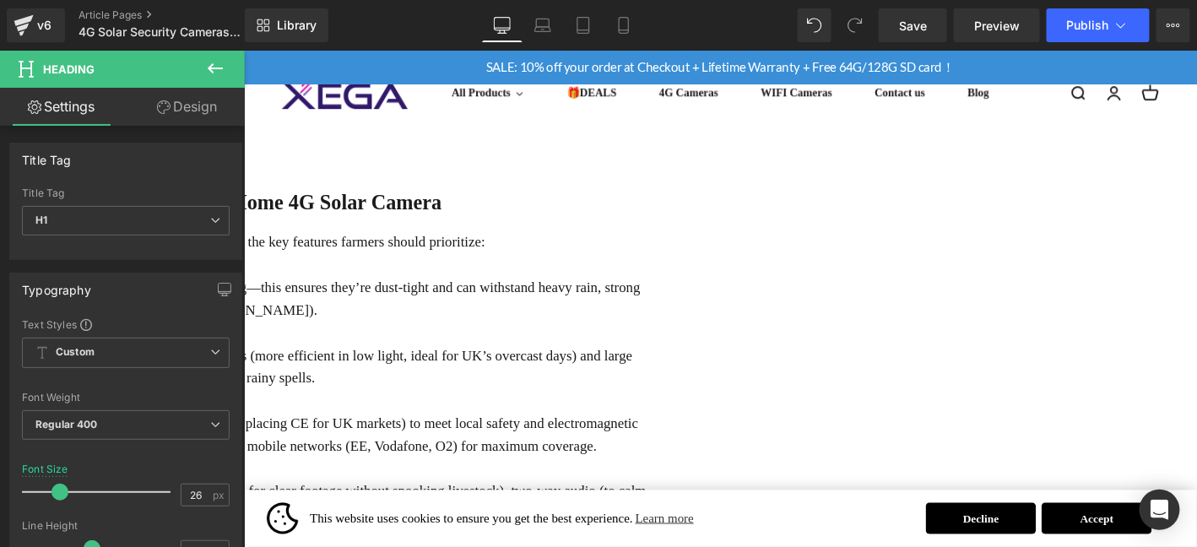
scroll to position [2362, 0]
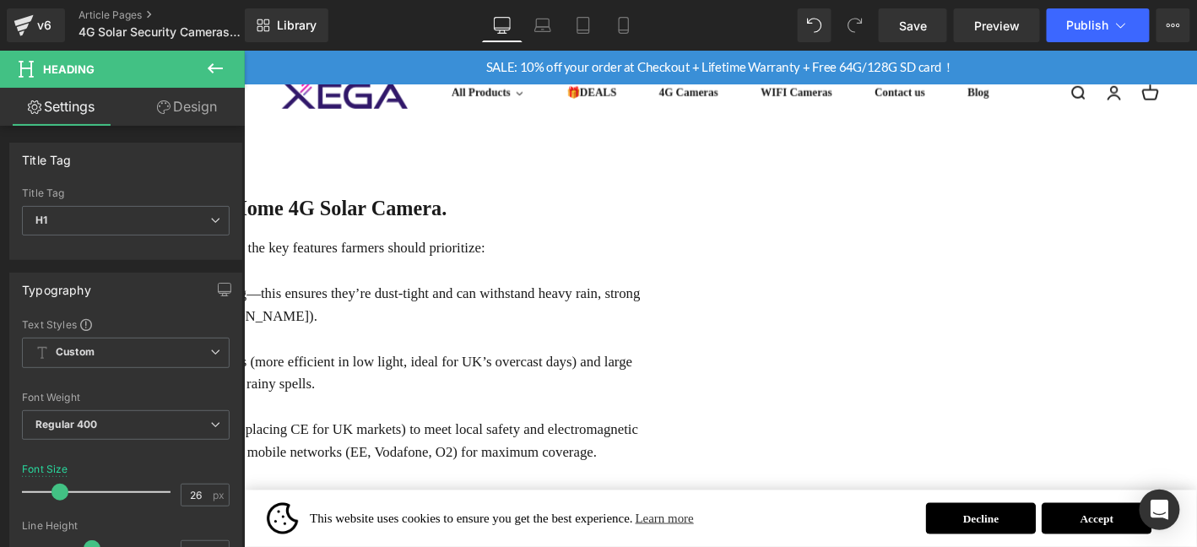
click at [518, 250] on p "Not all 4G solar cameras are suited to UK farming conditions. Here are the key …" at bounding box center [248, 262] width 877 height 24
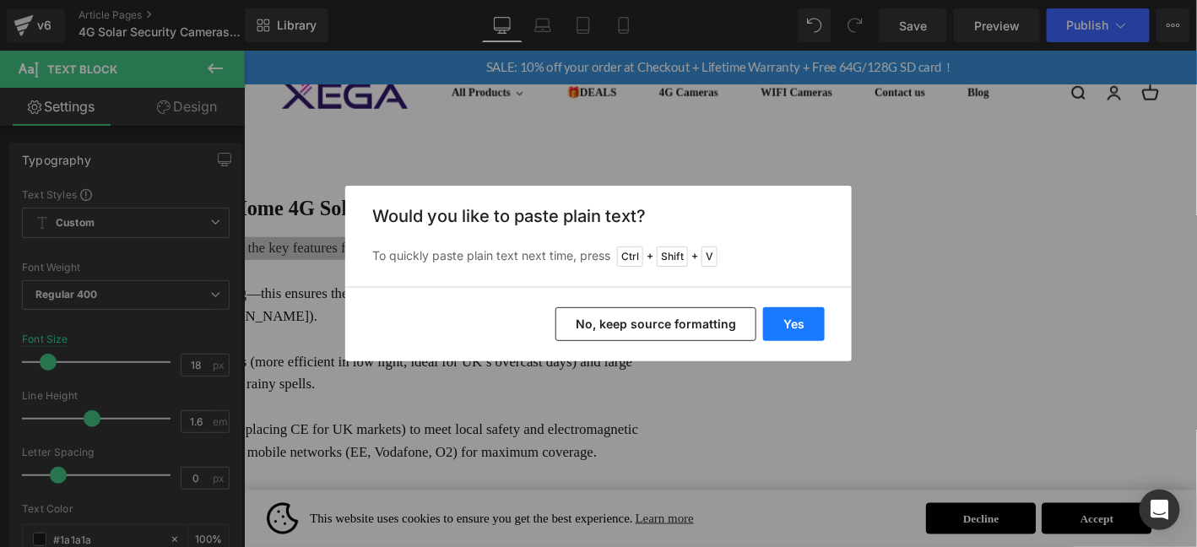
click at [801, 319] on button "Yes" at bounding box center [794, 324] width 62 height 34
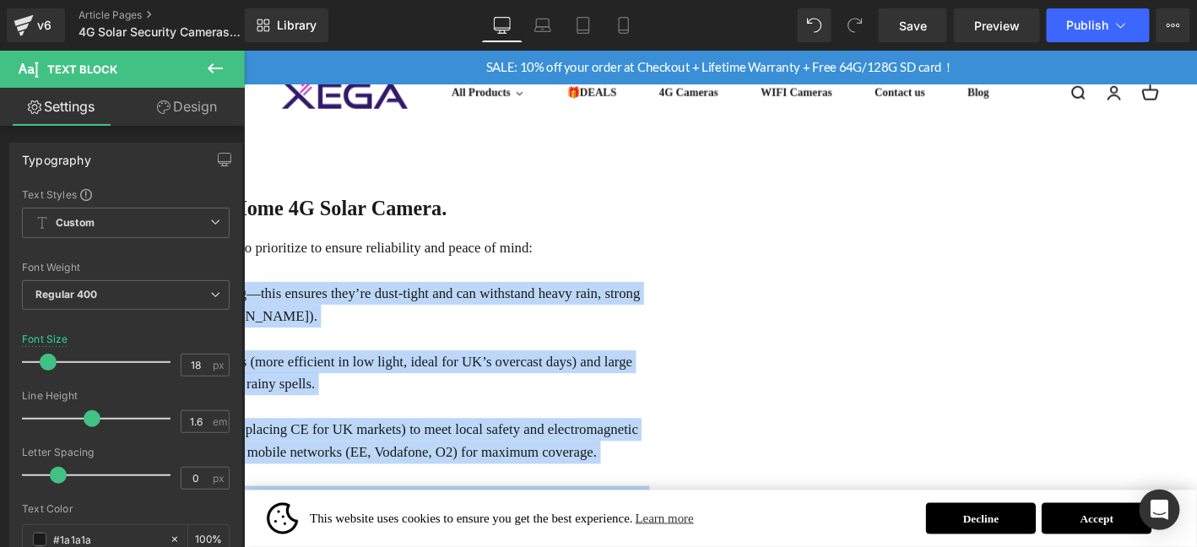
drag, startPoint x: 340, startPoint y: 261, endPoint x: 1143, endPoint y: 523, distance: 843.8
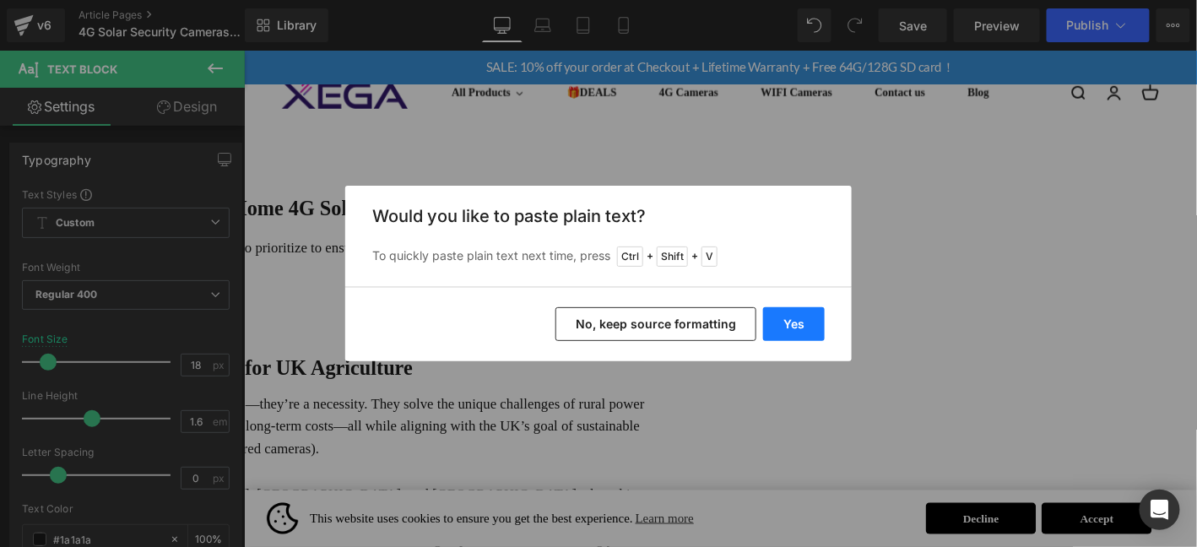
click at [812, 327] on button "Yes" at bounding box center [794, 324] width 62 height 34
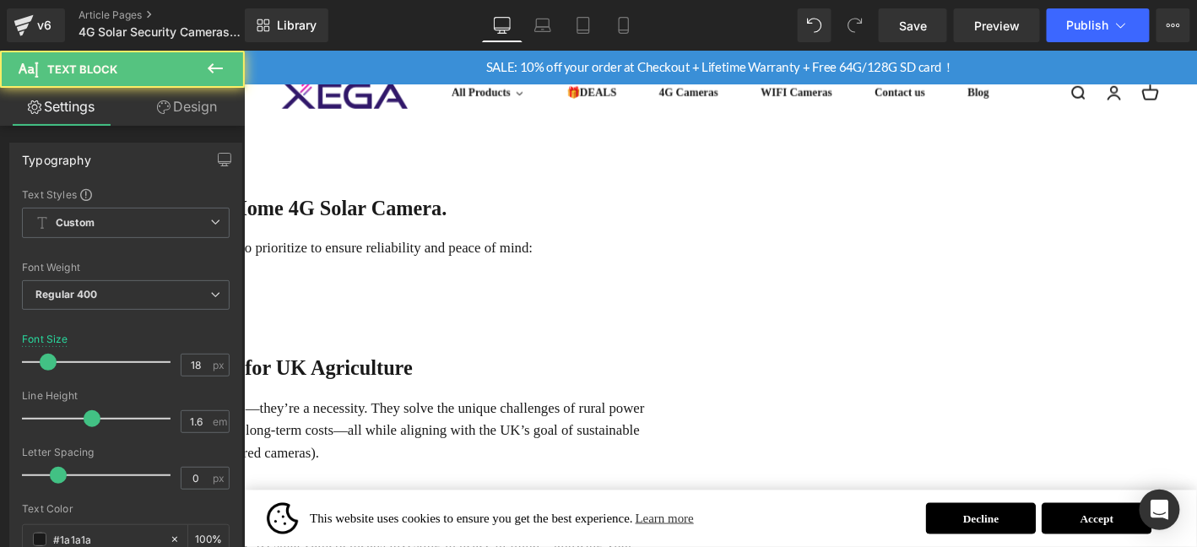
drag, startPoint x: 339, startPoint y: 256, endPoint x: 318, endPoint y: 259, distance: 21.4
click at [318, 298] on p "a：a. UK Weather Resistance" at bounding box center [248, 310] width 877 height 24
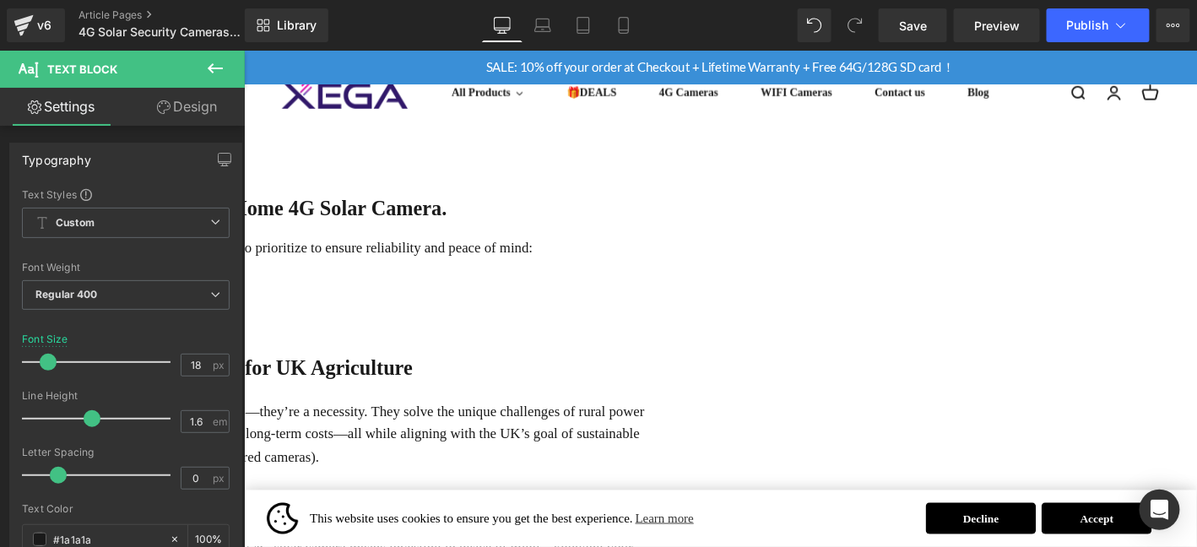
click at [560, 298] on p "a. UK Weather Resistance" at bounding box center [248, 310] width 877 height 24
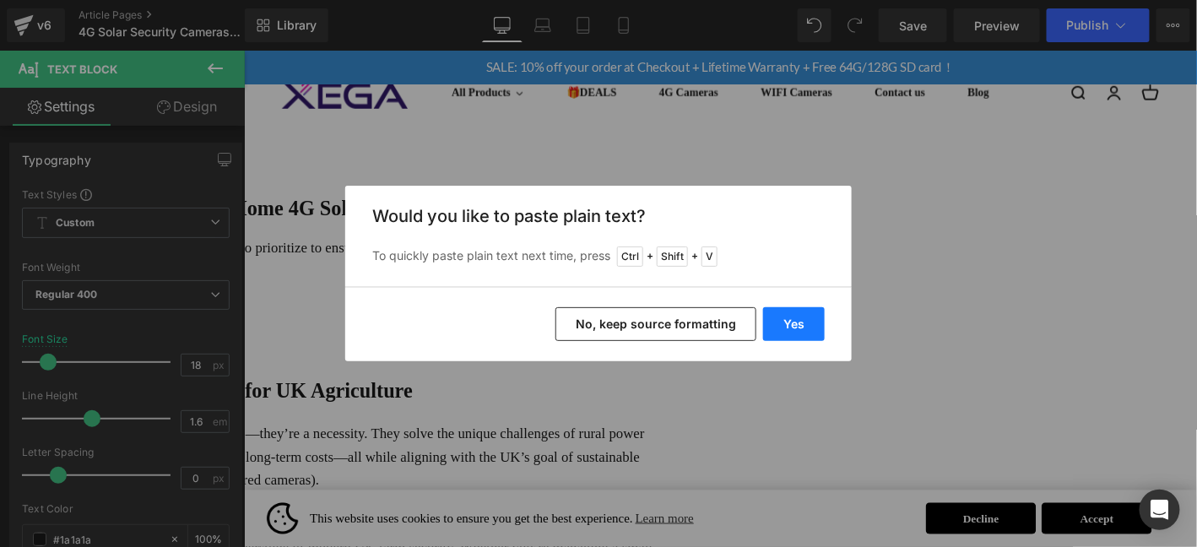
click at [803, 336] on button "Yes" at bounding box center [794, 324] width 62 height 34
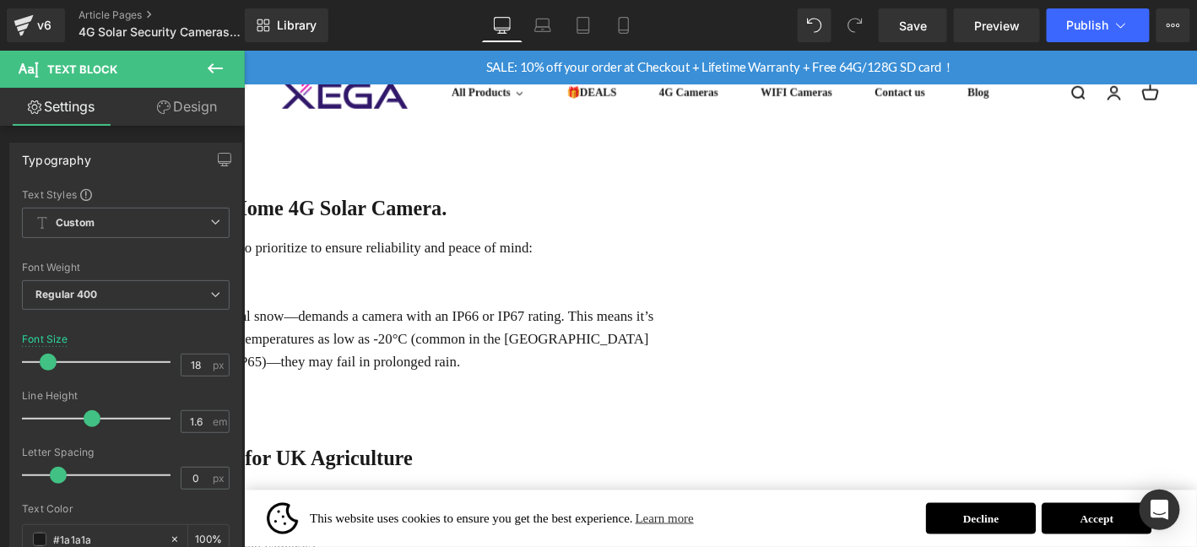
click at [562, 298] on p "a. UK Weather Resistance" at bounding box center [248, 310] width 877 height 24
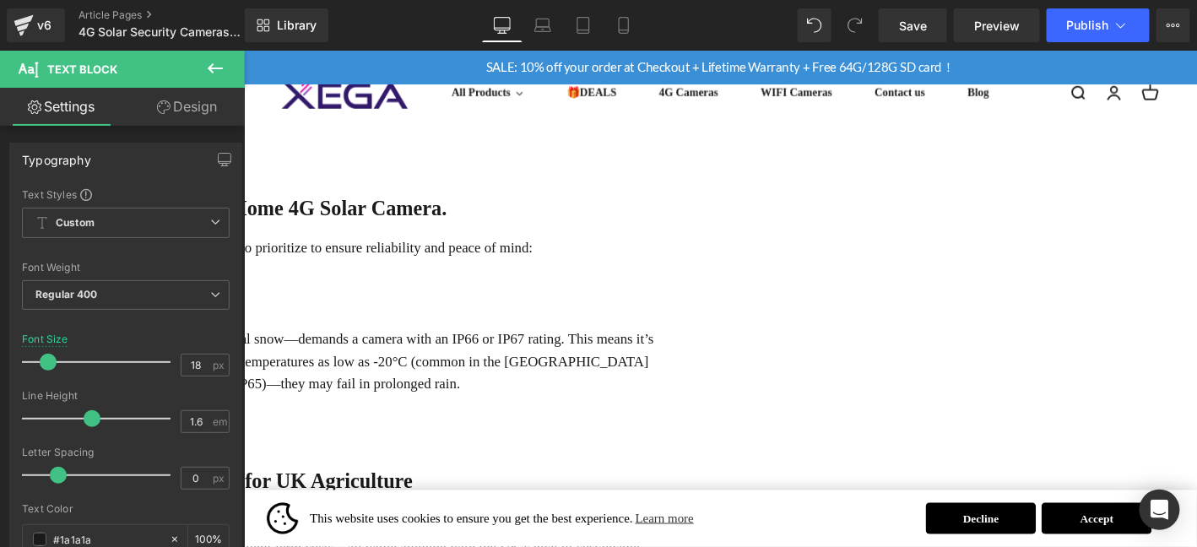
click at [448, 298] on p "a. UK Weather Resistance" at bounding box center [248, 310] width 877 height 24
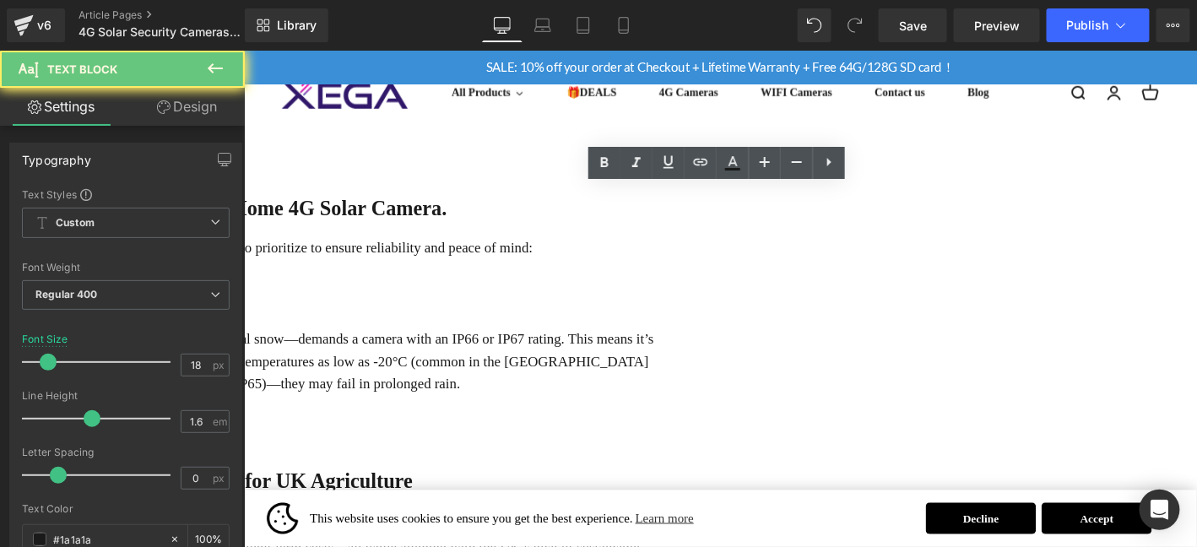
click at [448, 298] on p "a. UK Weather Resistance" at bounding box center [248, 310] width 877 height 24
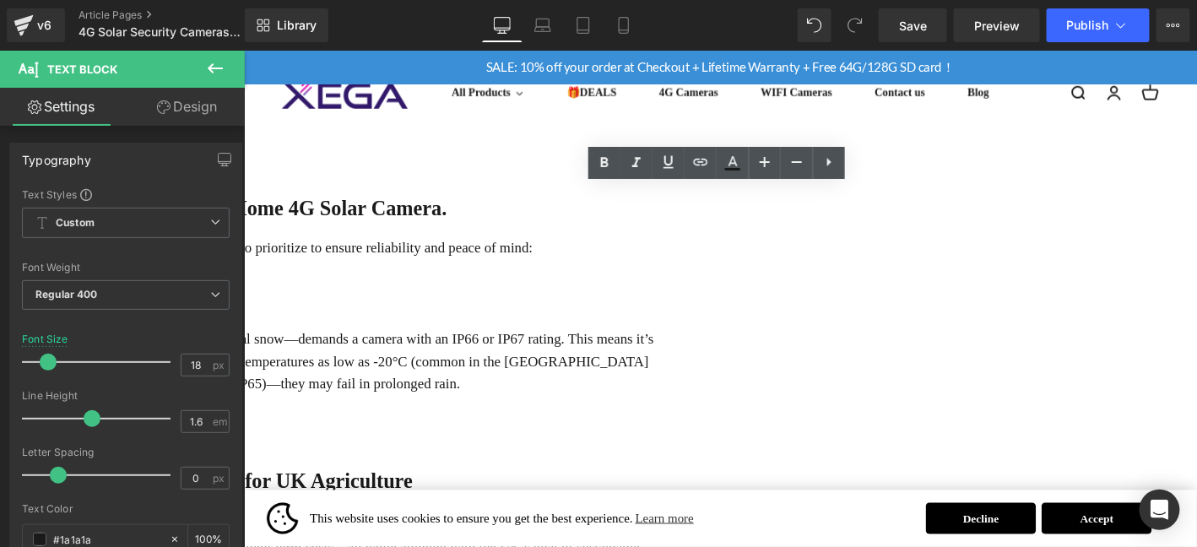
click at [470, 298] on p "a. UK Weather Resistance" at bounding box center [248, 310] width 877 height 24
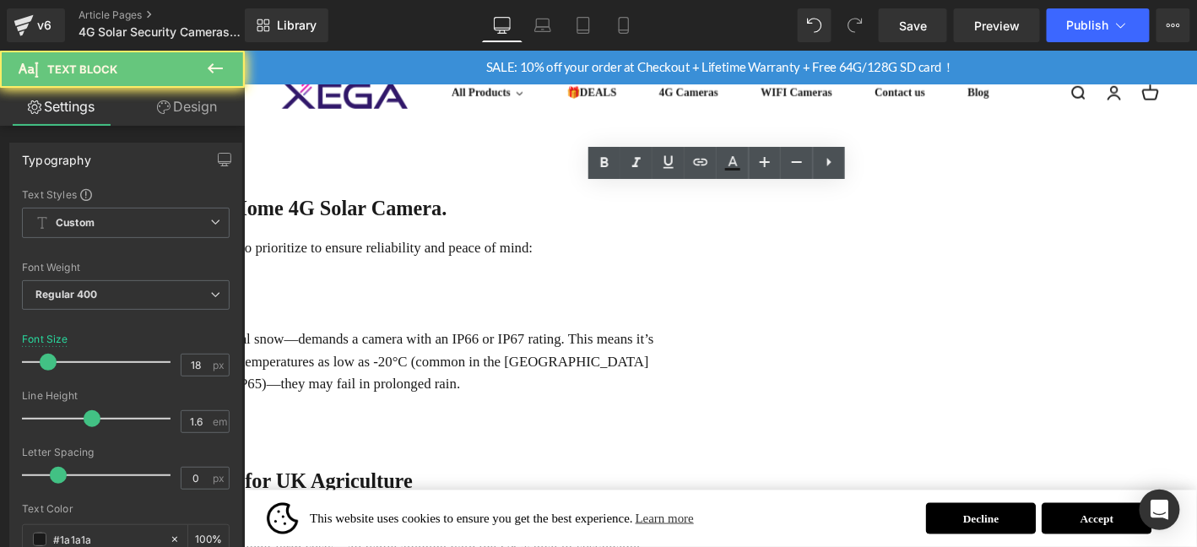
click at [470, 298] on p "a. UK Weather Resistance" at bounding box center [248, 310] width 877 height 24
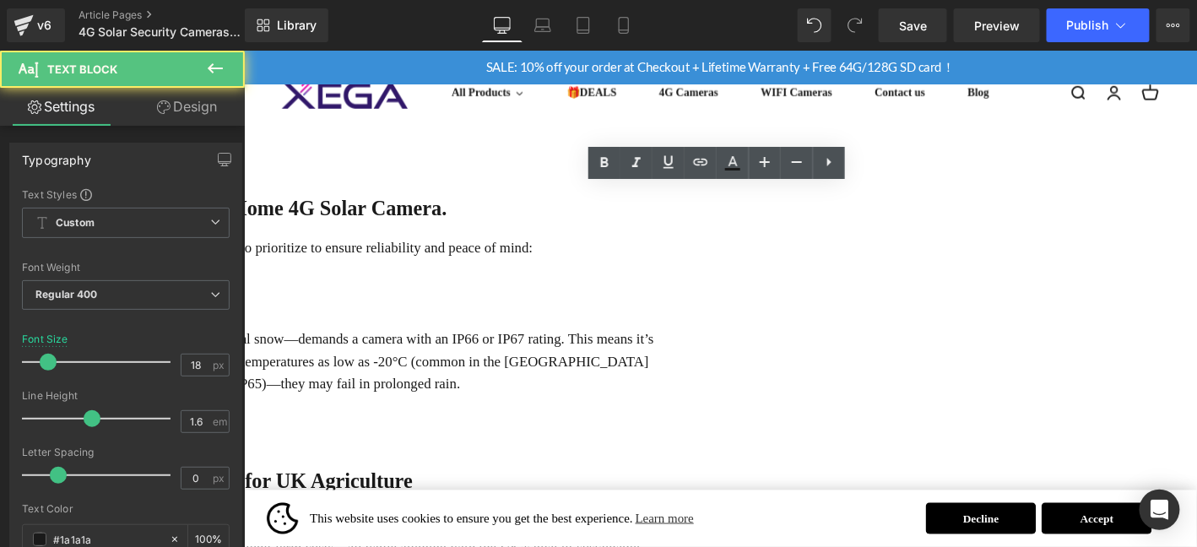
click at [428, 298] on p "a. UK Weather Resistance" at bounding box center [248, 310] width 877 height 24
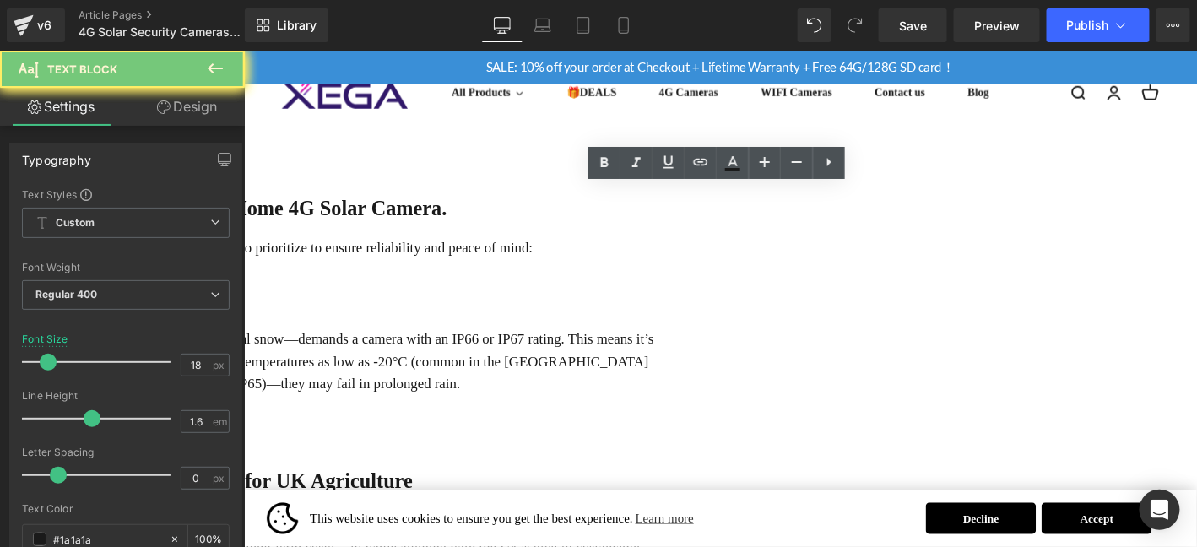
click at [428, 298] on p "a. UK Weather Resistance" at bounding box center [248, 310] width 877 height 24
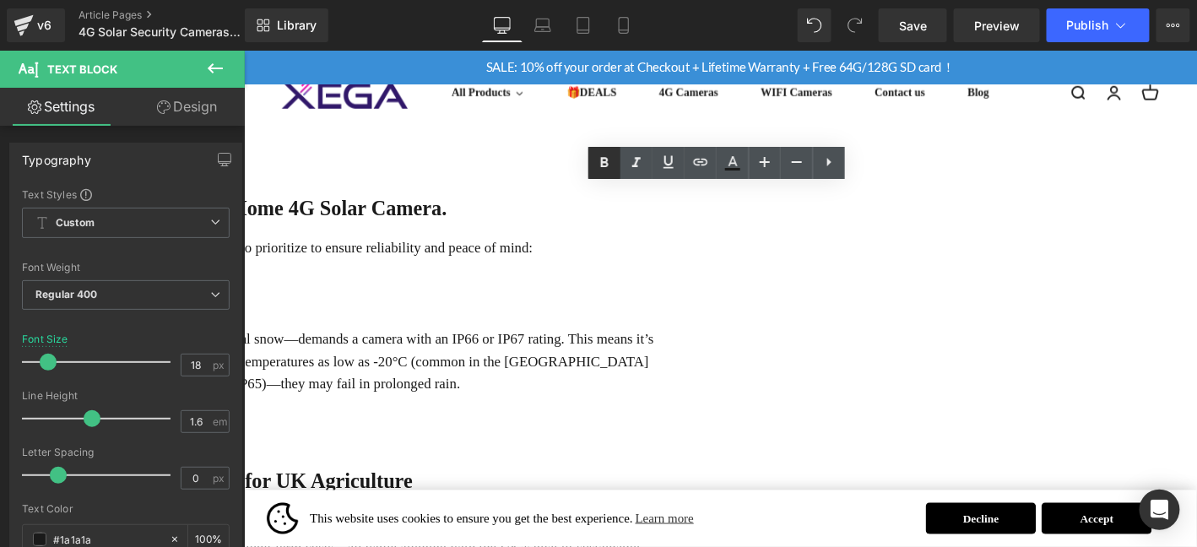
click at [605, 166] on icon at bounding box center [604, 163] width 8 height 10
click at [463, 347] on p "The UK’s unpredictable weather—rain, wind, frost, and even occasional snow—dema…" at bounding box center [248, 383] width 877 height 73
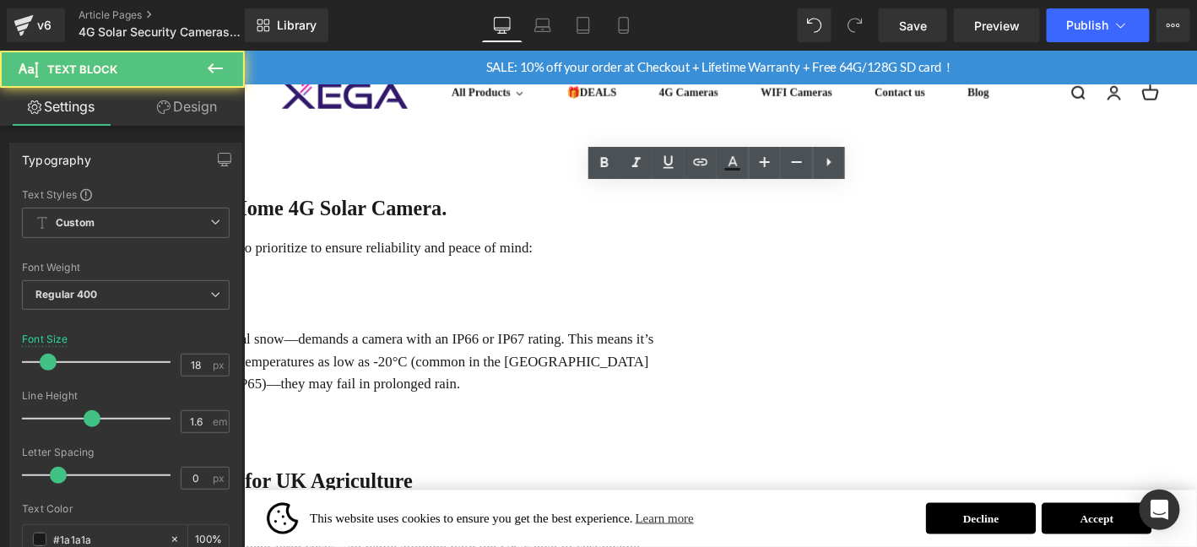
click at [467, 323] on p at bounding box center [248, 335] width 877 height 24
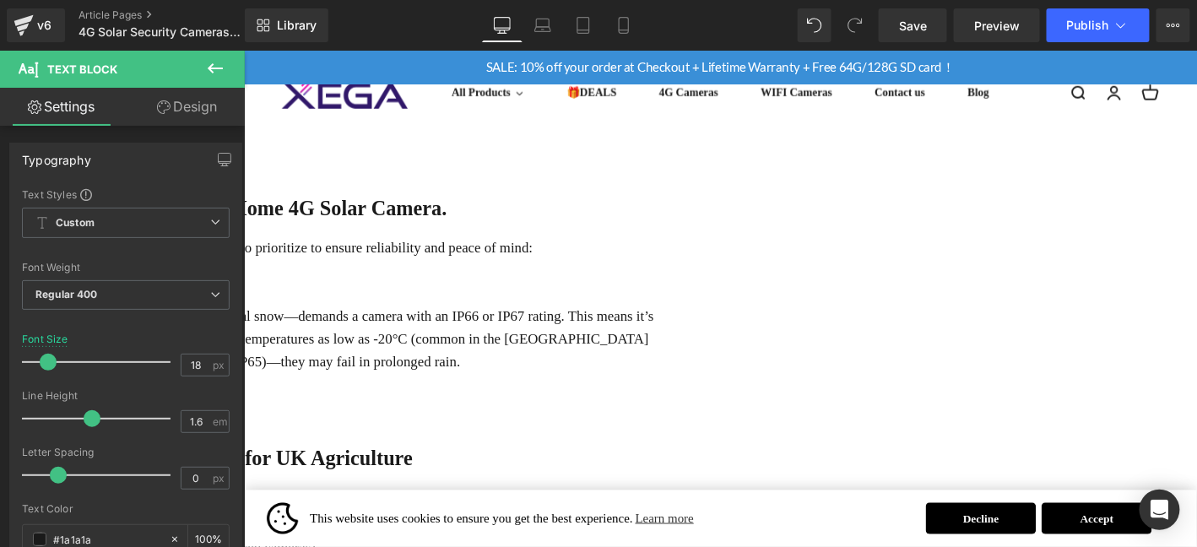
click at [687, 340] on p "The UK’s unpredictable weather—rain, wind, frost, and even occasional snow—dema…" at bounding box center [248, 359] width 877 height 73
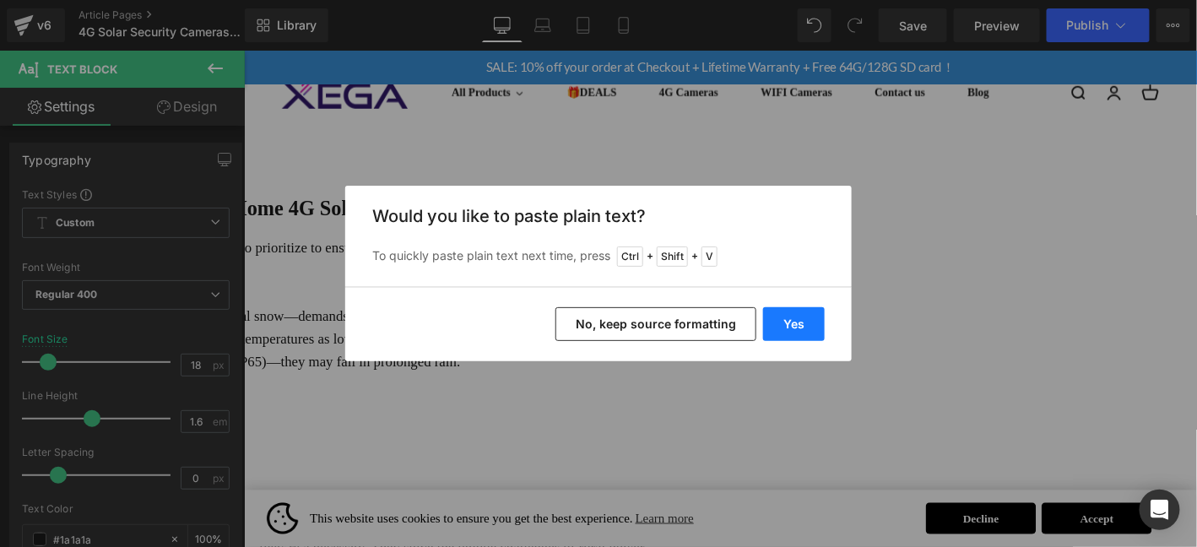
click at [817, 322] on button "Yes" at bounding box center [794, 324] width 62 height 34
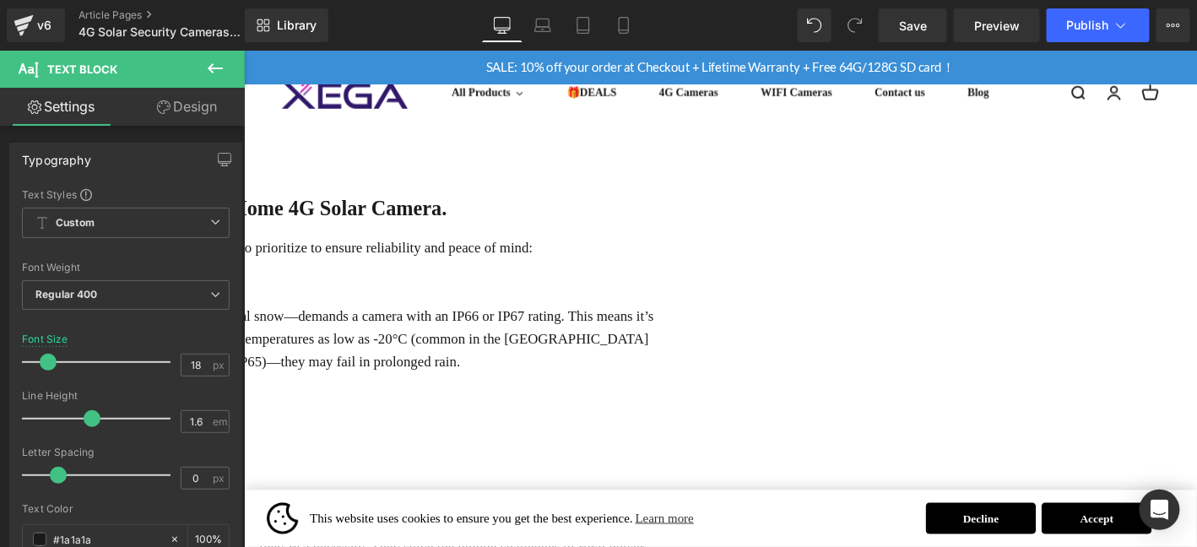
click at [405, 420] on p "b. Long Battery Life" at bounding box center [248, 432] width 877 height 24
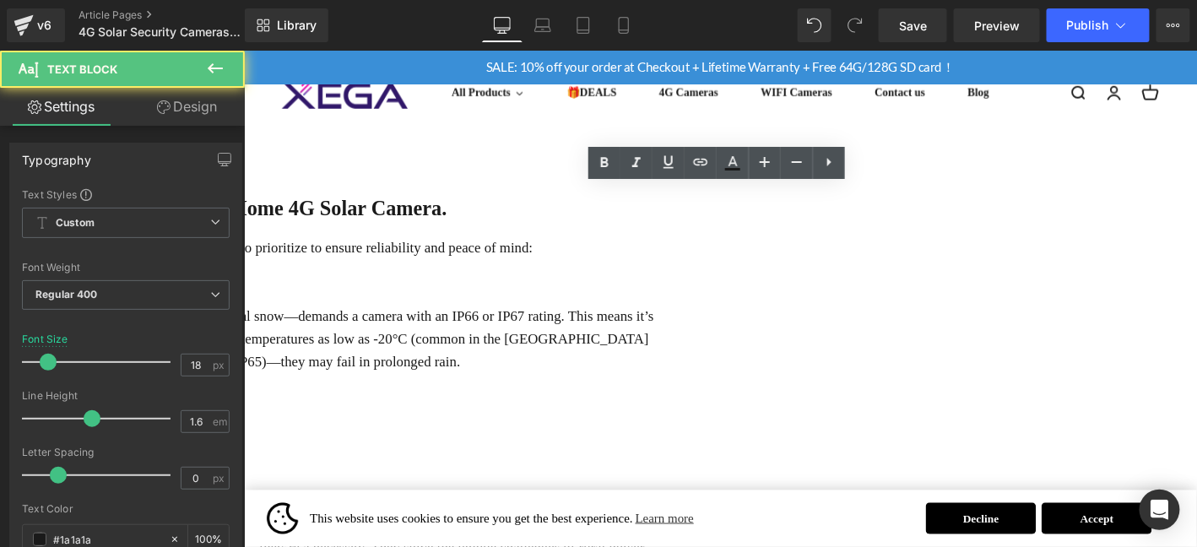
click at [405, 420] on p "b. Long Battery Life" at bounding box center [248, 432] width 877 height 24
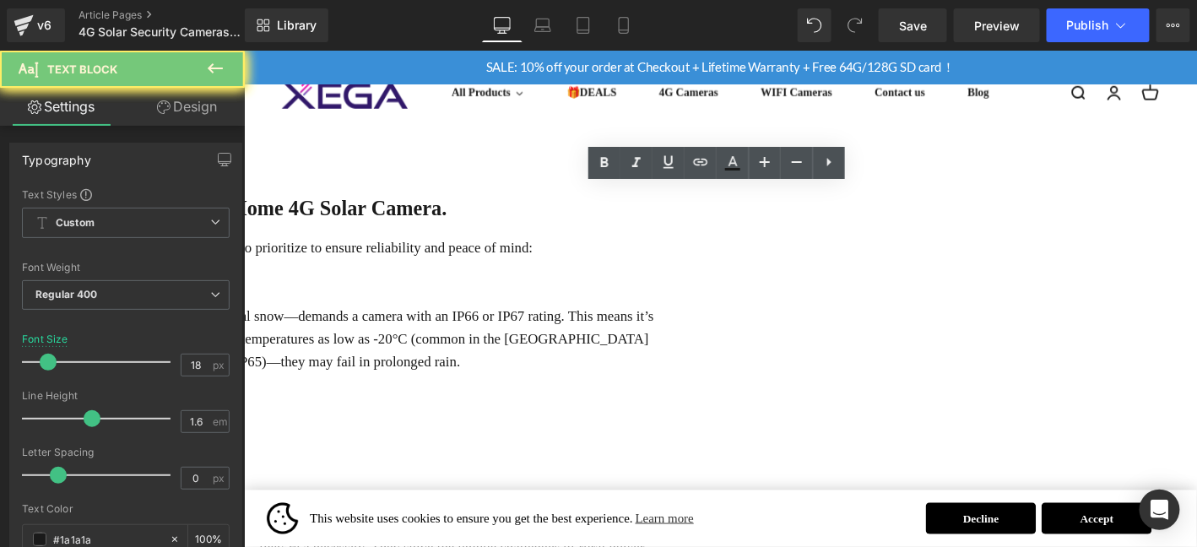
click at [405, 365] on div "Not all 4G solar cameras are built for UK holiday homes. Here’s what to priorit…" at bounding box center [248, 359] width 877 height 219
click at [0, 0] on icon at bounding box center [0, 0] width 0 height 0
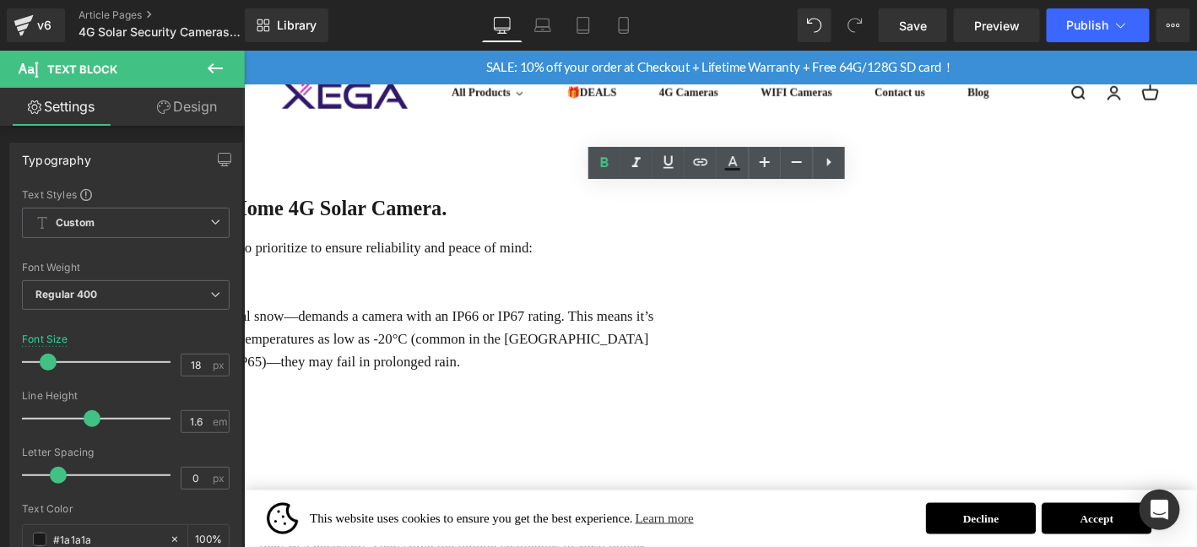
click at [502, 420] on p "b. Long Battery Life" at bounding box center [248, 432] width 877 height 24
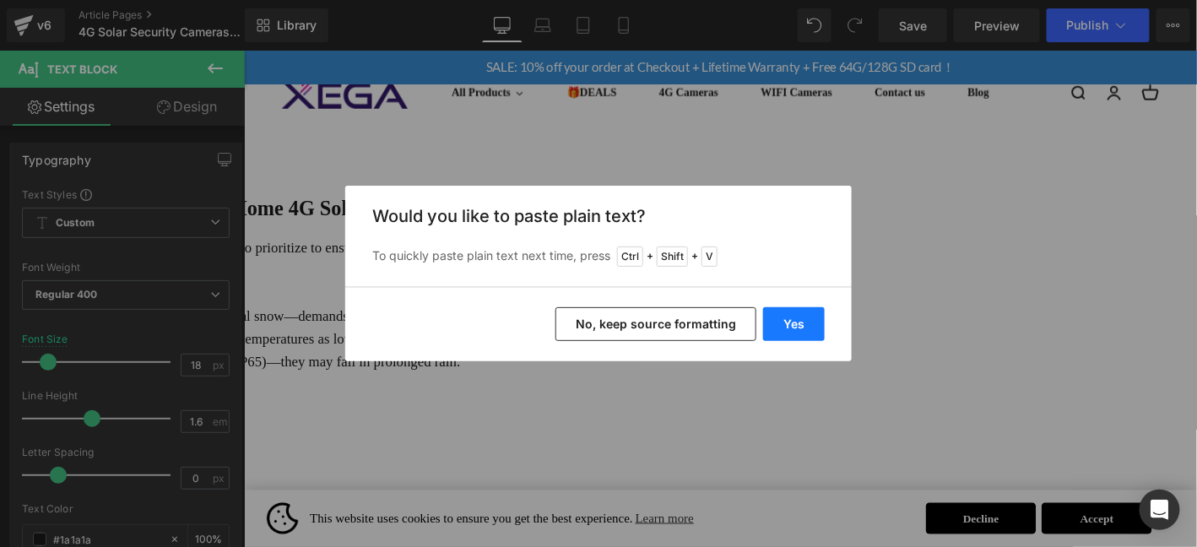
click at [811, 326] on button "Yes" at bounding box center [794, 324] width 62 height 34
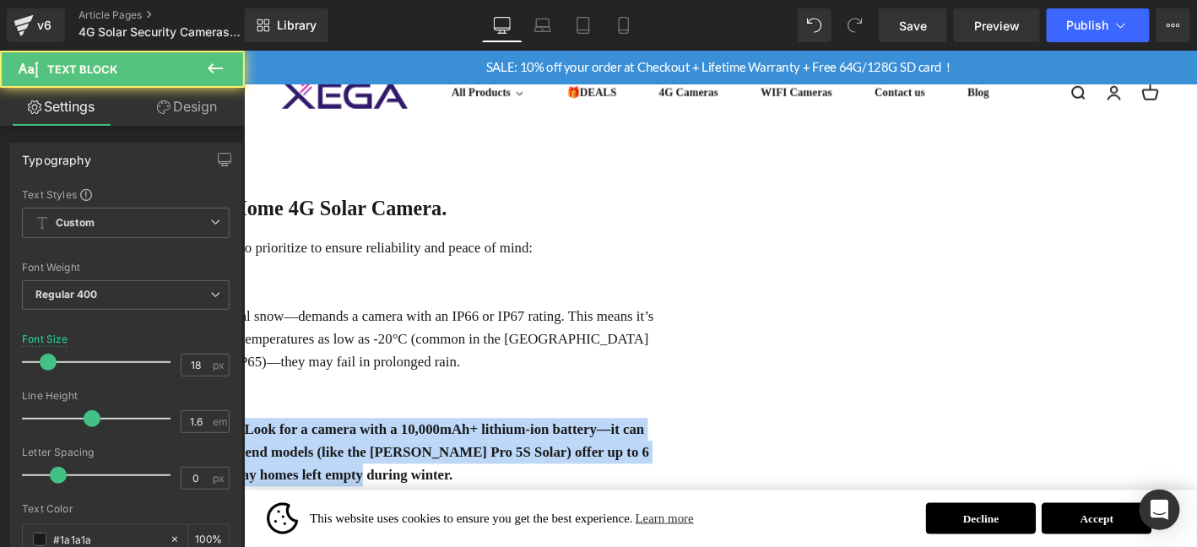
drag, startPoint x: 854, startPoint y: 456, endPoint x: 310, endPoint y: 399, distance: 546.8
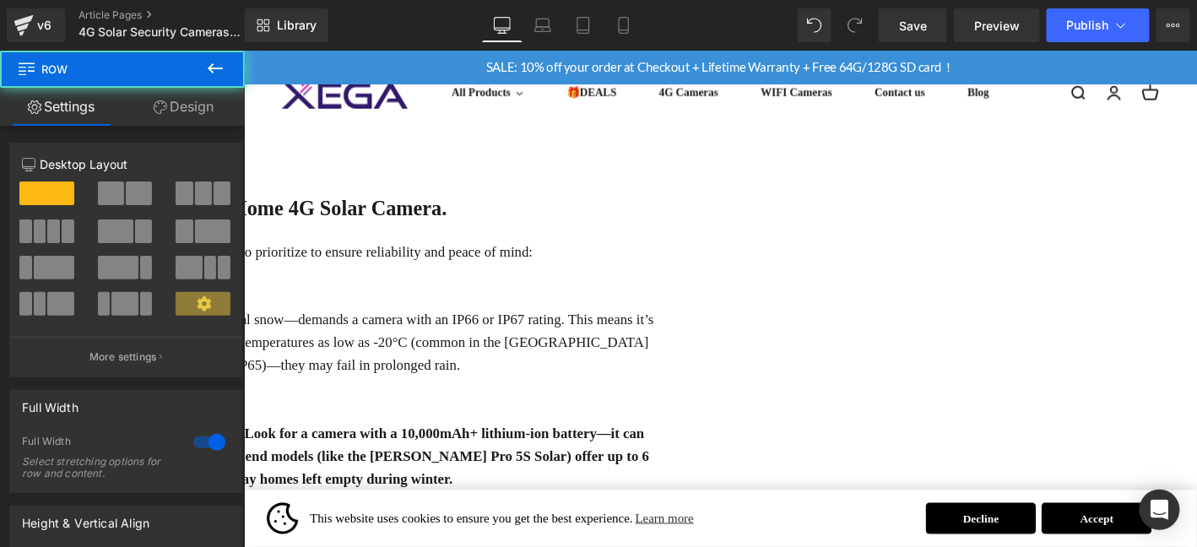
click at [541, 452] on strong "Even with solar power, UK [PERSON_NAME] mean less sunlight. Look for a camera w…" at bounding box center [244, 485] width 868 height 66
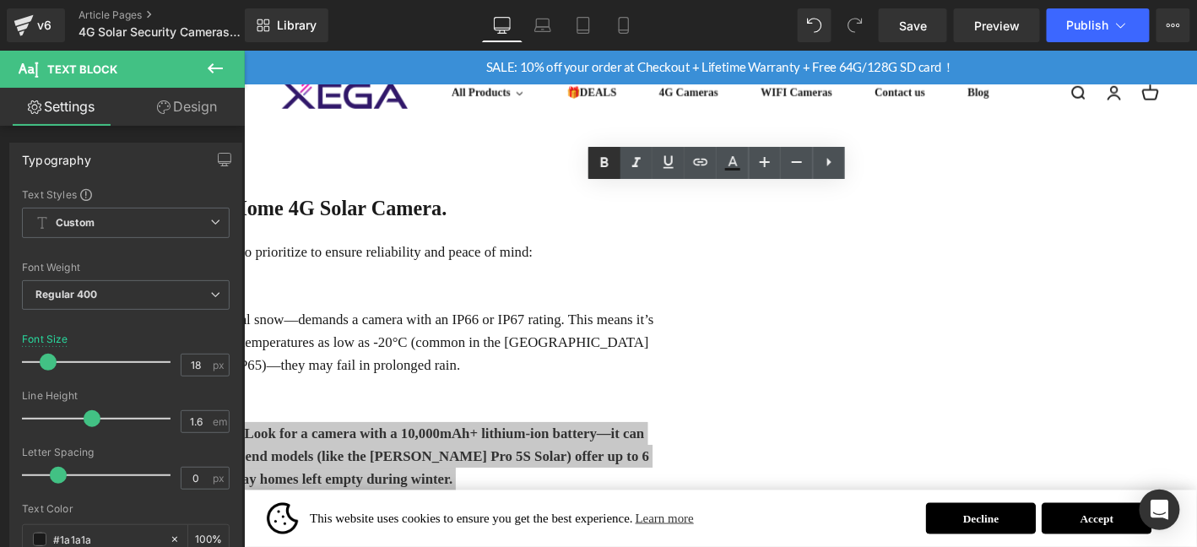
click at [0, 0] on icon at bounding box center [0, 0] width 0 height 0
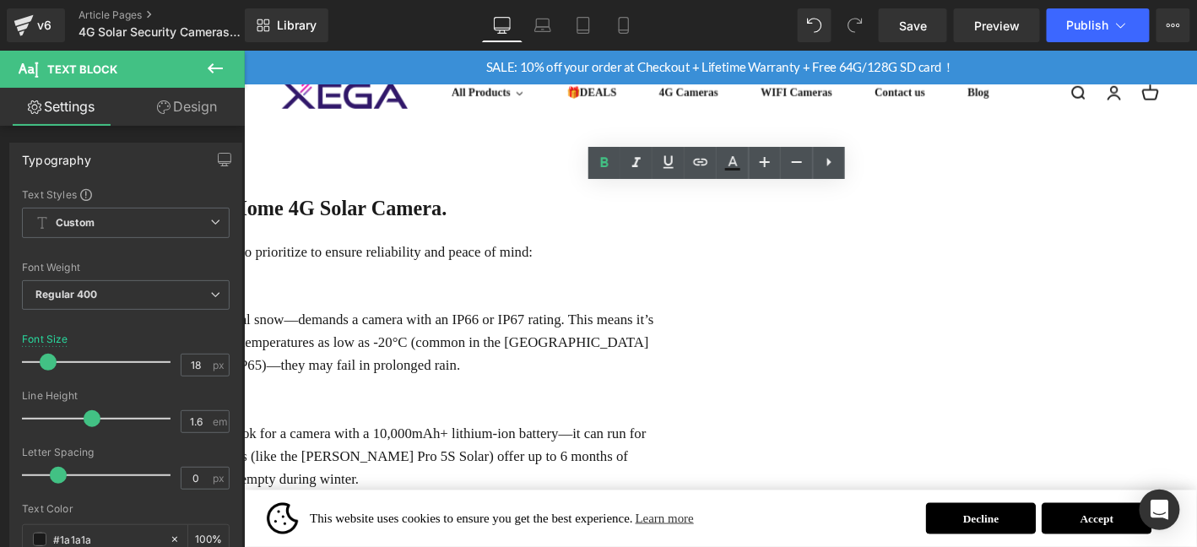
click at [687, 459] on p "Even with solar power, UK [PERSON_NAME] mean less sunlight. Look for a camera w…" at bounding box center [248, 484] width 877 height 73
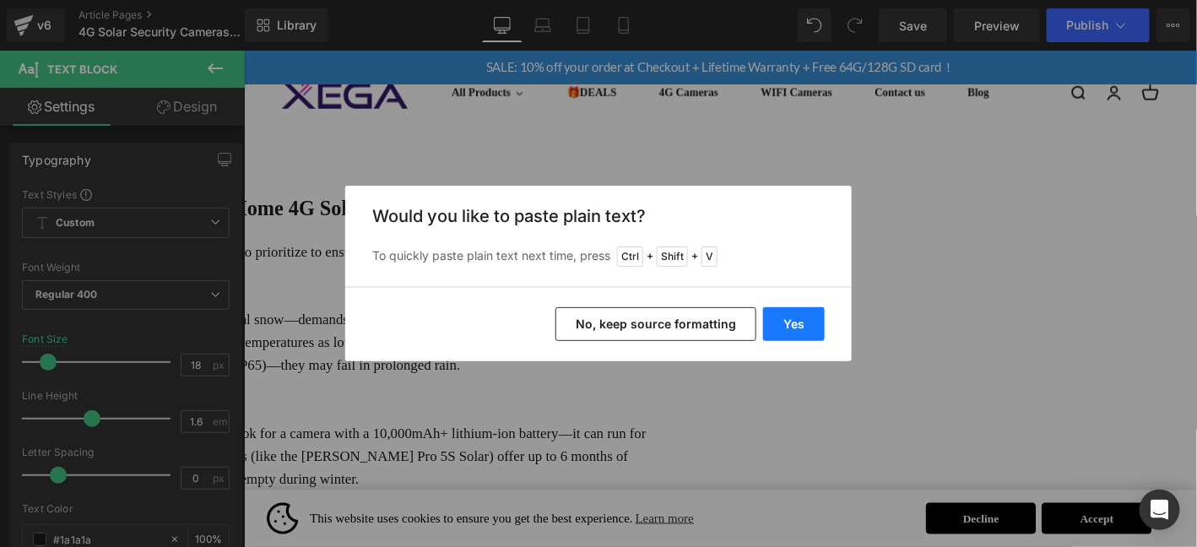
click at [786, 319] on button "Yes" at bounding box center [794, 324] width 62 height 34
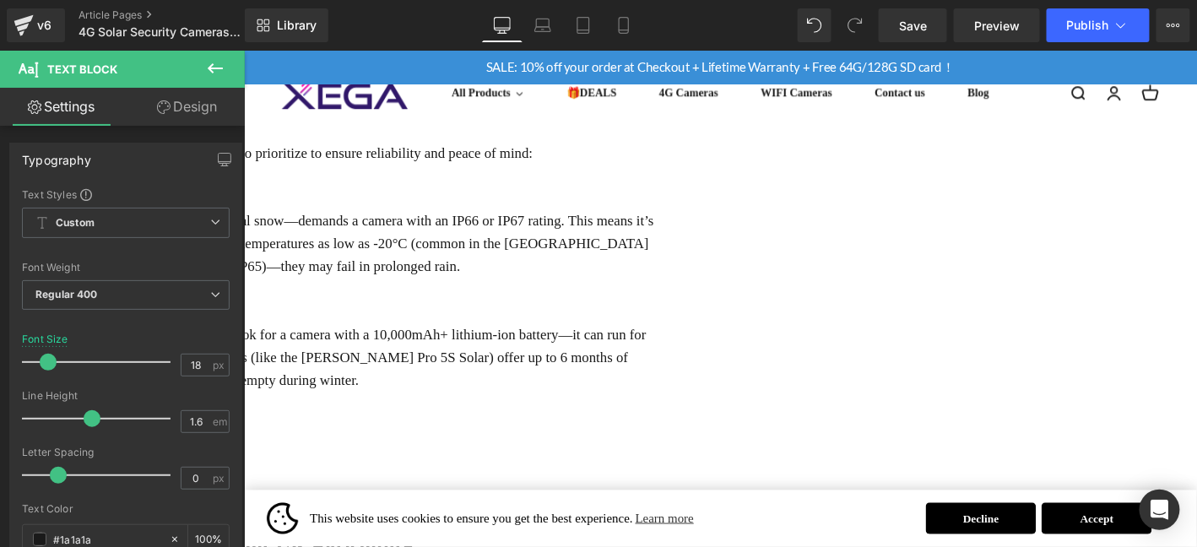
scroll to position [2503, 0]
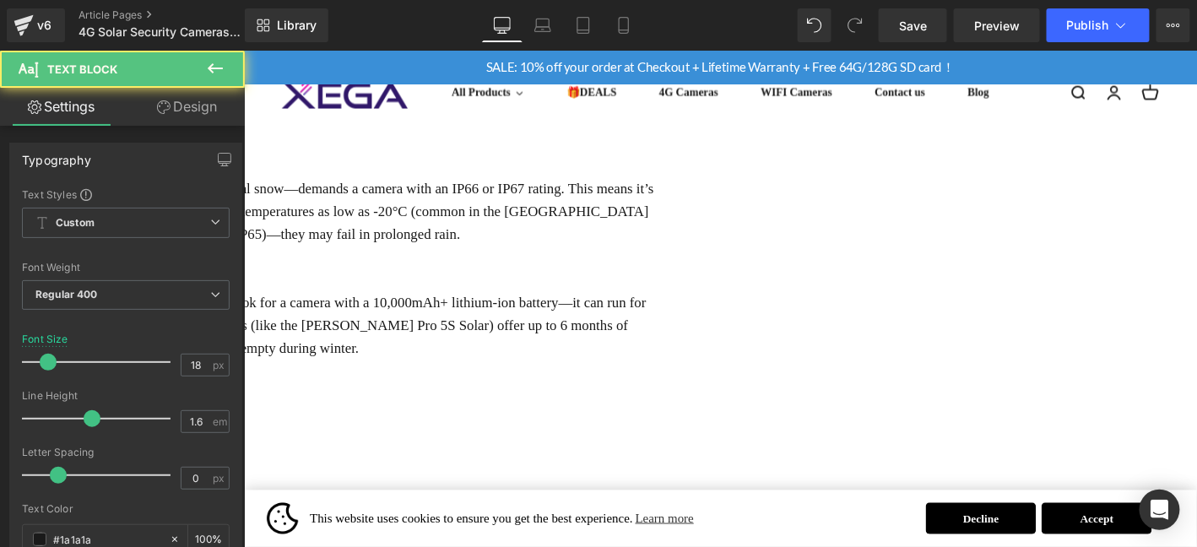
drag, startPoint x: 556, startPoint y: 361, endPoint x: 794, endPoint y: 361, distance: 238.1
click at [687, 404] on p "c. UKCA Certification & Data Privacy（UKCA 认证与数据隐私）​" at bounding box center [248, 416] width 877 height 24
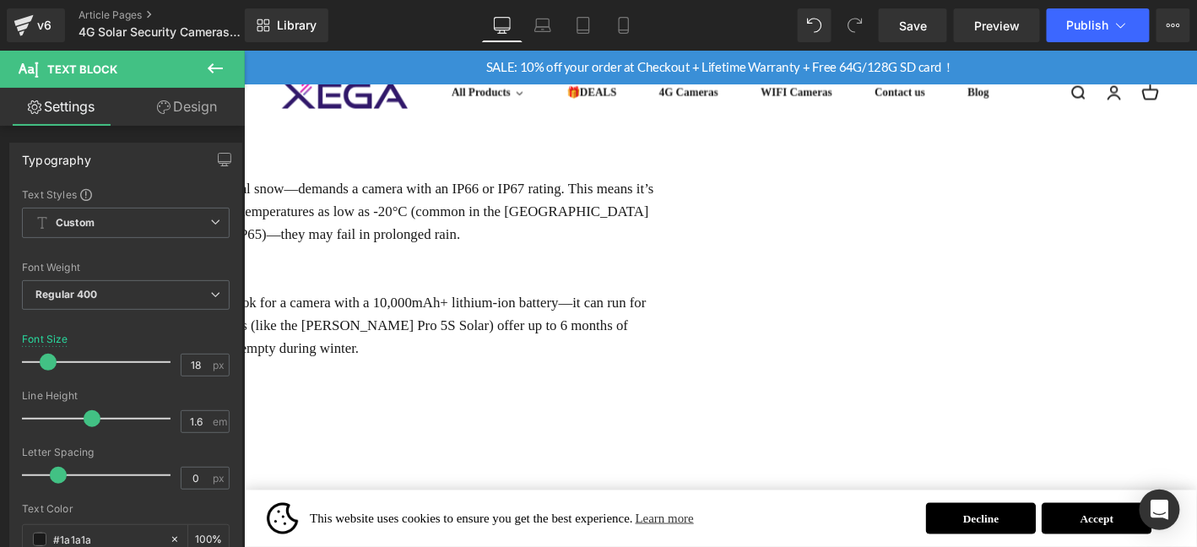
click at [527, 404] on p "c. UKCA Certification & Data Privacy" at bounding box center [248, 416] width 877 height 24
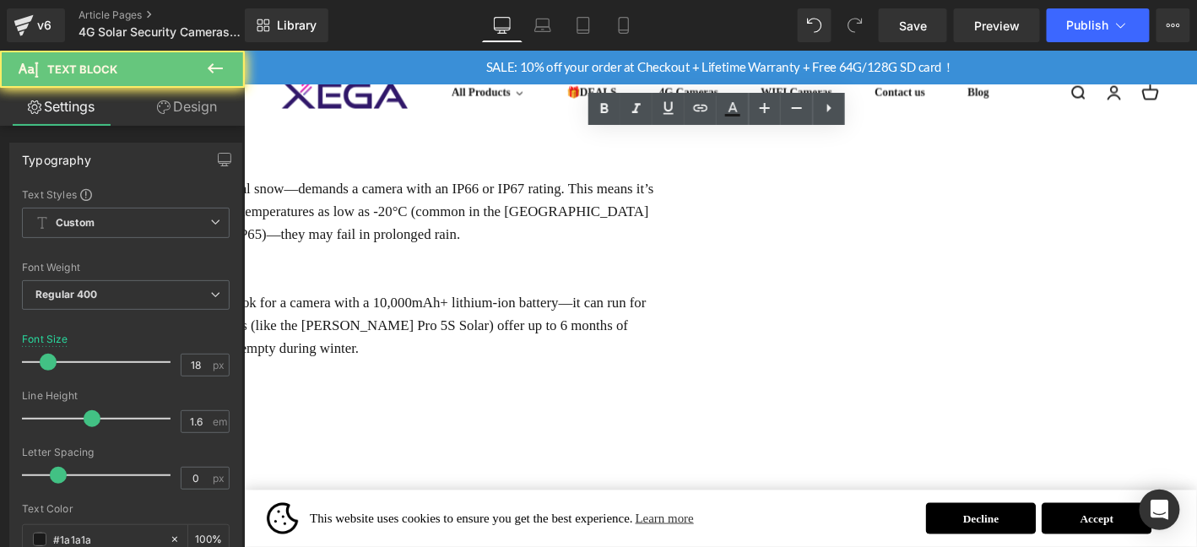
click at [527, 404] on p "c. UKCA Certification & Data Privacy" at bounding box center [248, 416] width 877 height 24
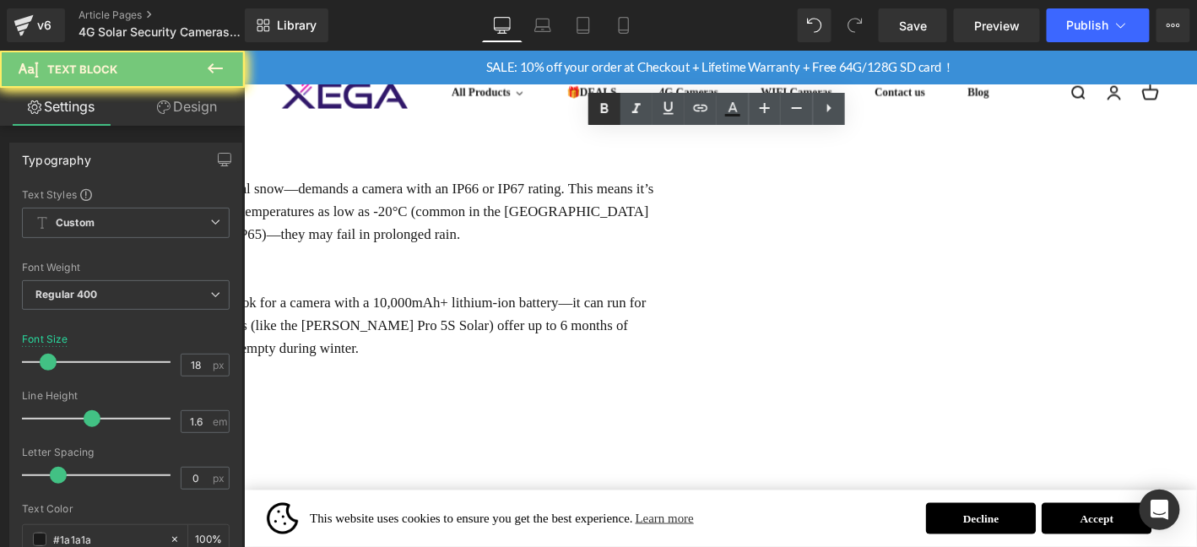
click at [0, 0] on link at bounding box center [0, 0] width 0 height 0
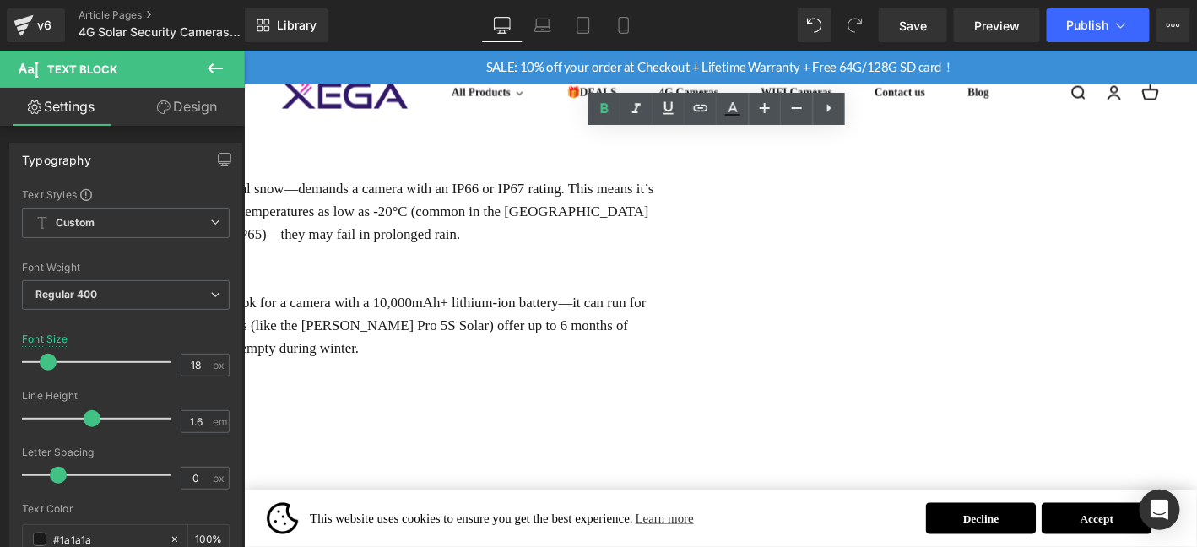
click at [627, 404] on p "c. UKCA Certification & Data Privacy" at bounding box center [248, 416] width 877 height 24
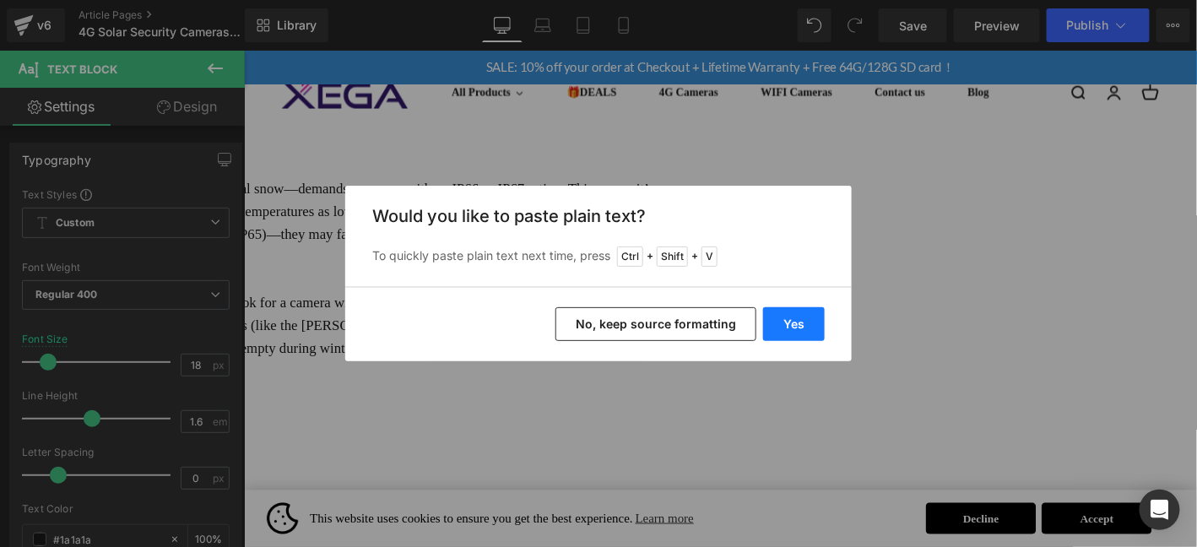
click at [784, 318] on button "Yes" at bounding box center [794, 324] width 62 height 34
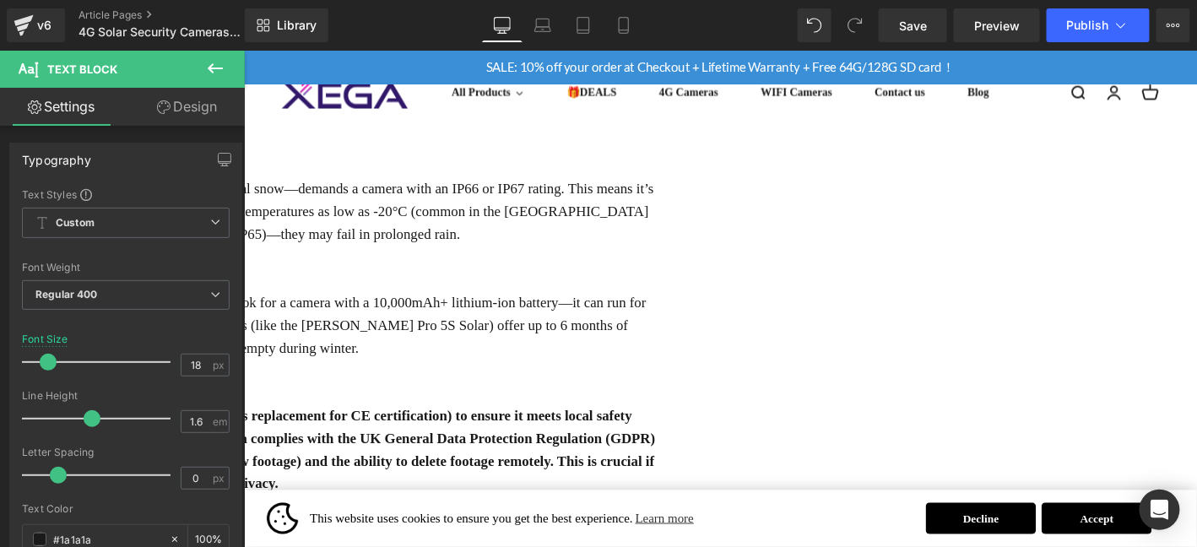
click at [549, 444] on p "For peace of mind, choose a camera with UKCA marking (the UK’s replacement for …" at bounding box center [248, 477] width 877 height 97
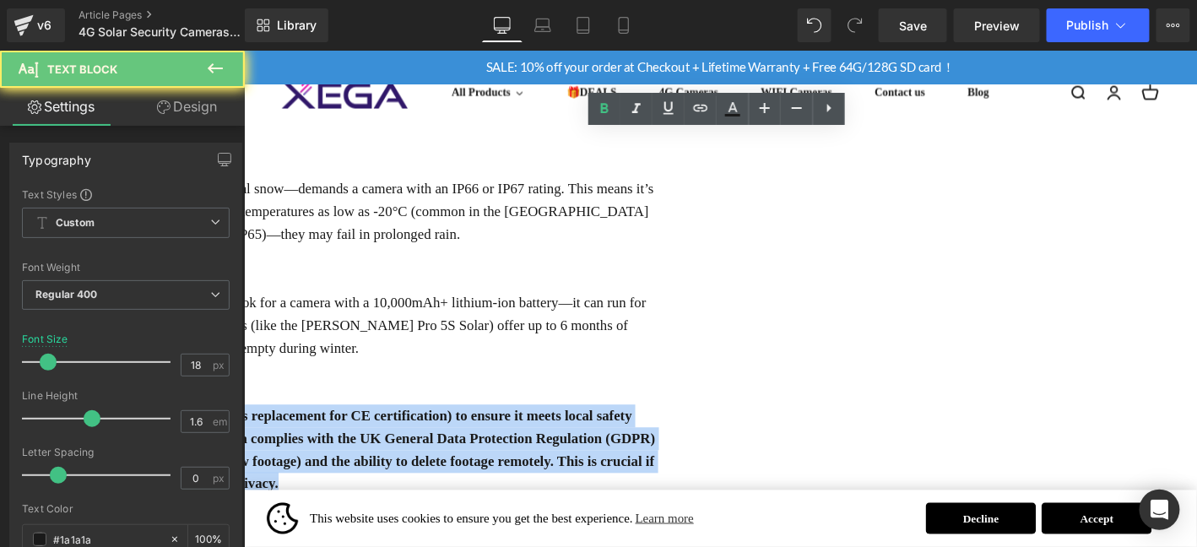
click at [549, 444] on p "For peace of mind, choose a camera with UKCA marking (the UK’s replacement for …" at bounding box center [248, 477] width 877 height 97
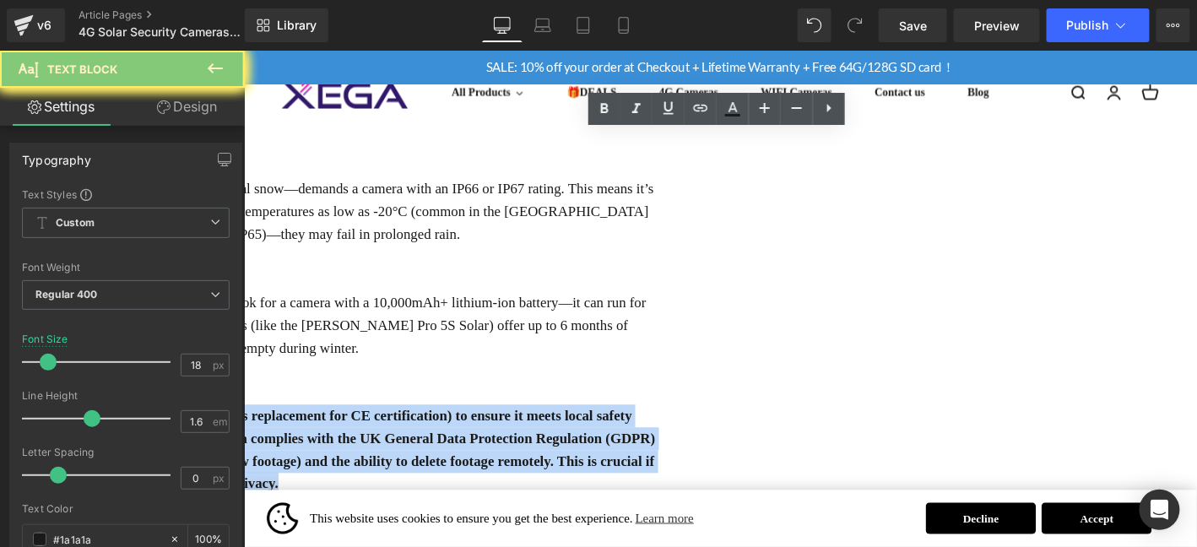
click at [549, 443] on p "For peace of mind, choose a camera with UKCA marking (the UK’s replacement for …" at bounding box center [248, 477] width 877 height 97
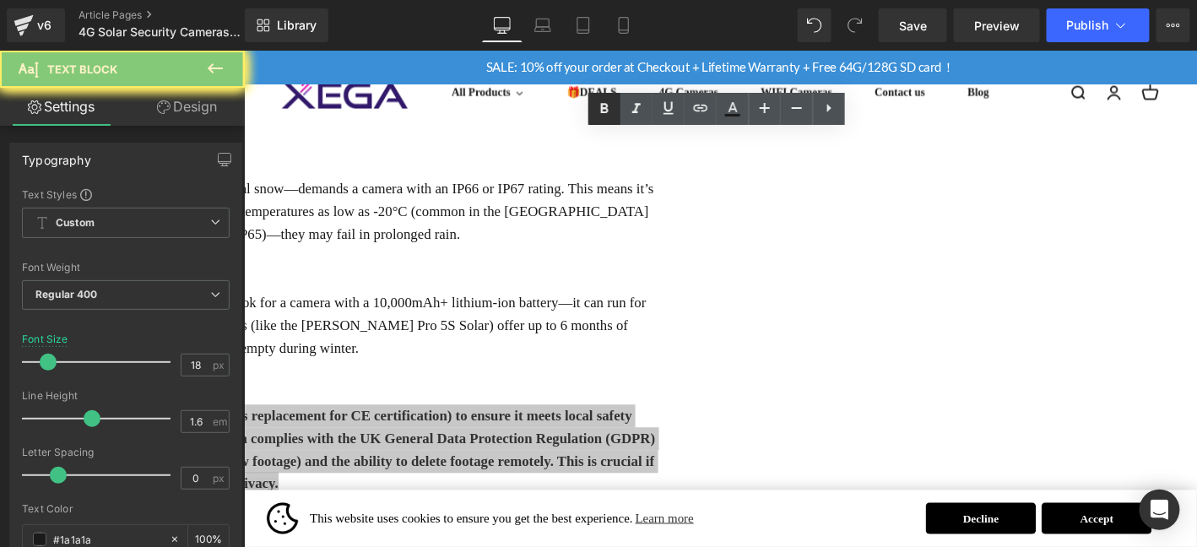
click at [0, 0] on icon at bounding box center [0, 0] width 0 height 0
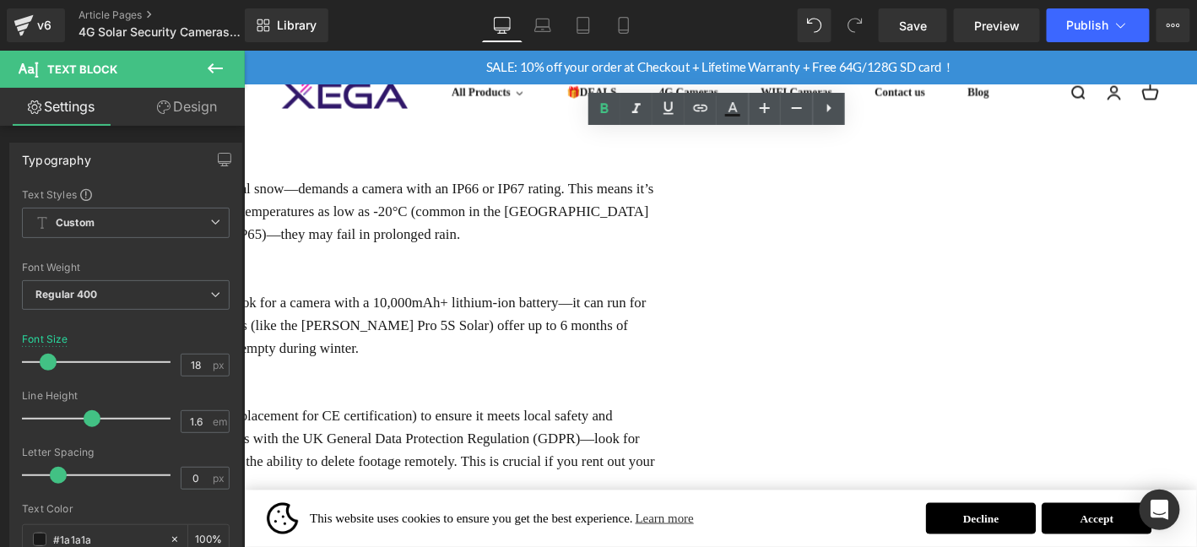
click at [687, 526] on p at bounding box center [248, 538] width 877 height 24
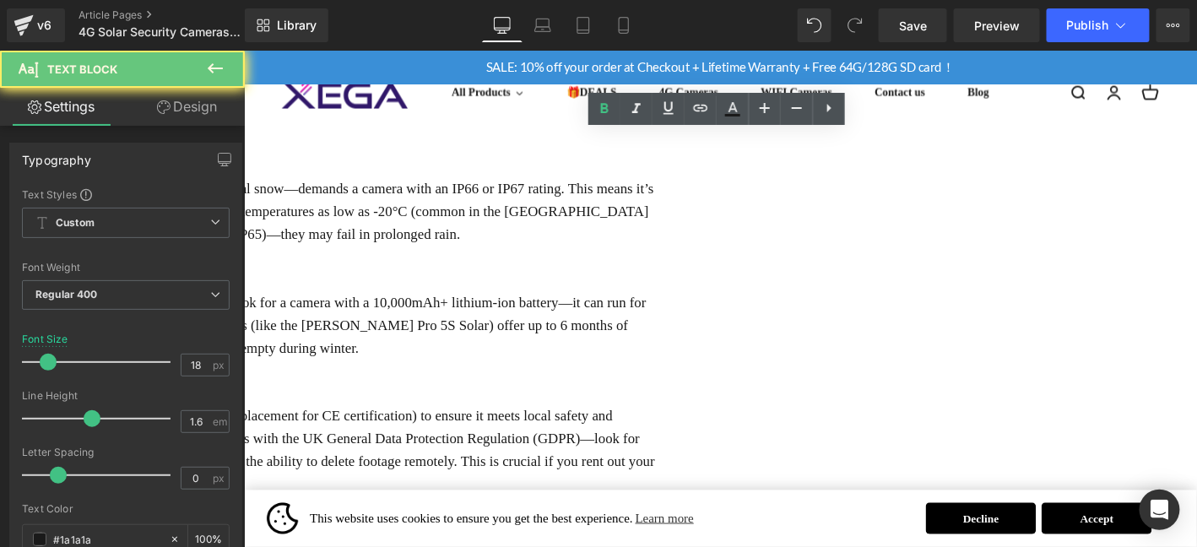
click at [687, 526] on p at bounding box center [248, 538] width 877 height 24
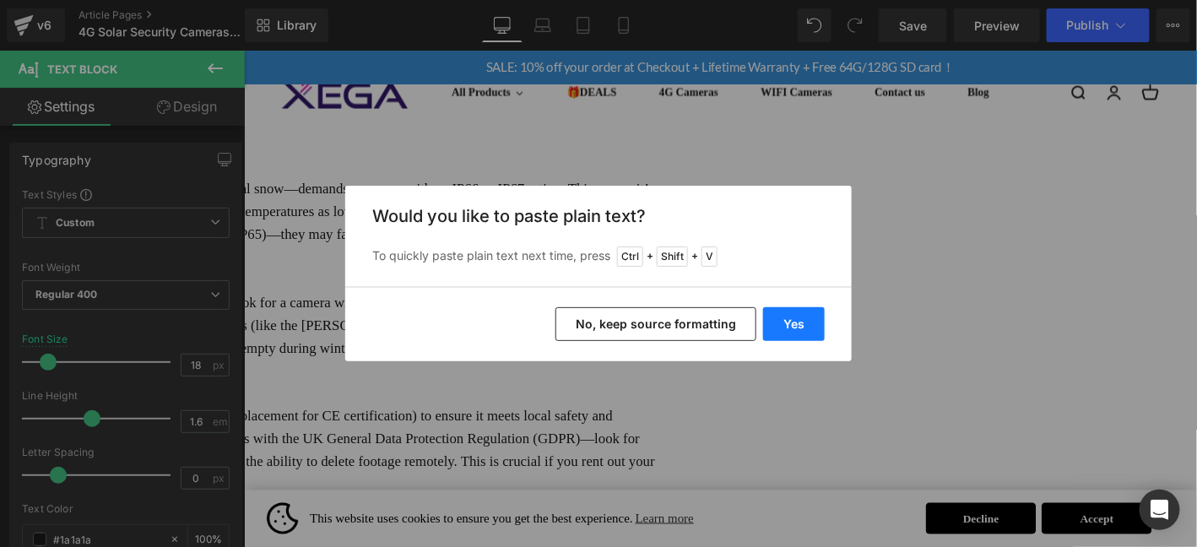
click at [803, 326] on button "Yes" at bounding box center [794, 324] width 62 height 34
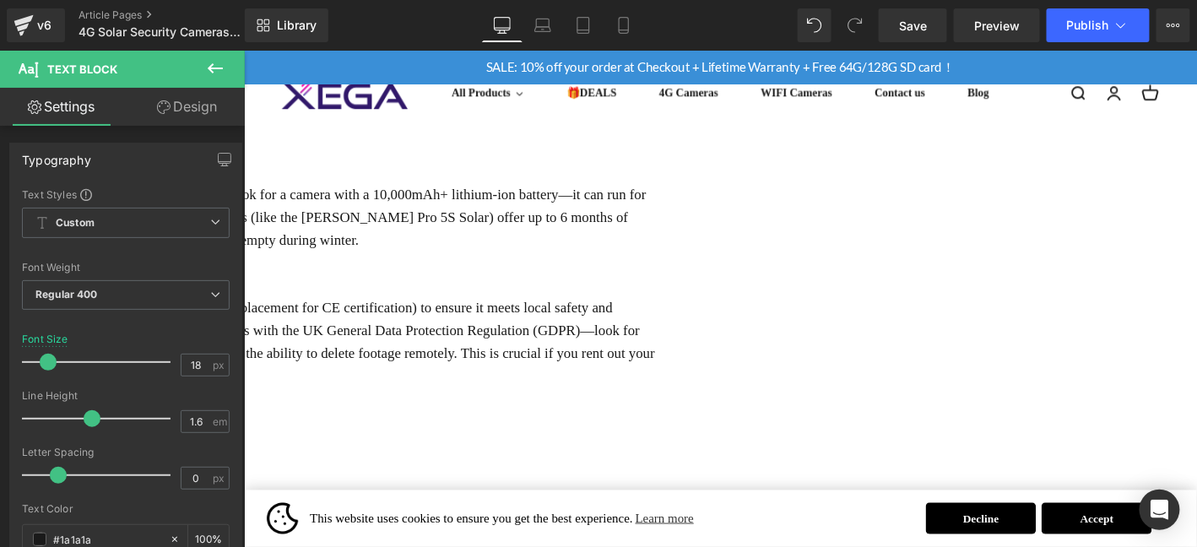
scroll to position [2644, 0]
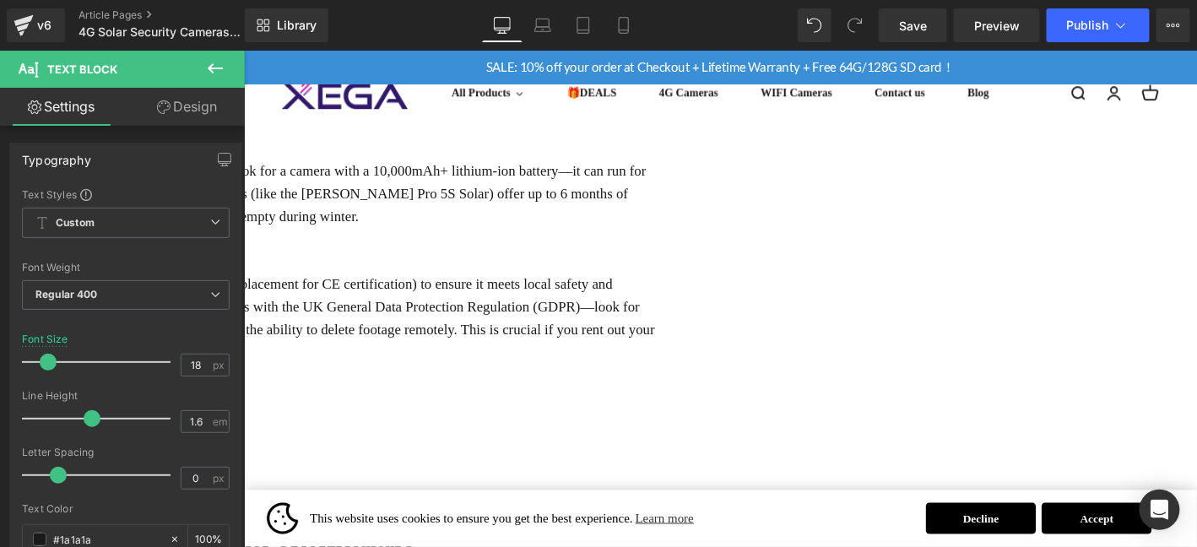
click at [563, 410] on p "d. Two-Way Audio（双向音频）​" at bounding box center [248, 422] width 877 height 24
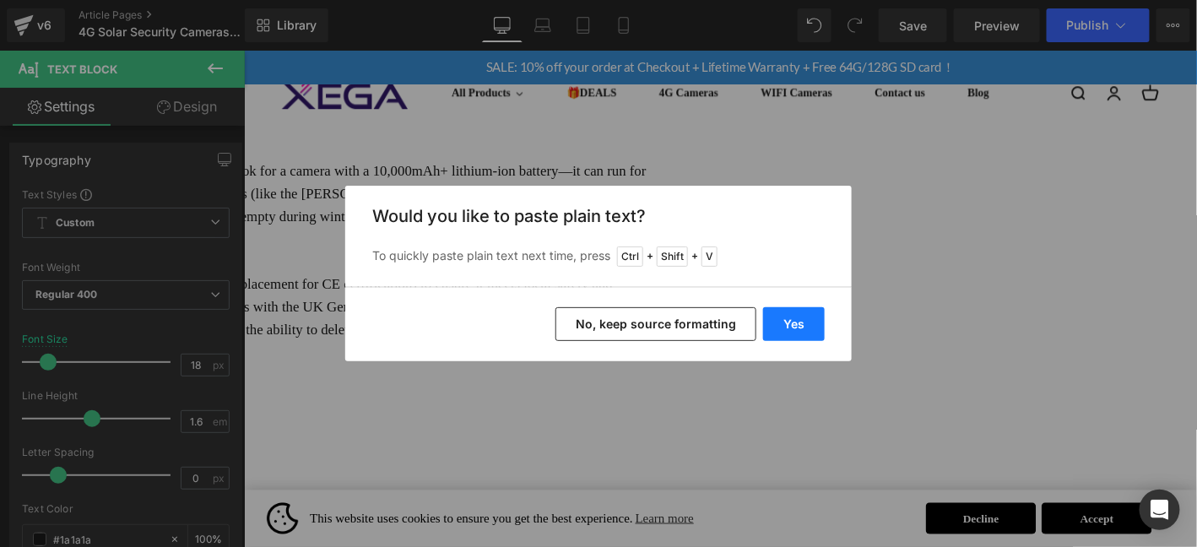
click at [803, 318] on button "Yes" at bounding box center [794, 324] width 62 height 34
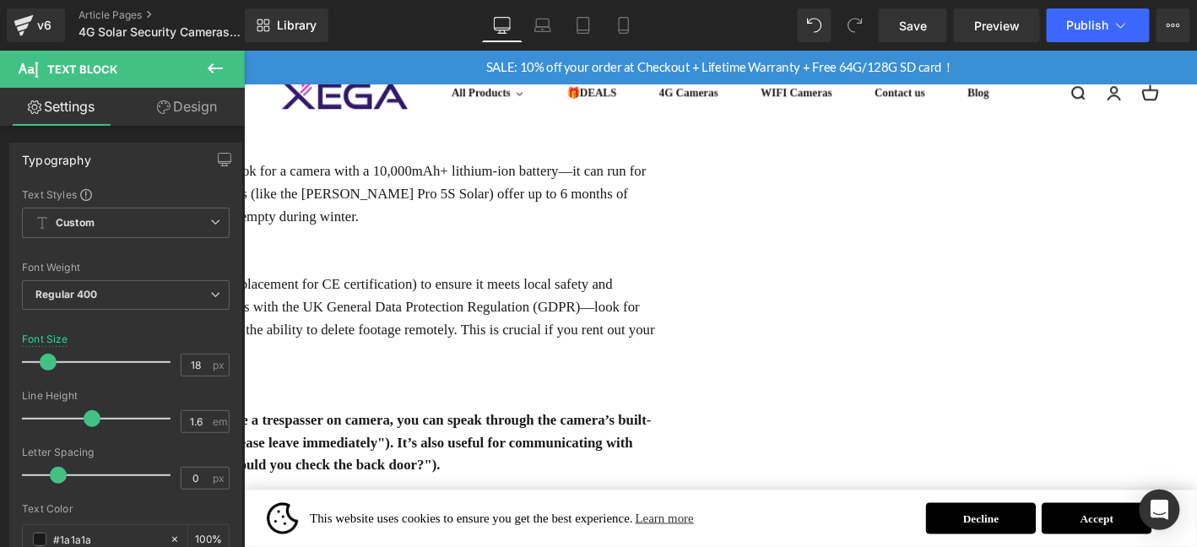
click at [590, 434] on p "This feature is a game-changer for holiday home security. If you see a trespass…" at bounding box center [248, 470] width 877 height 73
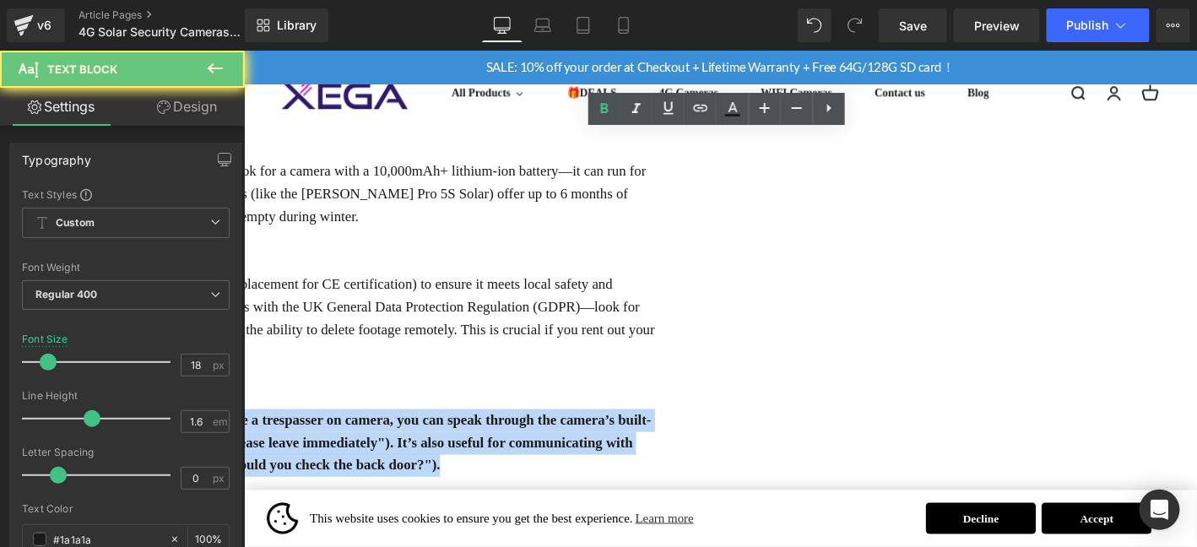
click at [590, 434] on p "This feature is a game-changer for holiday home security. If you see a trespass…" at bounding box center [248, 470] width 877 height 73
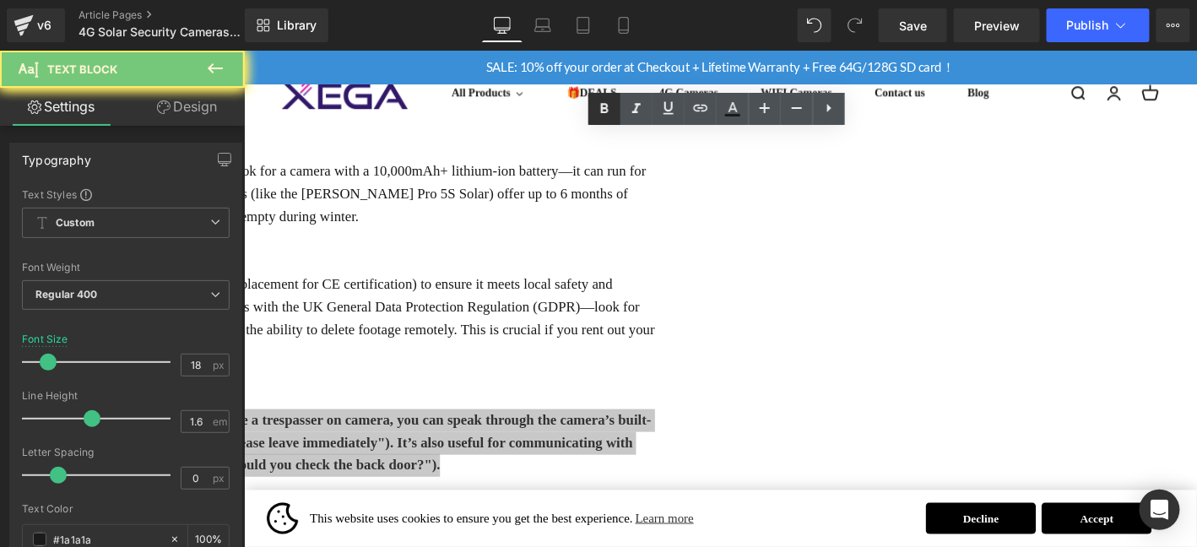
click at [0, 0] on icon at bounding box center [0, 0] width 0 height 0
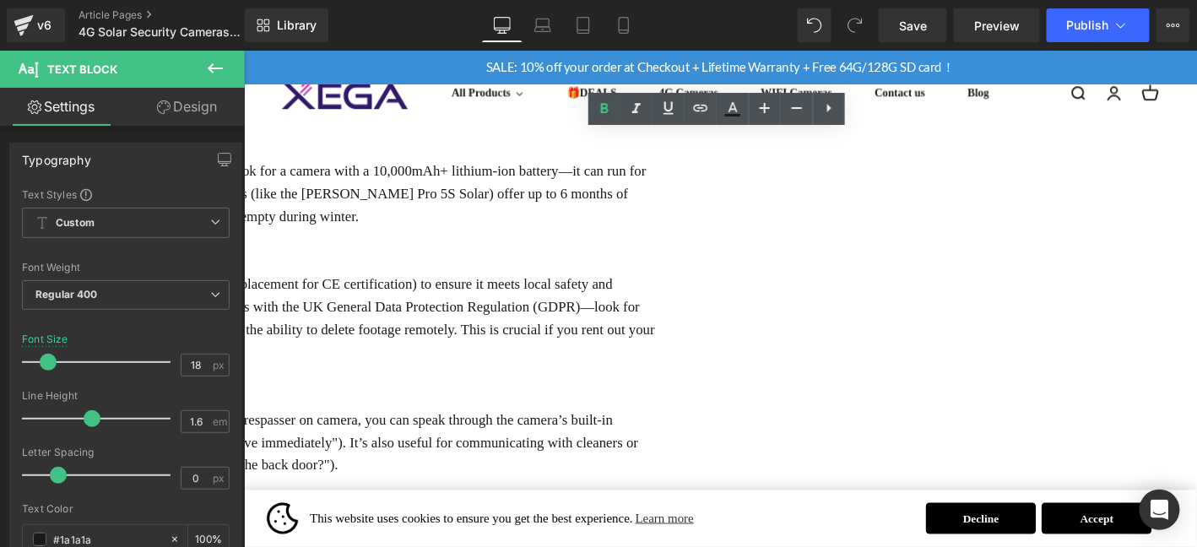
click at [687, 507] on p at bounding box center [248, 519] width 877 height 24
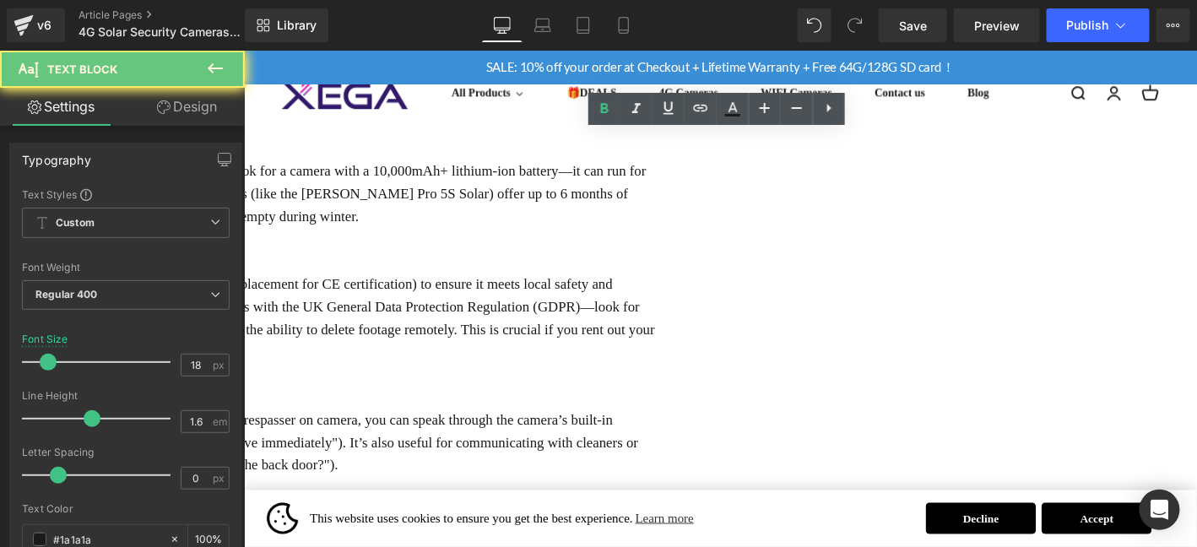
click at [687, 434] on p "This feature is a game-changer for holiday home security. If you see a trespass…" at bounding box center [248, 470] width 877 height 73
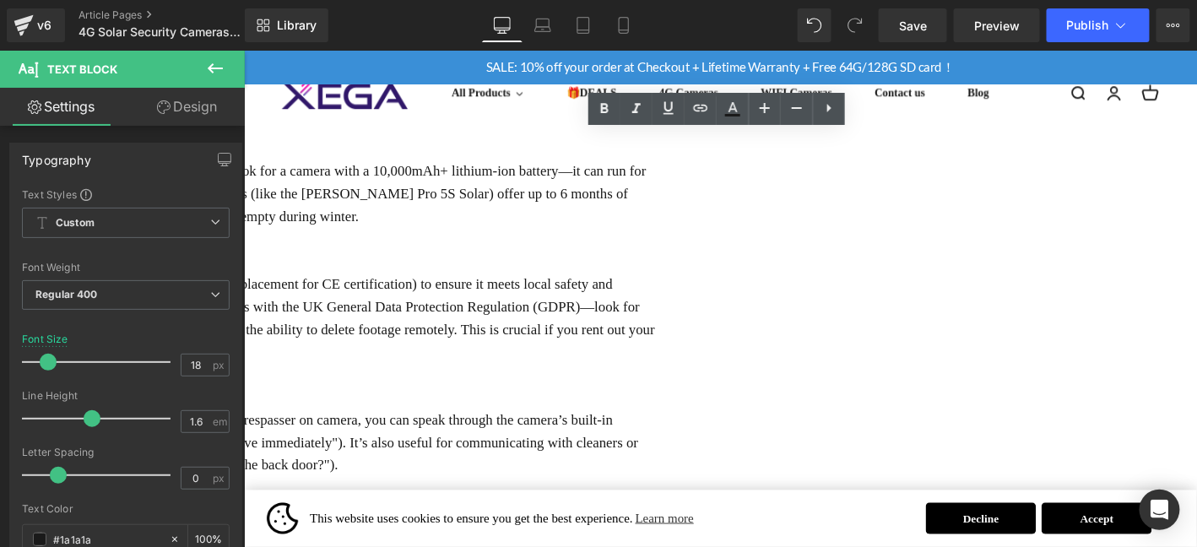
scroll to position [2784, 0]
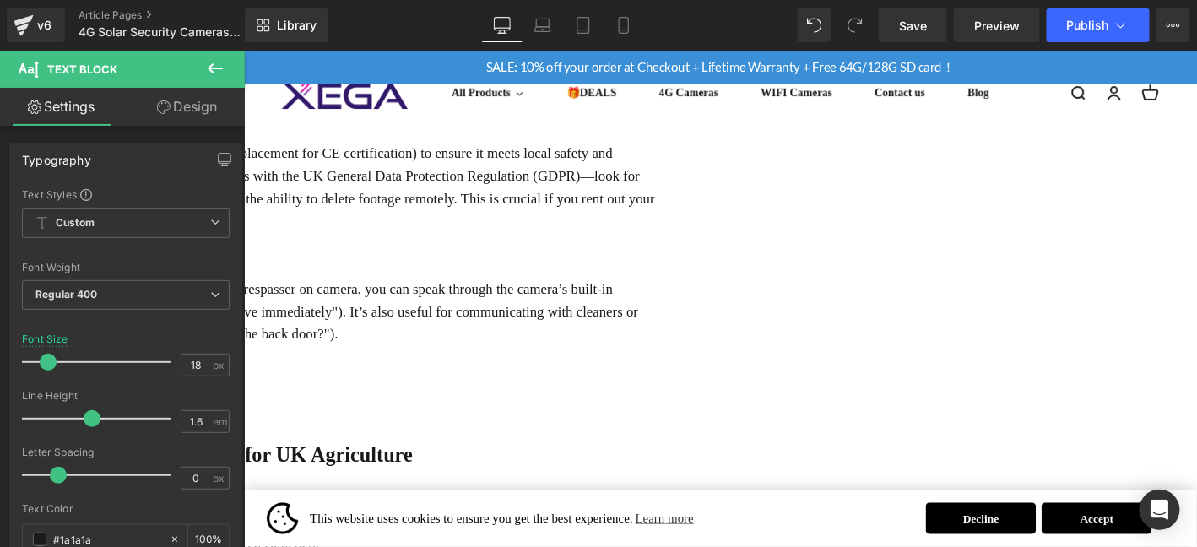
click at [460, 356] on div "Not all 4G solar cameras are built for UK holiday homes. Here’s what to priorit…" at bounding box center [248, 124] width 877 height 584
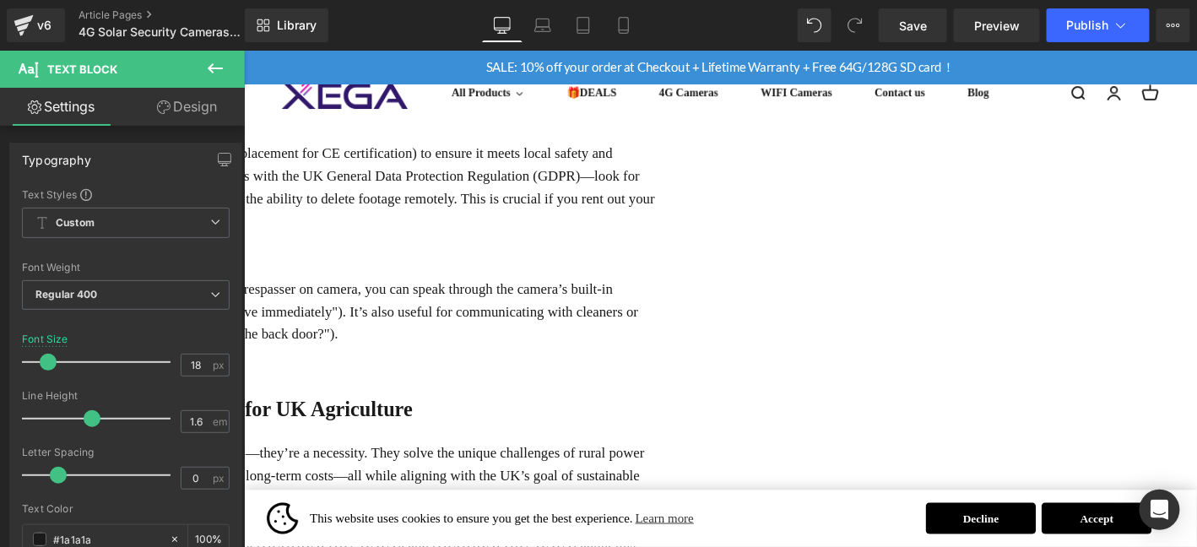
click at [424, 422] on strong "4.Conclusion: A Sustainable Security Solution for UK Agriculture" at bounding box center [117, 434] width 614 height 24
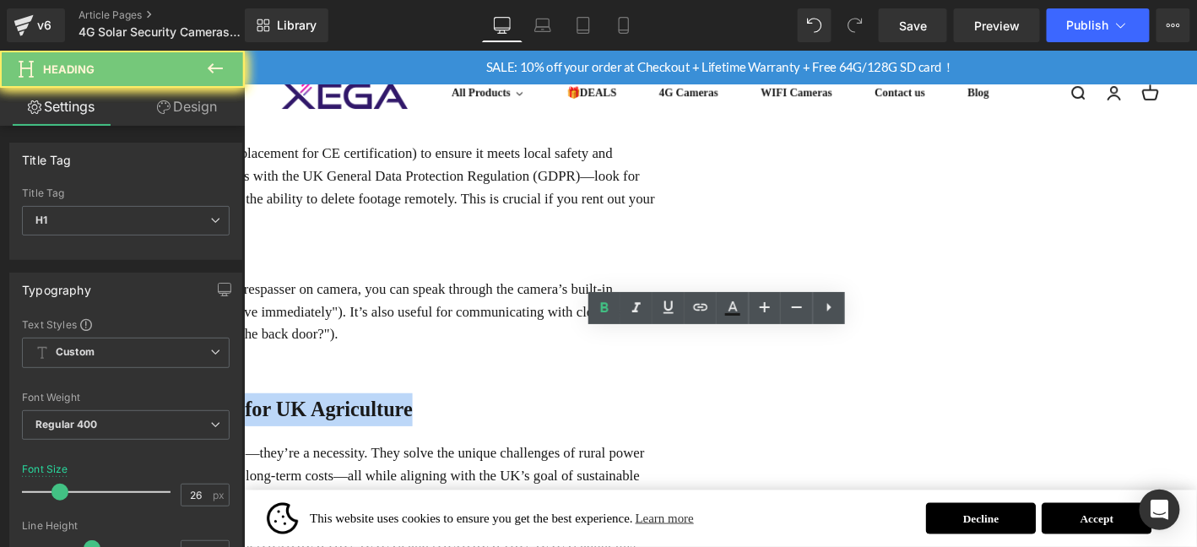
paste div
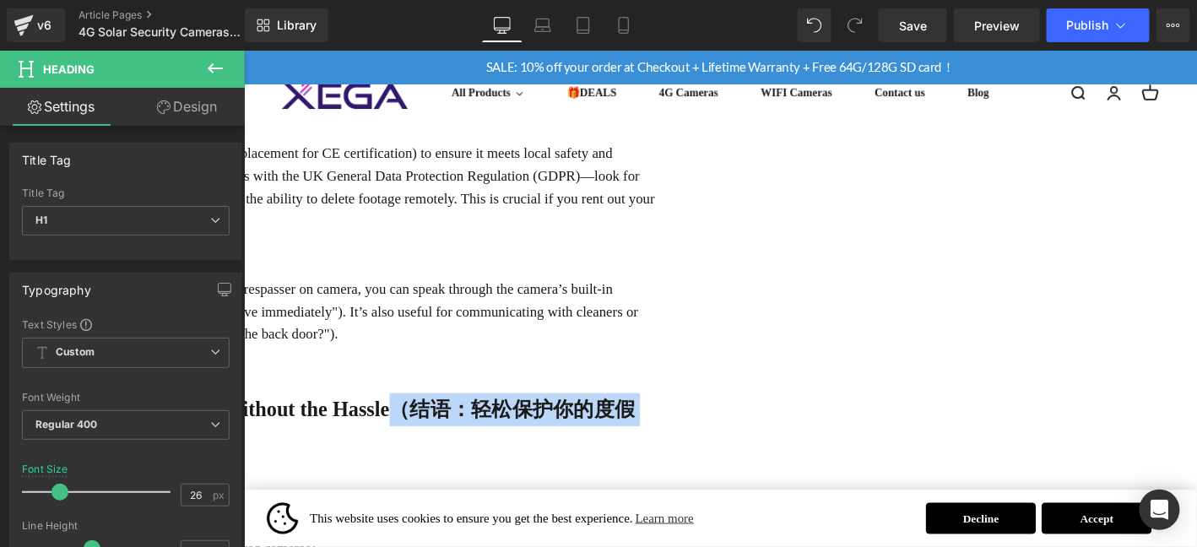
drag, startPoint x: 573, startPoint y: 399, endPoint x: 909, endPoint y: 366, distance: 337.6
click at [687, 417] on h1 "4. Conclusion: Protect Your Holiday Home, Without the Hassle（结语：轻松保护你的度假屋）​" at bounding box center [248, 452] width 877 height 70
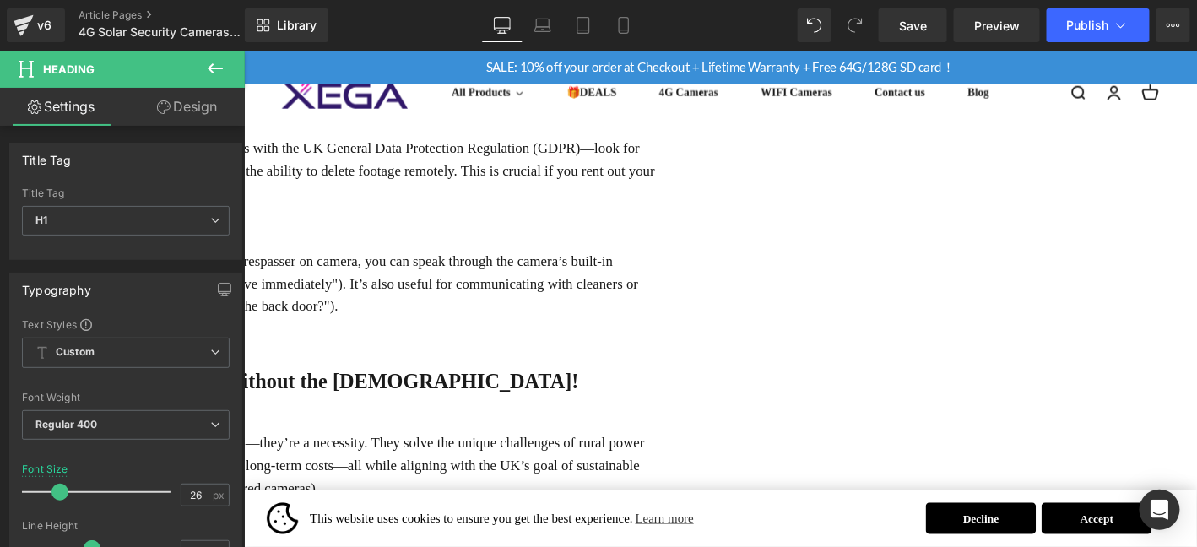
scroll to position [2841, 0]
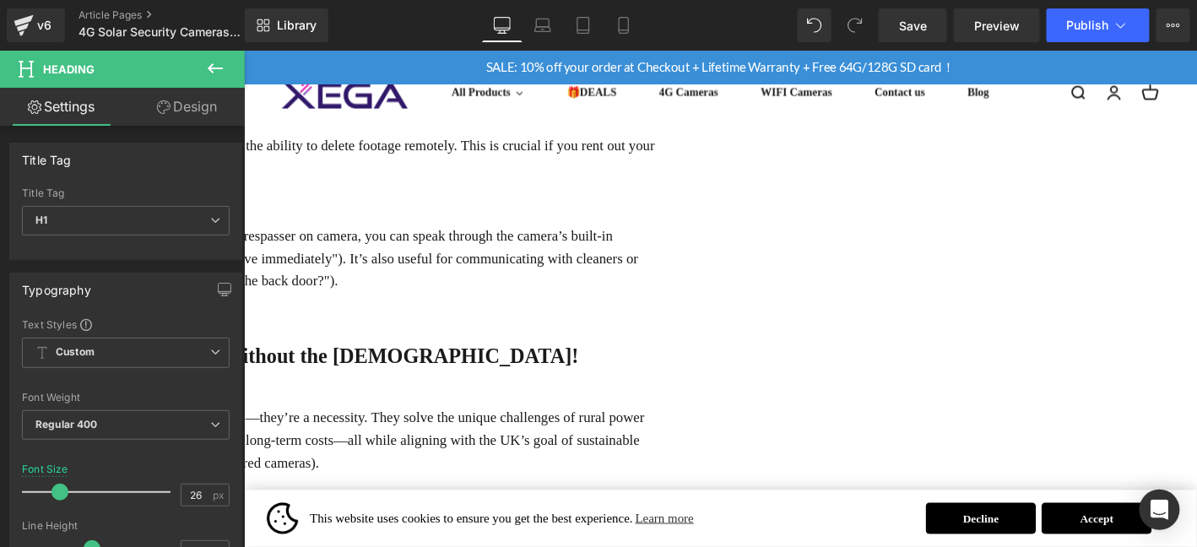
click at [545, 432] on p "For UK farmers, 4G solar-powered cameras aren’t just a "nice-to-have"—they’re a…" at bounding box center [248, 468] width 877 height 73
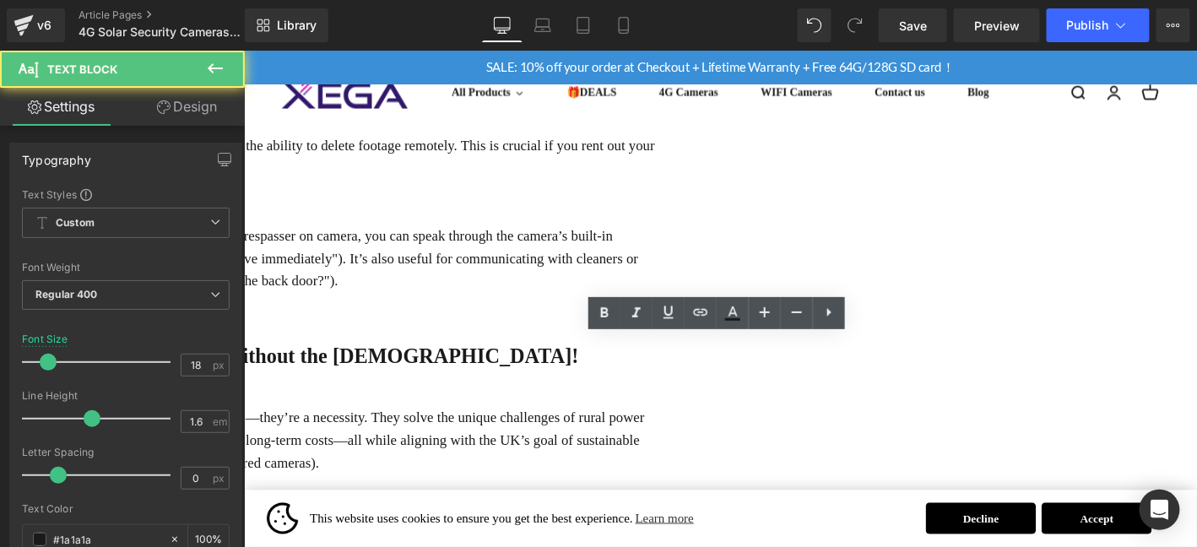
click at [545, 432] on p "For UK farmers, 4G solar-powered cameras aren’t just a "nice-to-have"—they’re a…" at bounding box center [248, 468] width 877 height 73
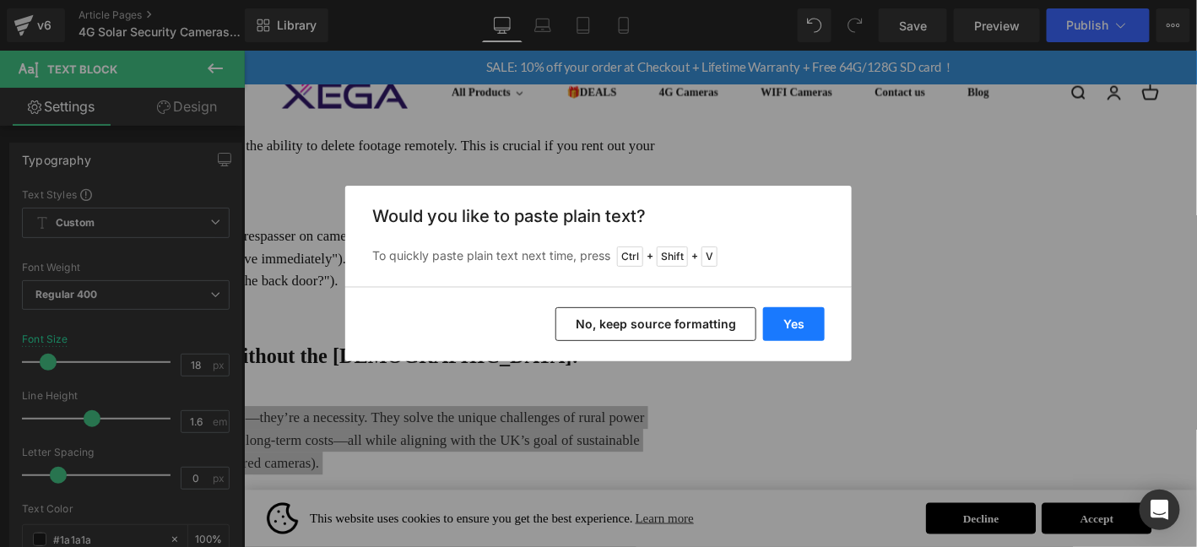
click at [805, 329] on button "Yes" at bounding box center [794, 324] width 62 height 34
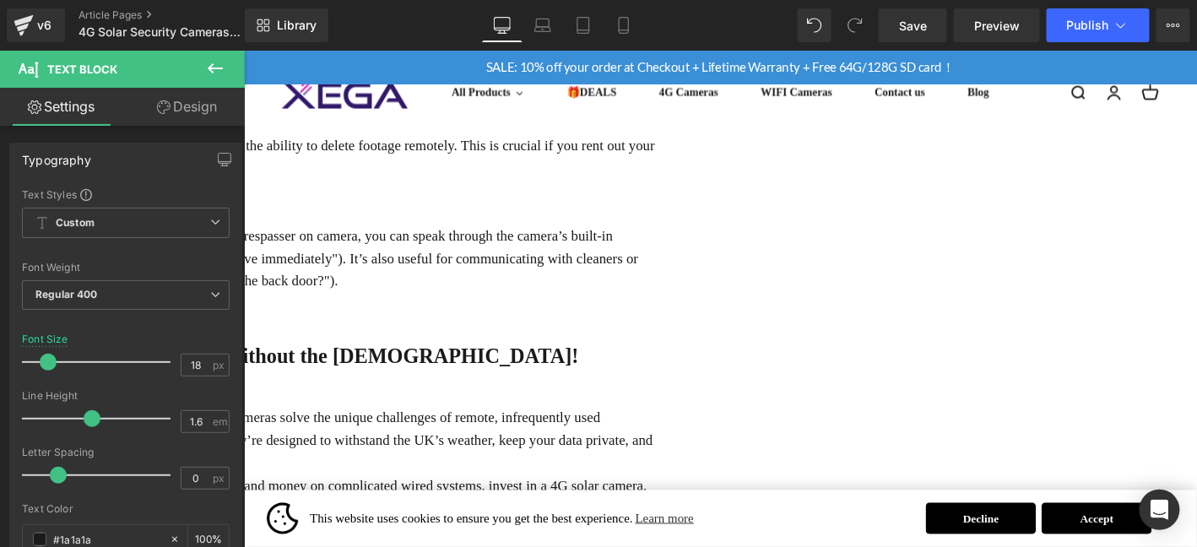
click at [243, 50] on span "Text Block" at bounding box center [243, 50] width 0 height 0
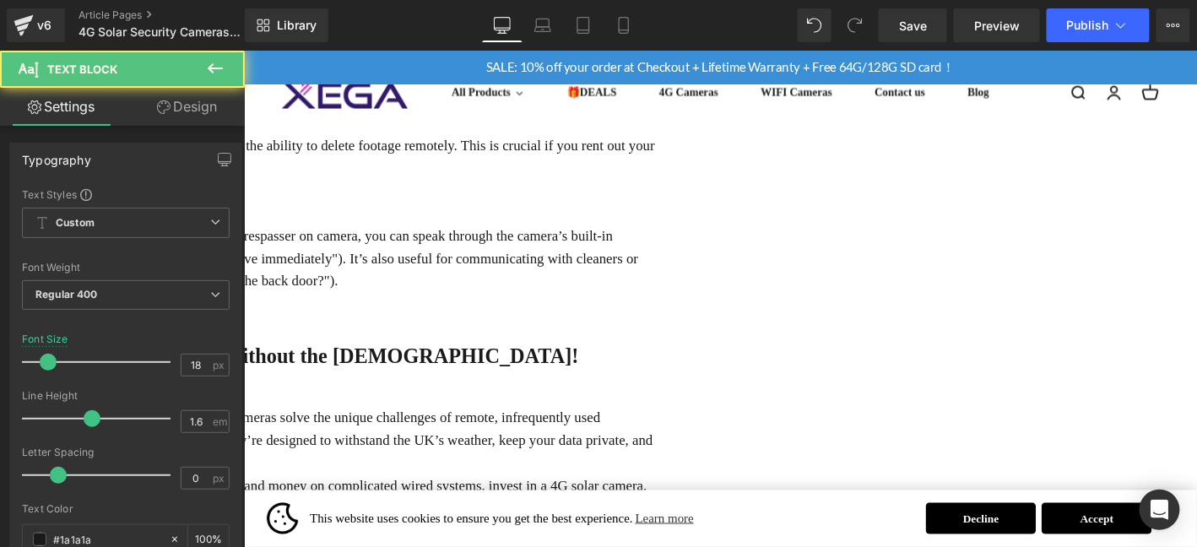
click at [243, 50] on span "Text Block" at bounding box center [243, 50] width 0 height 0
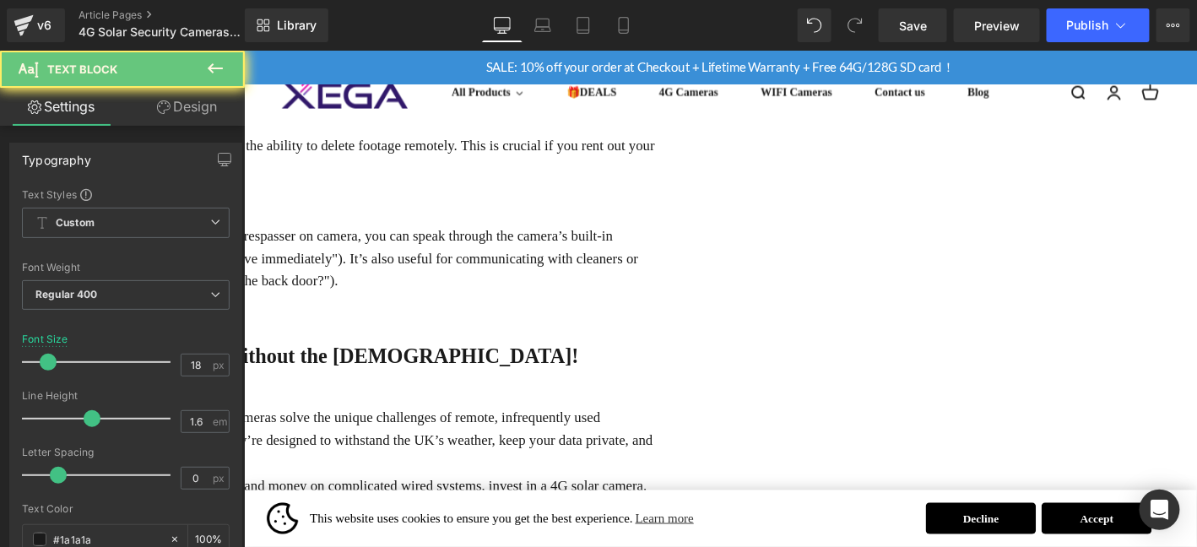
click at [687, 505] on p "For holiday home owners, the choice is clear: instead of spending time and mone…" at bounding box center [248, 529] width 877 height 49
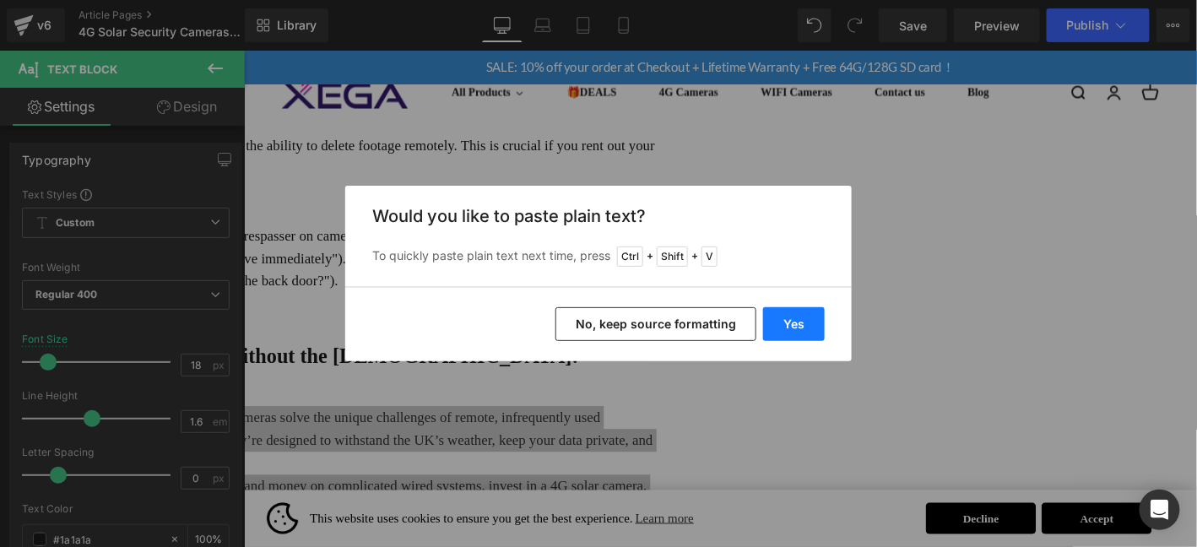
click at [800, 328] on button "Yes" at bounding box center [794, 324] width 62 height 34
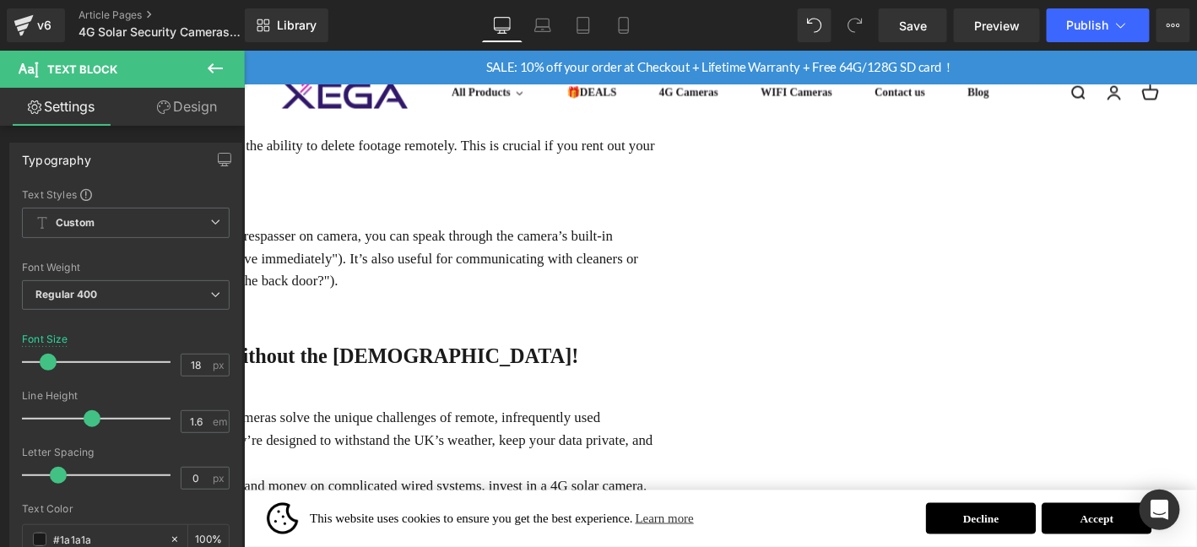
click at [687, 432] on p "holiday home should be a source of joy, not stress. 4G solar security cameras s…" at bounding box center [248, 468] width 877 height 73
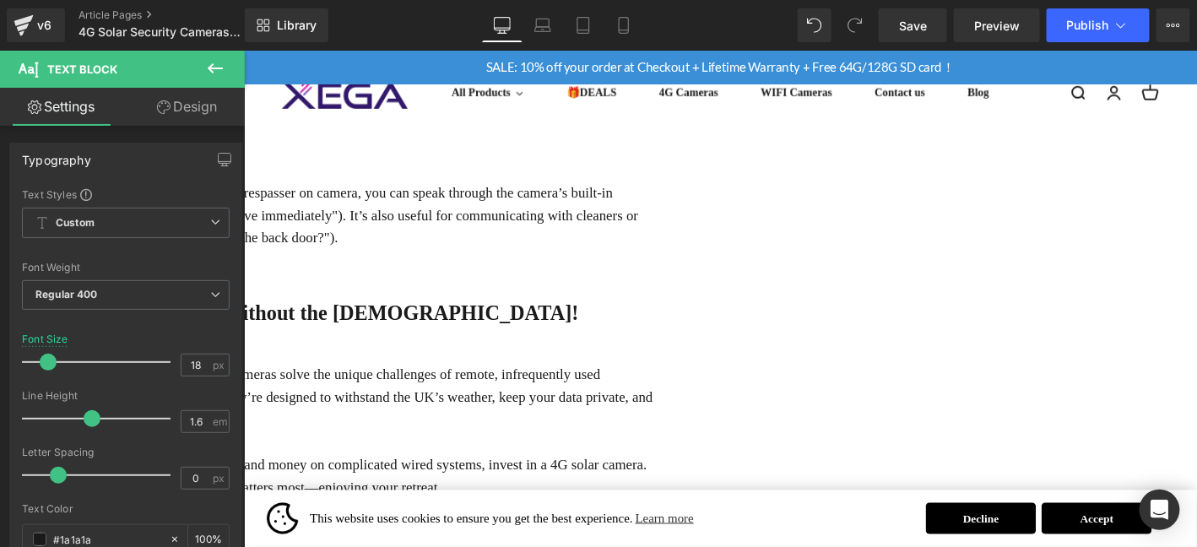
scroll to position [3037, 0]
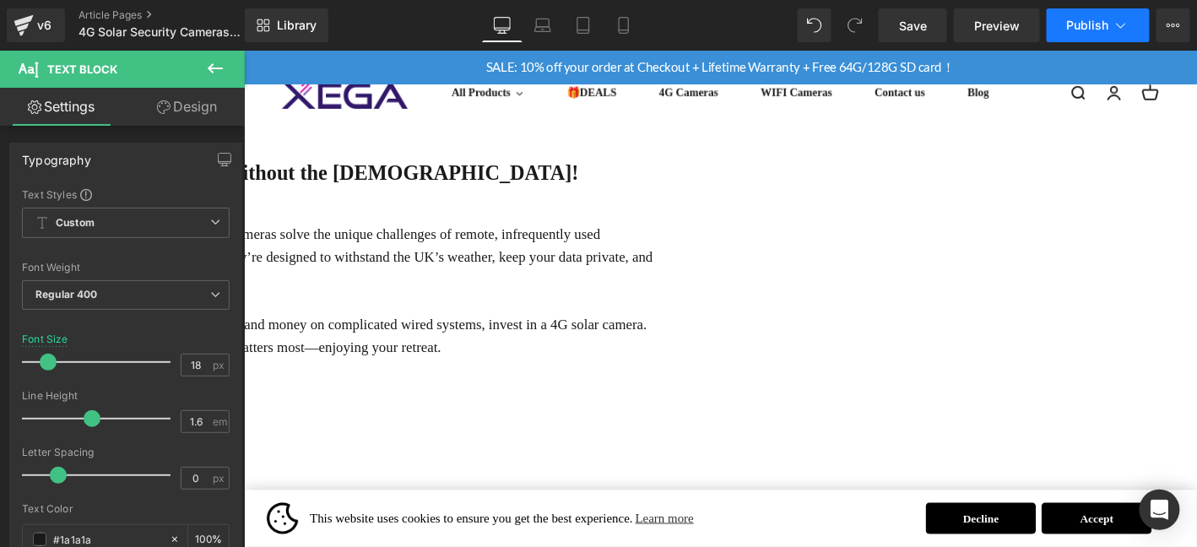
drag, startPoint x: 955, startPoint y: 1, endPoint x: 1102, endPoint y: 28, distance: 149.4
click at [1102, 28] on span "Publish" at bounding box center [1088, 26] width 42 height 14
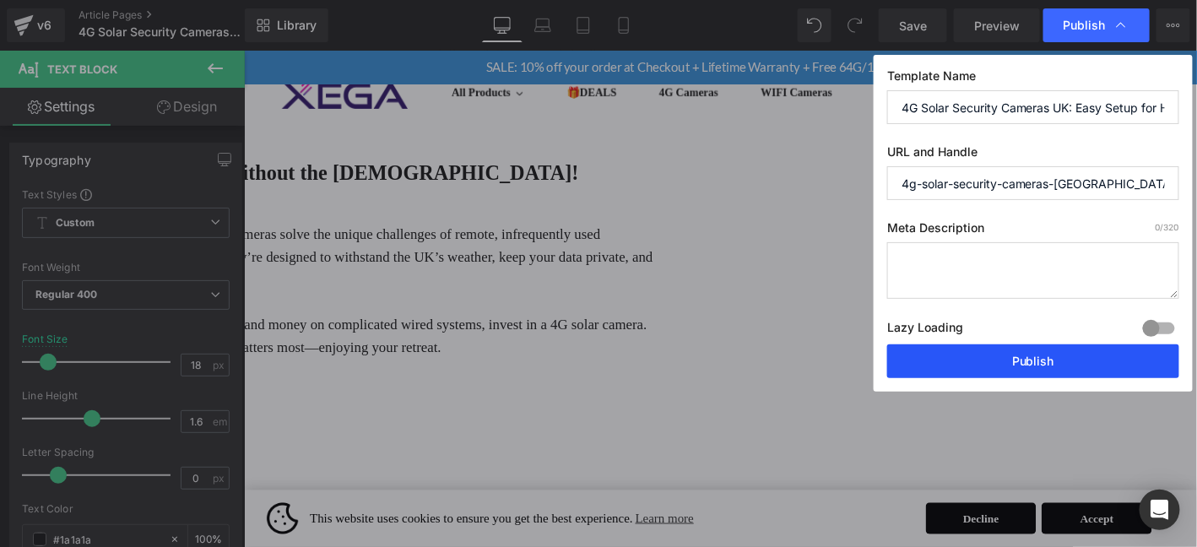
click at [1066, 360] on button "Publish" at bounding box center [1034, 362] width 292 height 34
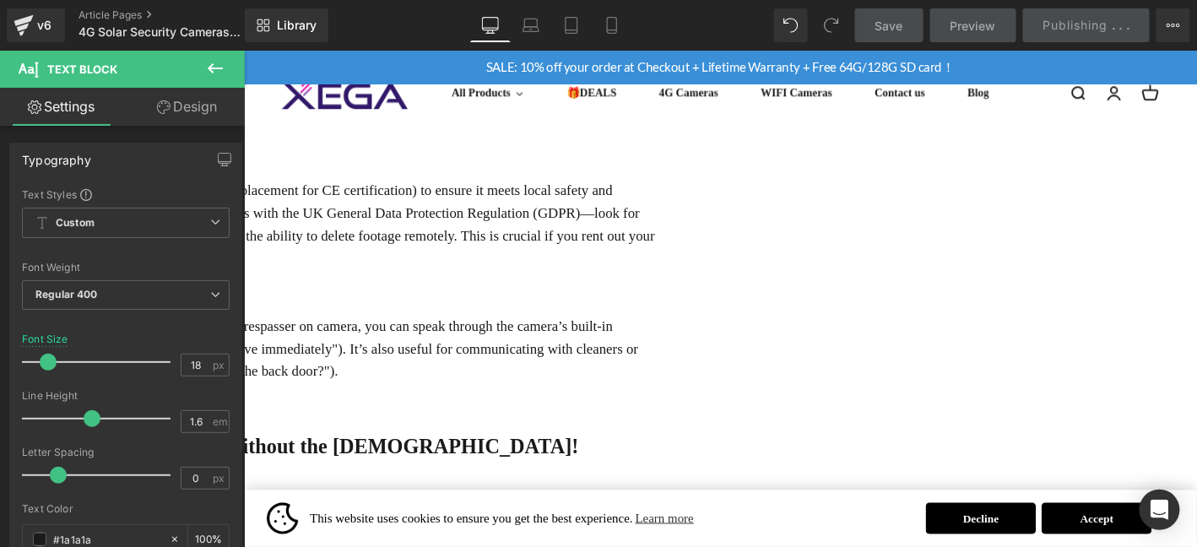
scroll to position [2644, 0]
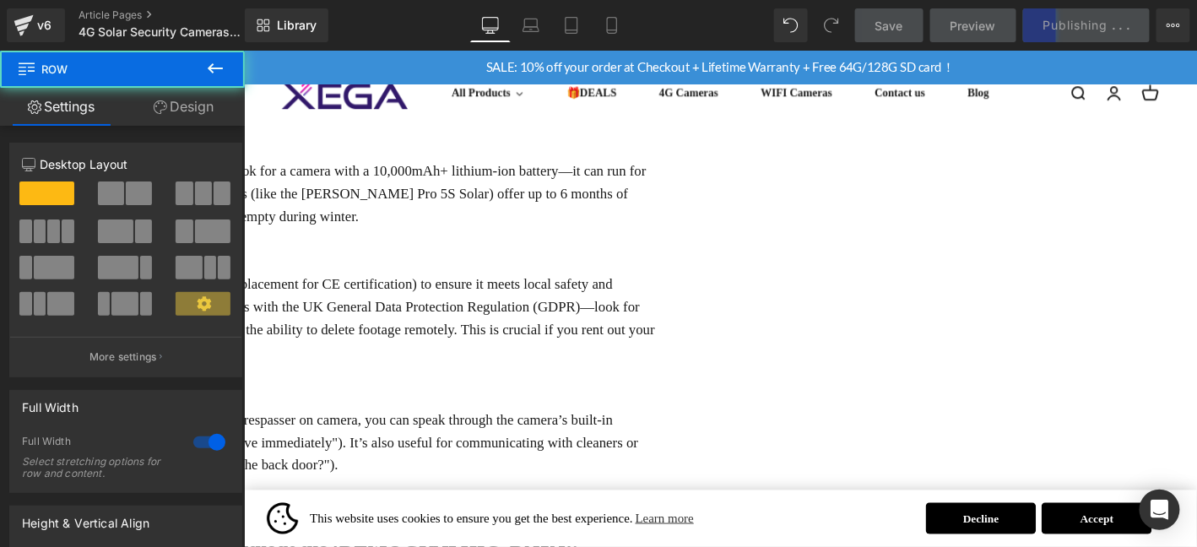
drag, startPoint x: 345, startPoint y: 500, endPoint x: 251, endPoint y: 332, distance: 192.4
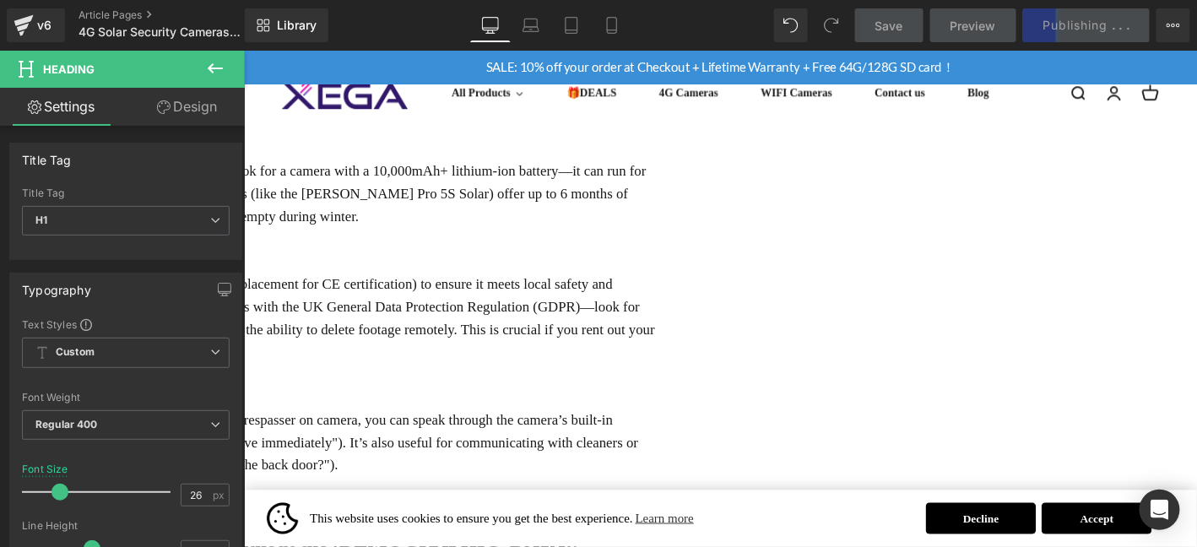
click at [192, 111] on link "Design" at bounding box center [187, 107] width 122 height 38
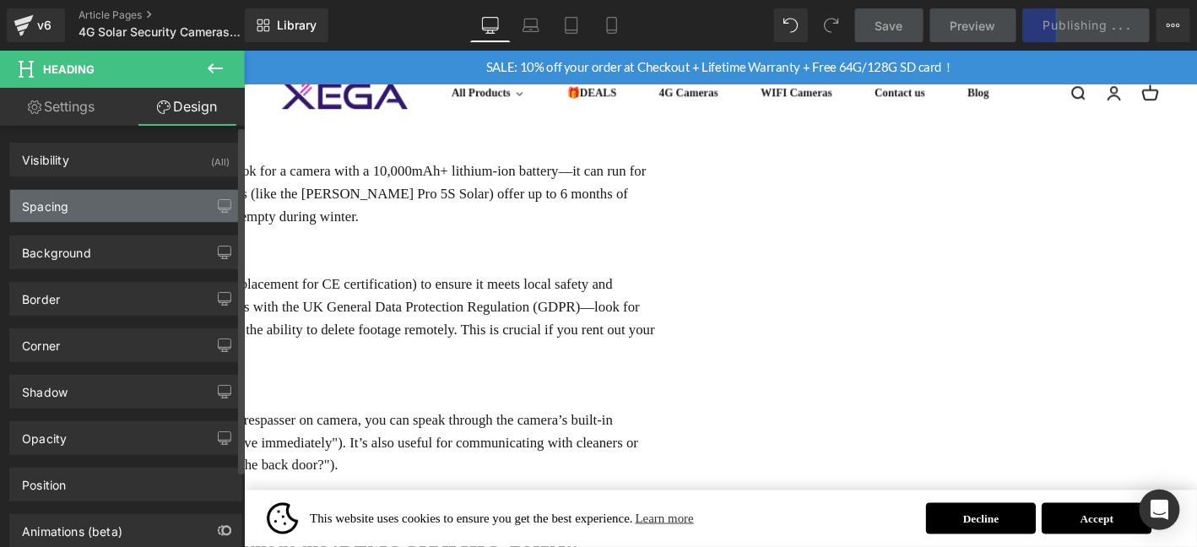
type input "50"
type input "0"
type input "10"
type input "0"
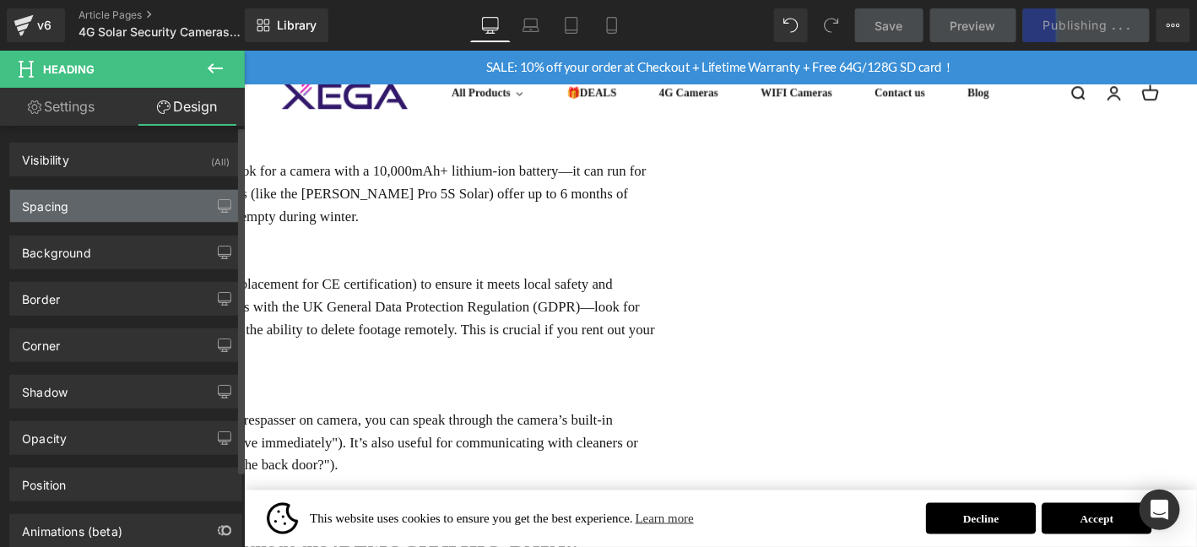
type input "0"
click at [153, 212] on div "Spacing" at bounding box center [125, 206] width 231 height 32
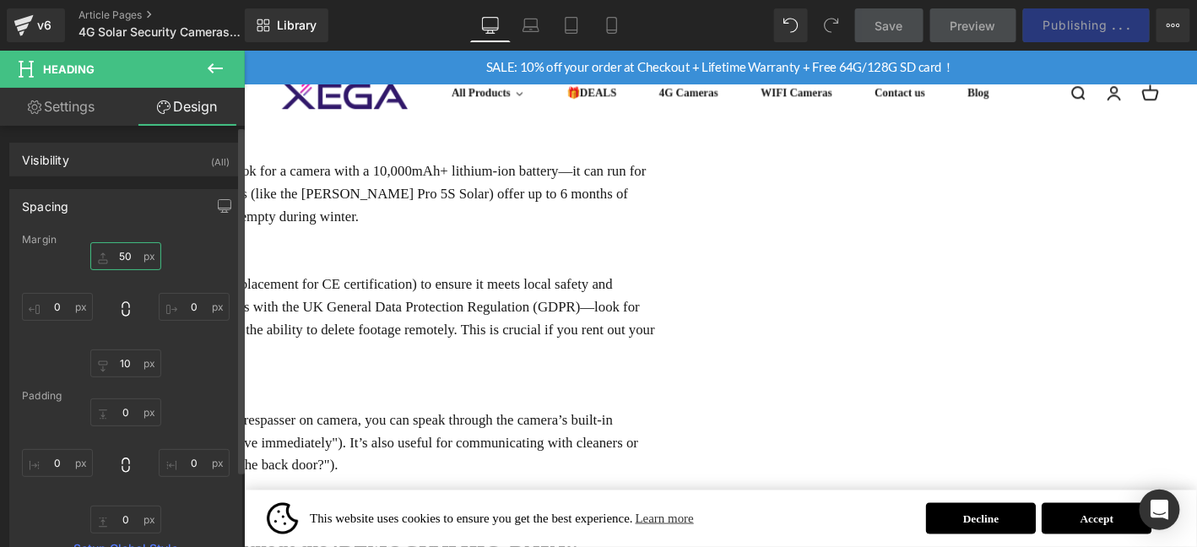
click at [132, 259] on input "50" at bounding box center [125, 256] width 71 height 28
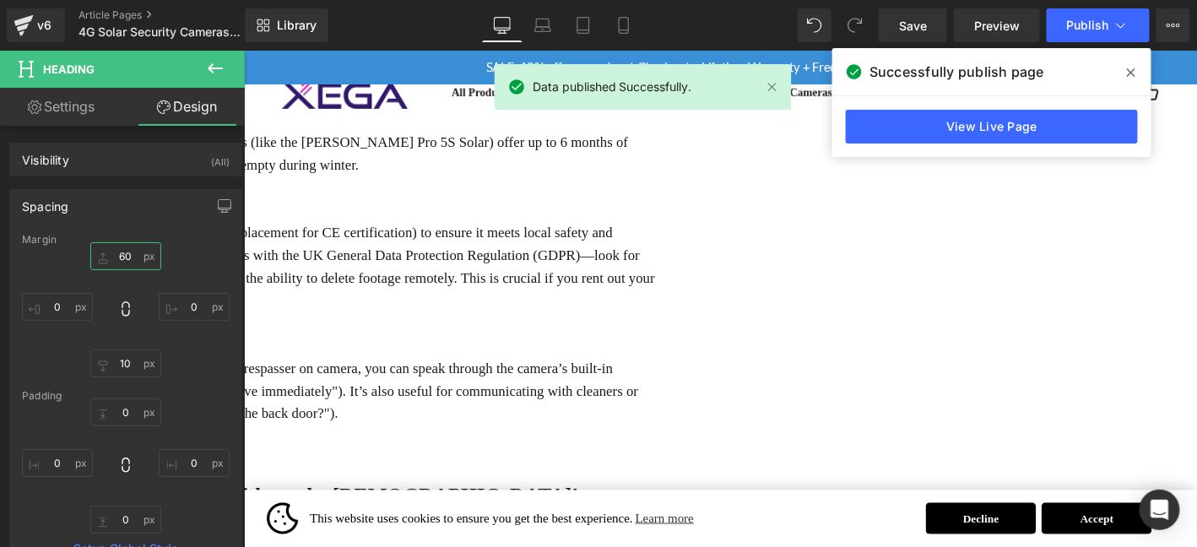
scroll to position [2700, 0]
click at [123, 252] on input "60" at bounding box center [125, 256] width 71 height 28
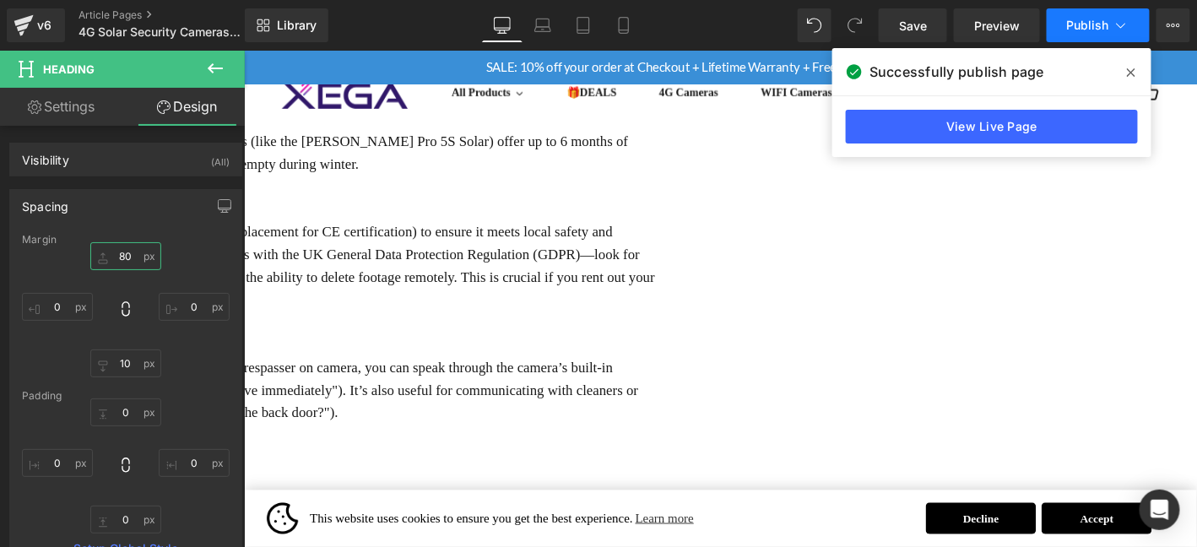
type input "80"
click at [1090, 30] on span "Publish" at bounding box center [1088, 26] width 42 height 14
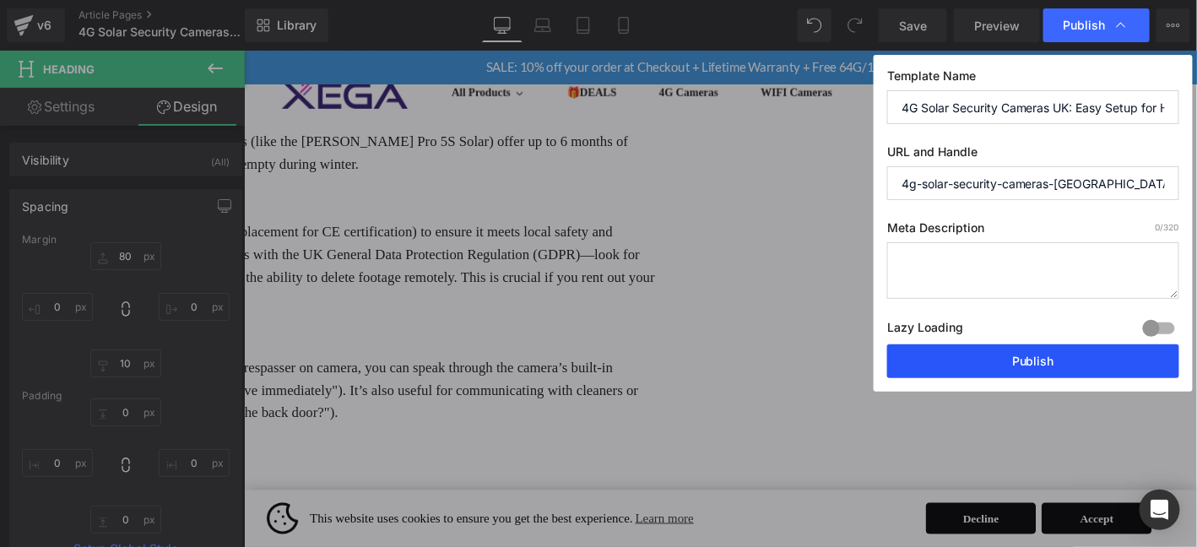
click at [1037, 350] on button "Publish" at bounding box center [1034, 362] width 292 height 34
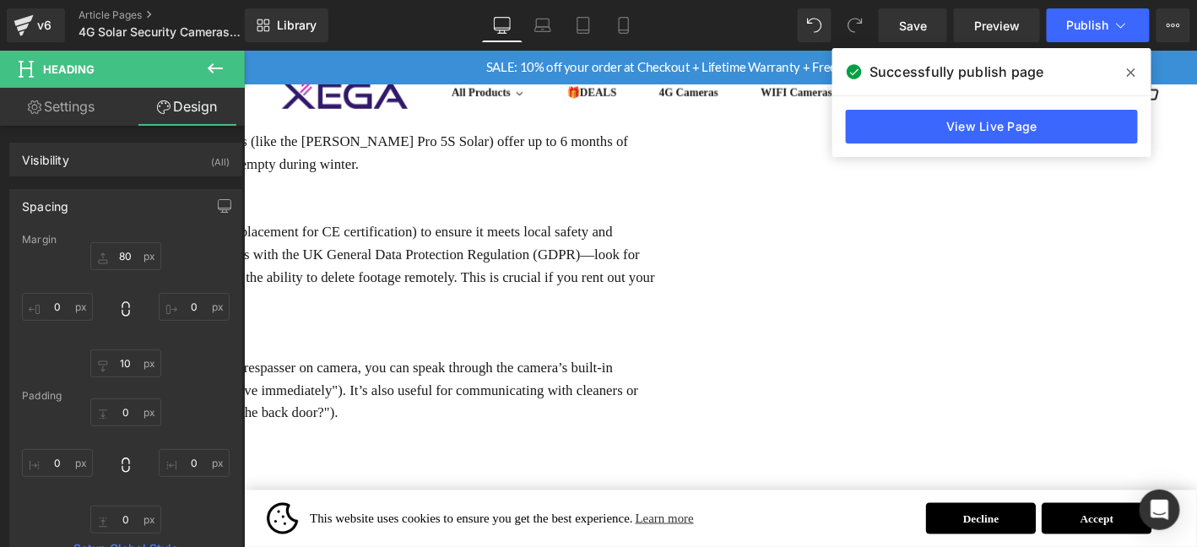
click at [1134, 74] on icon at bounding box center [1131, 72] width 8 height 8
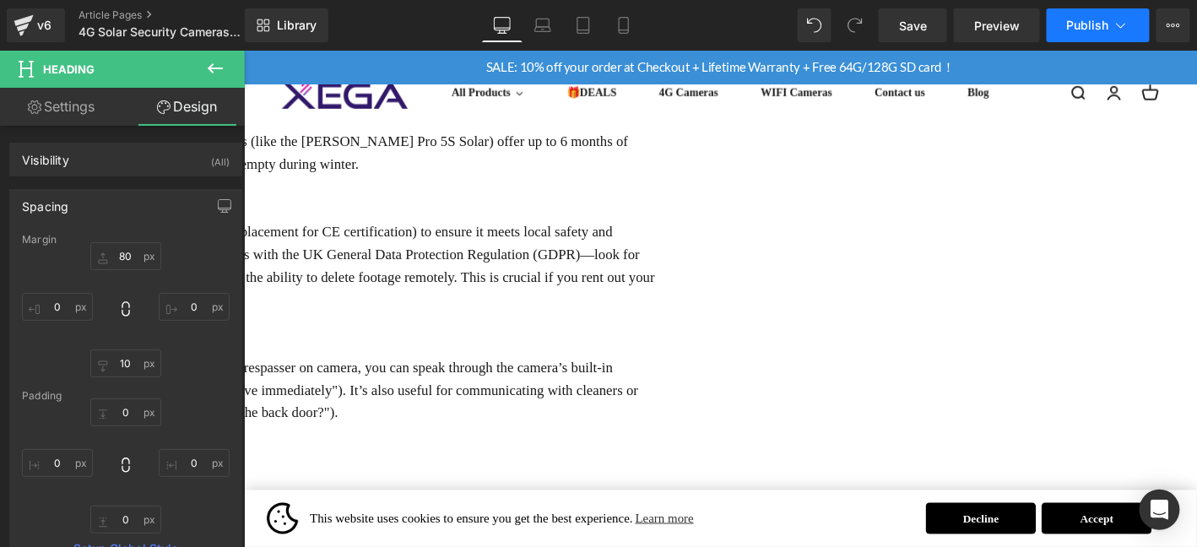
click at [1099, 33] on button "Publish" at bounding box center [1098, 25] width 103 height 34
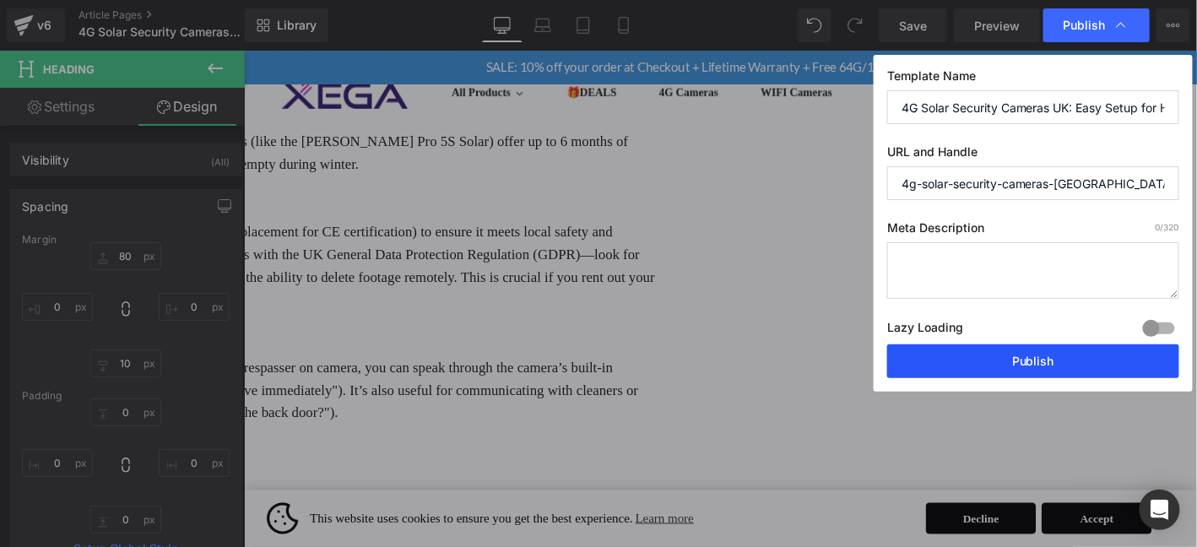
click at [1074, 357] on button "Publish" at bounding box center [1034, 362] width 292 height 34
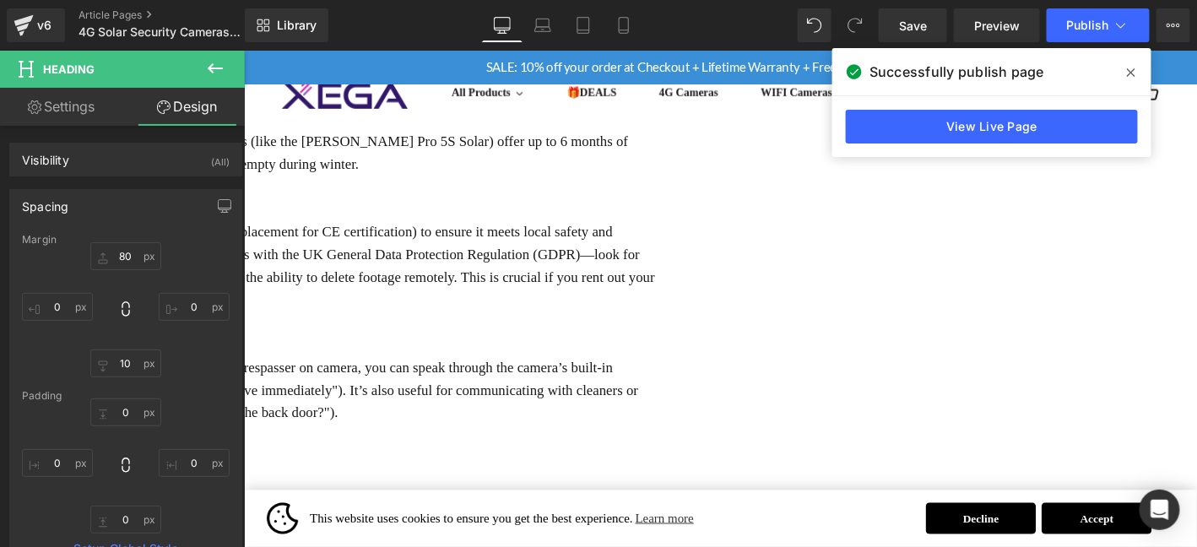
click at [1139, 75] on span at bounding box center [1131, 72] width 27 height 27
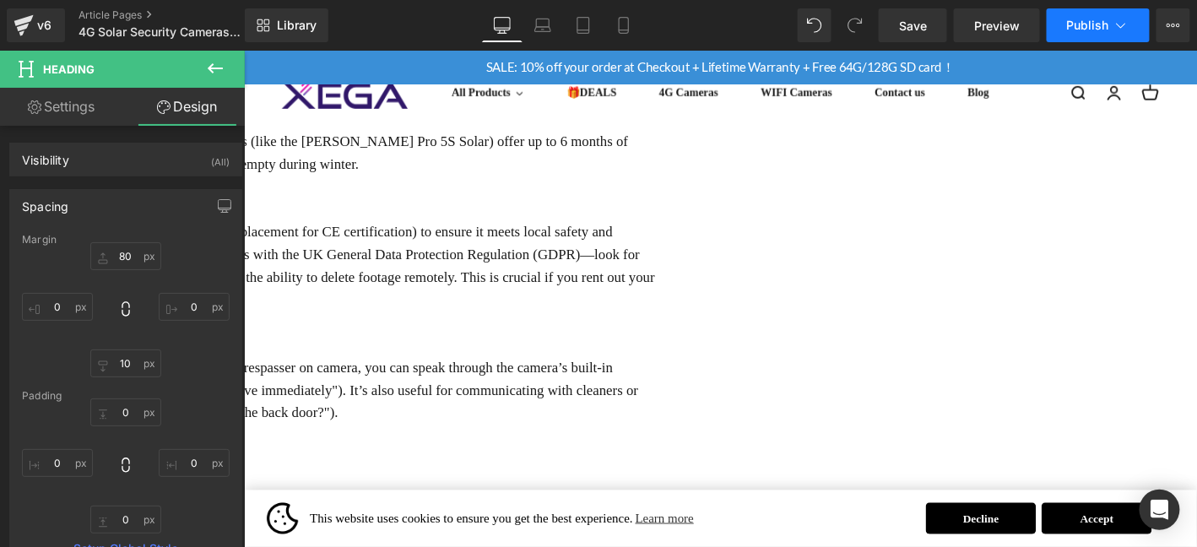
click at [1094, 9] on button "Publish" at bounding box center [1098, 25] width 103 height 34
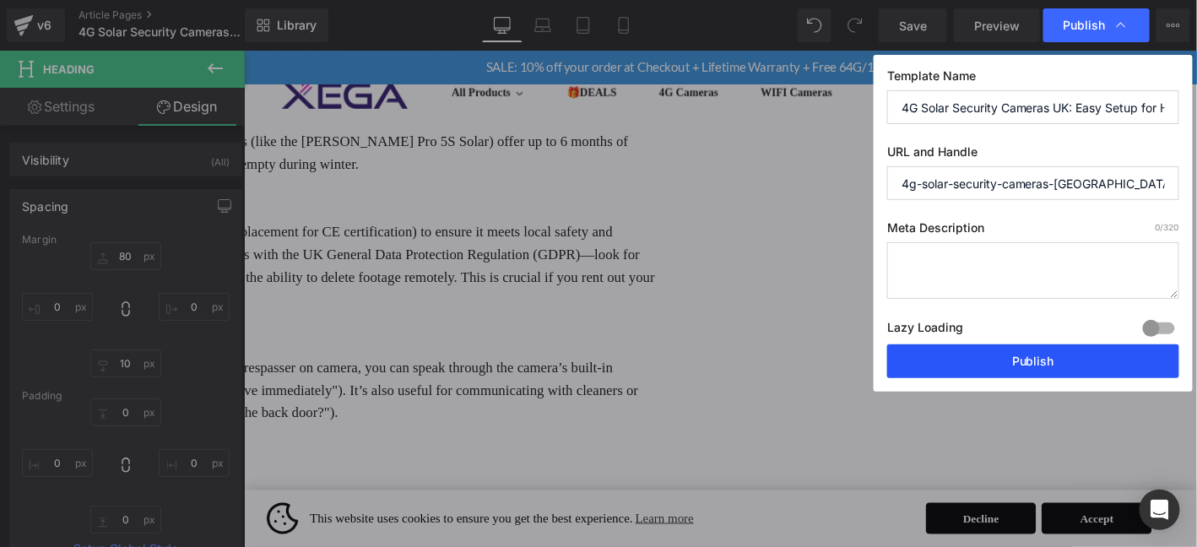
click at [1083, 360] on button "Publish" at bounding box center [1034, 362] width 292 height 34
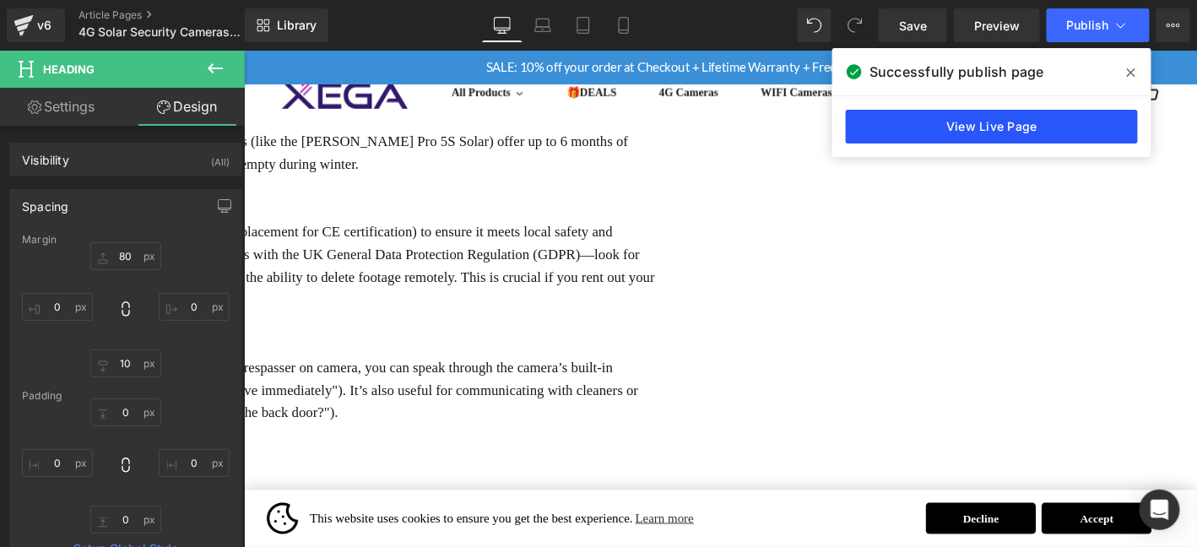
click at [1093, 126] on link "View Live Page" at bounding box center [992, 127] width 292 height 34
